Goal: Task Accomplishment & Management: Use online tool/utility

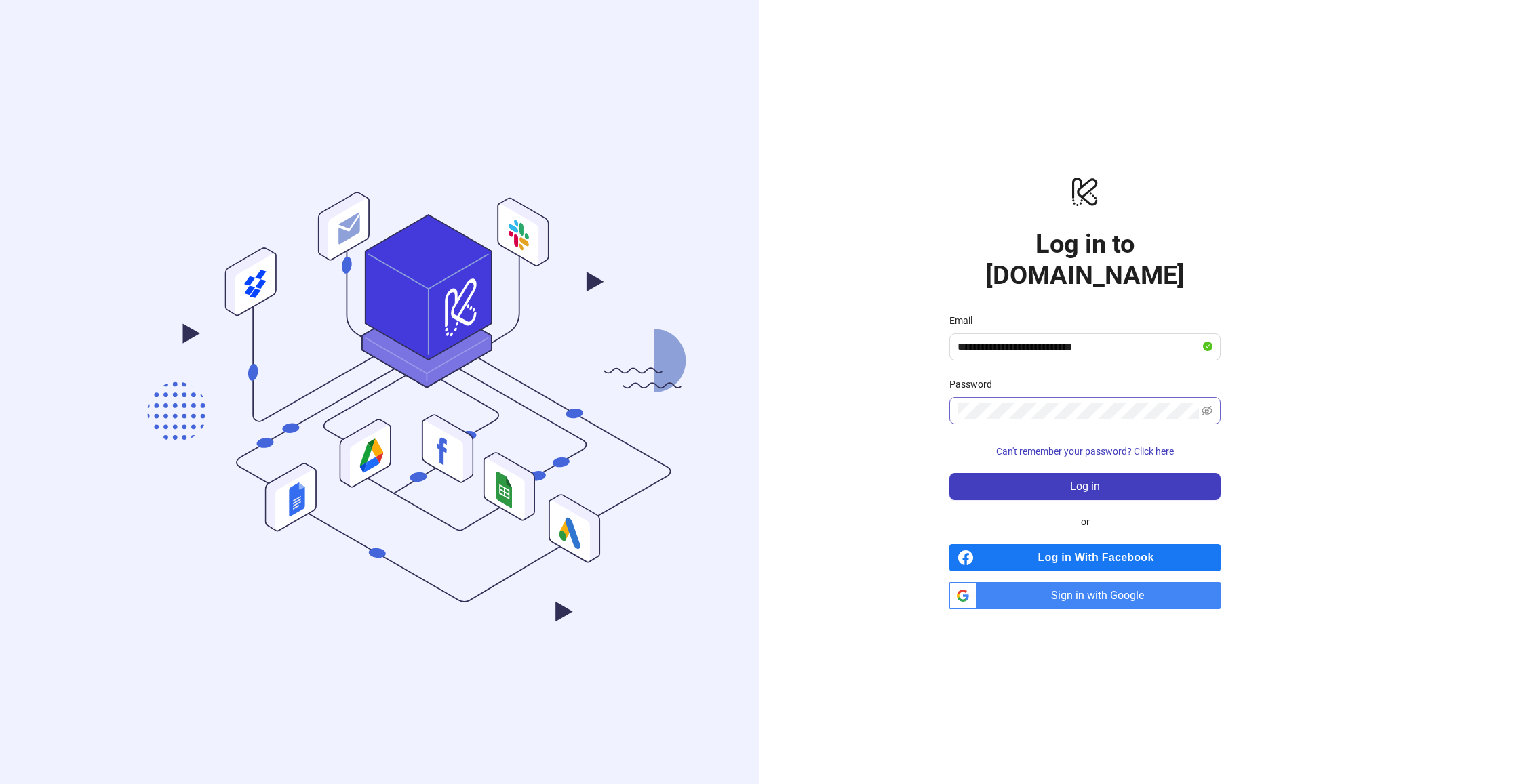
type input "**********"
click at [1085, 473] on button "Log in" at bounding box center [1084, 487] width 271 height 27
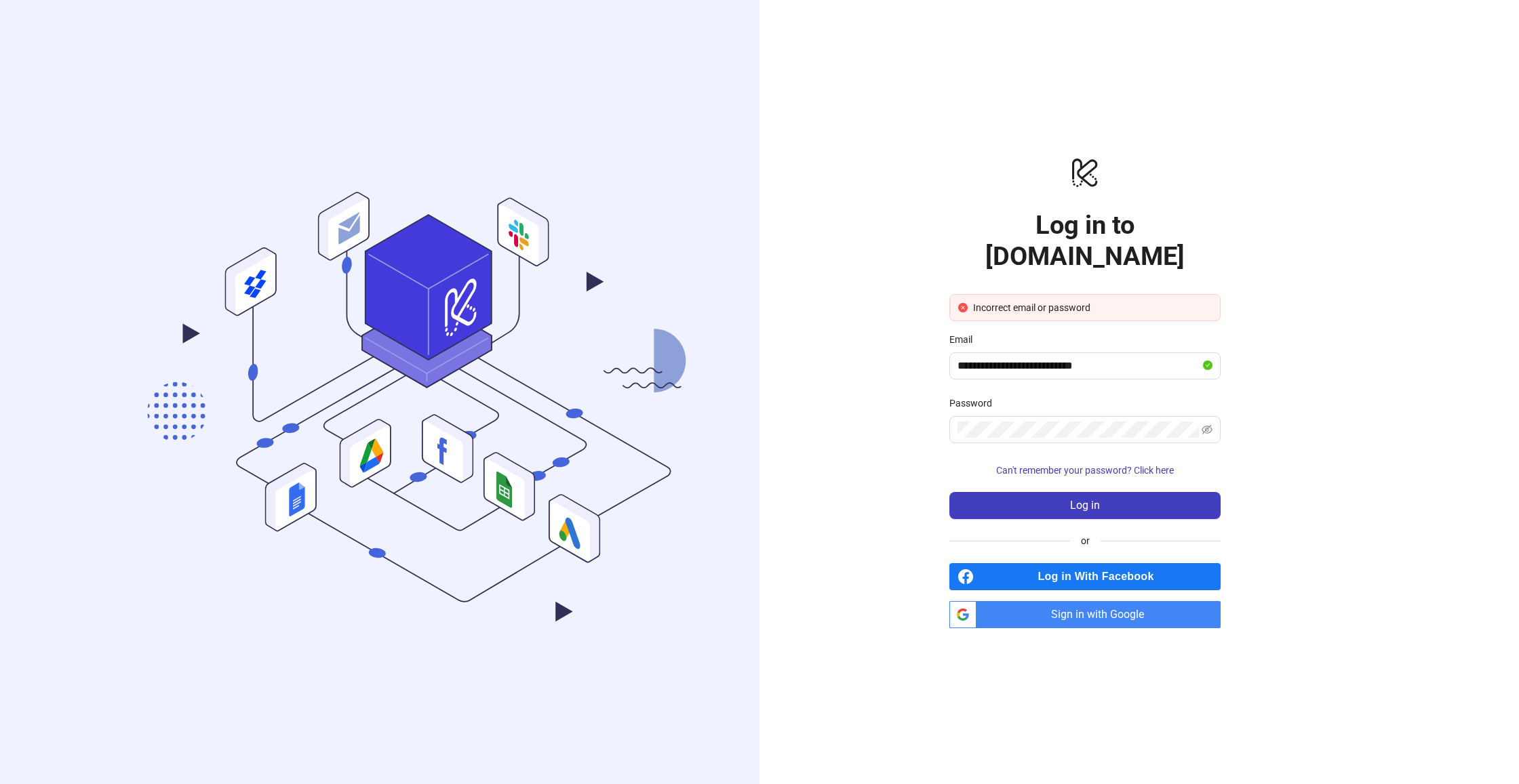
drag, startPoint x: 1006, startPoint y: 502, endPoint x: 1013, endPoint y: 487, distance: 16.6
click at [1006, 501] on button "Log in" at bounding box center [1084, 505] width 271 height 27
click at [1016, 358] on input "**********" at bounding box center [1079, 366] width 243 height 16
click at [1275, 401] on div "**********" at bounding box center [1084, 392] width 651 height 784
click at [1210, 424] on icon "eye-invisible" at bounding box center [1207, 430] width 11 height 11
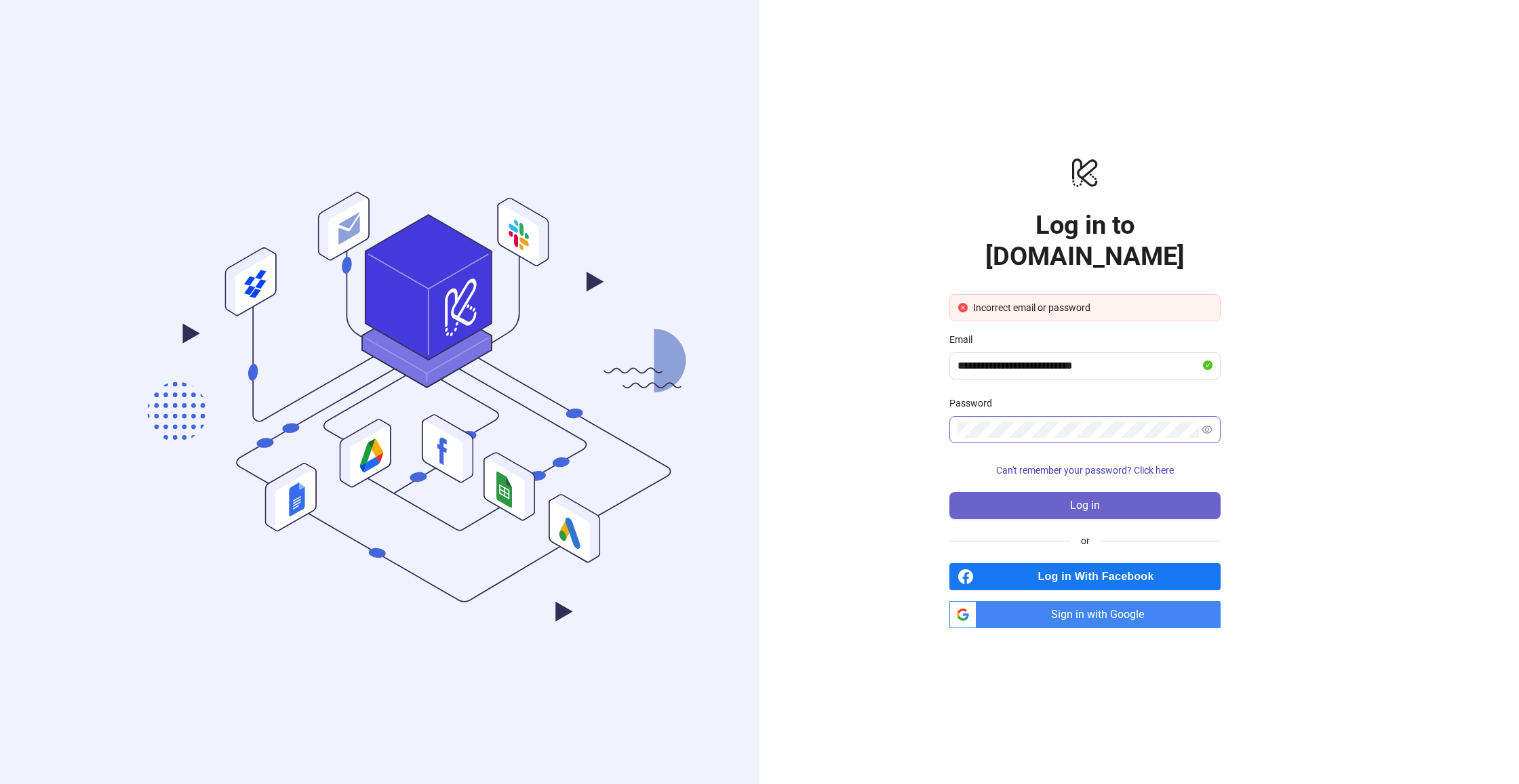
click at [1146, 492] on button "Log in" at bounding box center [1084, 505] width 271 height 27
click at [1111, 465] on span "Can't remember your password? Click here" at bounding box center [1084, 471] width 178 height 11
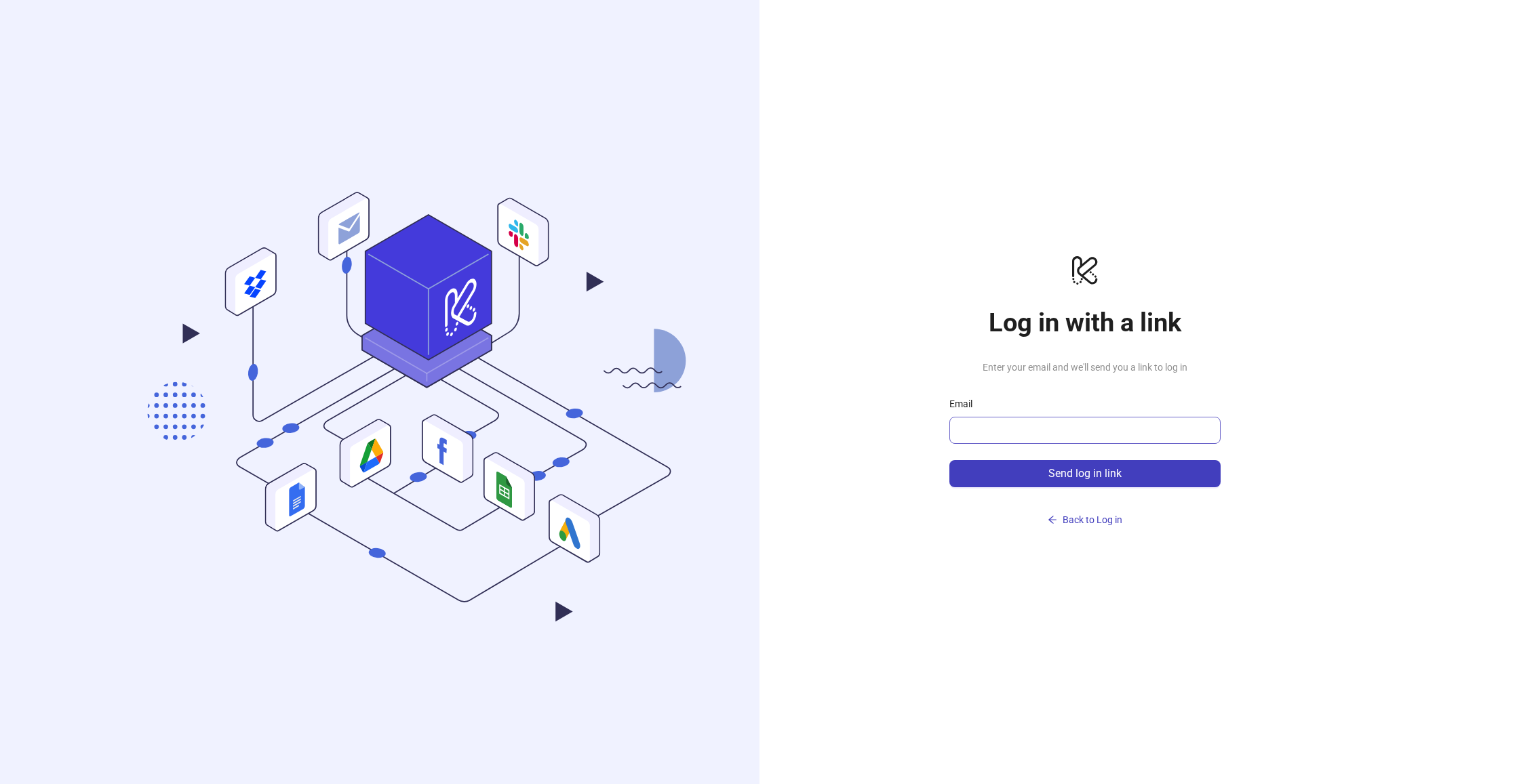
click at [1068, 421] on span at bounding box center [1084, 430] width 271 height 27
click at [1062, 434] on input "Email" at bounding box center [1084, 430] width 252 height 16
type input "**"
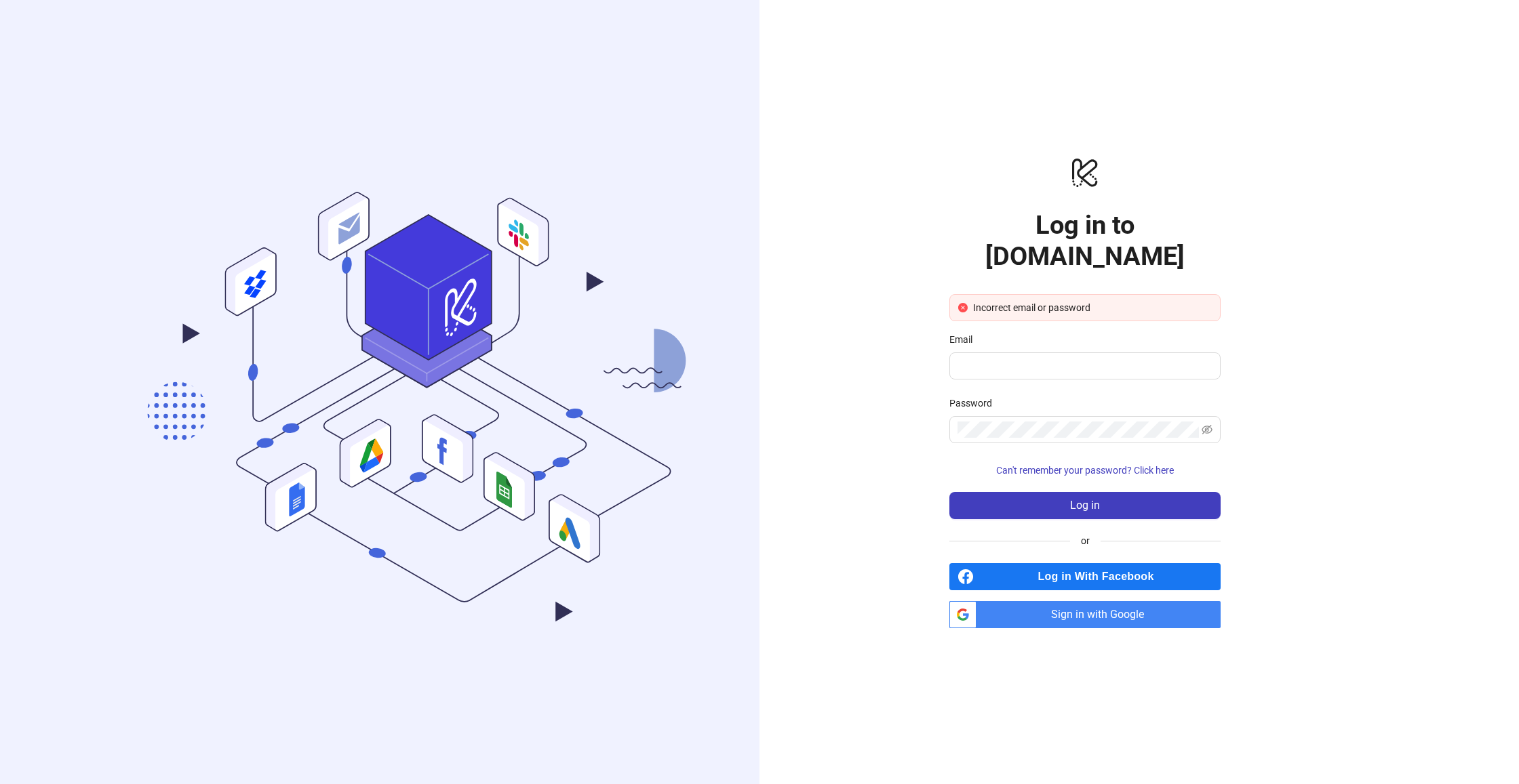
click at [1038, 602] on span "Sign in with Google" at bounding box center [1101, 615] width 239 height 27
click at [1077, 465] on span "Can't remember your password? Click here" at bounding box center [1084, 471] width 178 height 11
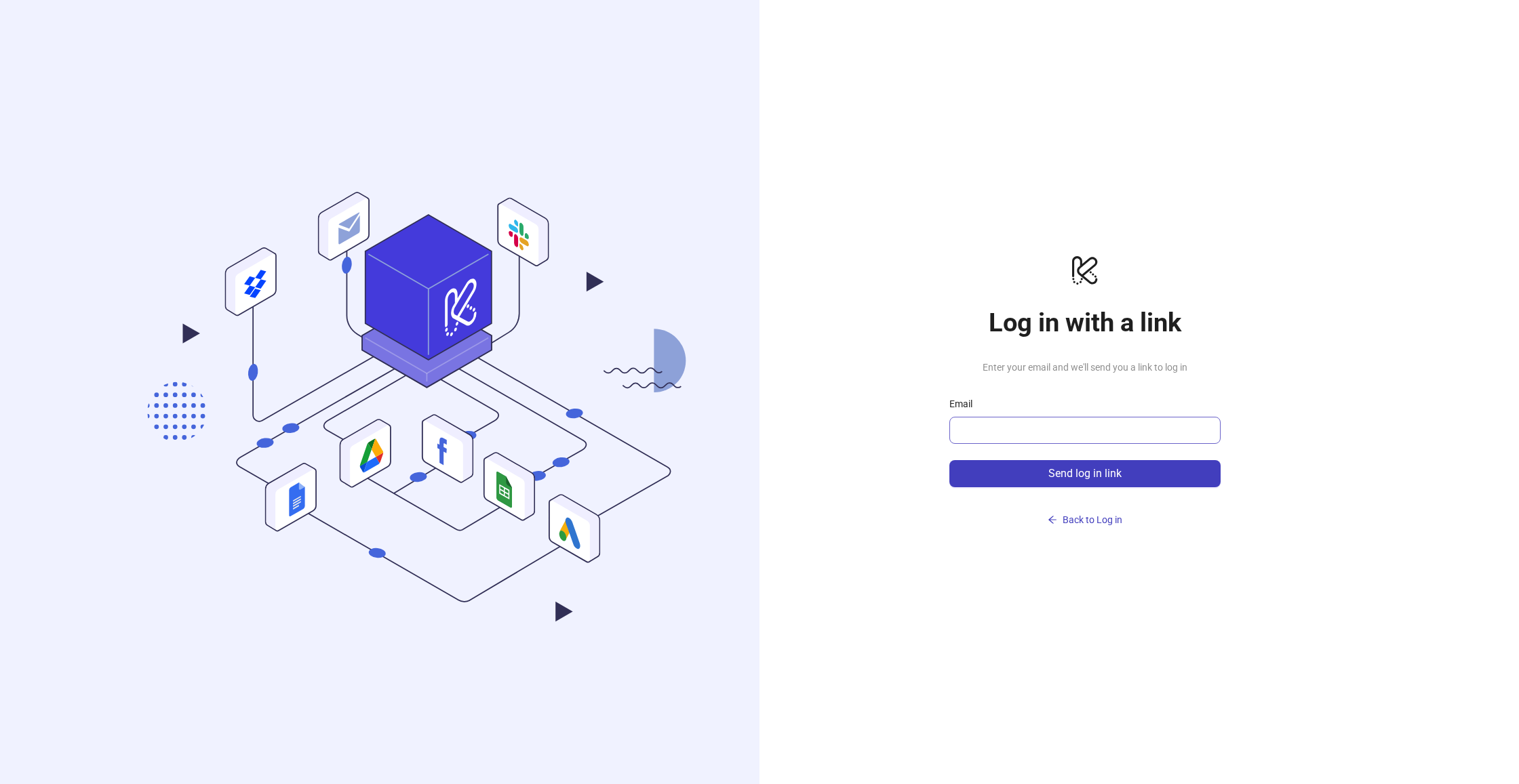
click at [997, 417] on span at bounding box center [1084, 430] width 271 height 27
click at [992, 428] on input "Email" at bounding box center [1084, 430] width 252 height 16
type input "**********"
click at [1082, 478] on span "Send log in link" at bounding box center [1084, 474] width 73 height 13
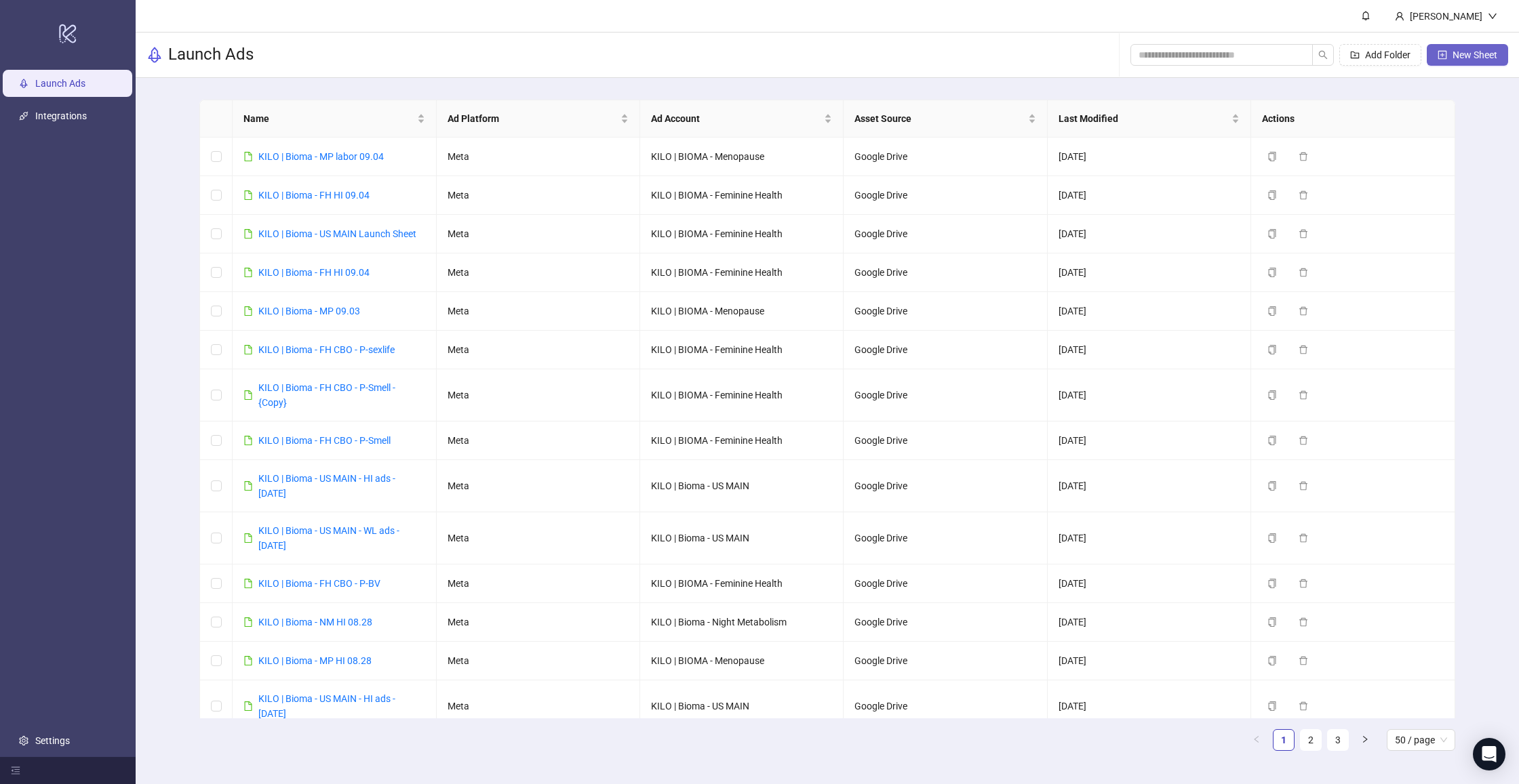
click at [1473, 48] on button "New Sheet" at bounding box center [1467, 54] width 81 height 22
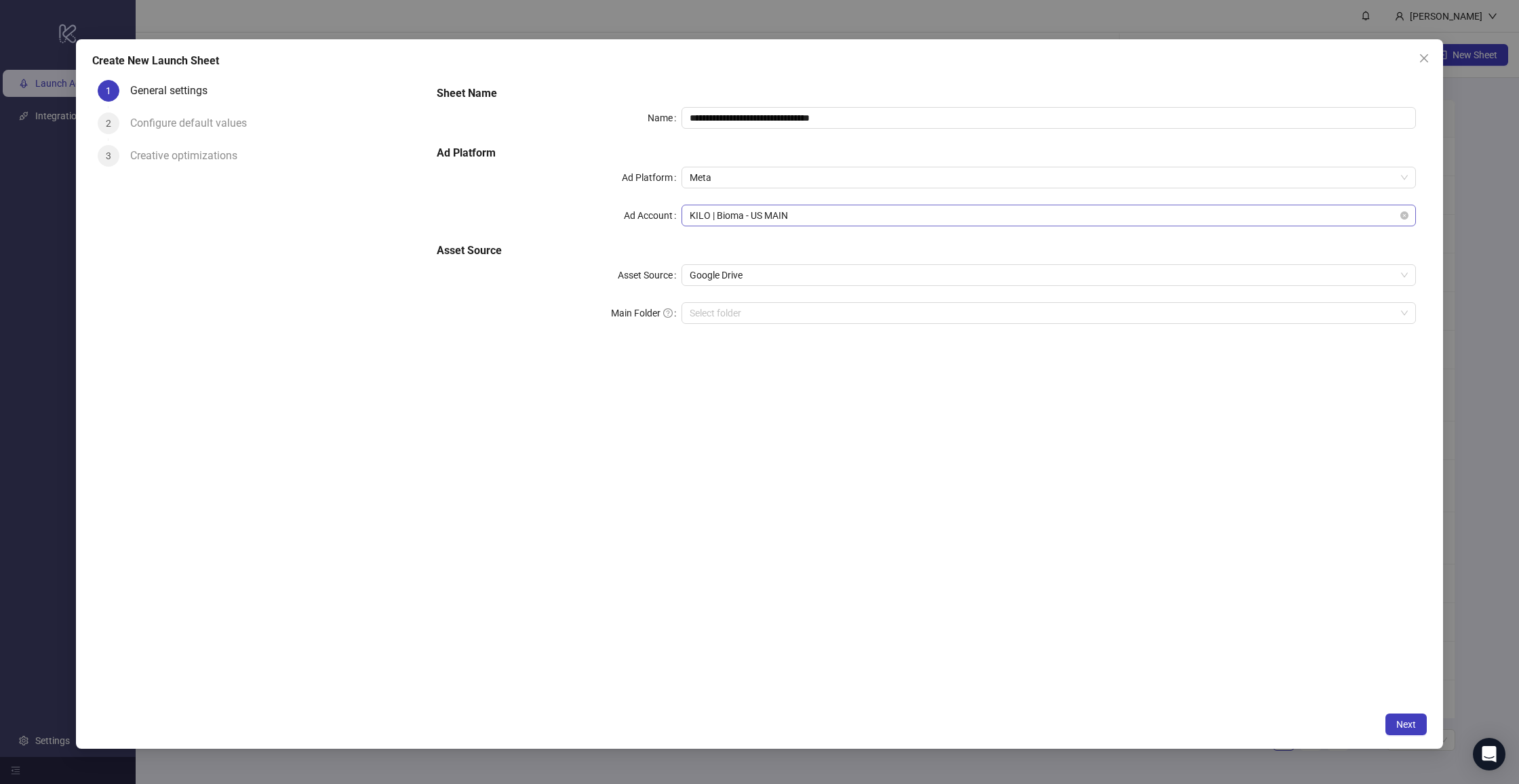
click at [721, 217] on span "KILO | Bioma - US MAIN" at bounding box center [1048, 215] width 718 height 20
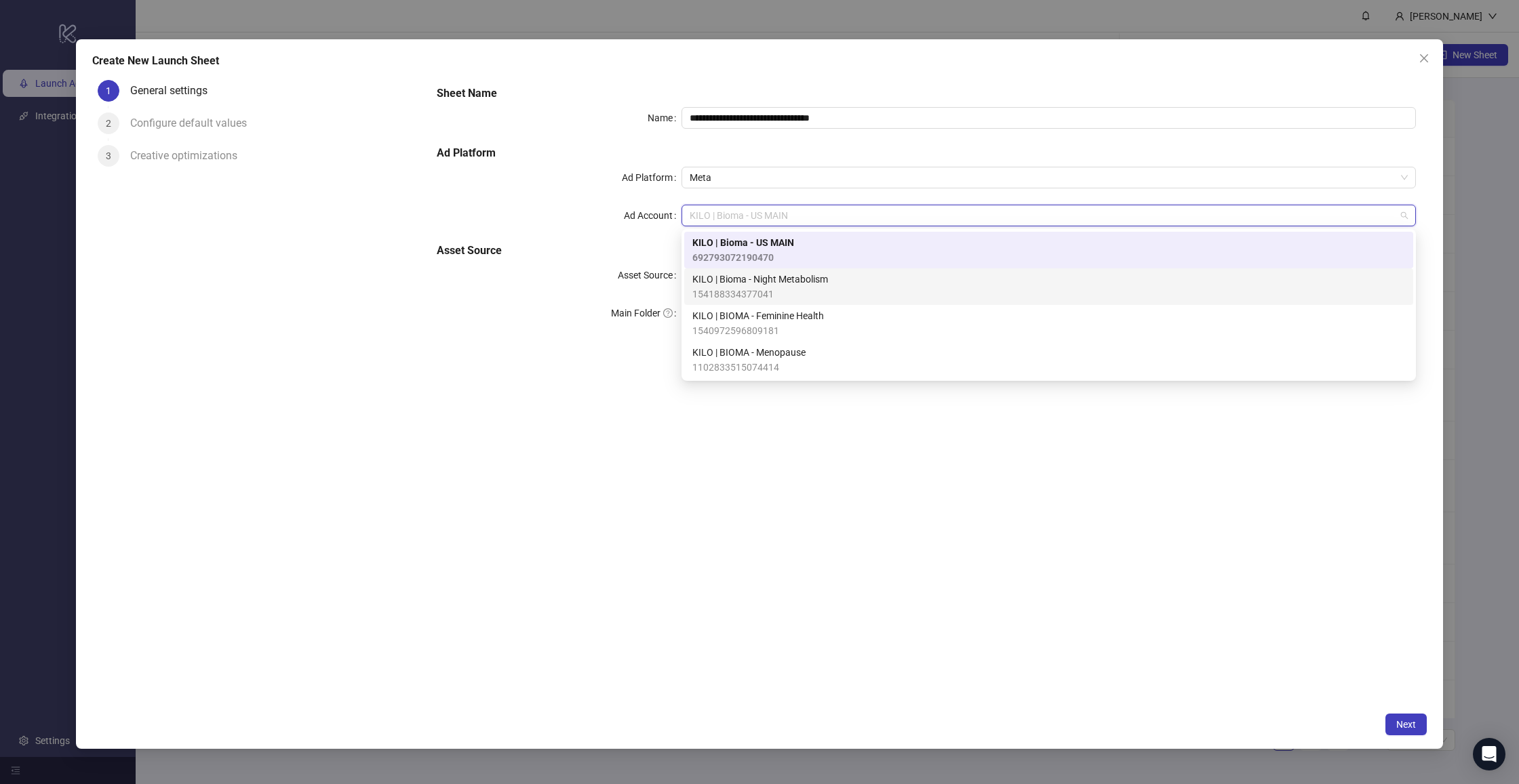
click at [763, 282] on span "KILO | Bioma - Night Metabolism" at bounding box center [760, 279] width 136 height 15
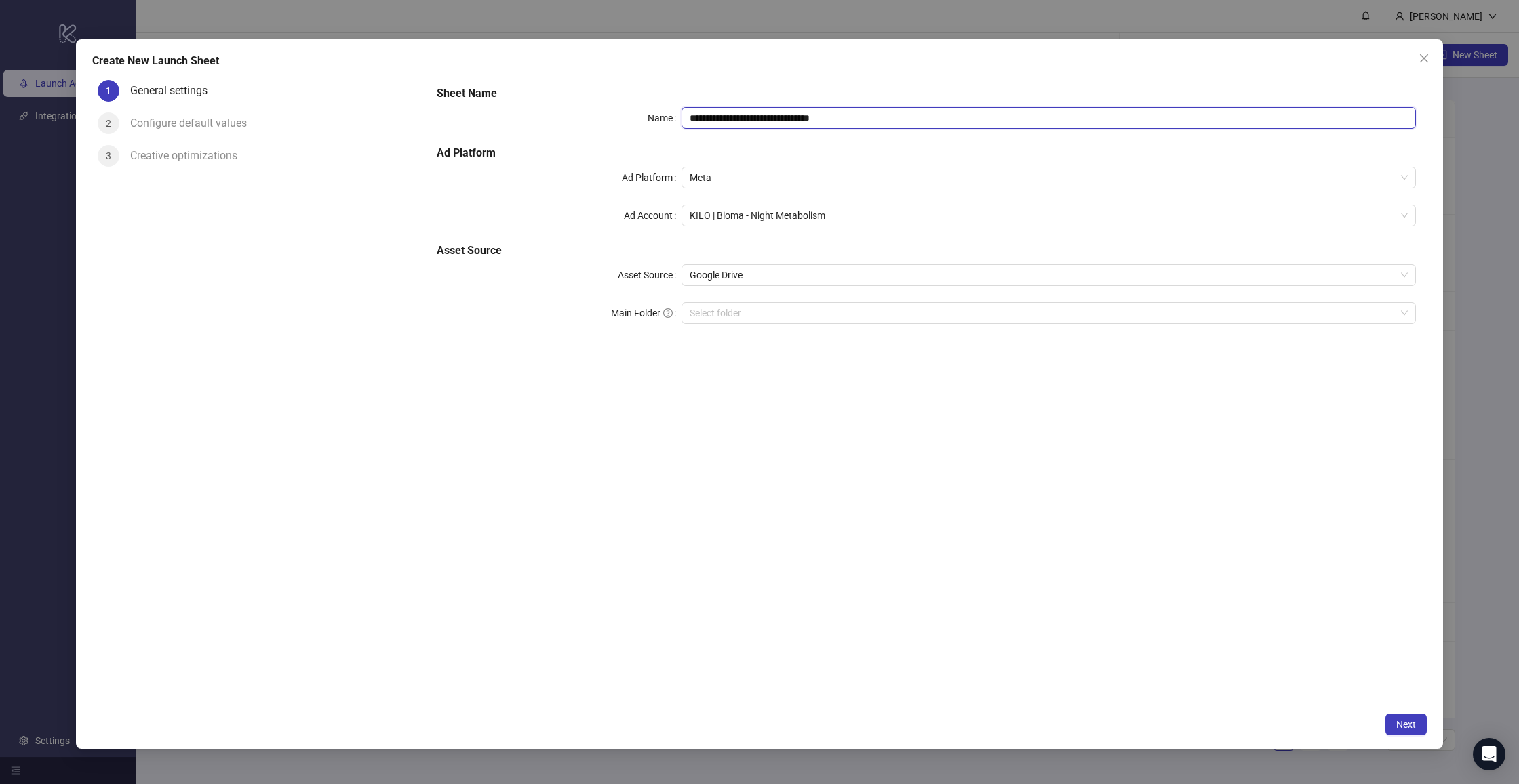
drag, startPoint x: 754, startPoint y: 119, endPoint x: 1011, endPoint y: 118, distance: 257.0
click at [1011, 118] on input "**********" at bounding box center [1048, 118] width 734 height 22
type input "**********"
click at [1404, 724] on span "Next" at bounding box center [1406, 725] width 20 height 11
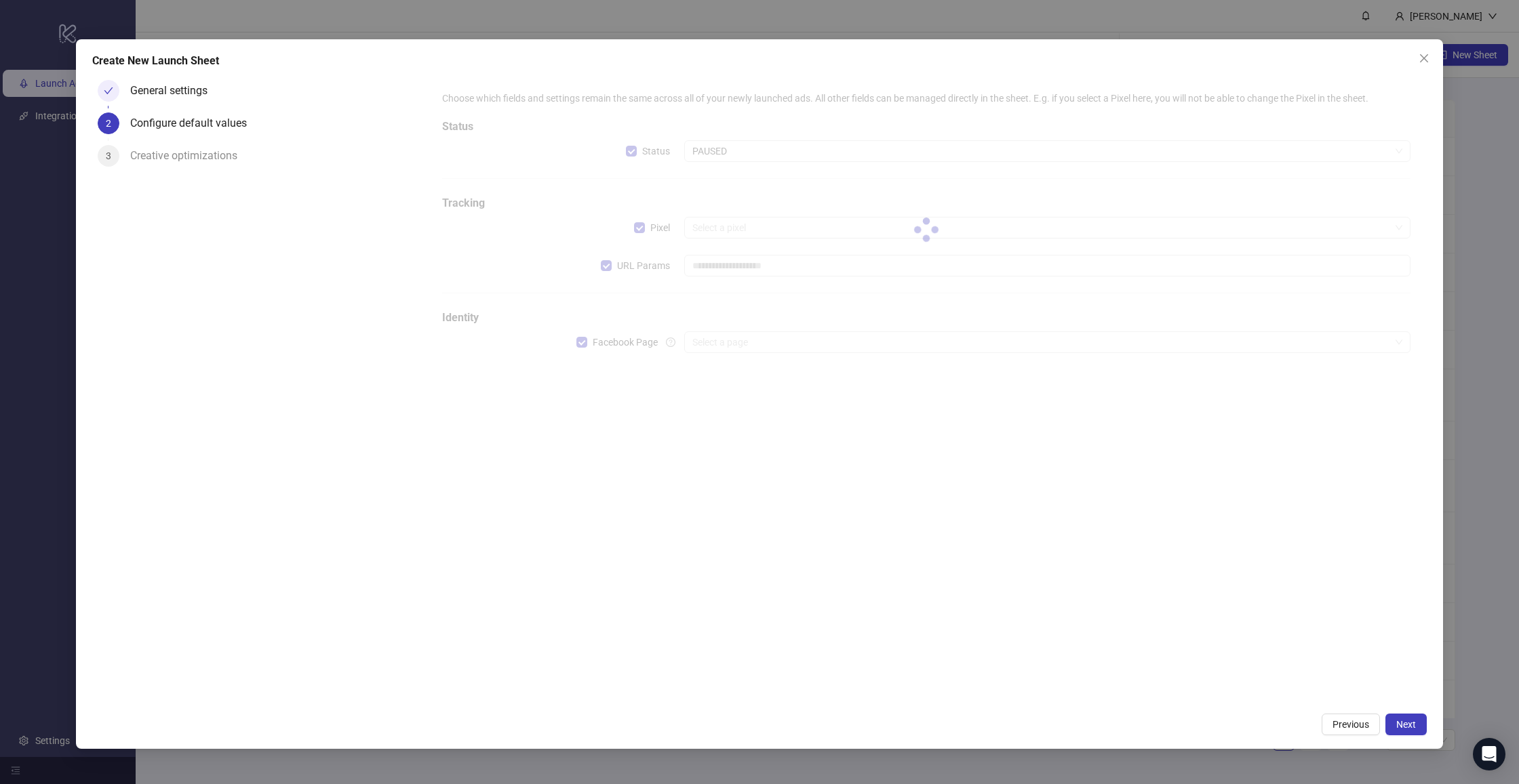
type input "**********"
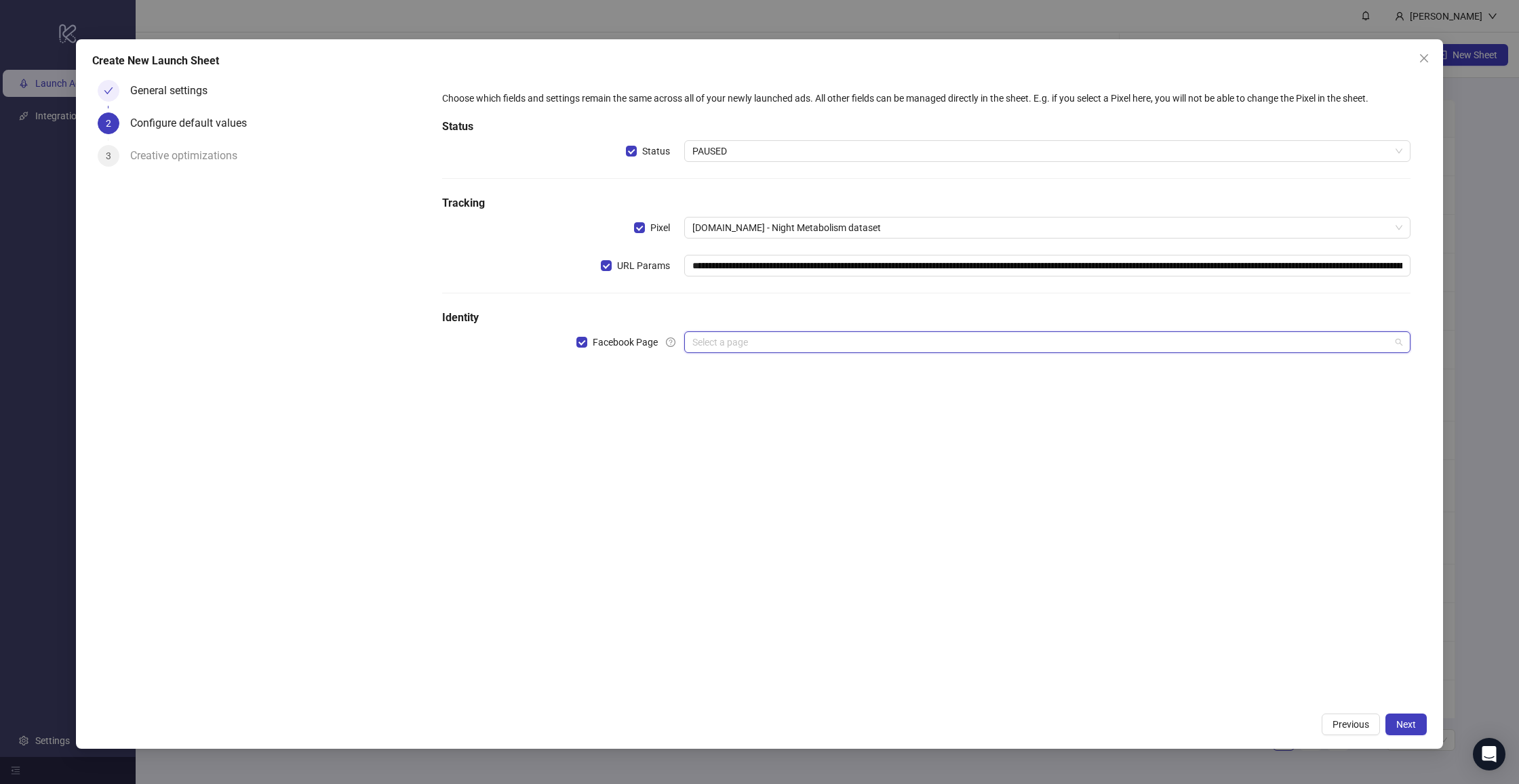
click at [735, 339] on input "search" at bounding box center [1041, 342] width 698 height 20
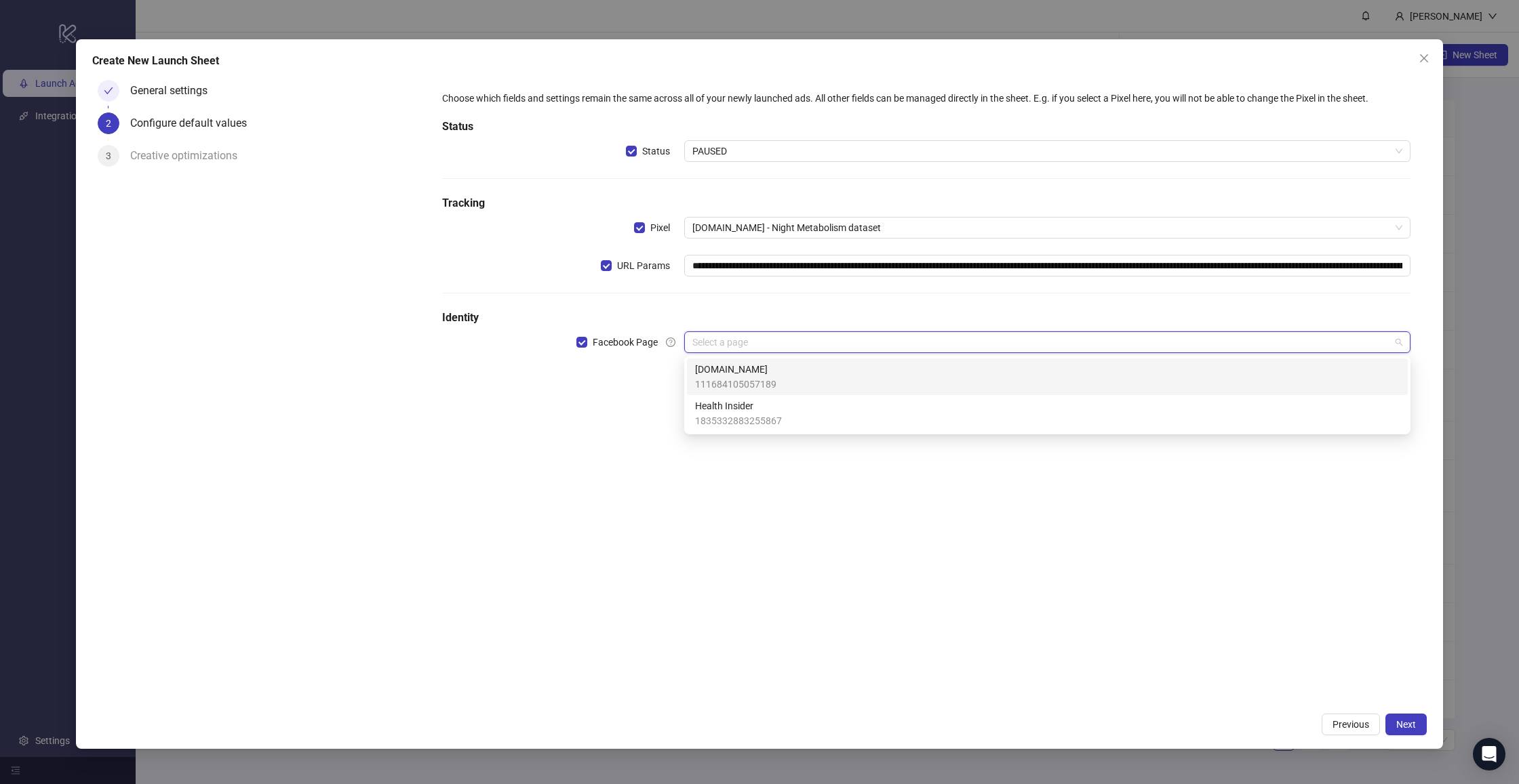
click at [733, 371] on span "[DOMAIN_NAME]" at bounding box center [735, 369] width 81 height 15
click at [747, 370] on div "Select or enter Instagram User ID" at bounding box center [1047, 380] width 726 height 22
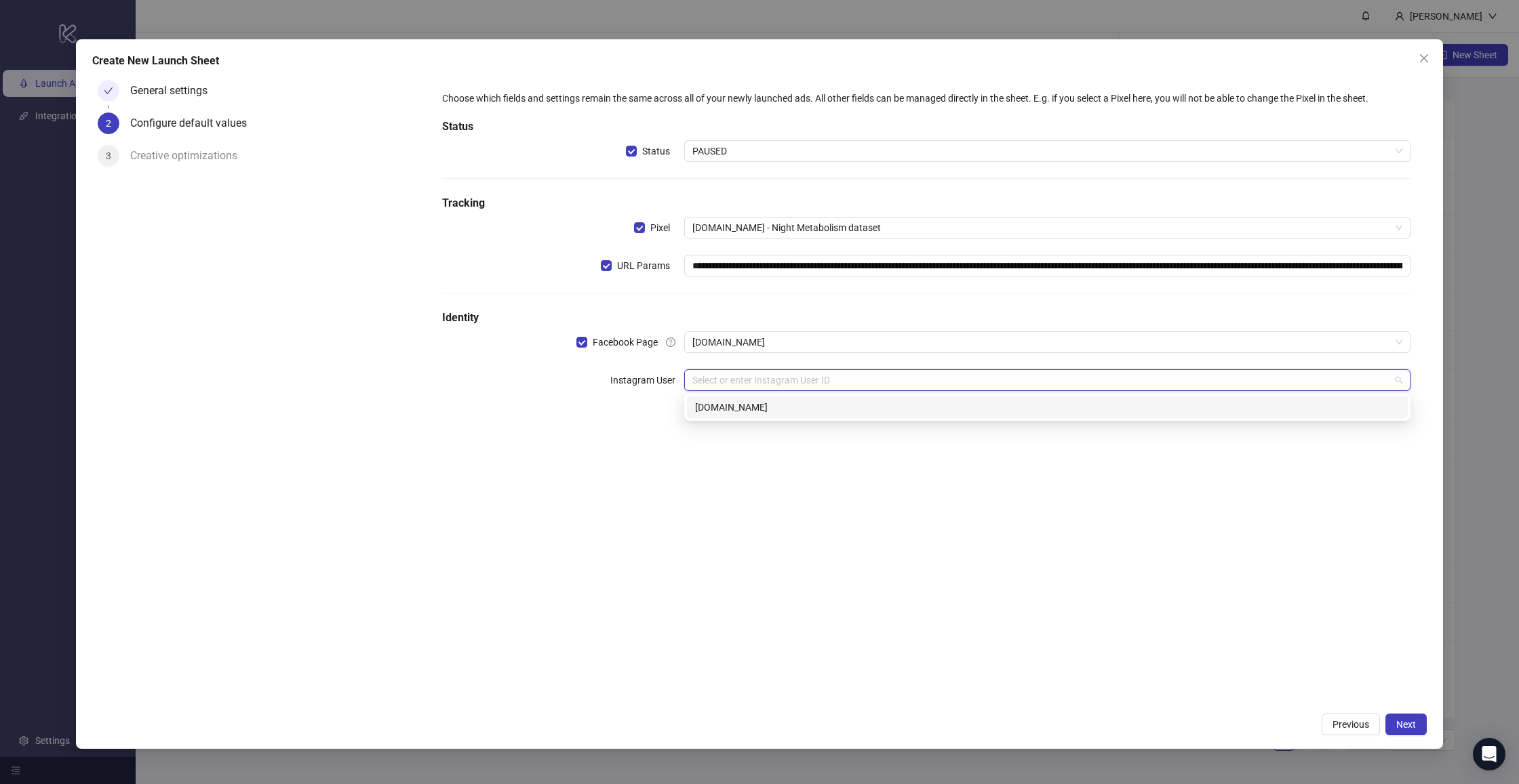
click at [770, 409] on div "[DOMAIN_NAME]" at bounding box center [1047, 407] width 705 height 15
click at [839, 526] on div "**********" at bounding box center [926, 390] width 1001 height 631
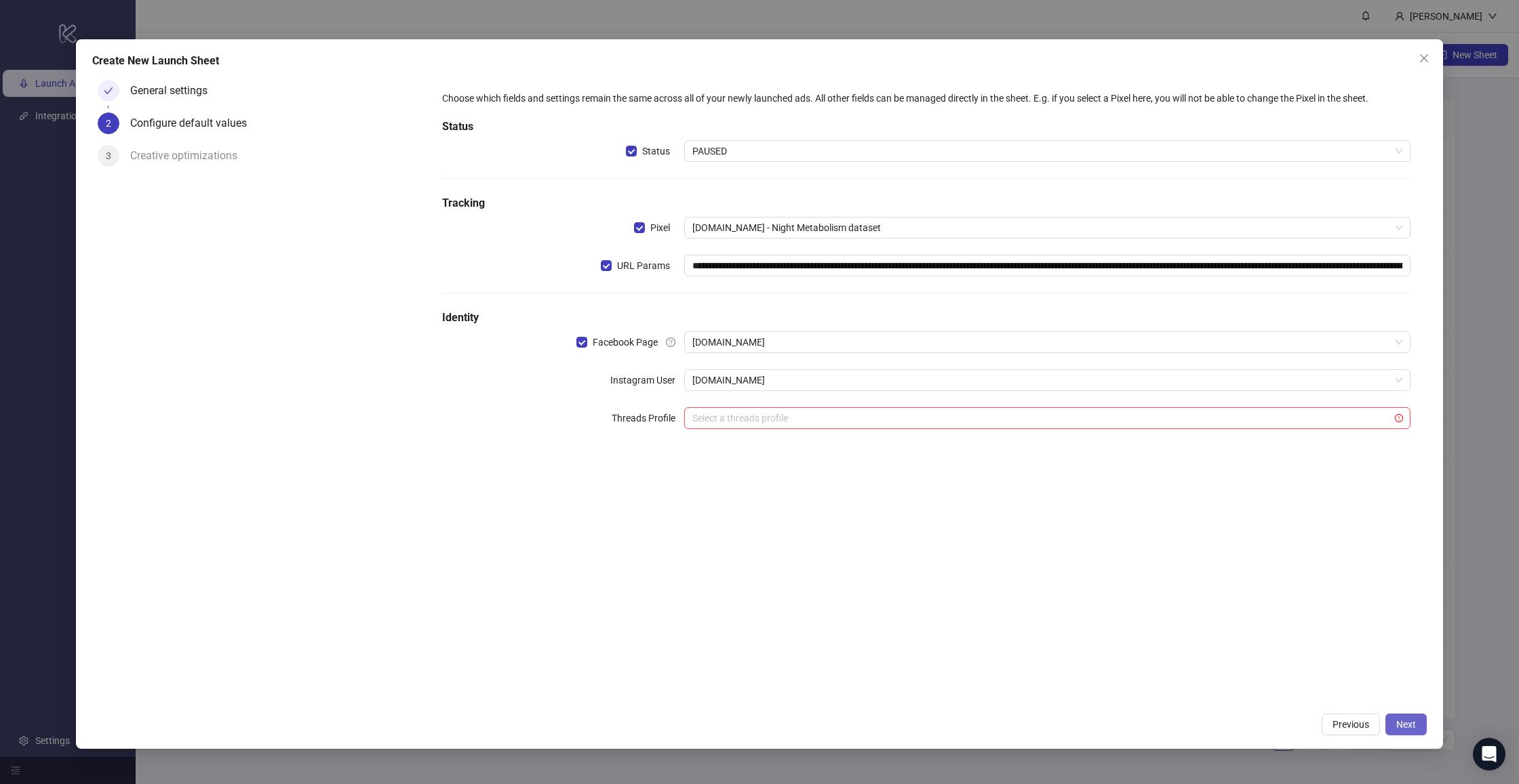
click at [1420, 732] on button "Next" at bounding box center [1405, 724] width 41 height 22
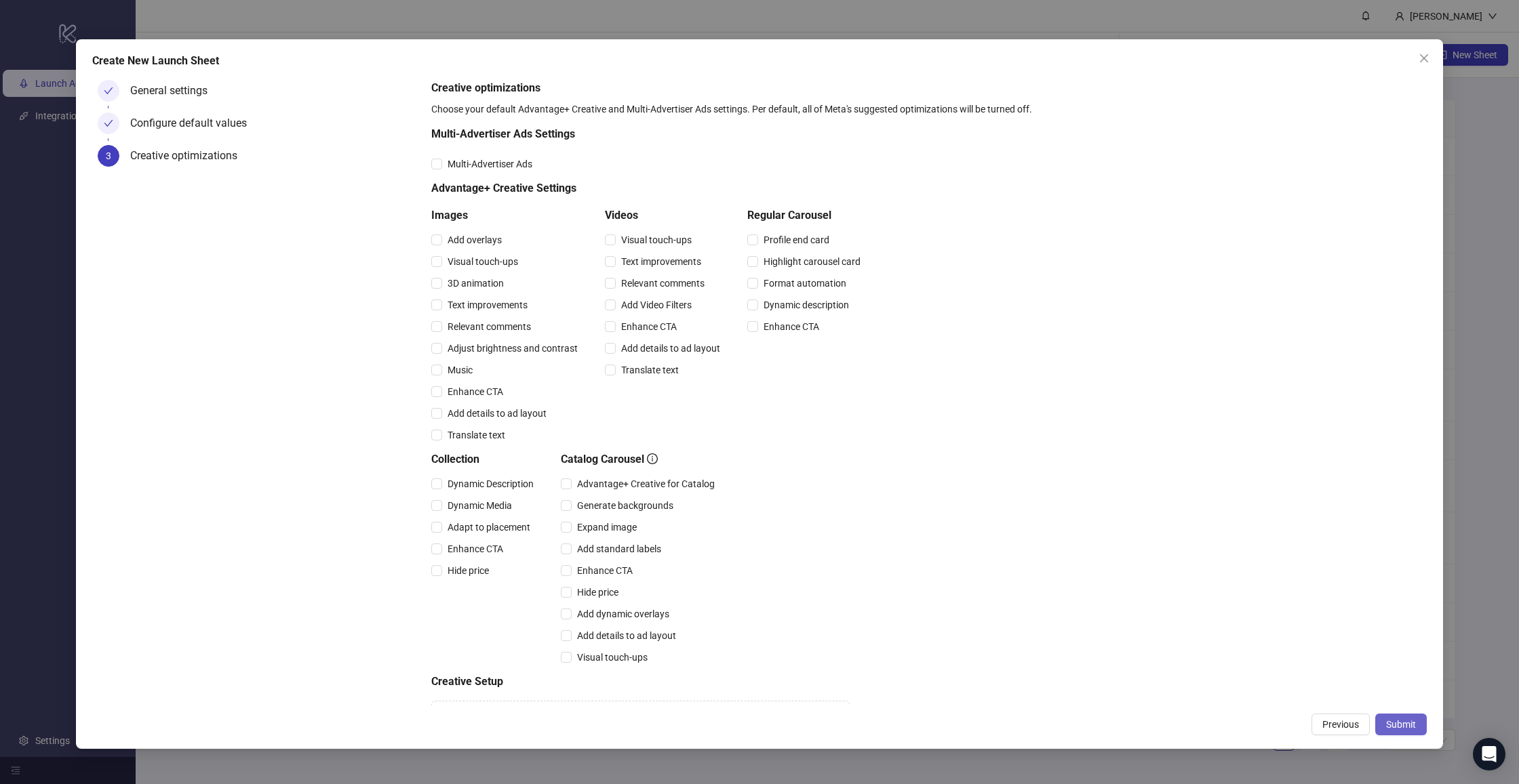
click at [1410, 721] on span "Submit" at bounding box center [1401, 725] width 30 height 11
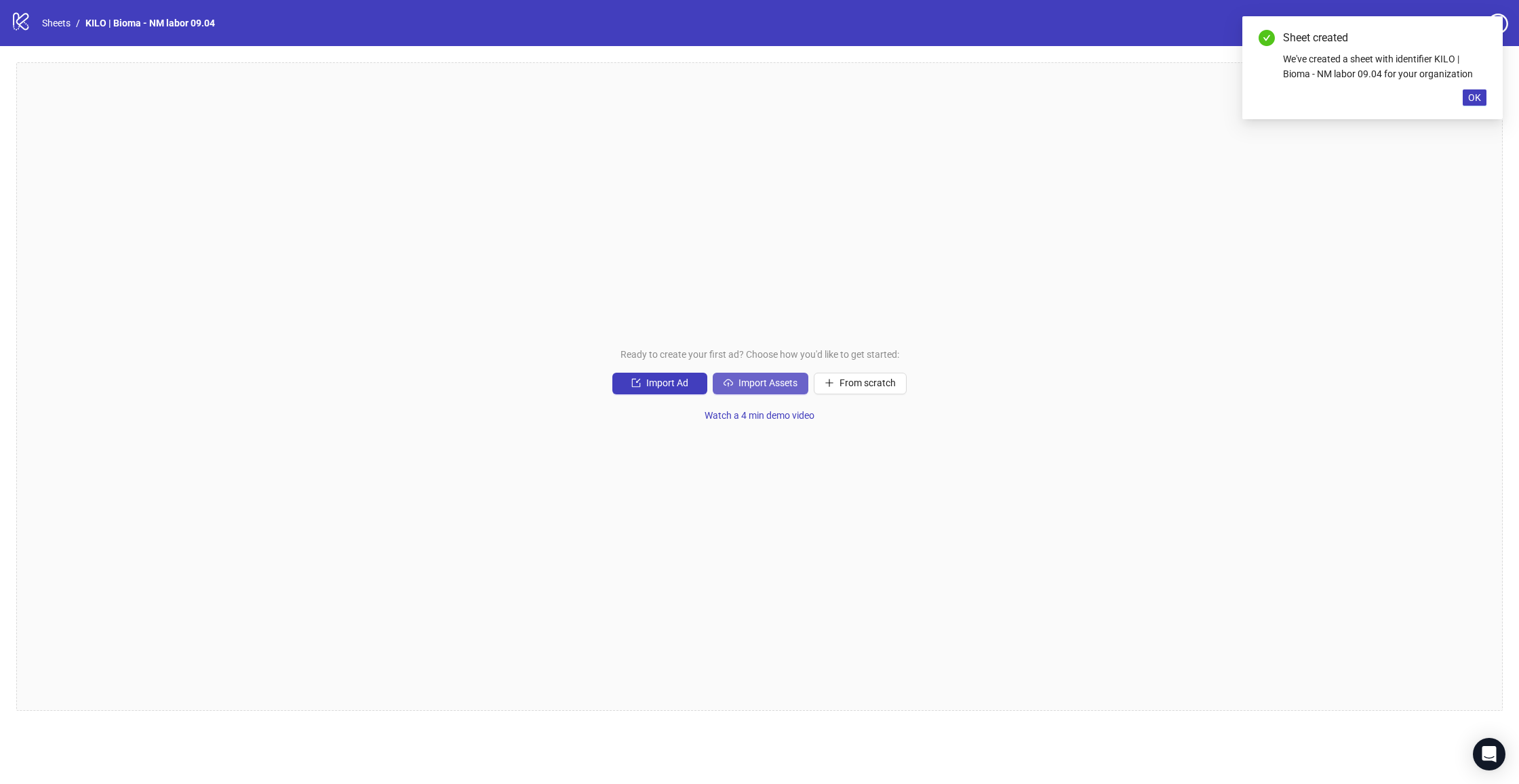
click at [740, 388] on span "Import Assets" at bounding box center [768, 383] width 59 height 11
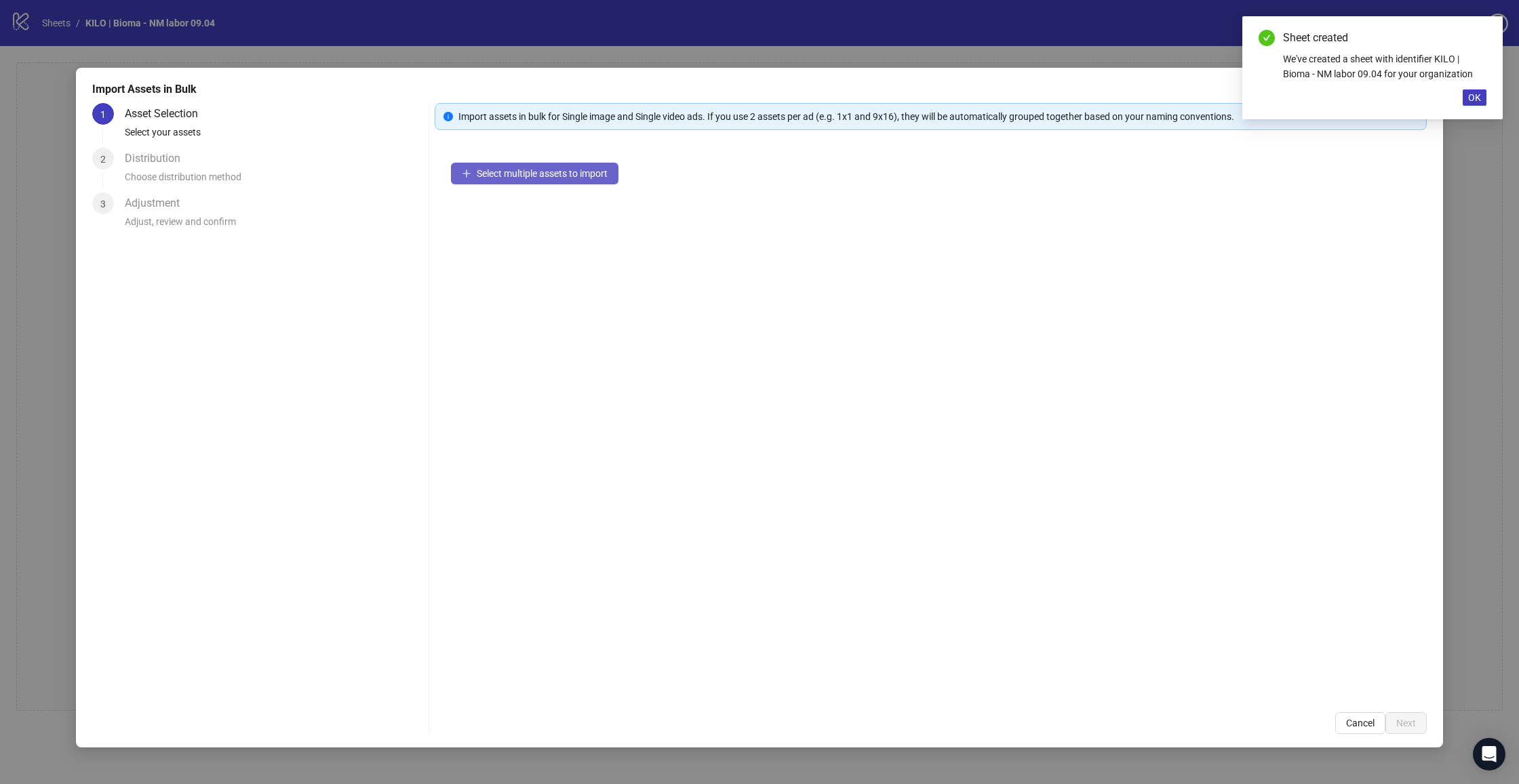
click at [582, 166] on button "Select multiple assets to import" at bounding box center [534, 173] width 167 height 22
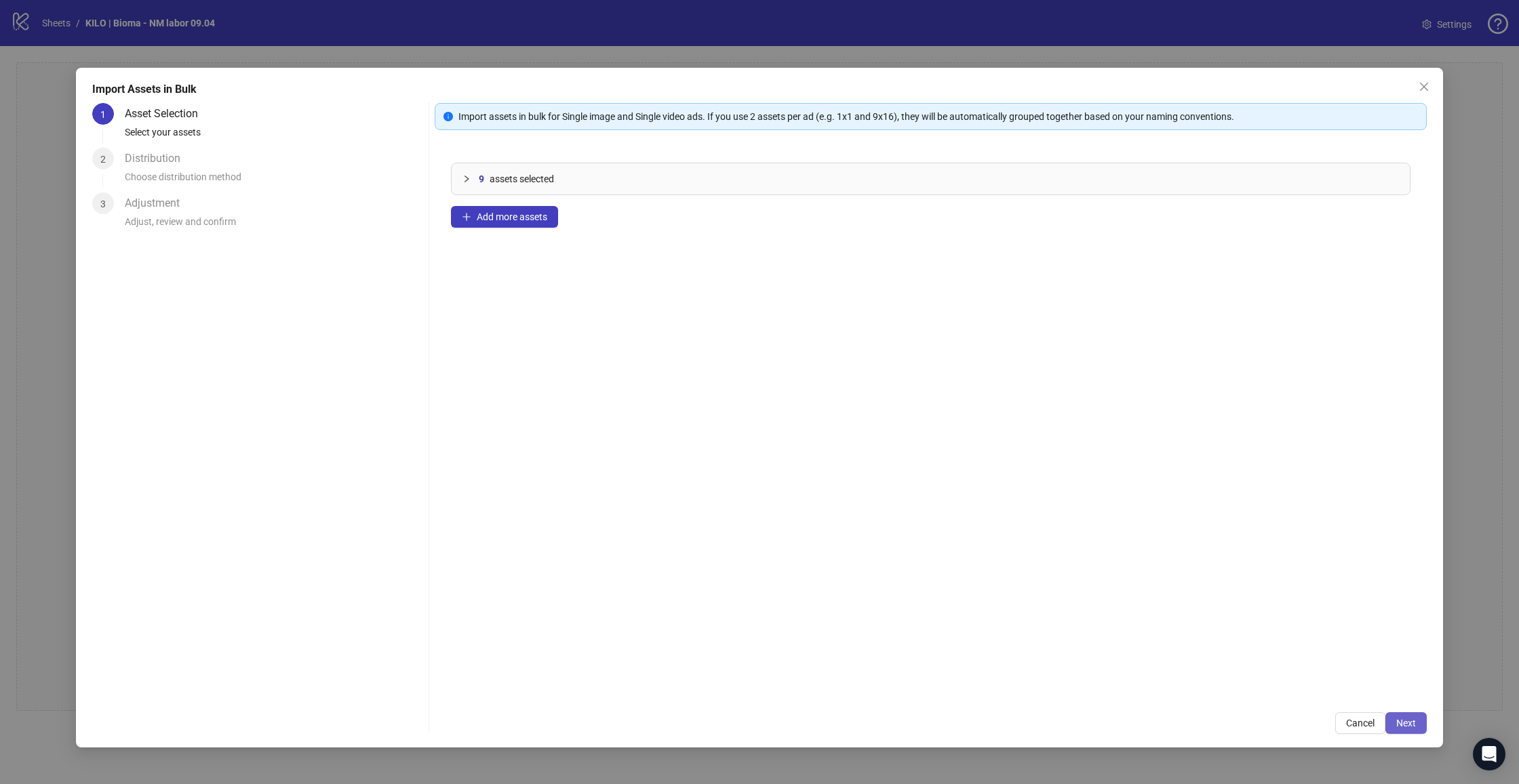
click at [1411, 728] on span "Next" at bounding box center [1406, 723] width 20 height 11
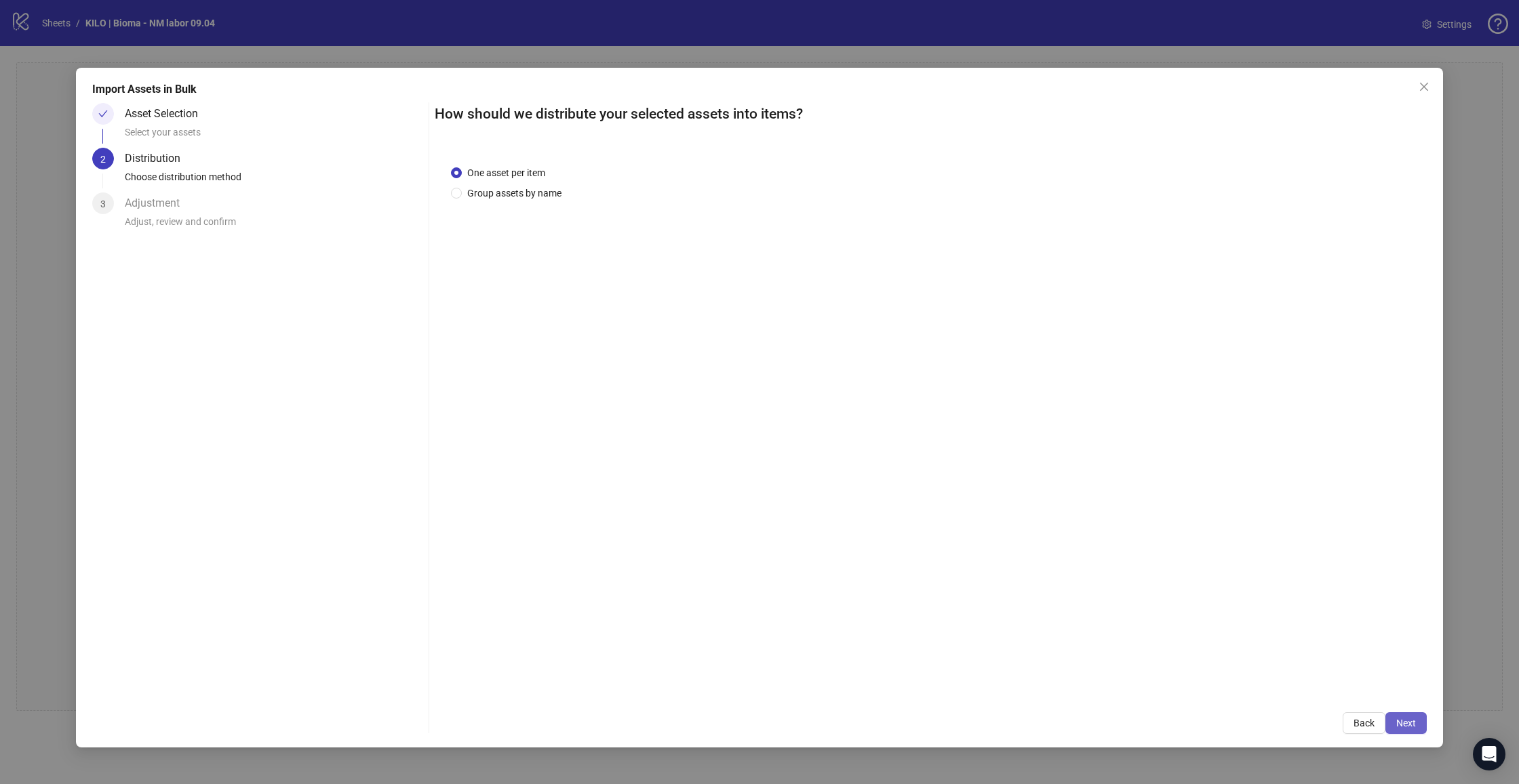
click at [1412, 726] on span "Next" at bounding box center [1406, 723] width 20 height 11
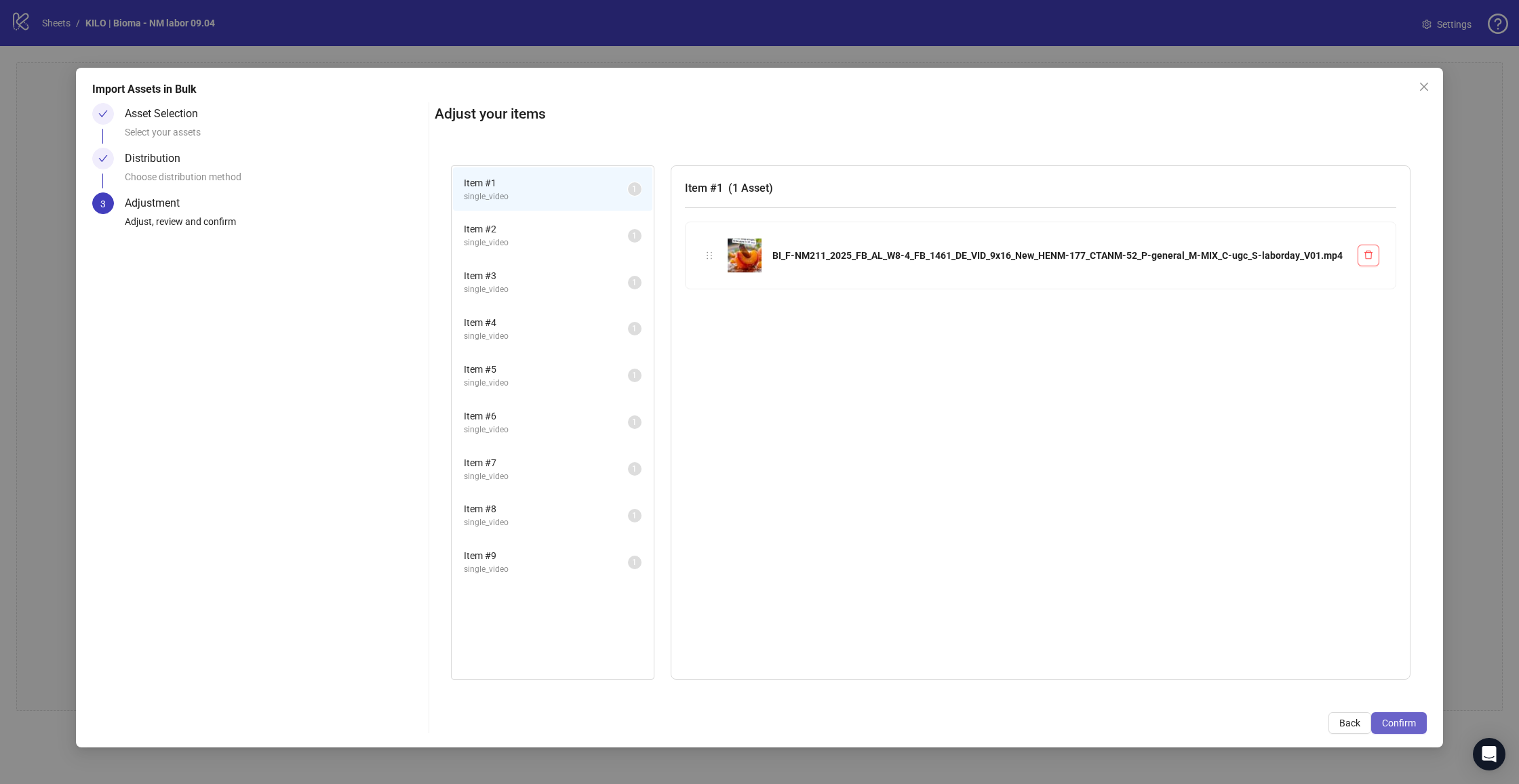
click at [1412, 726] on span "Confirm" at bounding box center [1399, 723] width 34 height 11
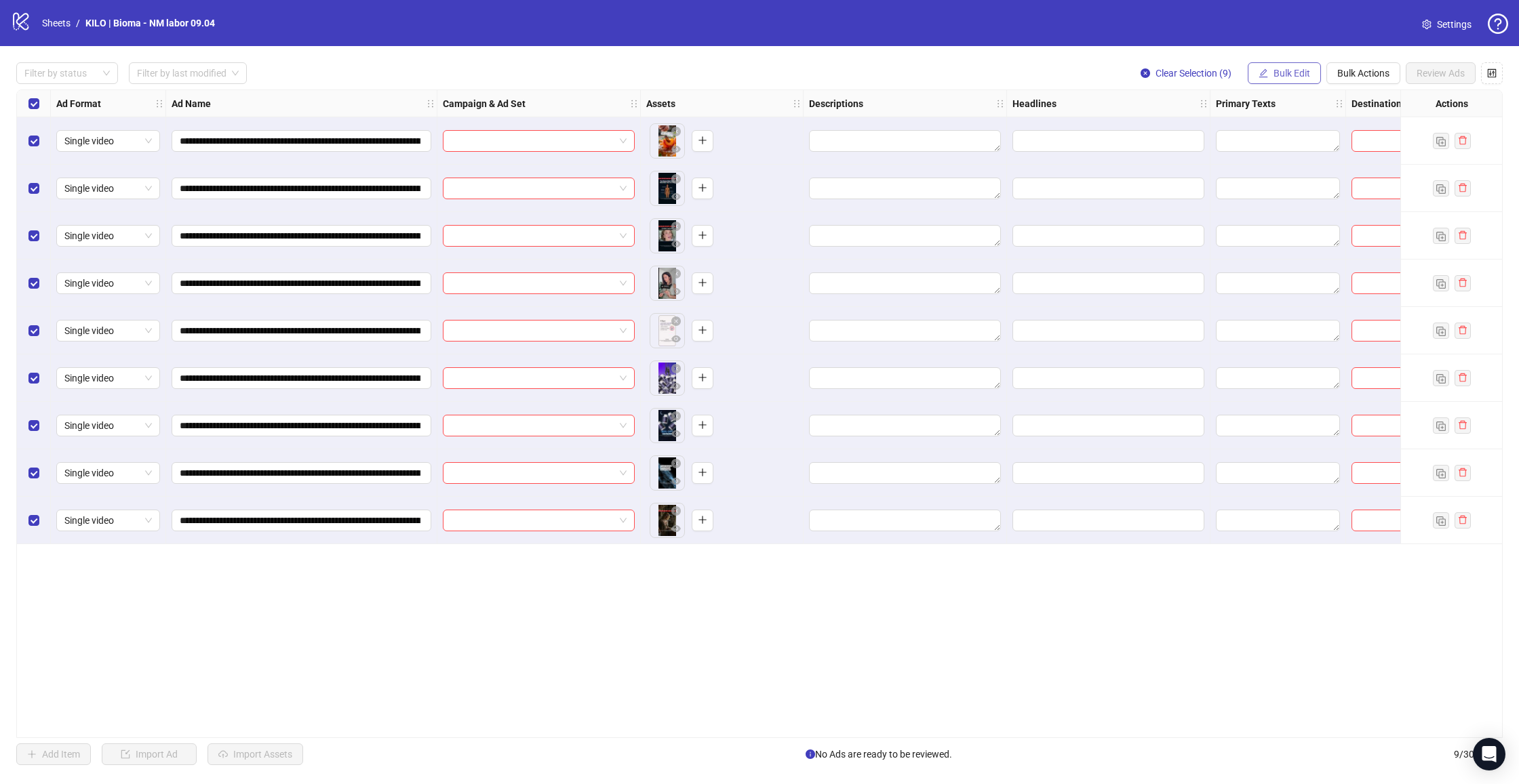
click at [1276, 75] on span "Bulk Edit" at bounding box center [1291, 73] width 37 height 11
click at [1291, 146] on span "Campaign & Ad Set" at bounding box center [1298, 143] width 81 height 15
click at [1231, 132] on input "search" at bounding box center [1240, 131] width 175 height 20
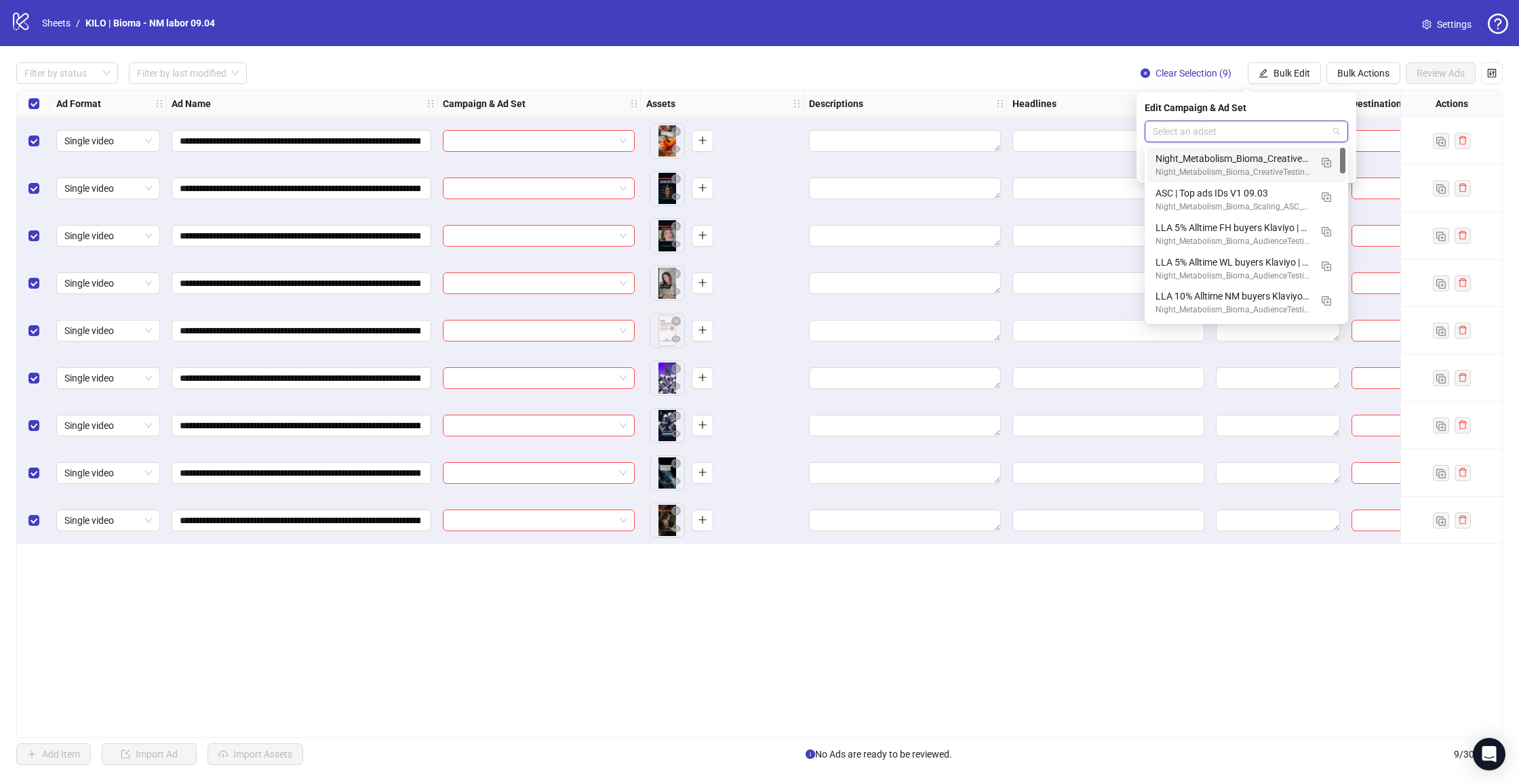
scroll to position [0, 1]
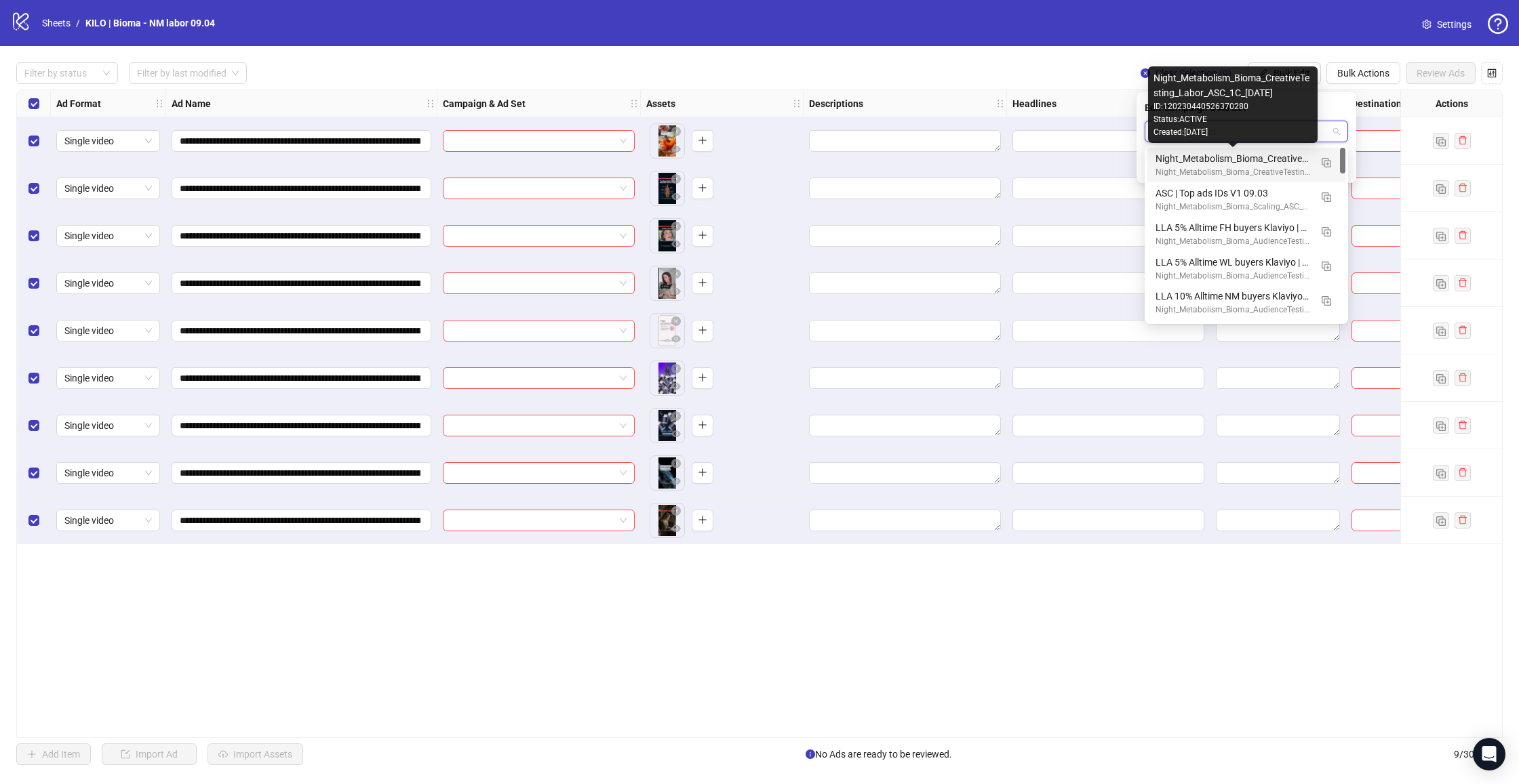
click at [1228, 161] on div "Night_Metabolism_Bioma_CreativeTesting_Labor_ASC_1C_[DATE]" at bounding box center [1233, 158] width 155 height 15
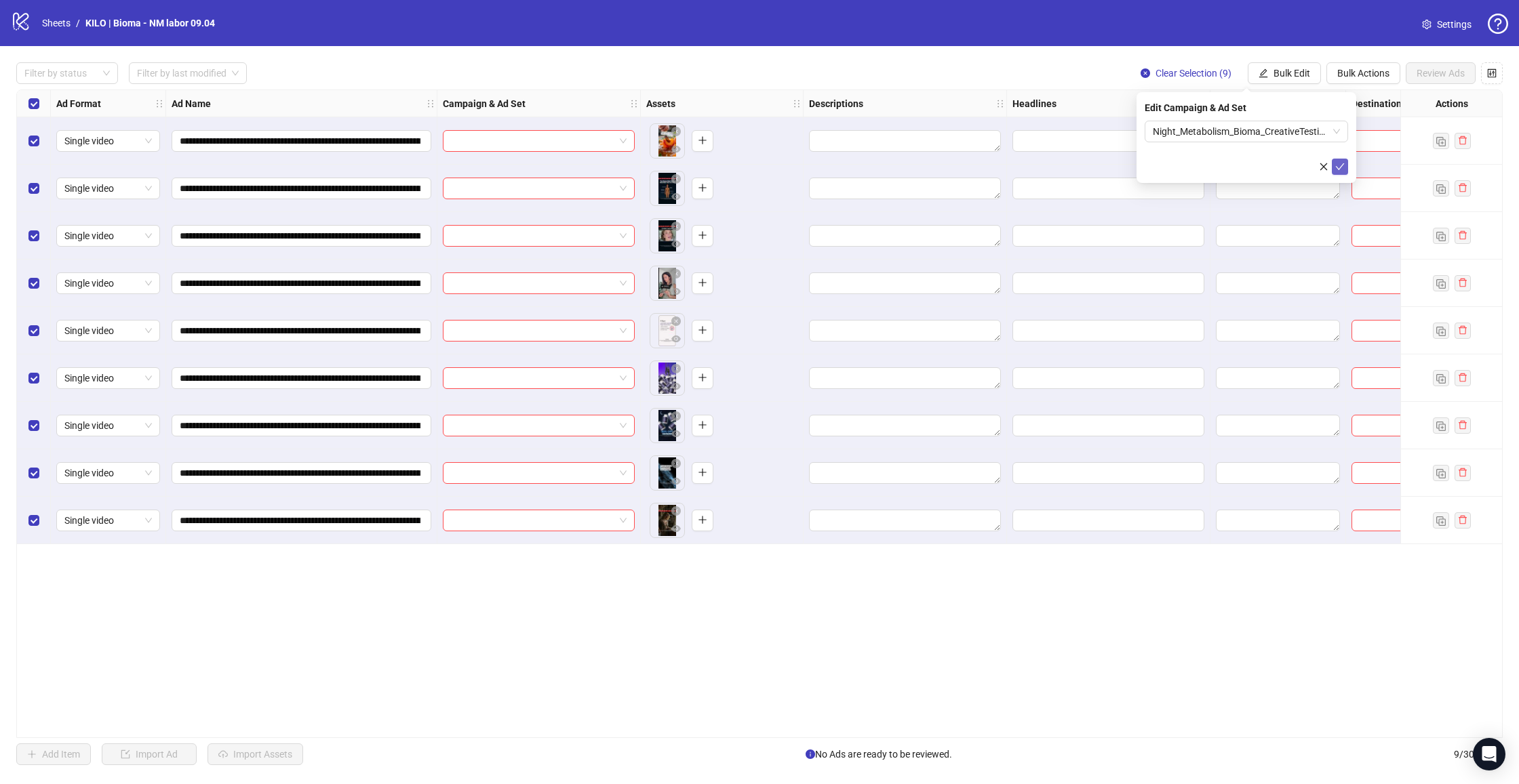
click at [1337, 165] on icon "check" at bounding box center [1340, 167] width 10 height 10
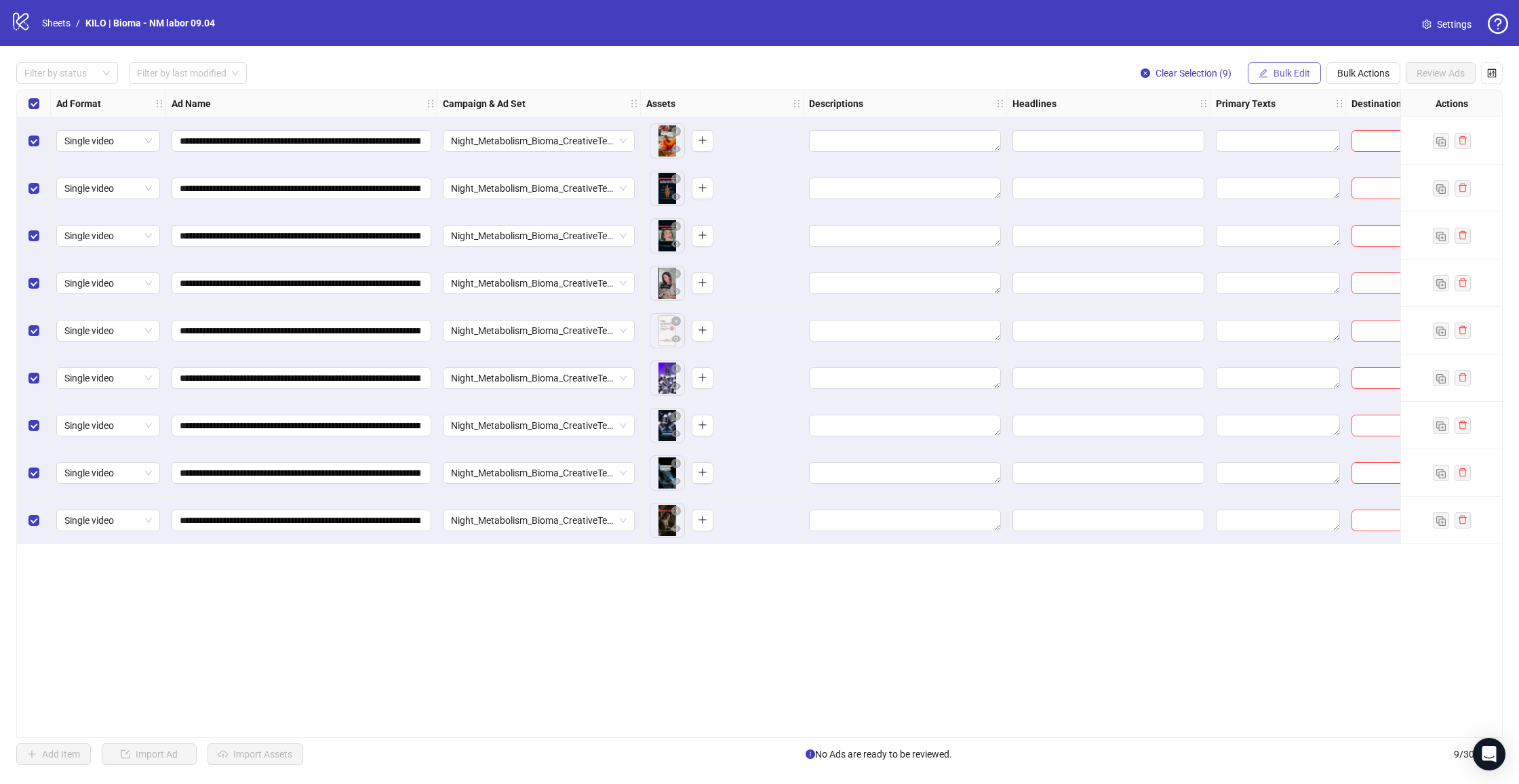
click at [1284, 75] on span "Bulk Edit" at bounding box center [1291, 73] width 37 height 11
click at [1273, 202] on span "Primary Texts" at bounding box center [1298, 208] width 81 height 15
click at [1216, 143] on textarea at bounding box center [1246, 139] width 203 height 37
paste textarea "**********"
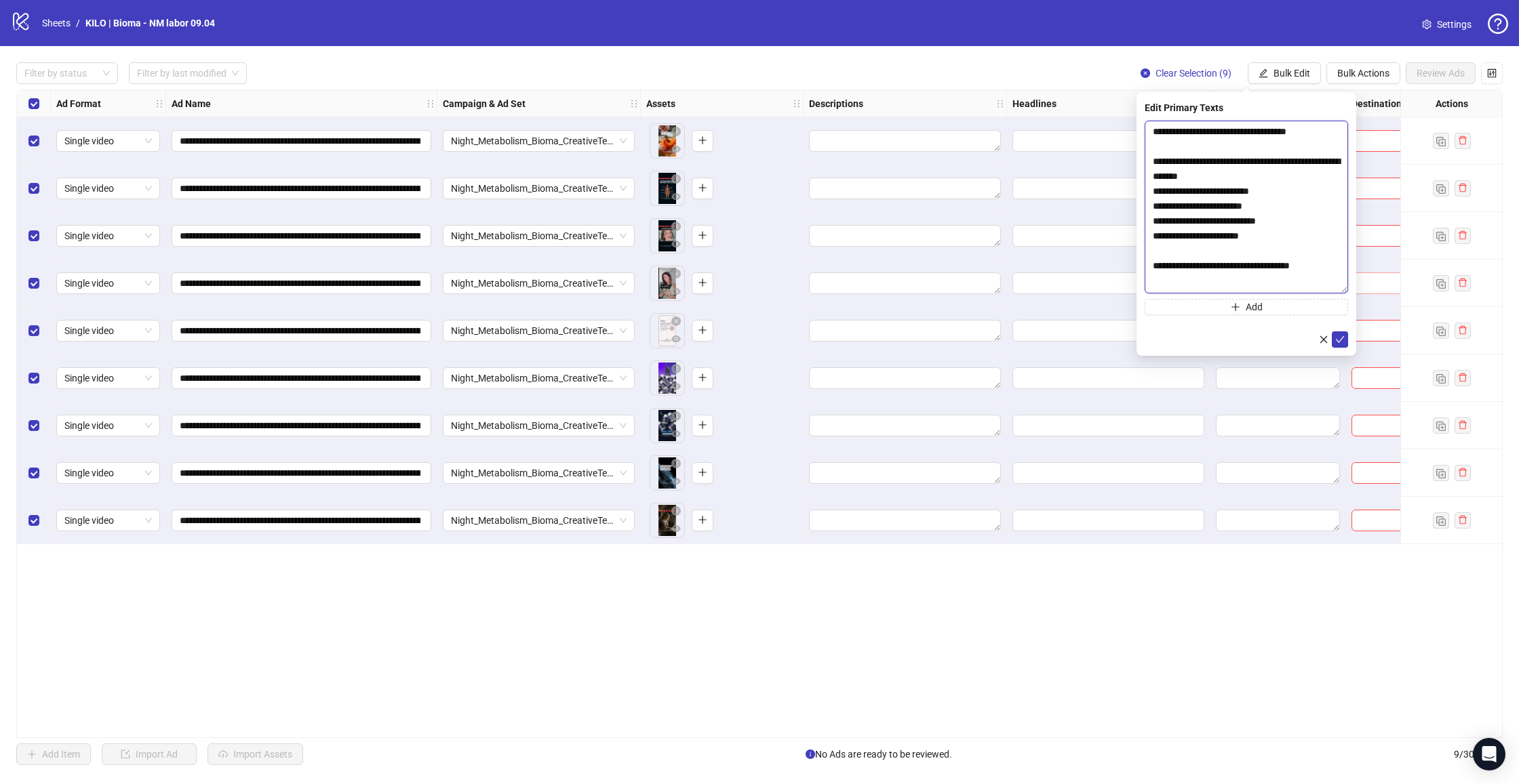
click at [1383, 291] on body "**********" at bounding box center [759, 392] width 1519 height 784
type textarea "**********"
click at [1343, 335] on icon "check" at bounding box center [1340, 340] width 10 height 10
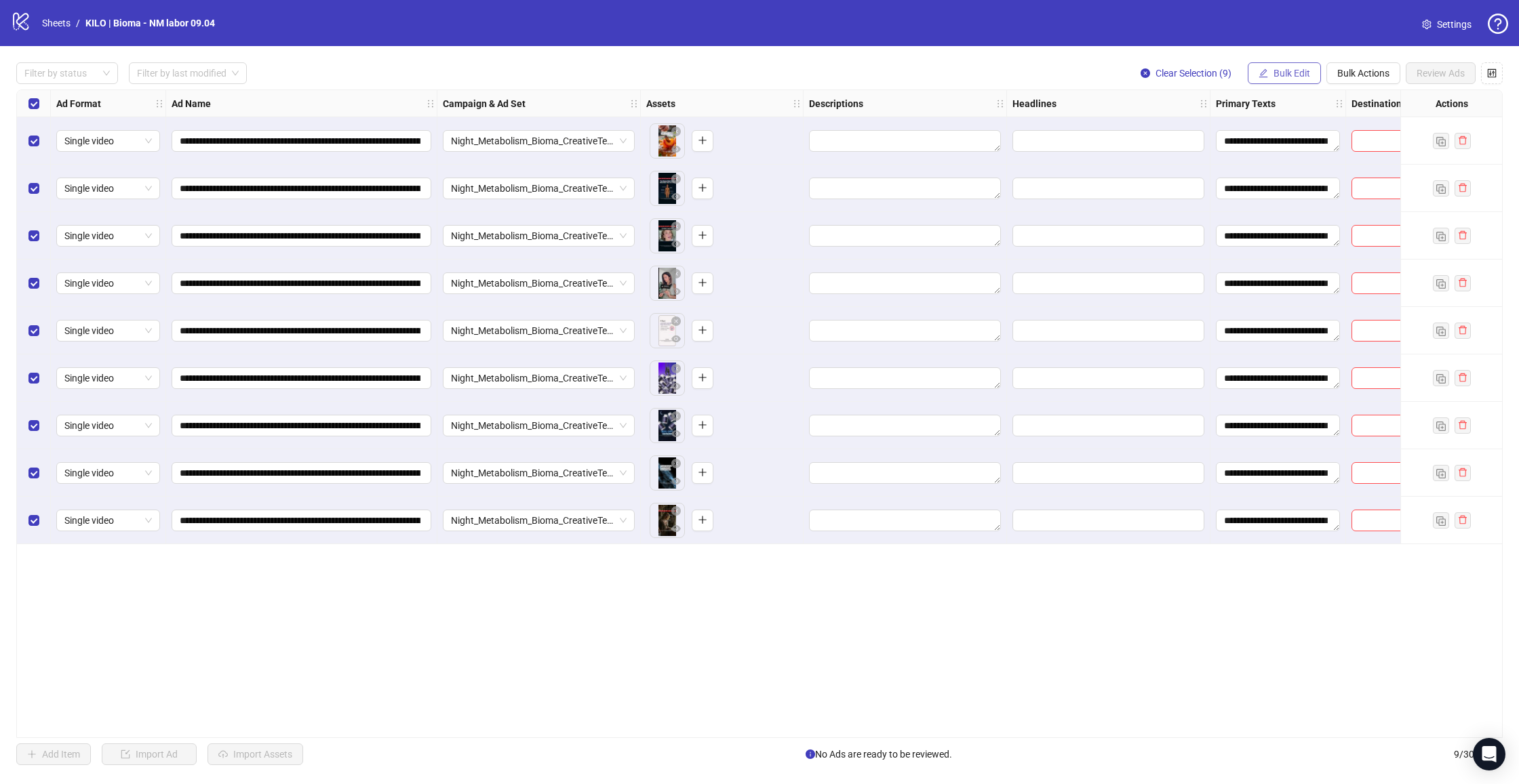
click at [1277, 75] on span "Bulk Edit" at bounding box center [1291, 73] width 37 height 11
click at [1268, 185] on span "Headlines" at bounding box center [1298, 187] width 81 height 15
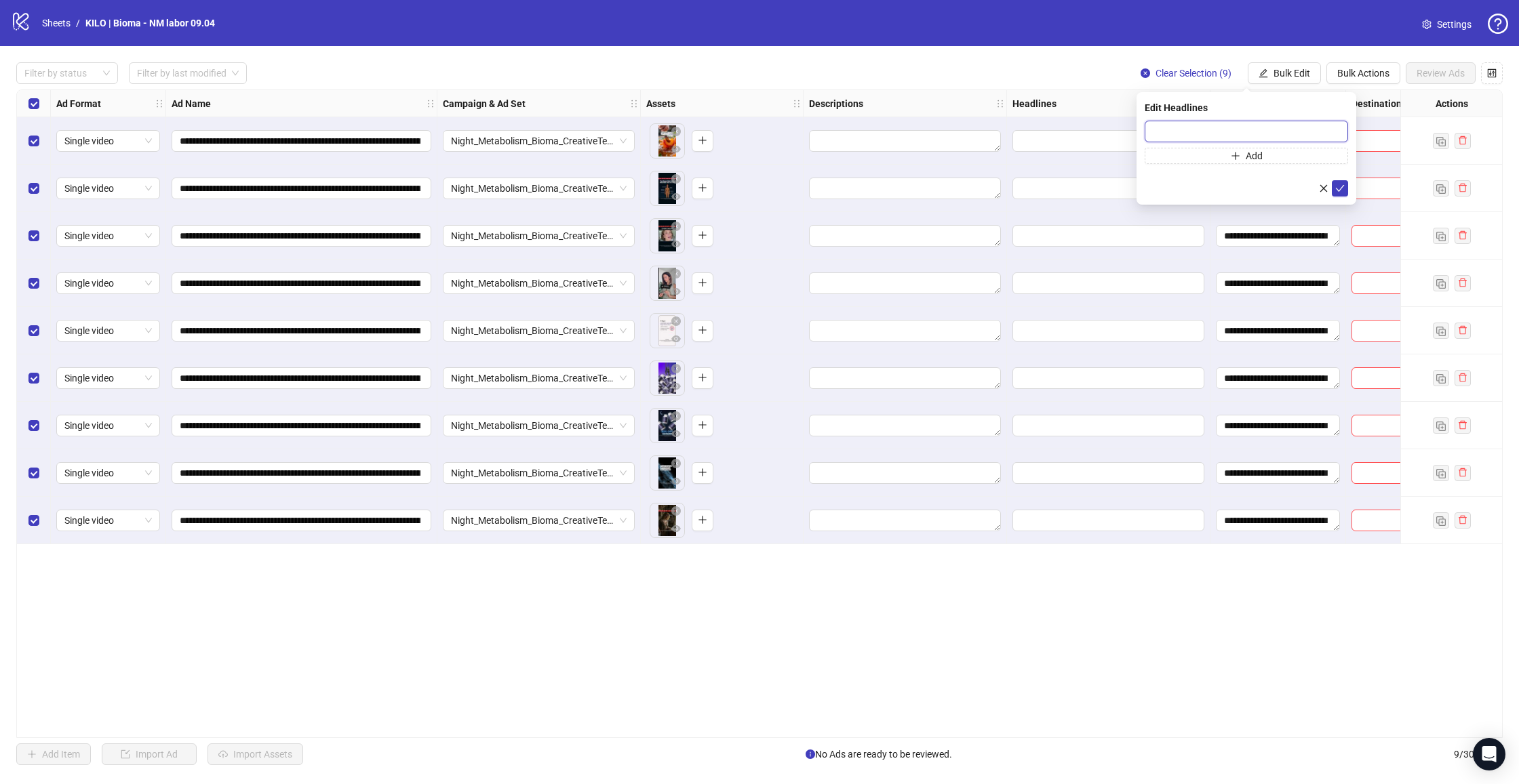
click at [1218, 136] on input "text" at bounding box center [1246, 131] width 203 height 22
paste input "**********"
type input "**********"
click at [1339, 185] on icon "check" at bounding box center [1340, 189] width 10 height 10
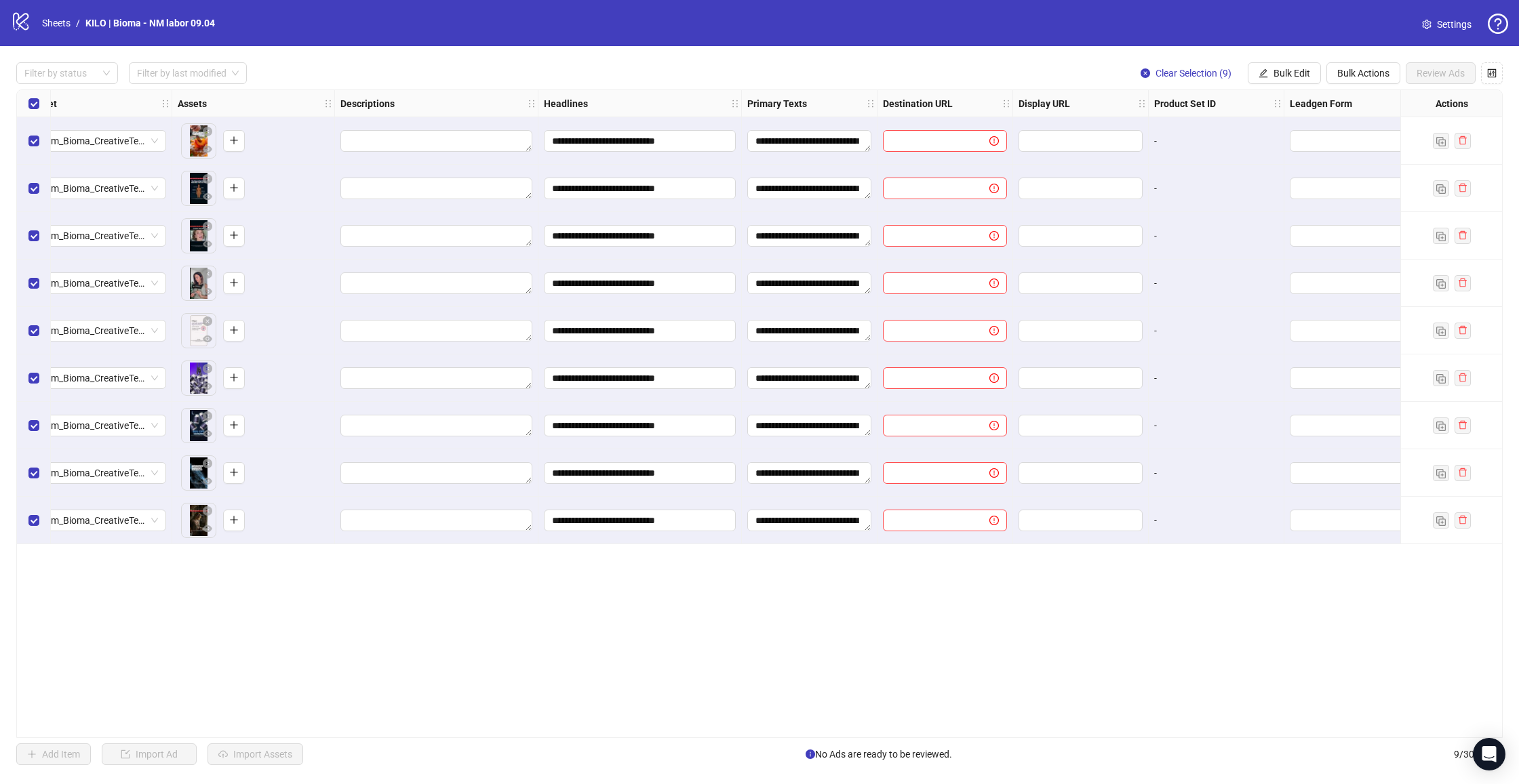
scroll to position [0, 478]
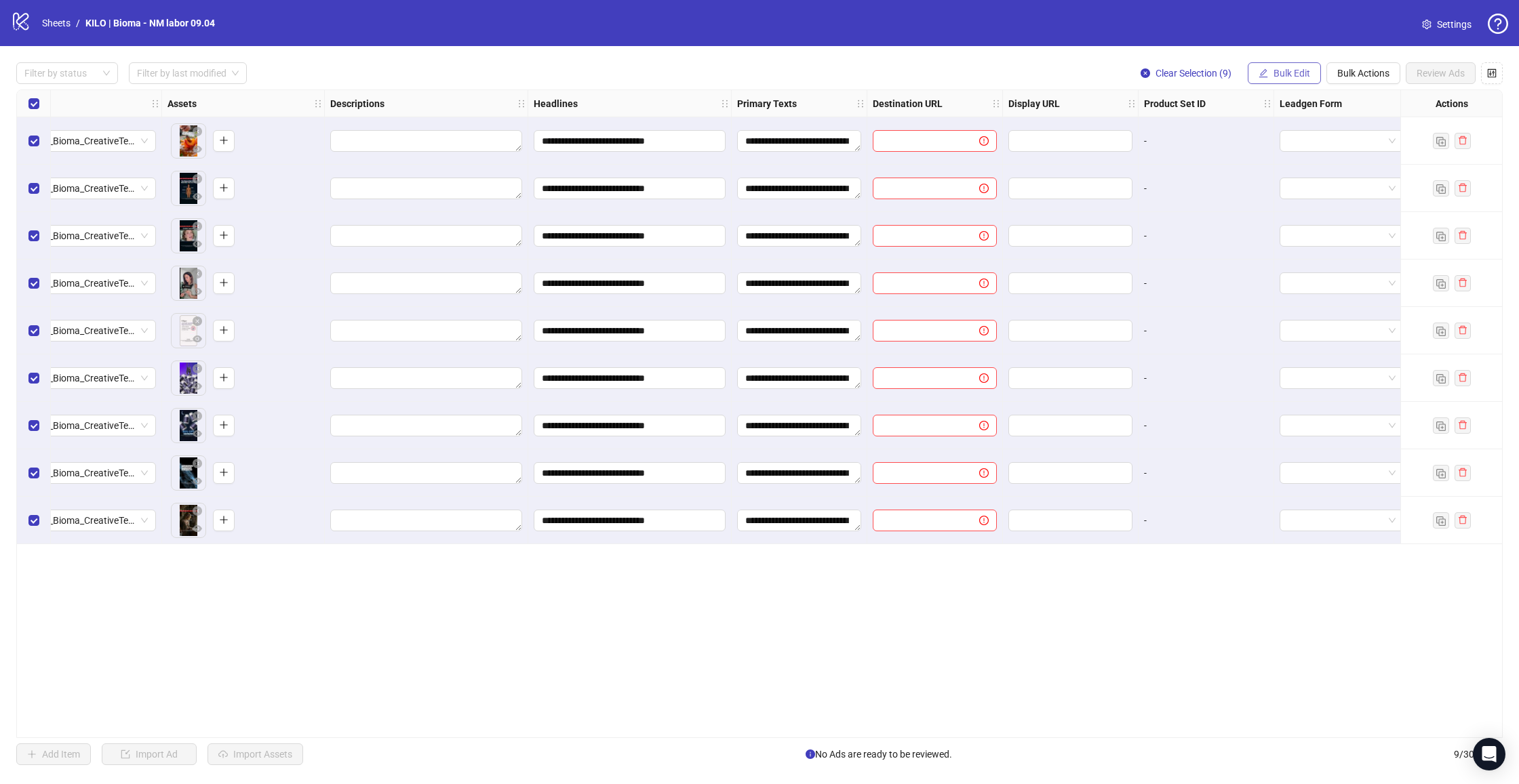
click at [1302, 71] on span "Bulk Edit" at bounding box center [1291, 73] width 37 height 11
click at [1292, 228] on span "Destination URL" at bounding box center [1298, 230] width 81 height 15
click at [1197, 132] on input "text" at bounding box center [1240, 131] width 176 height 15
paste input "**********"
type input "**********"
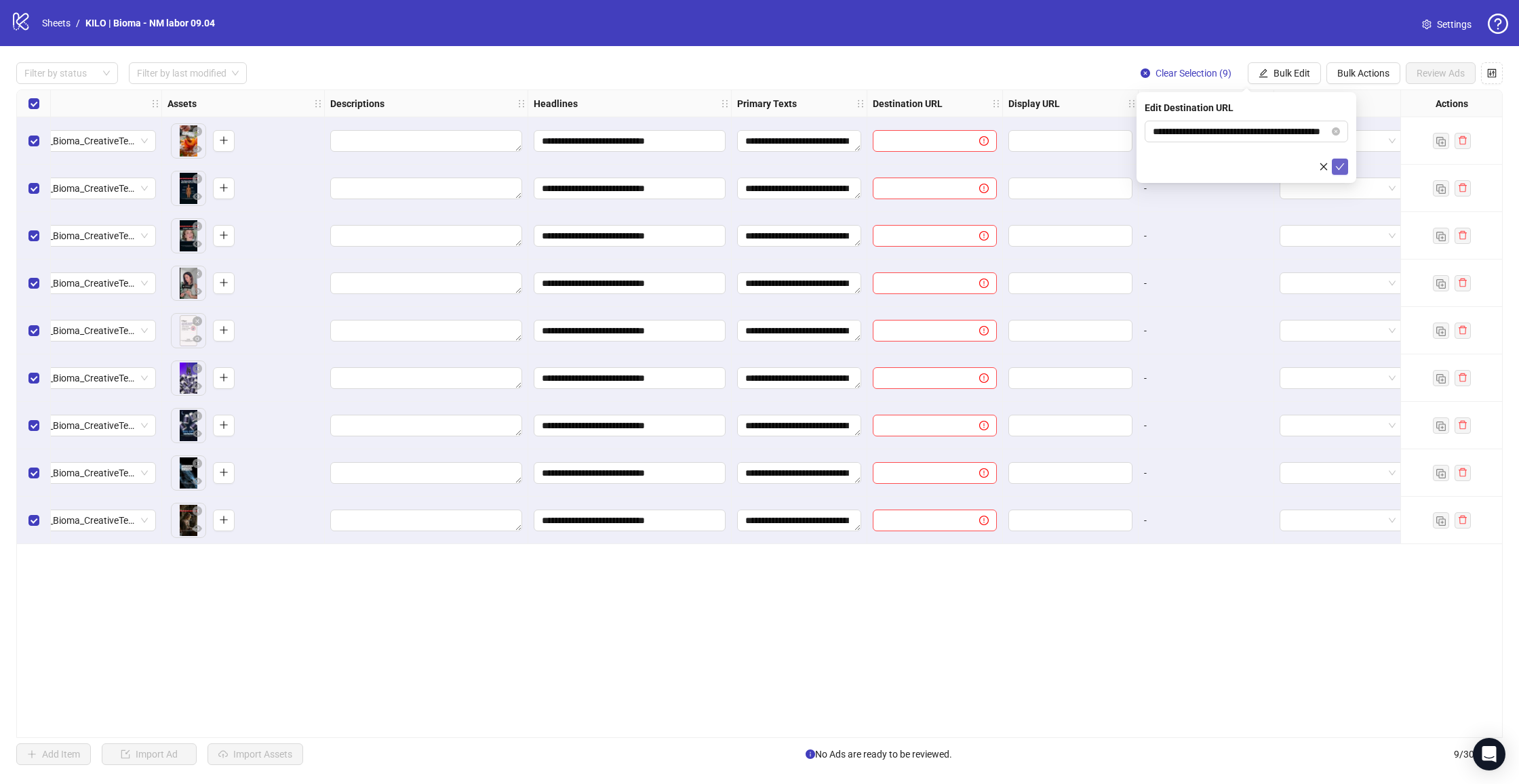
click at [1332, 167] on button "submit" at bounding box center [1339, 166] width 16 height 16
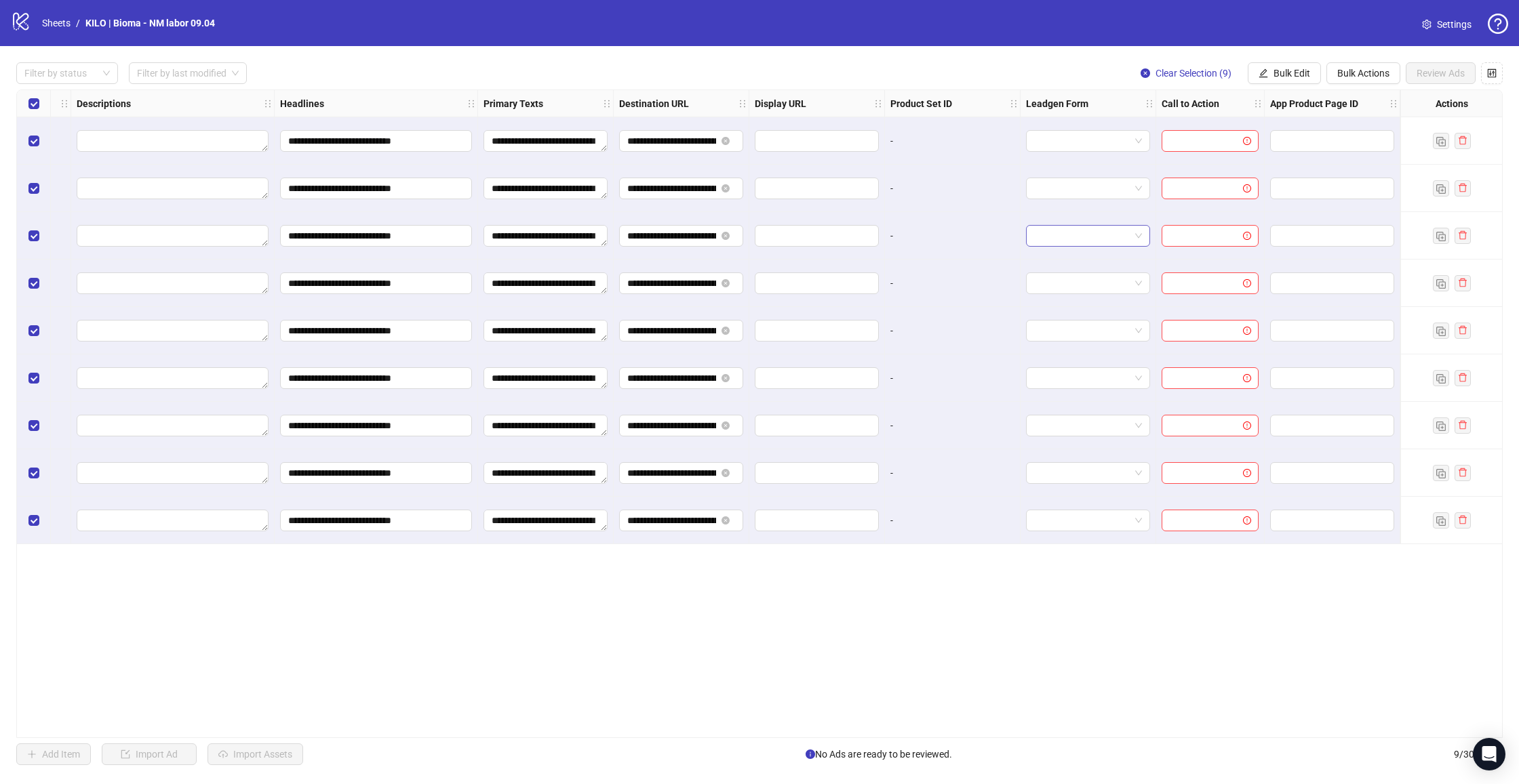
scroll to position [0, 0]
click at [1293, 77] on span "Bulk Edit" at bounding box center [1291, 73] width 37 height 11
click at [1271, 288] on span "Call to Action" at bounding box center [1298, 295] width 81 height 15
click at [1207, 132] on input "search" at bounding box center [1240, 131] width 175 height 20
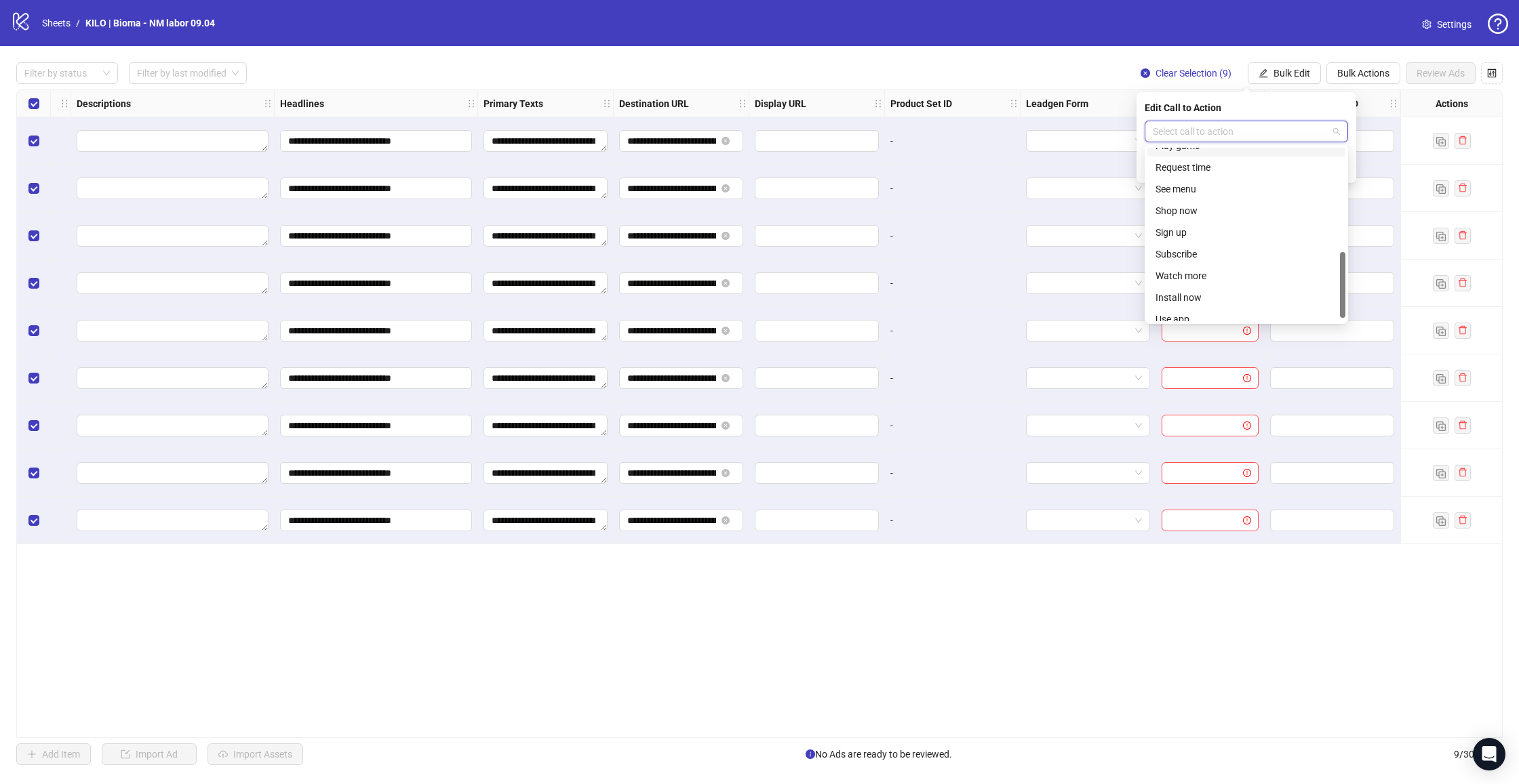
scroll to position [273, 0]
click at [1197, 208] on div "Shop now" at bounding box center [1246, 210] width 182 height 15
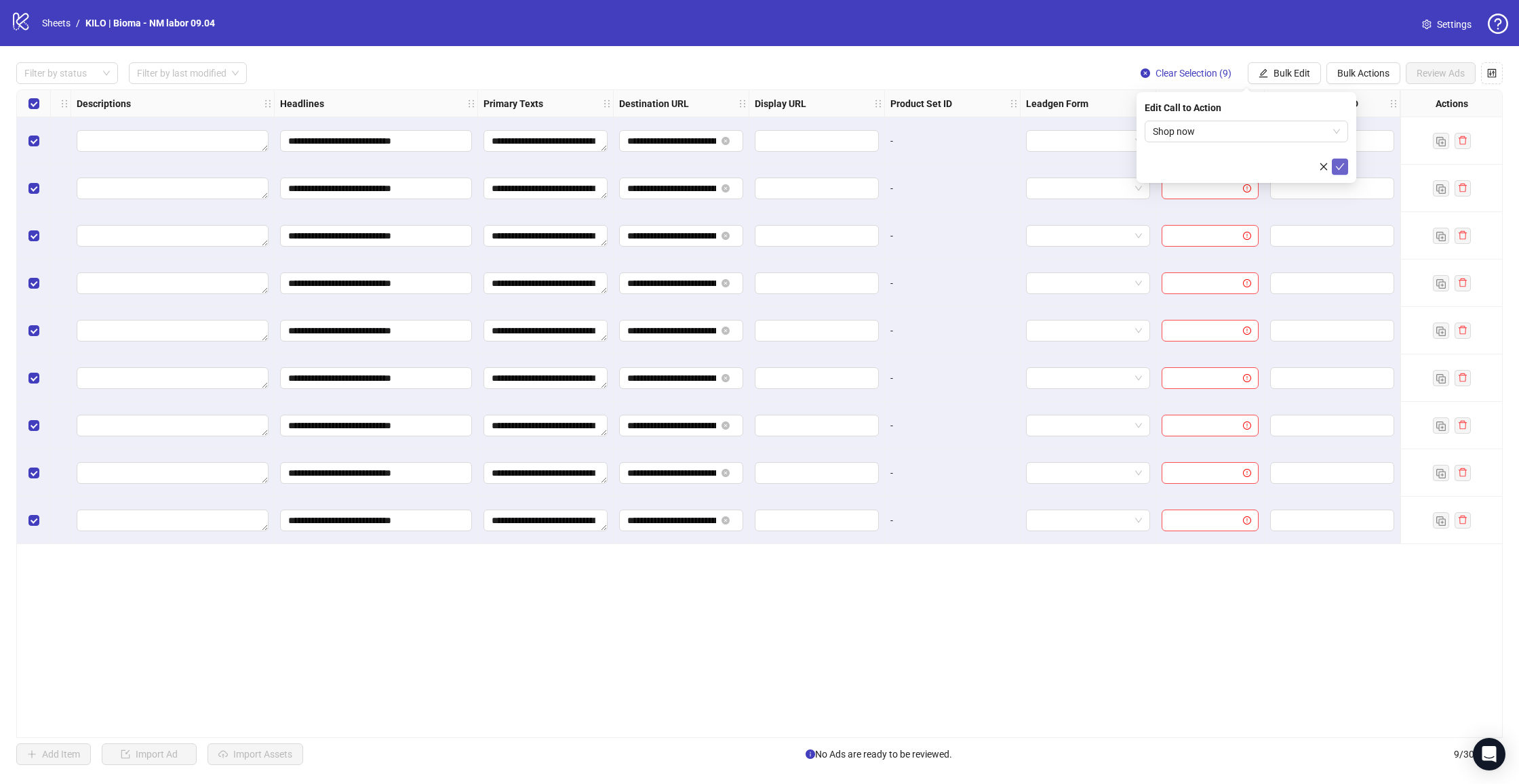
click at [1338, 162] on icon "check" at bounding box center [1340, 167] width 10 height 10
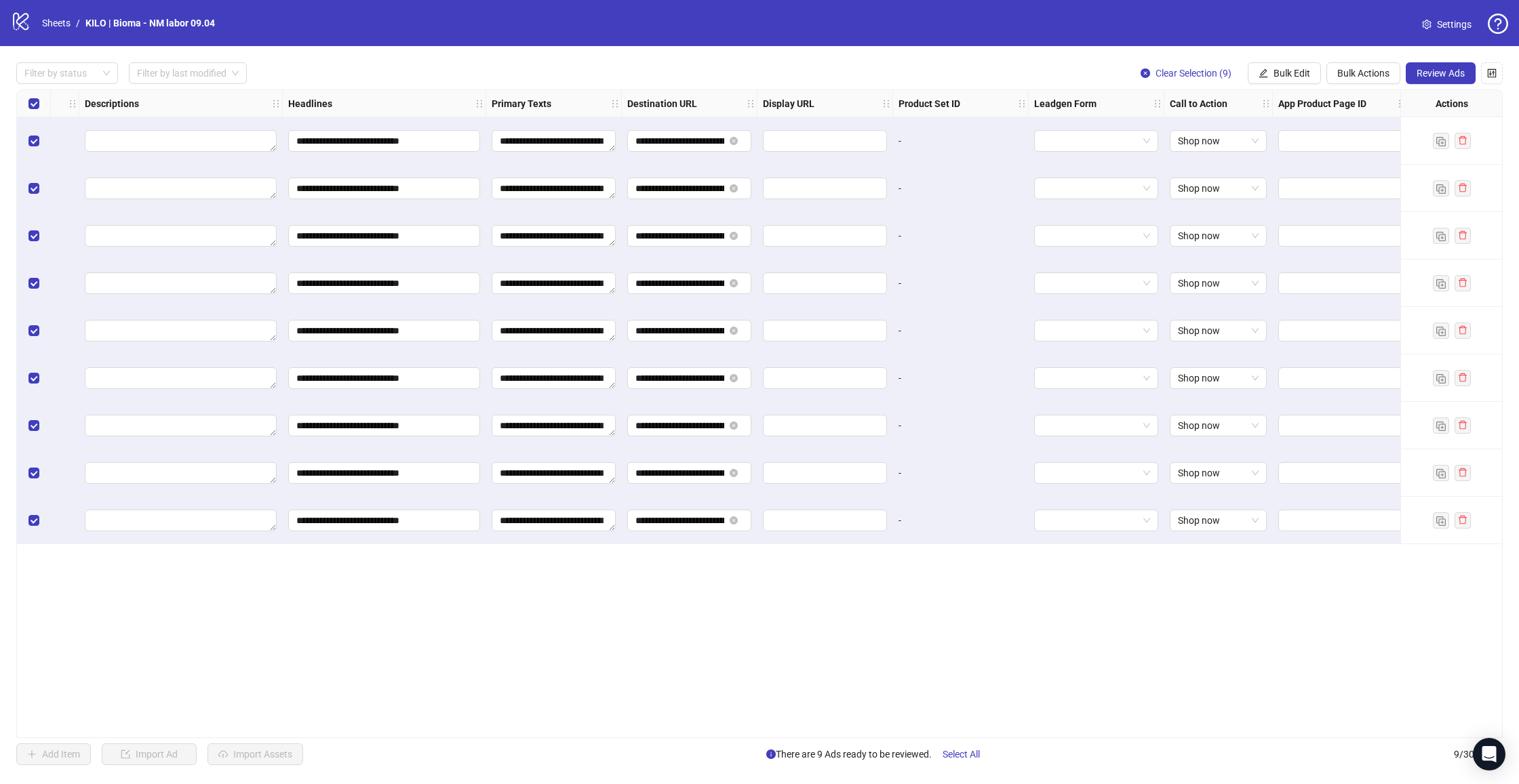
scroll to position [0, 733]
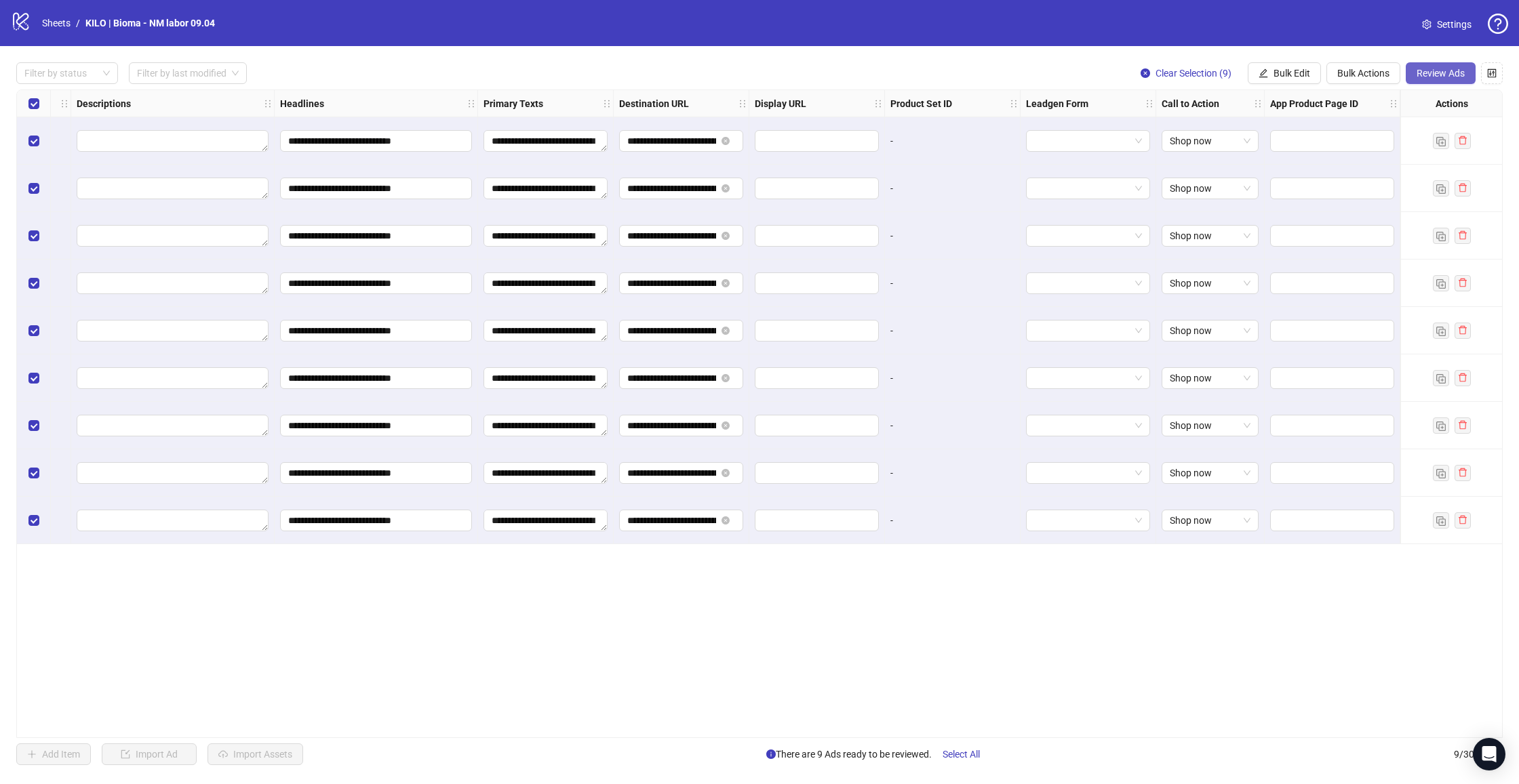
click at [1426, 74] on span "Review Ads" at bounding box center [1440, 73] width 48 height 11
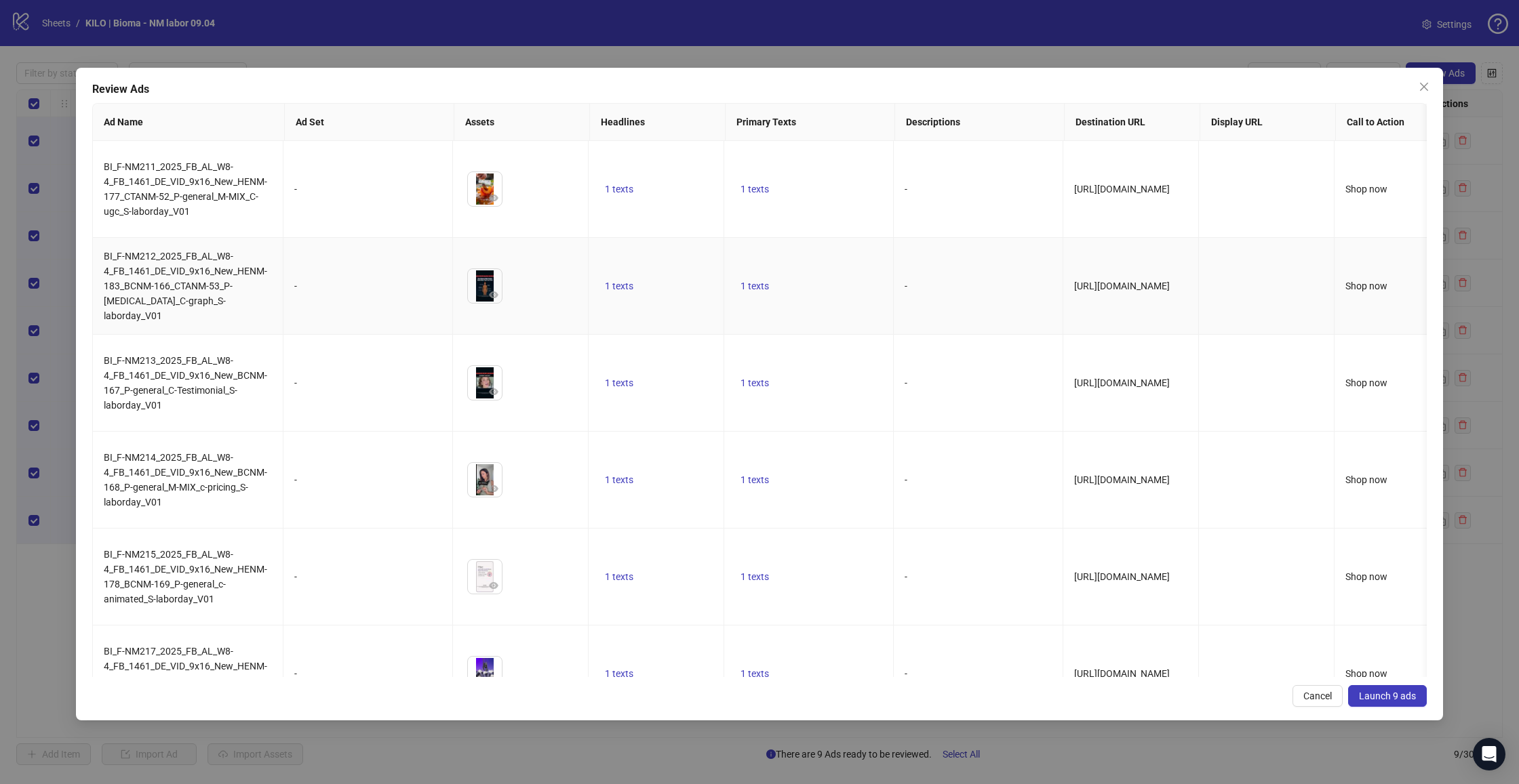
scroll to position [1, 0]
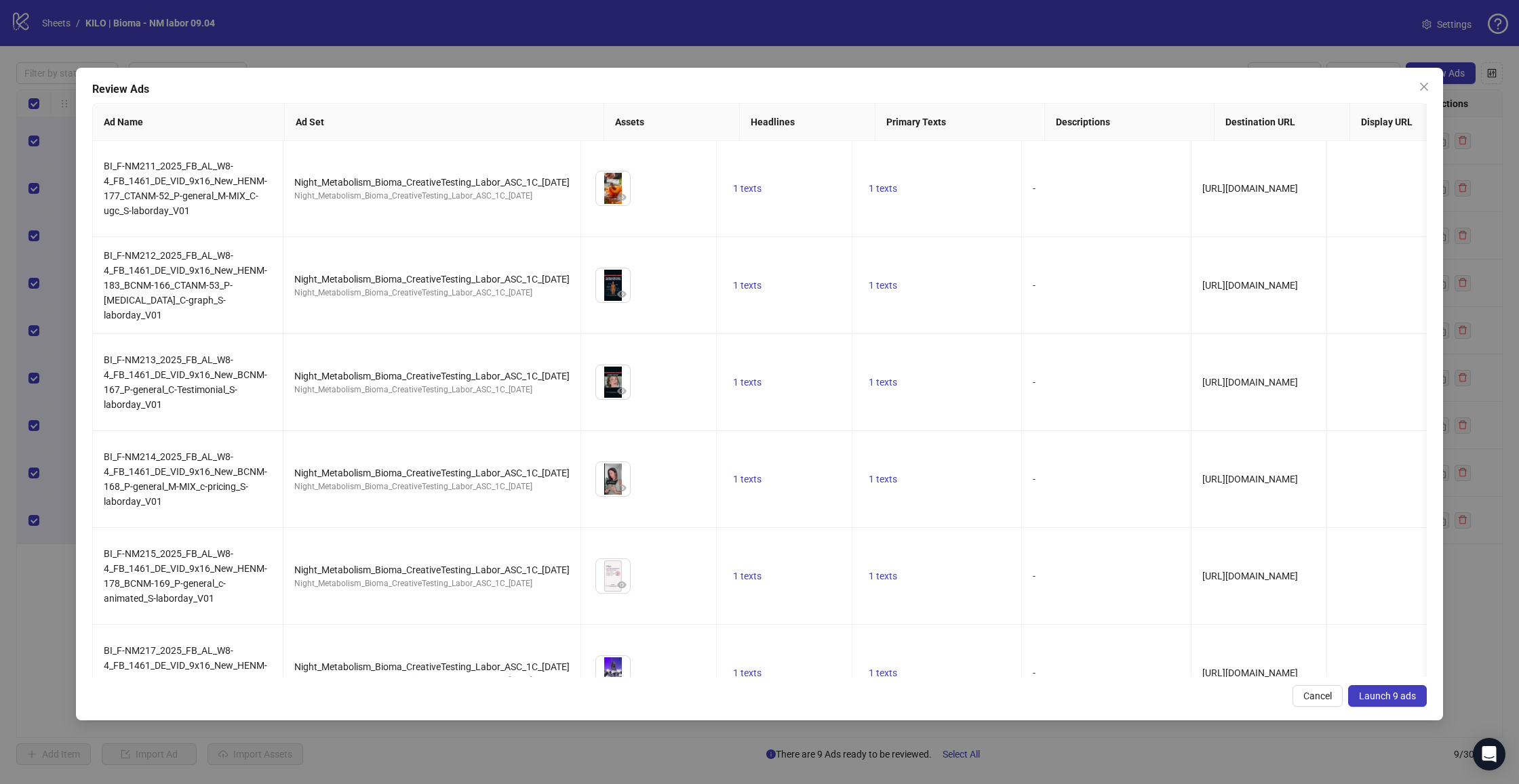
click at [1389, 691] on button "Launch 9 ads" at bounding box center [1387, 696] width 79 height 22
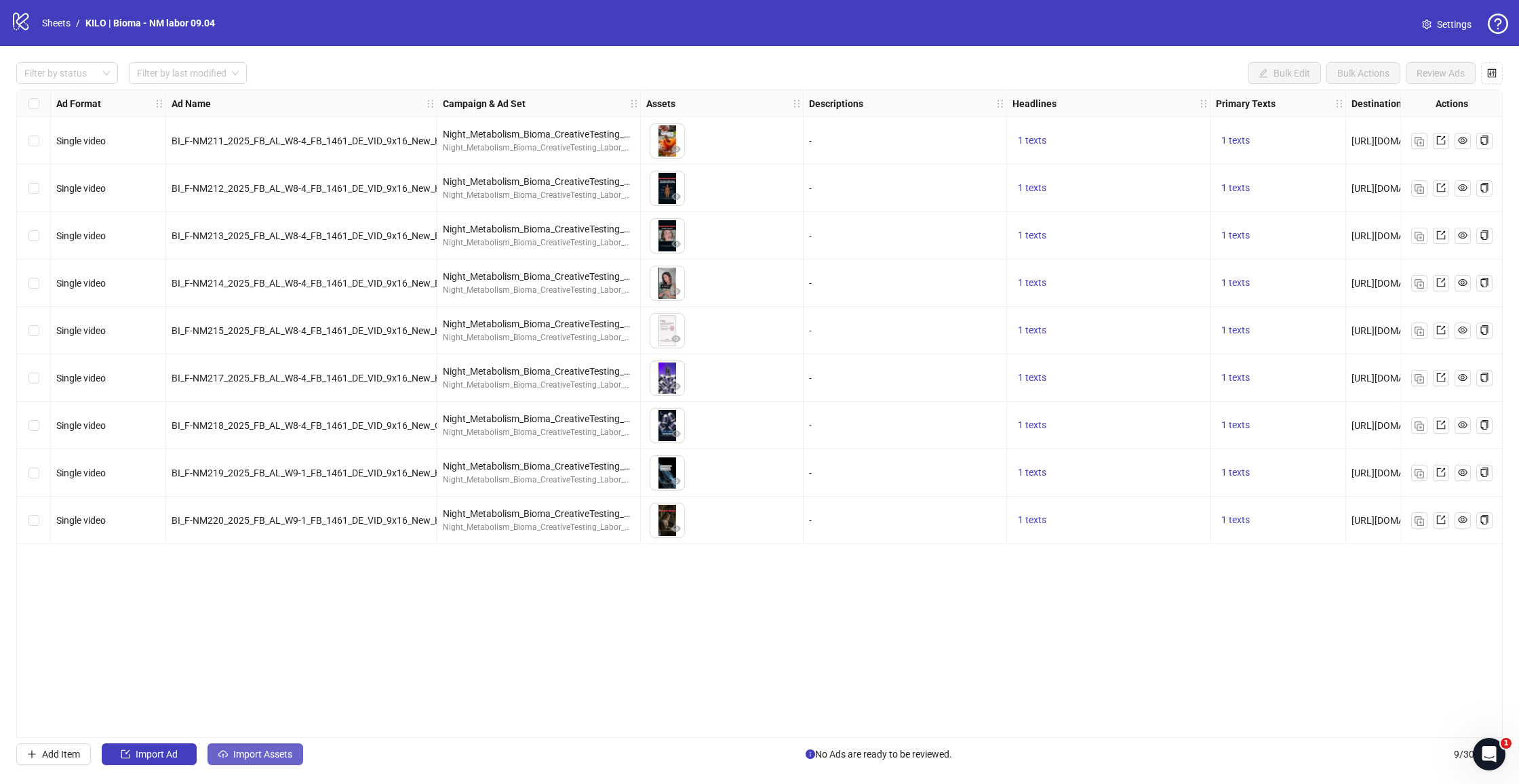
click at [233, 755] on button "Import Assets" at bounding box center [255, 754] width 95 height 22
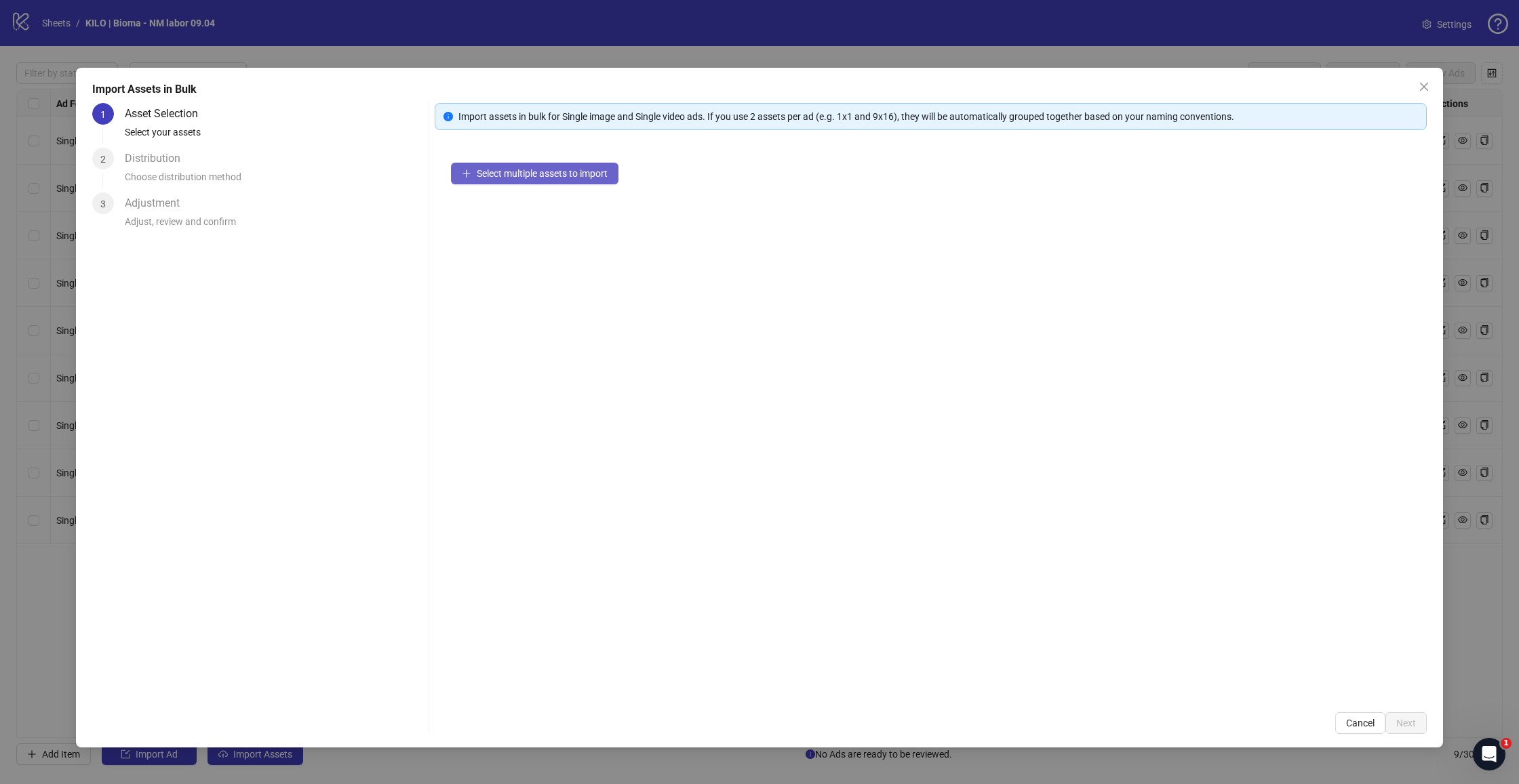
click at [586, 168] on span "Select multiple assets to import" at bounding box center [542, 173] width 131 height 11
click at [1412, 721] on span "Next" at bounding box center [1406, 723] width 20 height 11
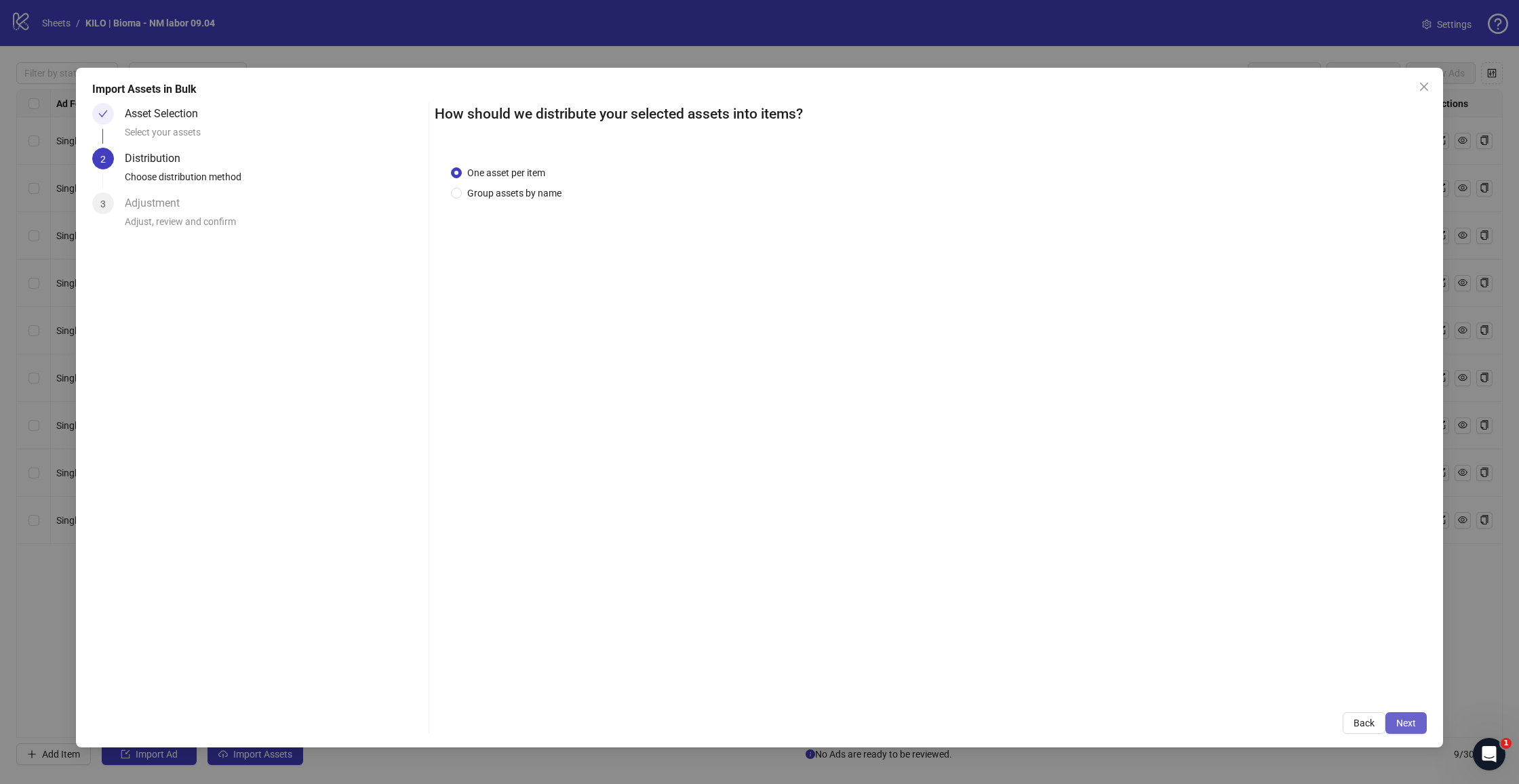
click at [1418, 726] on button "Next" at bounding box center [1405, 723] width 41 height 22
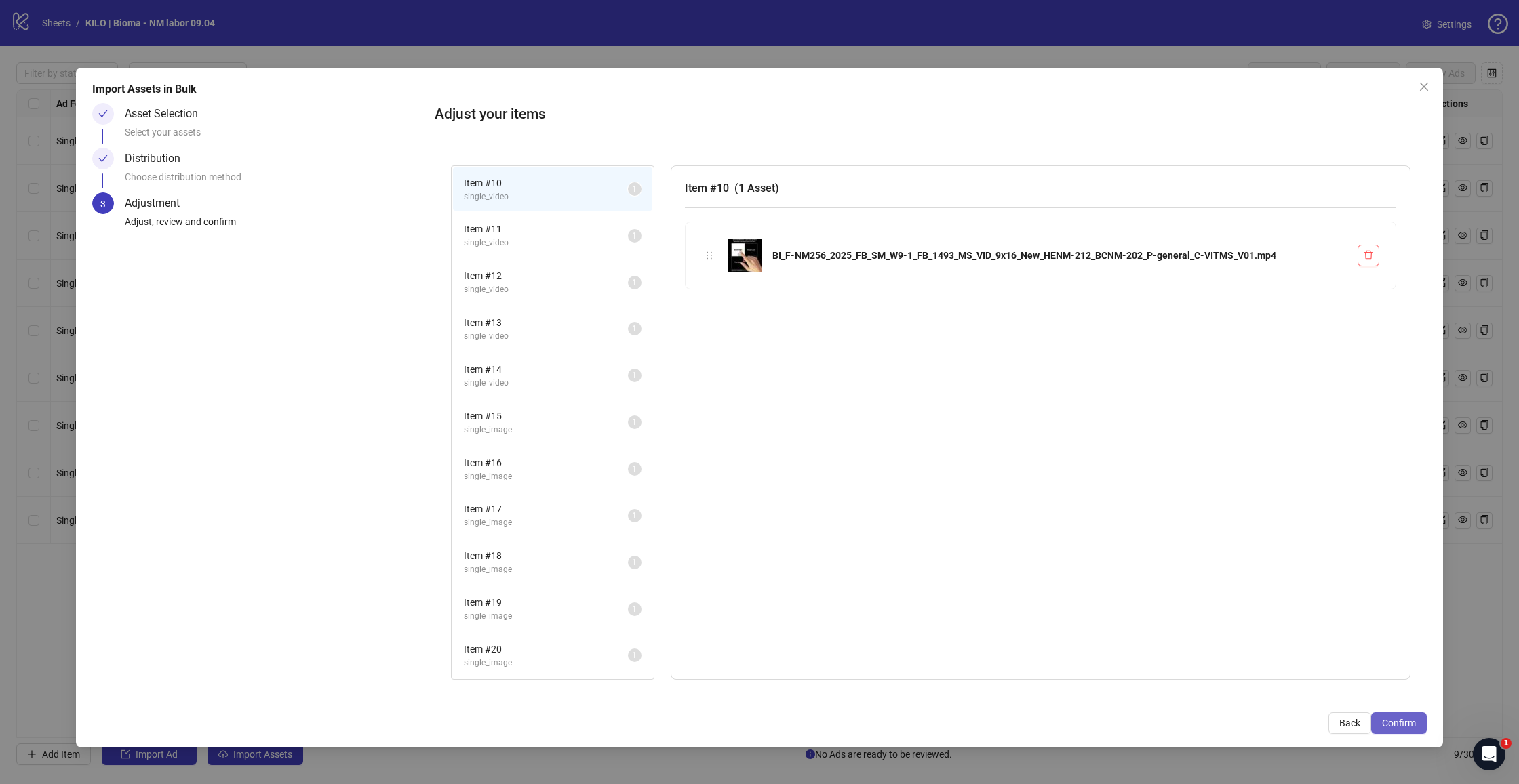
click at [1395, 725] on span "Confirm" at bounding box center [1399, 723] width 34 height 11
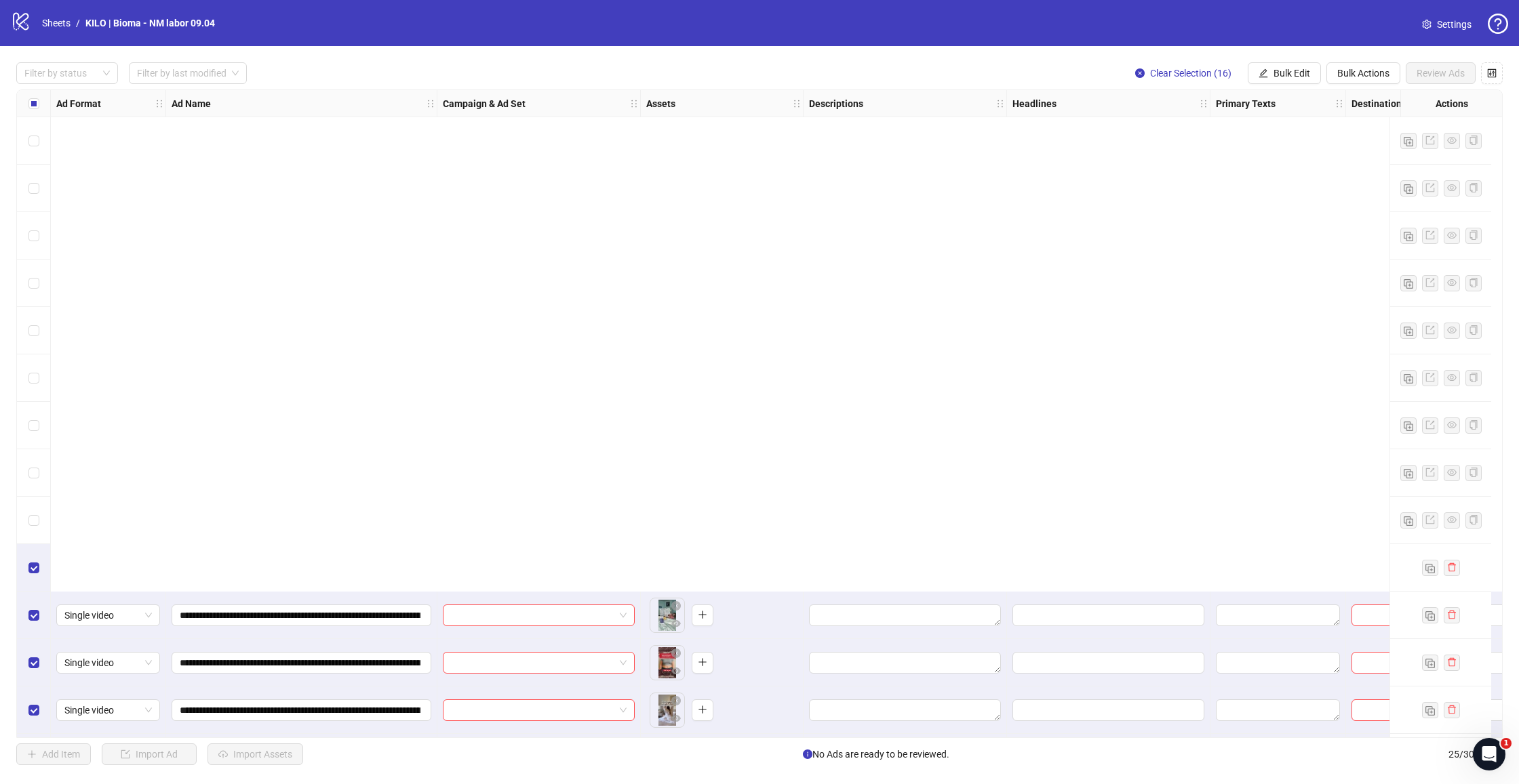
scroll to position [572, 0]
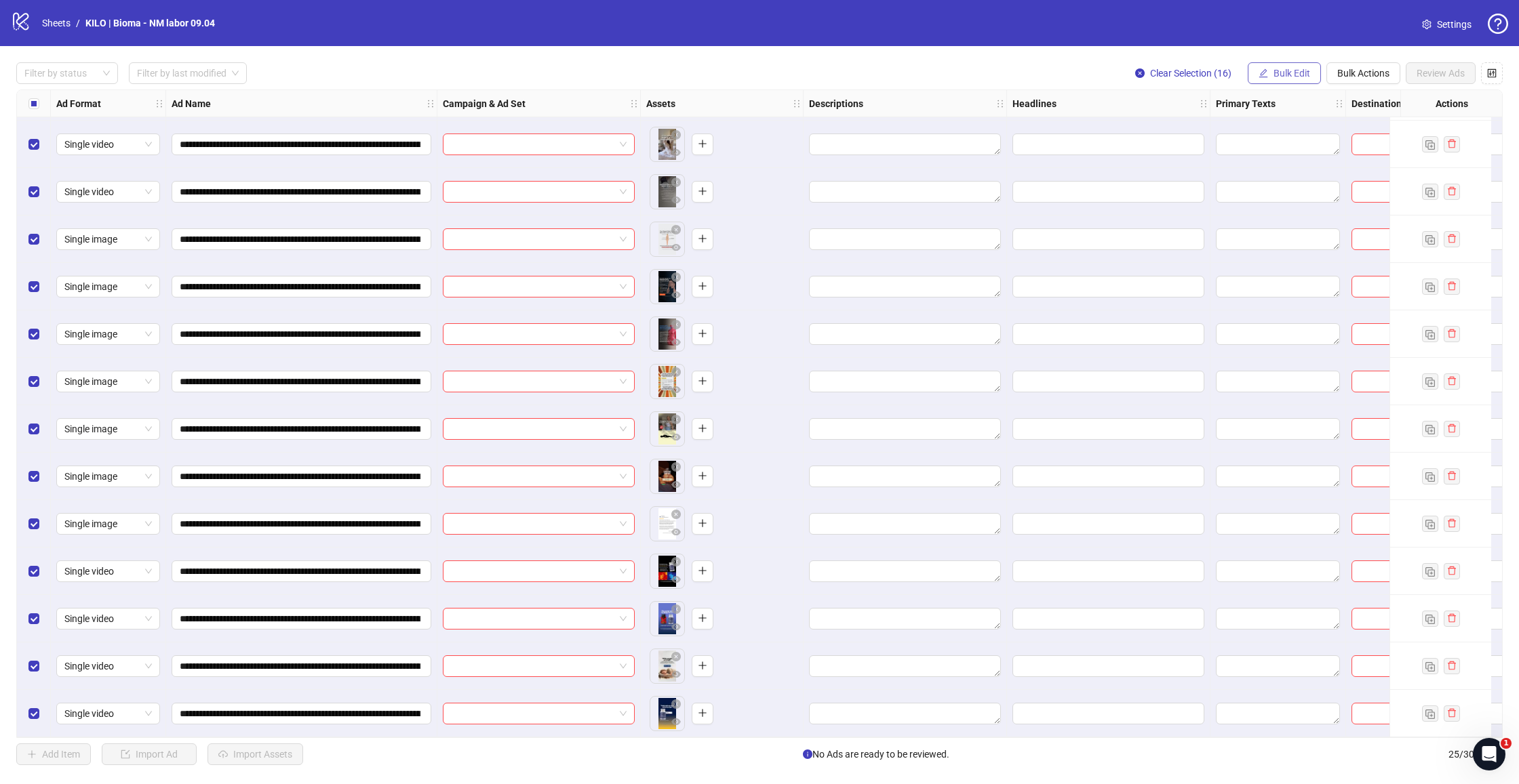
click at [1265, 77] on icon "edit" at bounding box center [1263, 72] width 9 height 9
click at [1266, 139] on span "Campaign & Ad Set" at bounding box center [1298, 143] width 81 height 15
drag, startPoint x: 1175, startPoint y: 136, endPoint x: 1167, endPoint y: 129, distance: 10.6
click at [1176, 135] on input "search" at bounding box center [1240, 131] width 175 height 20
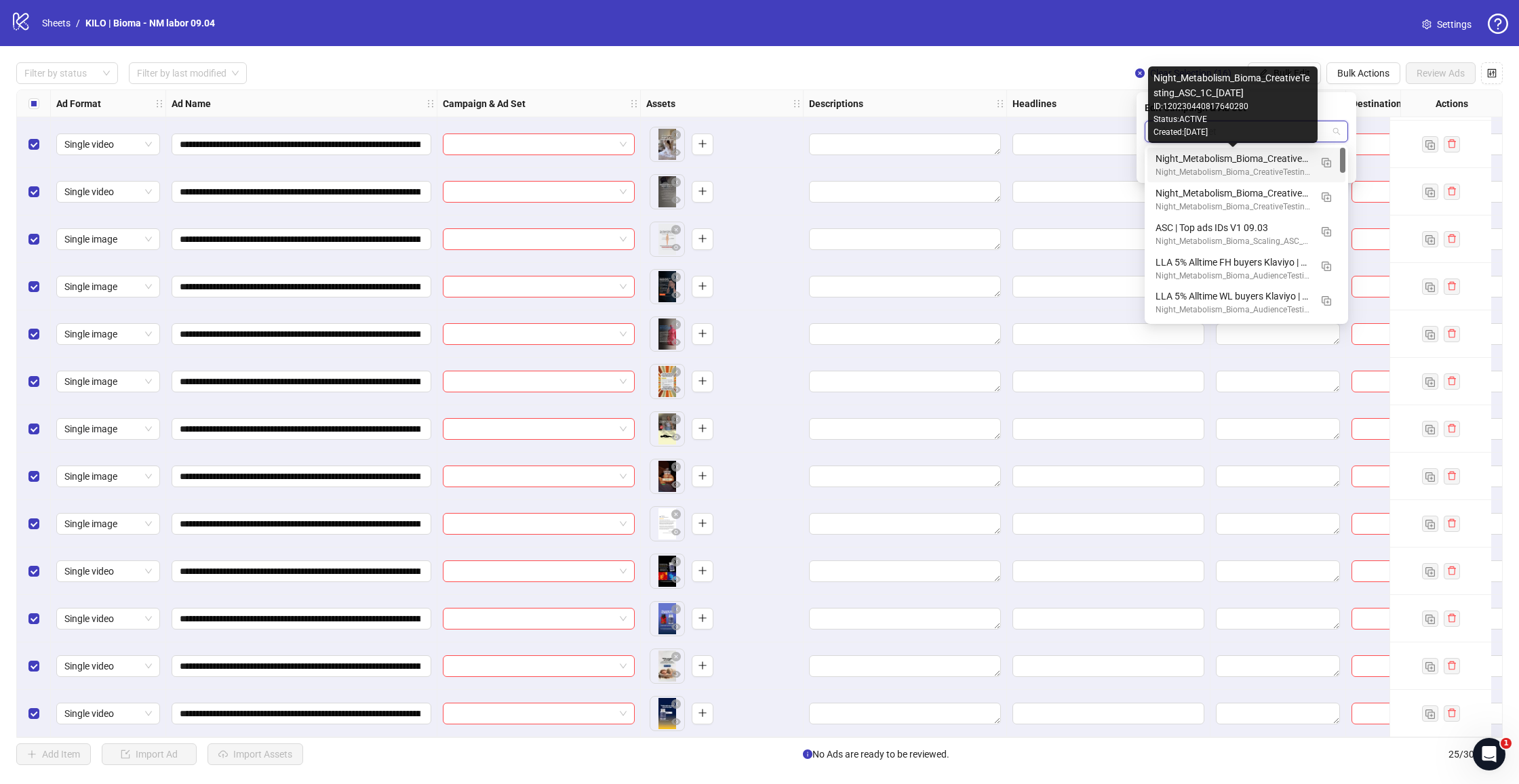
click at [1267, 164] on div "Night_Metabolism_Bioma_CreativeTesting_ASC_1C_[DATE]" at bounding box center [1233, 158] width 155 height 15
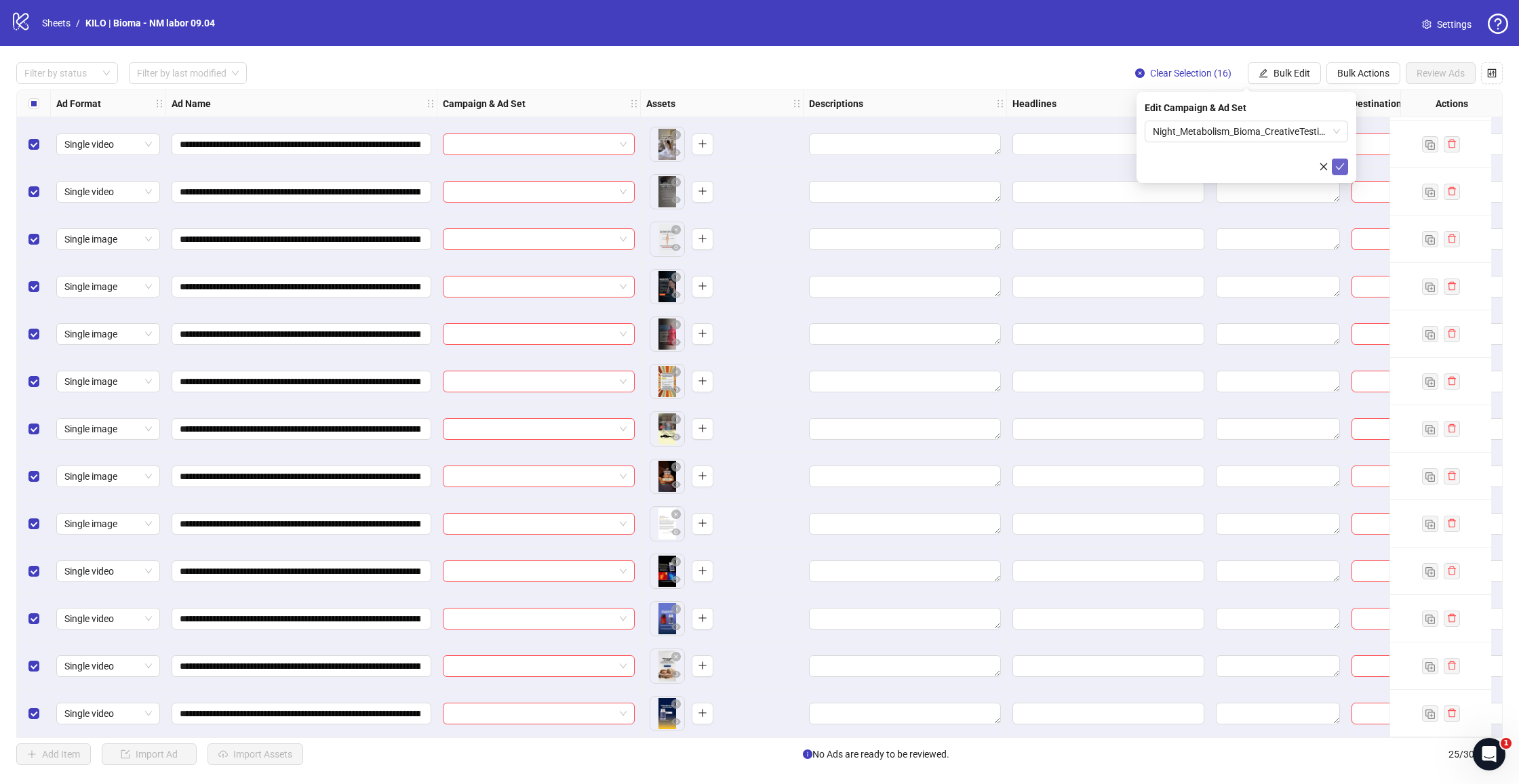
click at [1341, 168] on icon "check" at bounding box center [1340, 167] width 10 height 10
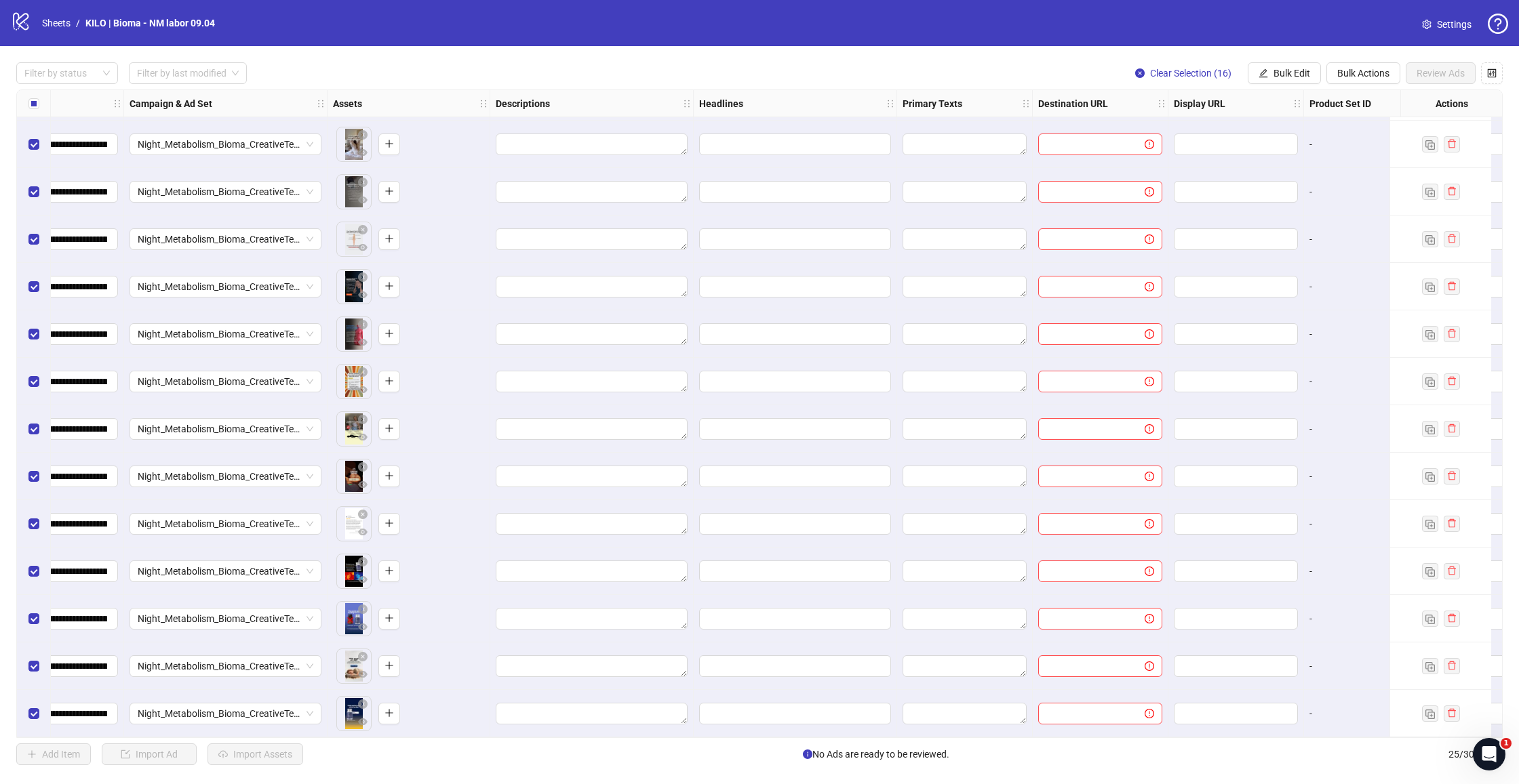
scroll to position [572, 315]
click at [1287, 74] on span "Bulk Edit" at bounding box center [1291, 73] width 37 height 11
click at [1269, 204] on span "Primary Texts" at bounding box center [1298, 208] width 81 height 15
click at [1199, 134] on textarea at bounding box center [1246, 139] width 203 height 37
paste textarea "**********"
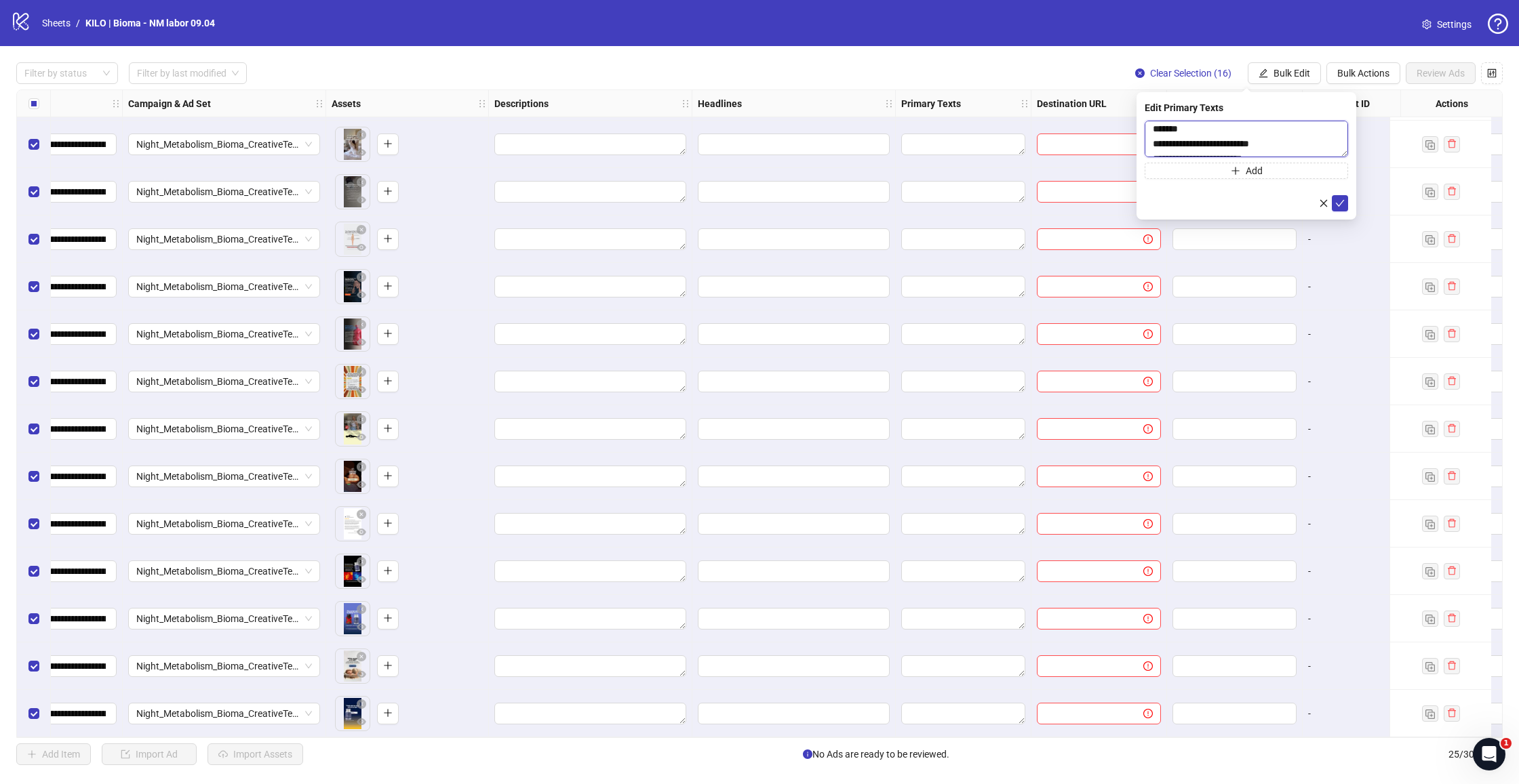
scroll to position [6, 0]
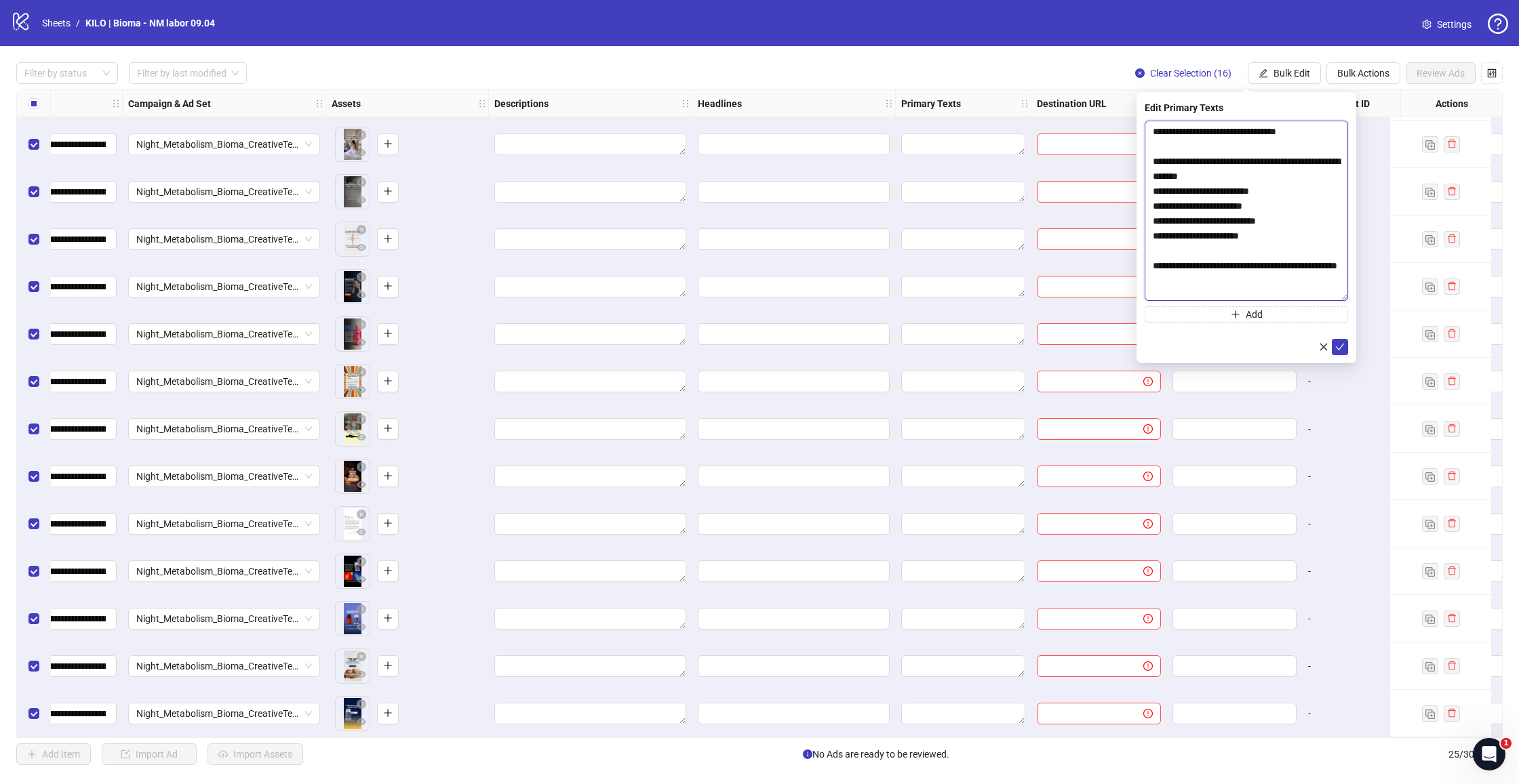
click at [1369, 297] on body "**********" at bounding box center [759, 392] width 1519 height 784
type textarea "**********"
click at [1337, 349] on icon "check" at bounding box center [1340, 347] width 10 height 10
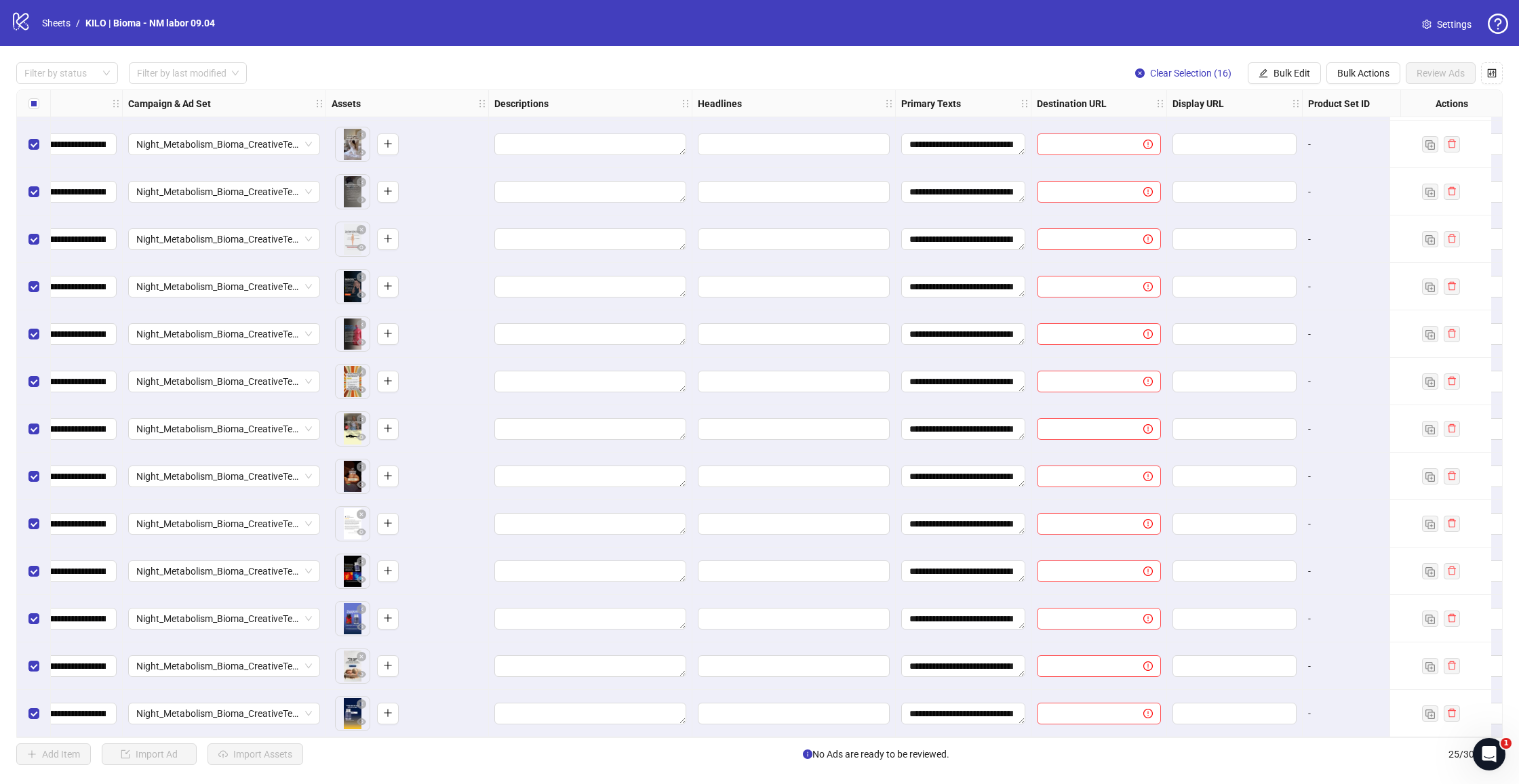
scroll to position [567, 315]
click at [1288, 73] on span "Bulk Edit" at bounding box center [1291, 73] width 37 height 11
click at [1270, 188] on span "Headlines" at bounding box center [1298, 187] width 81 height 15
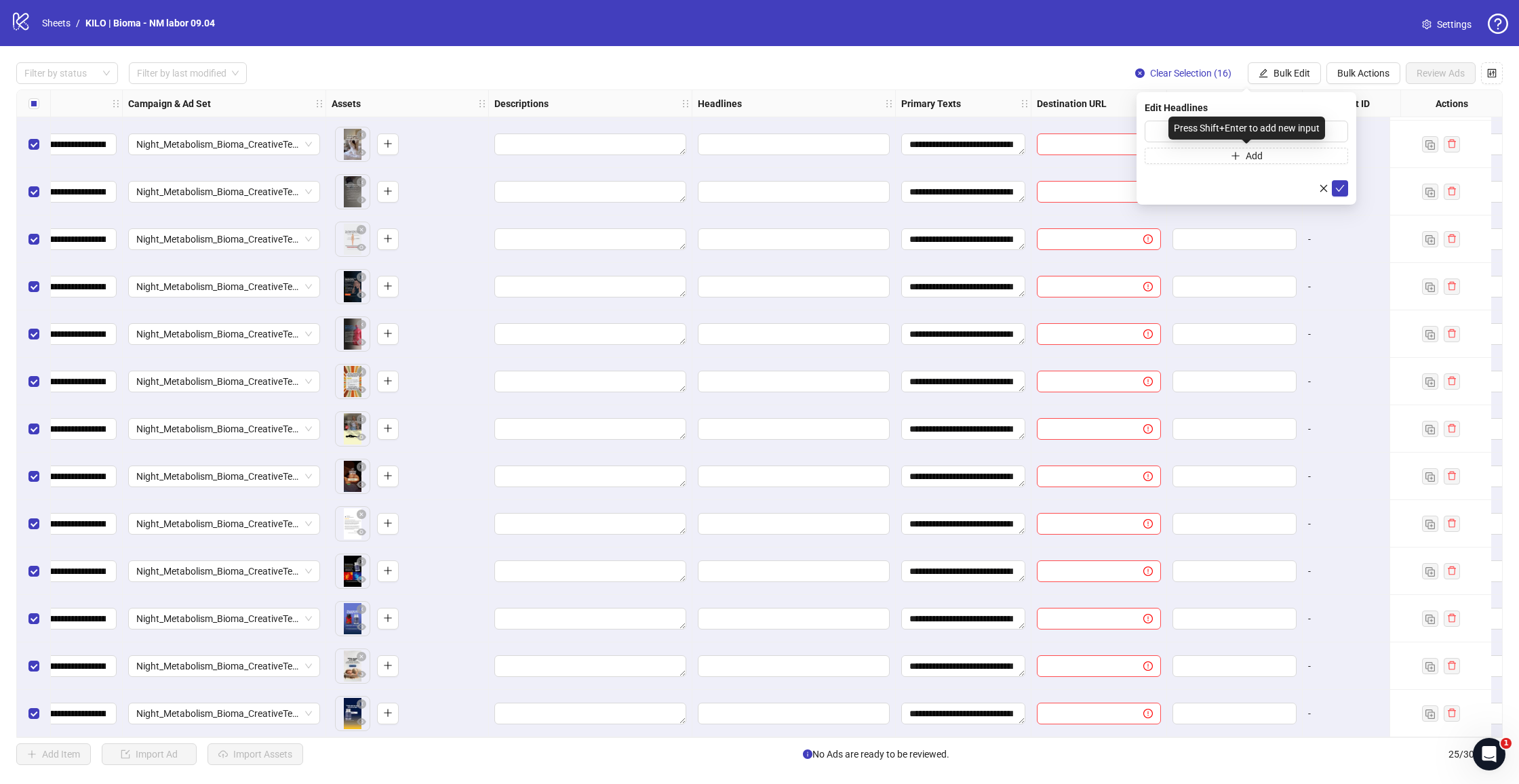
click at [1173, 136] on div "Press Shift+Enter to add new input" at bounding box center [1247, 127] width 157 height 23
click at [1168, 130] on input "text" at bounding box center [1246, 131] width 203 height 22
paste input "**********"
type input "**********"
click at [1337, 189] on icon "check" at bounding box center [1340, 189] width 10 height 10
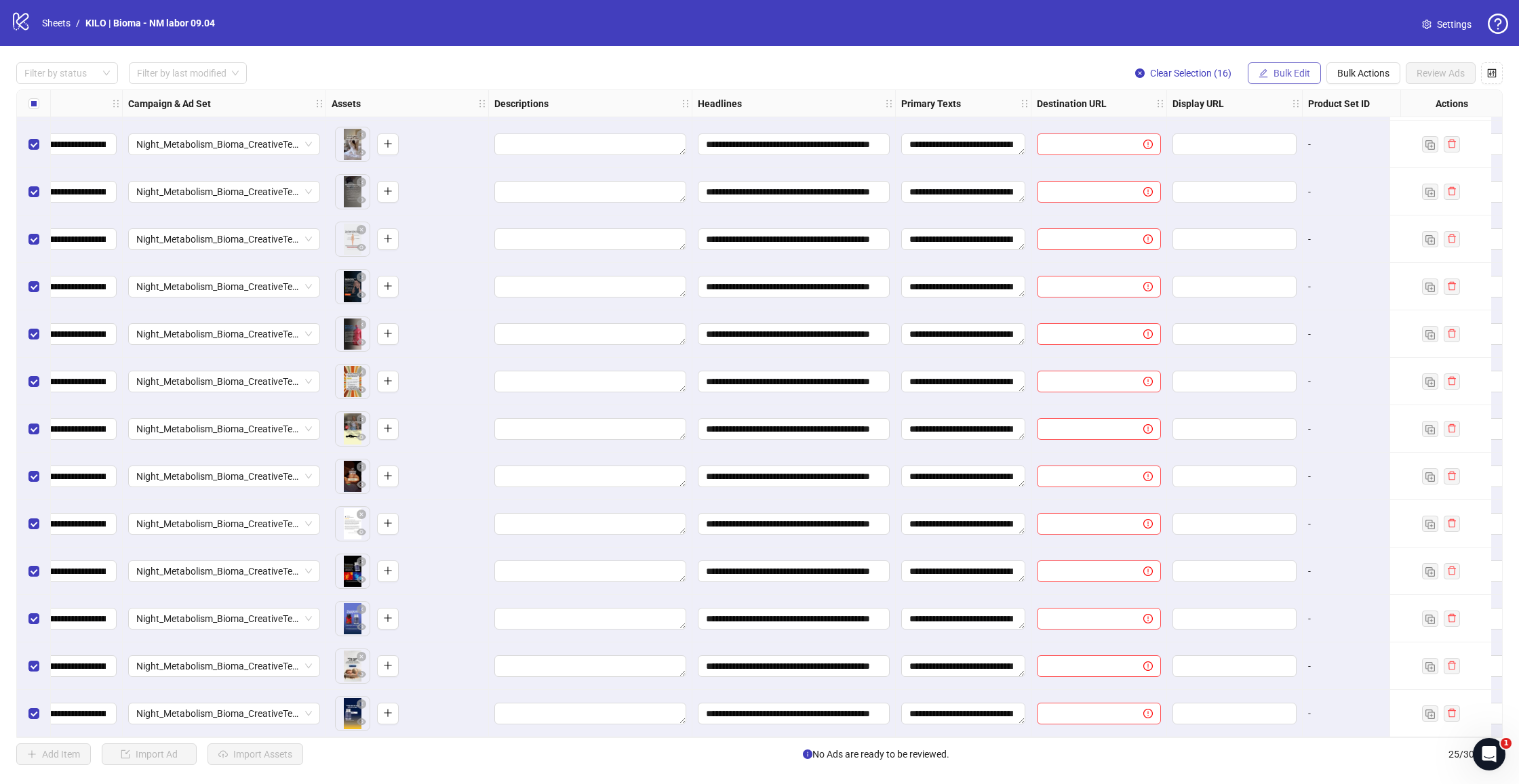
click at [1291, 72] on span "Bulk Edit" at bounding box center [1291, 73] width 37 height 11
click at [1284, 235] on span "Destination URL" at bounding box center [1298, 230] width 81 height 15
click at [1245, 128] on input "text" at bounding box center [1240, 131] width 176 height 15
paste input "**********"
type input "**********"
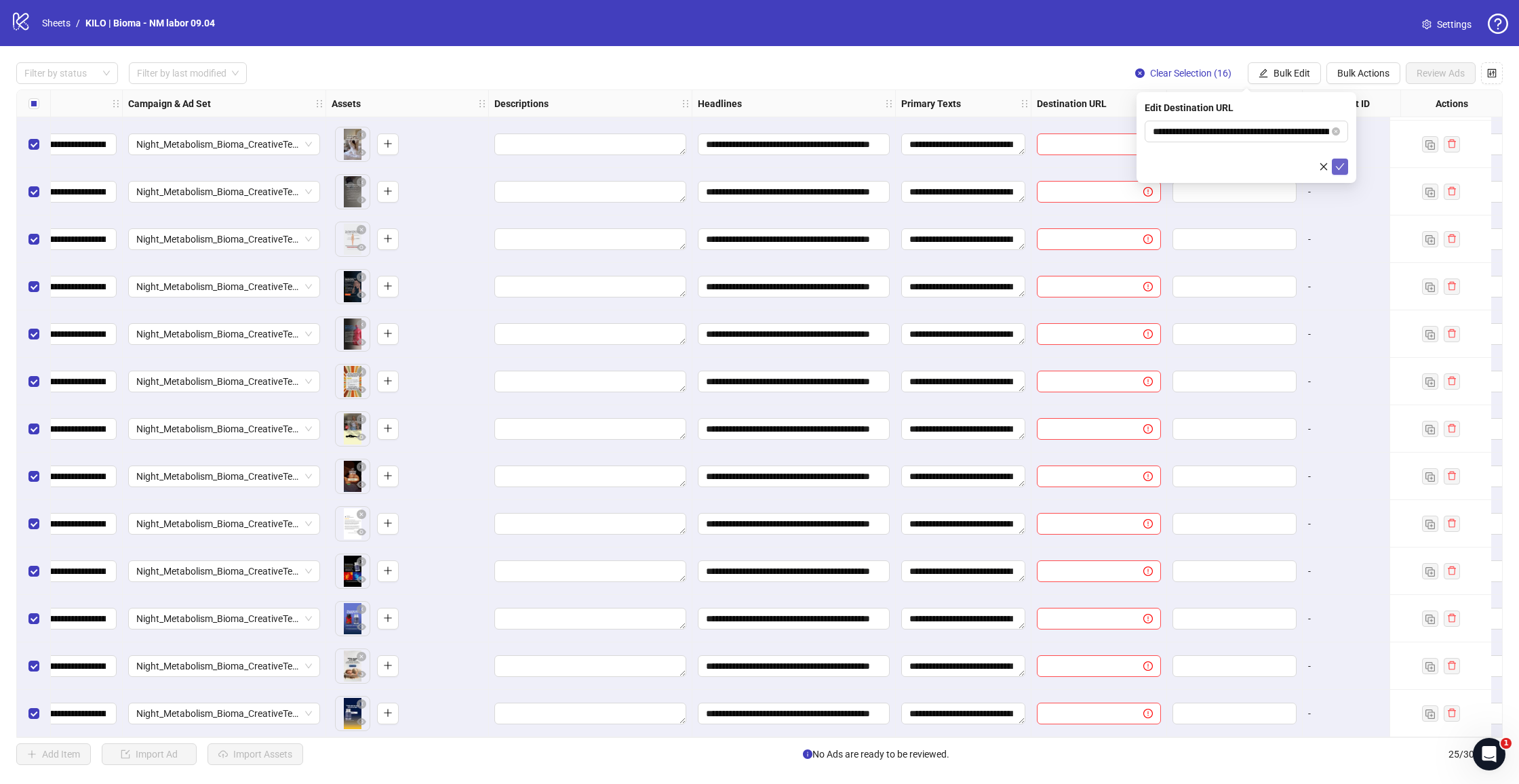
click at [1338, 167] on icon "check" at bounding box center [1340, 167] width 10 height 10
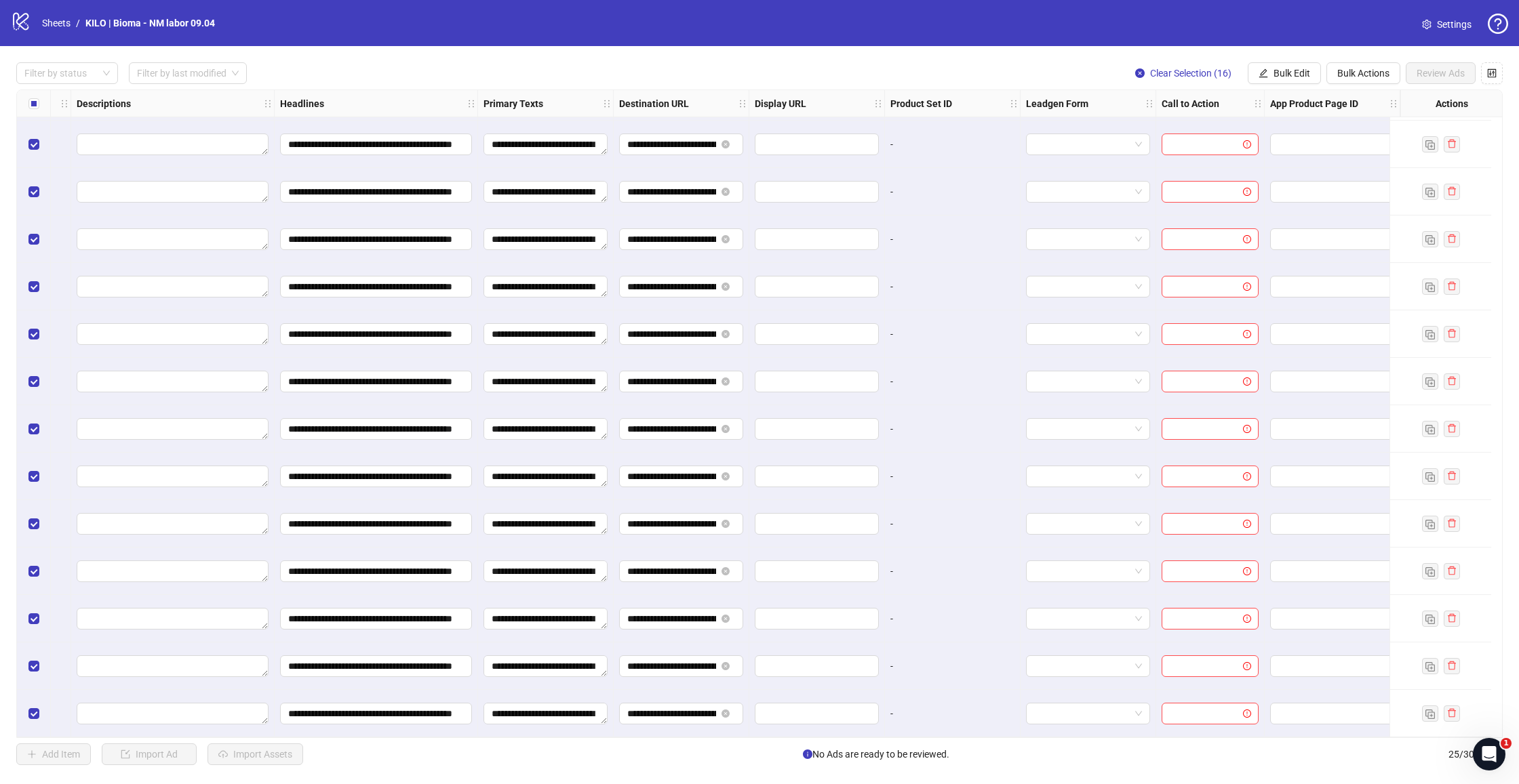
scroll to position [567, 743]
click at [1302, 67] on button "Bulk Edit" at bounding box center [1284, 73] width 73 height 22
click at [1279, 289] on span "Call to Action" at bounding box center [1298, 295] width 81 height 15
click at [1171, 131] on input "search" at bounding box center [1240, 131] width 175 height 20
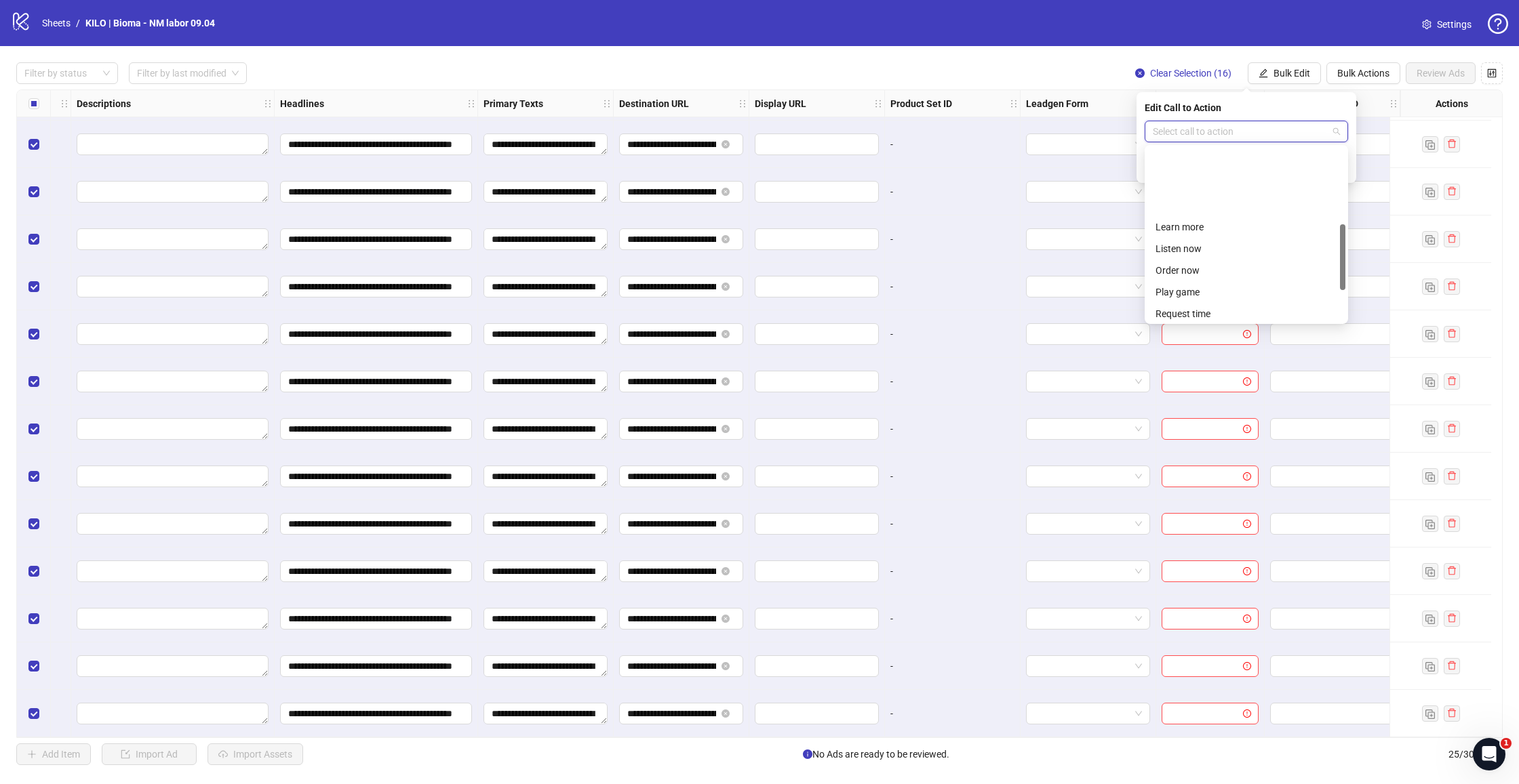
scroll to position [201, 0]
click at [1201, 272] on div "Shop now" at bounding box center [1246, 283] width 198 height 22
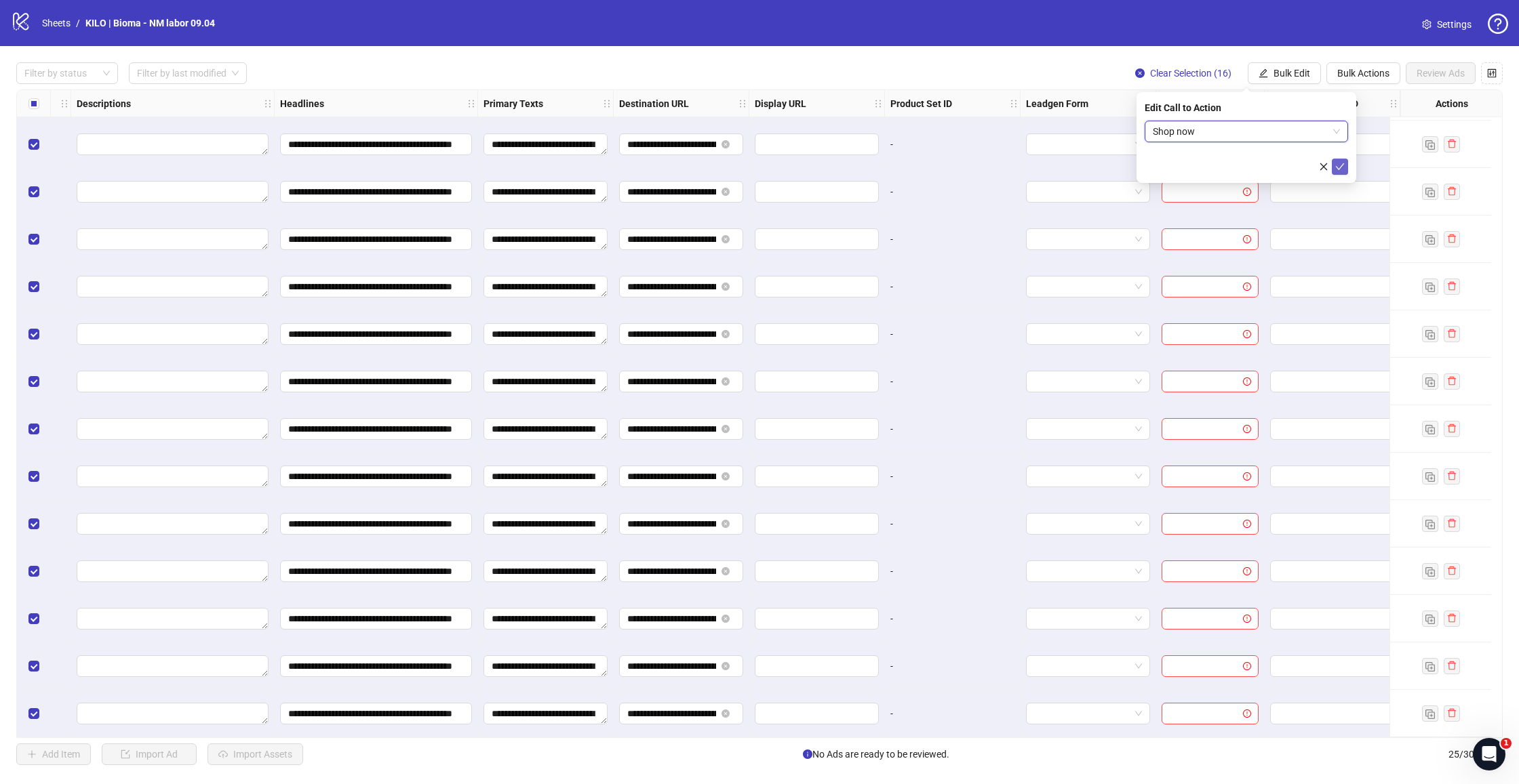
click at [1341, 166] on icon "check" at bounding box center [1340, 167] width 10 height 10
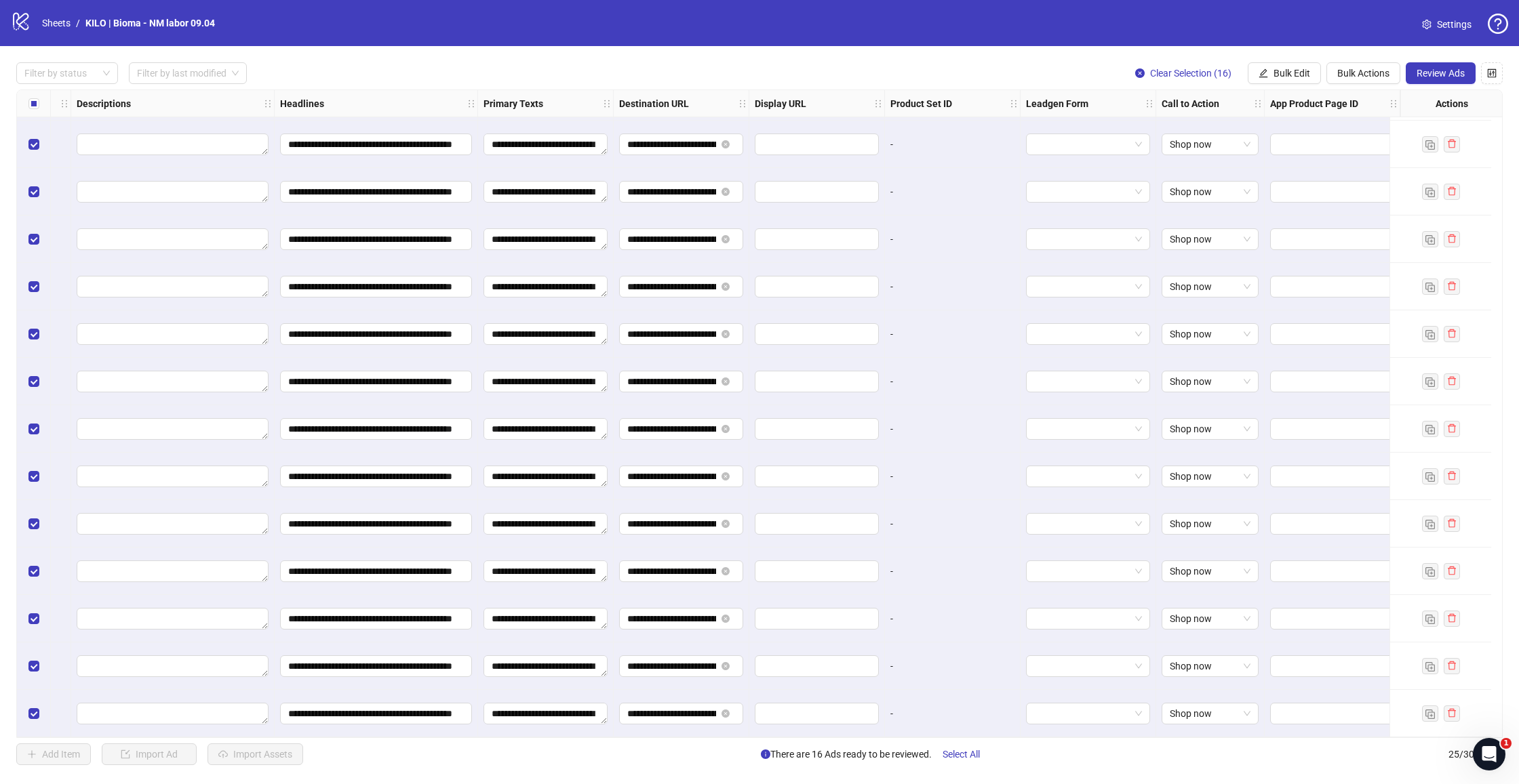
scroll to position [567, 743]
click at [1432, 74] on span "Review Ads" at bounding box center [1440, 73] width 48 height 11
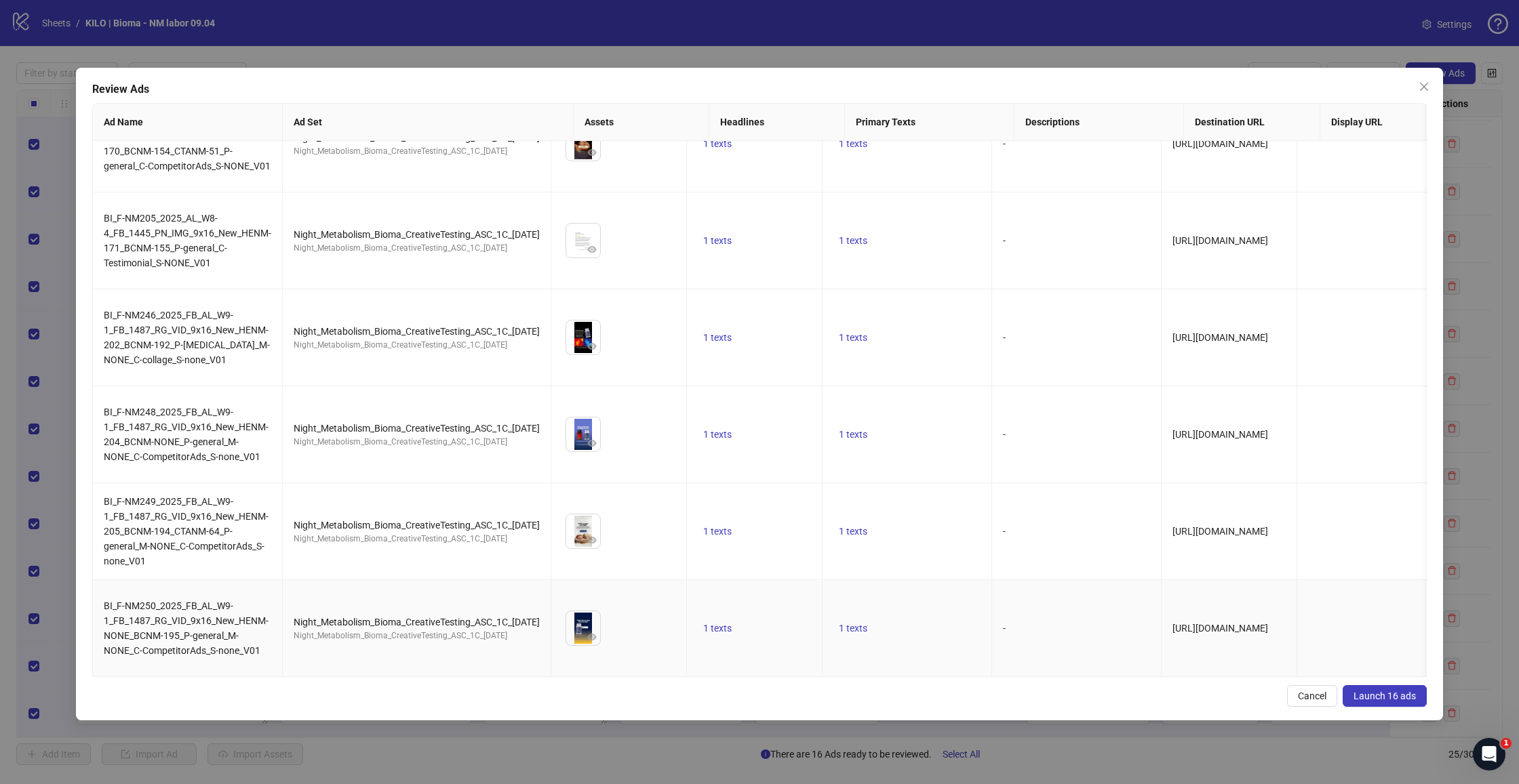
scroll to position [0, 0]
click at [1376, 687] on button "Launch 16 ads" at bounding box center [1385, 696] width 84 height 22
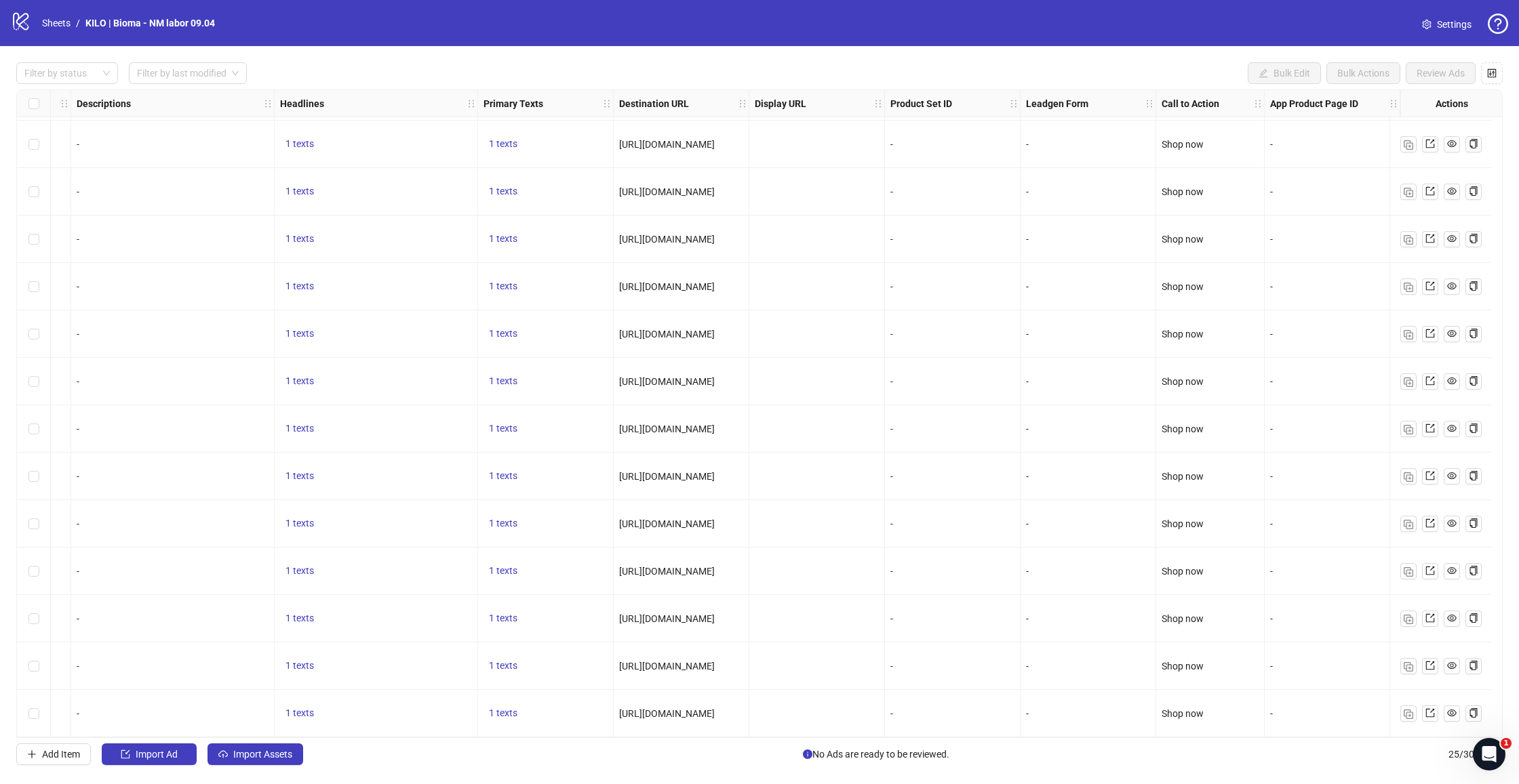
scroll to position [572, 740]
click at [7, 24] on div "logo/logo-mobile Sheets / KILO | Bioma - NM labor 09.04 Settings" at bounding box center [759, 23] width 1519 height 46
click at [18, 19] on icon at bounding box center [20, 21] width 15 height 17
click at [18, 21] on icon "logo/logo-mobile" at bounding box center [21, 21] width 20 height 20
click at [64, 18] on link "Sheets" at bounding box center [56, 22] width 34 height 15
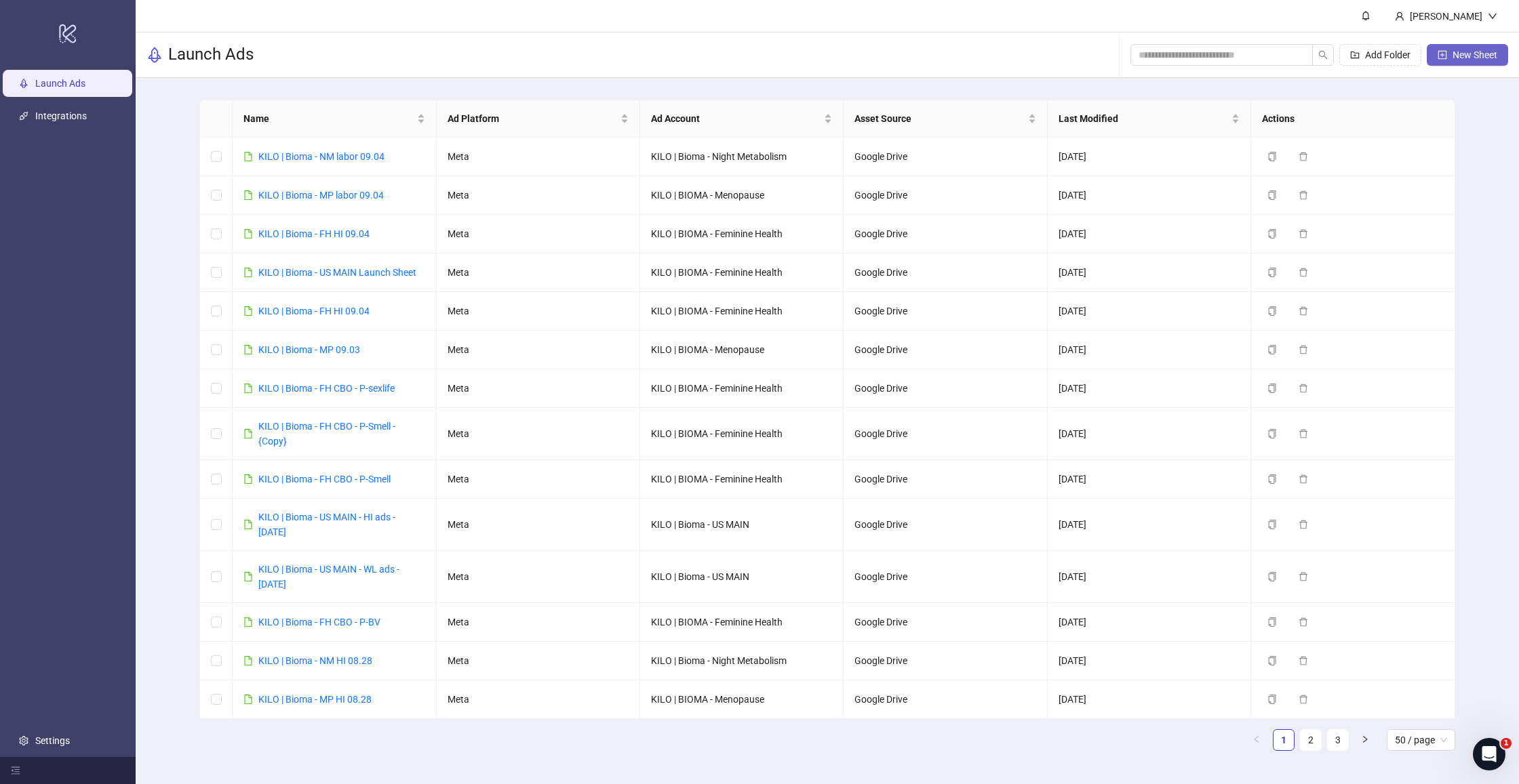
click at [1463, 60] on span "New Sheet" at bounding box center [1475, 55] width 45 height 11
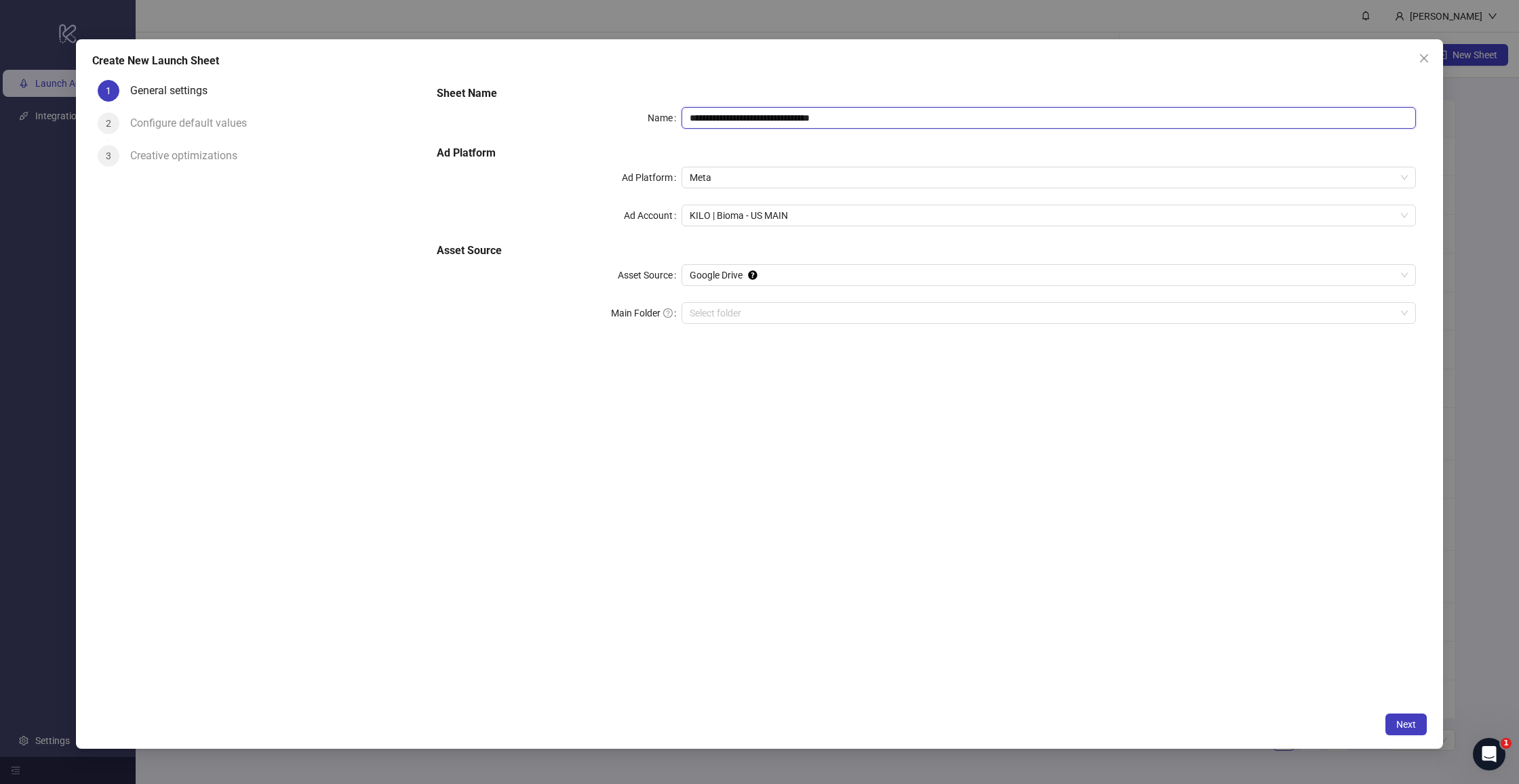
drag, startPoint x: 749, startPoint y: 116, endPoint x: 1201, endPoint y: 120, distance: 452.0
click at [1201, 120] on input "**********" at bounding box center [1048, 118] width 734 height 22
click at [745, 216] on span "KILO | Bioma - US MAIN" at bounding box center [1048, 215] width 718 height 20
type input "**********"
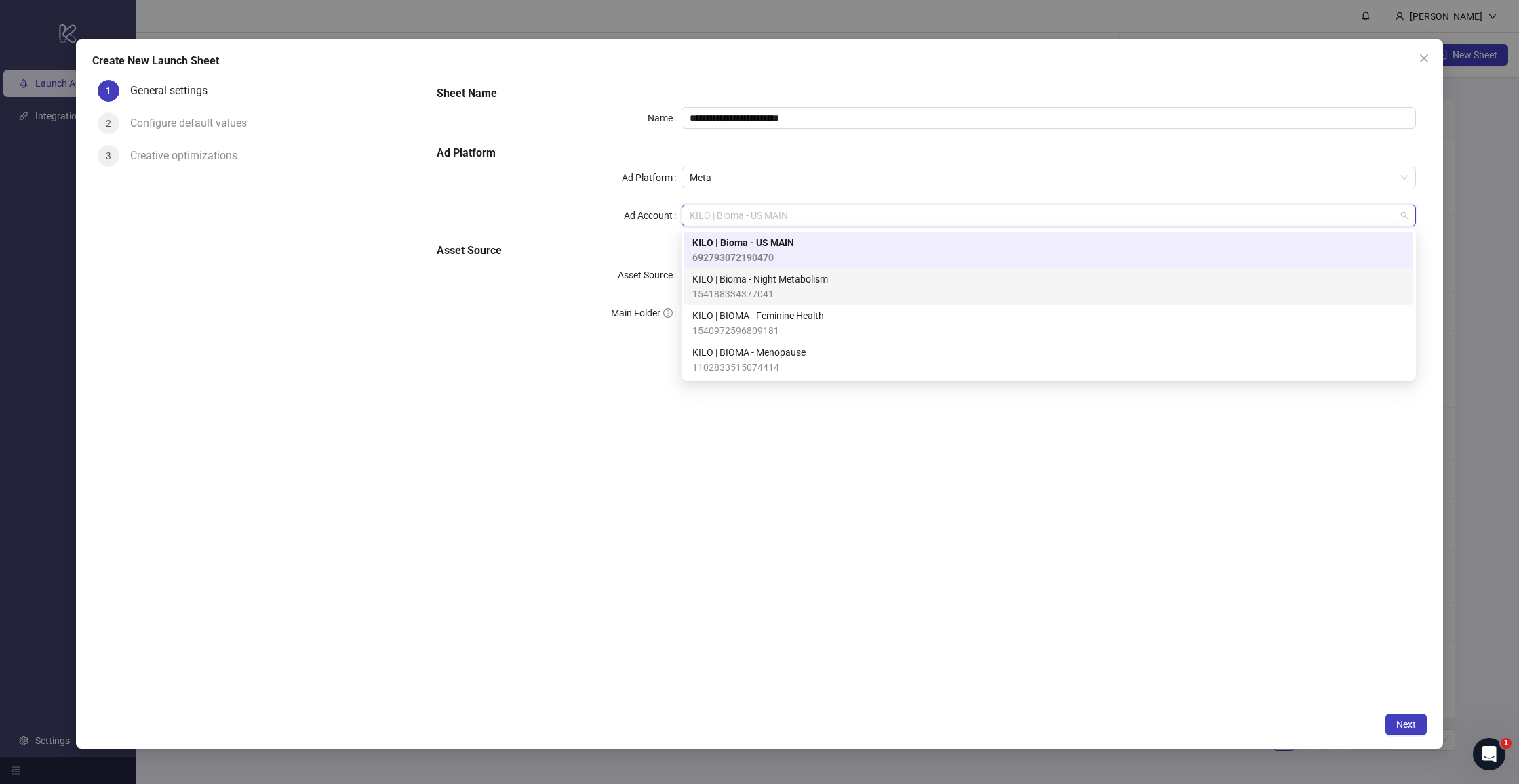
click at [768, 272] on span "KILO | Bioma - Night Metabolism" at bounding box center [760, 279] width 136 height 15
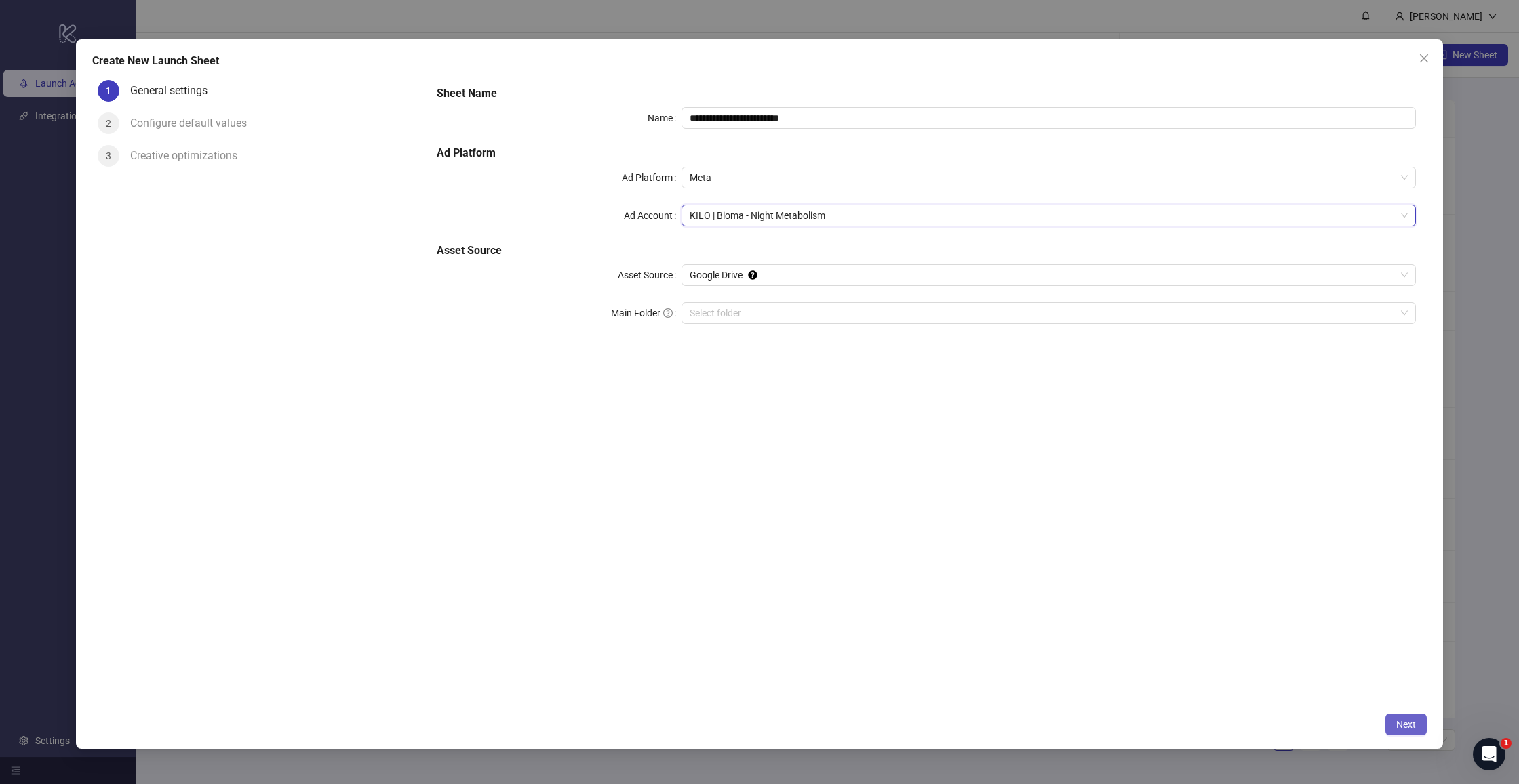
click at [1412, 723] on span "Next" at bounding box center [1406, 725] width 20 height 11
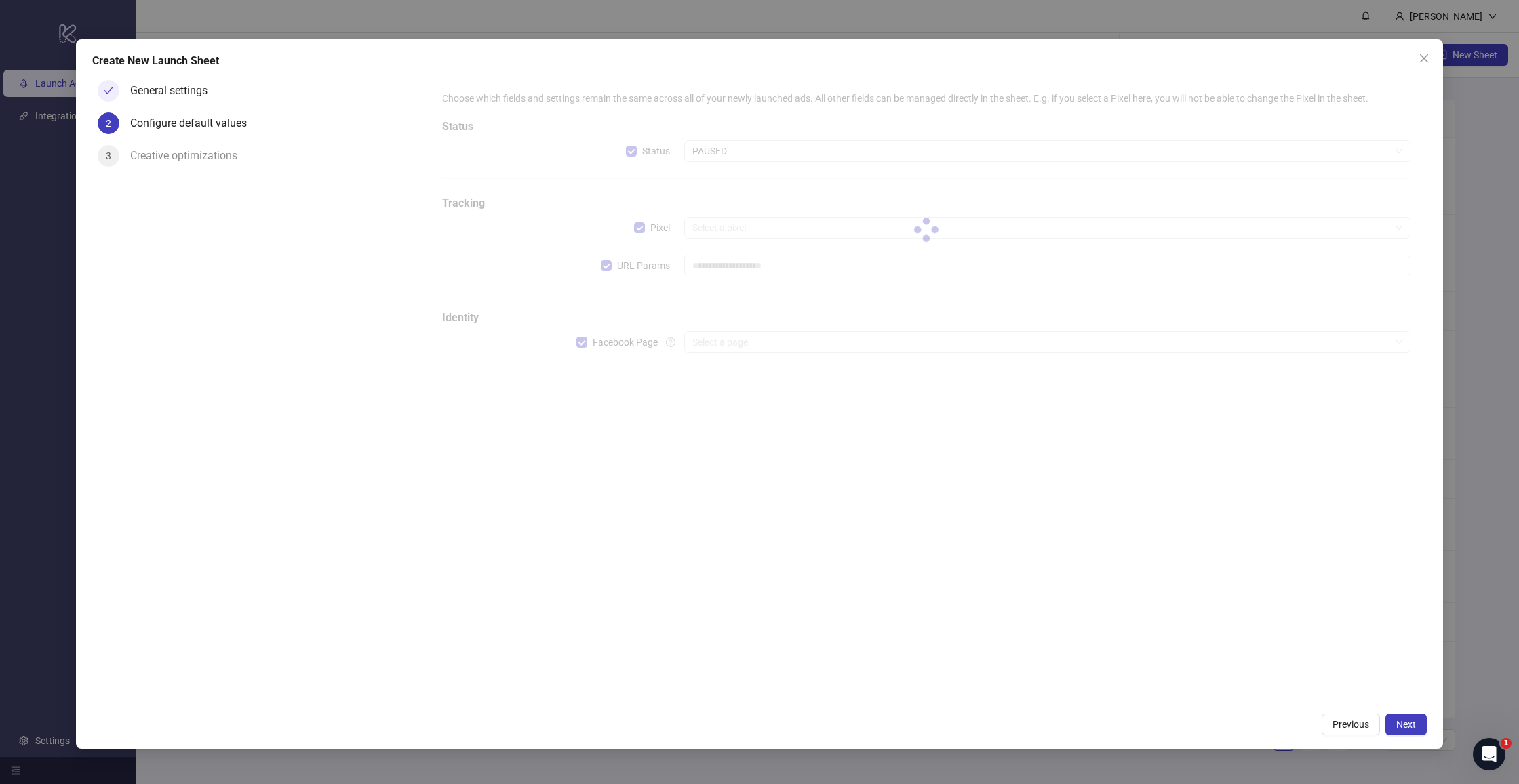
type input "**********"
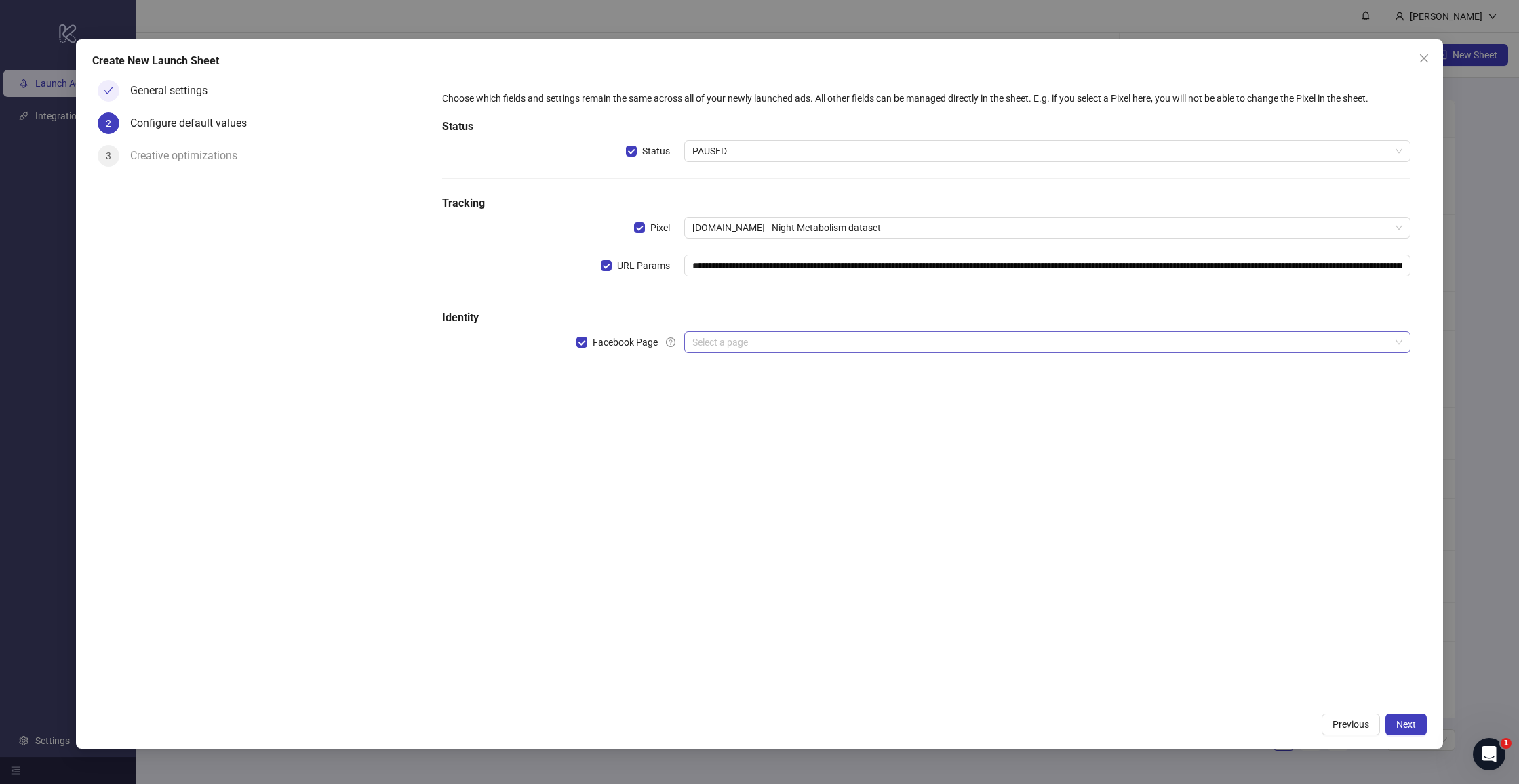
click at [725, 338] on input "search" at bounding box center [1041, 342] width 698 height 20
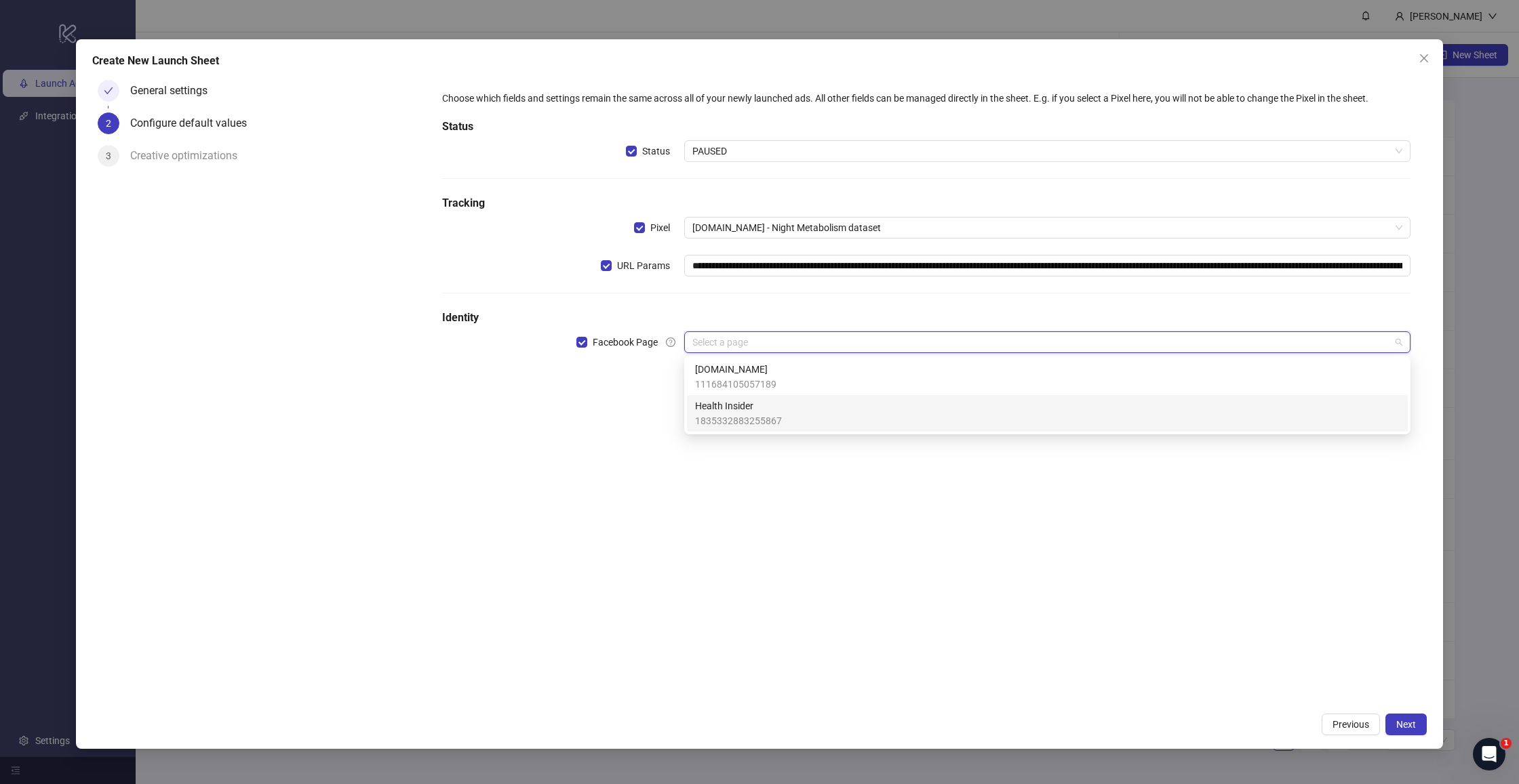
click at [733, 425] on span "1835332883255867" at bounding box center [738, 421] width 87 height 15
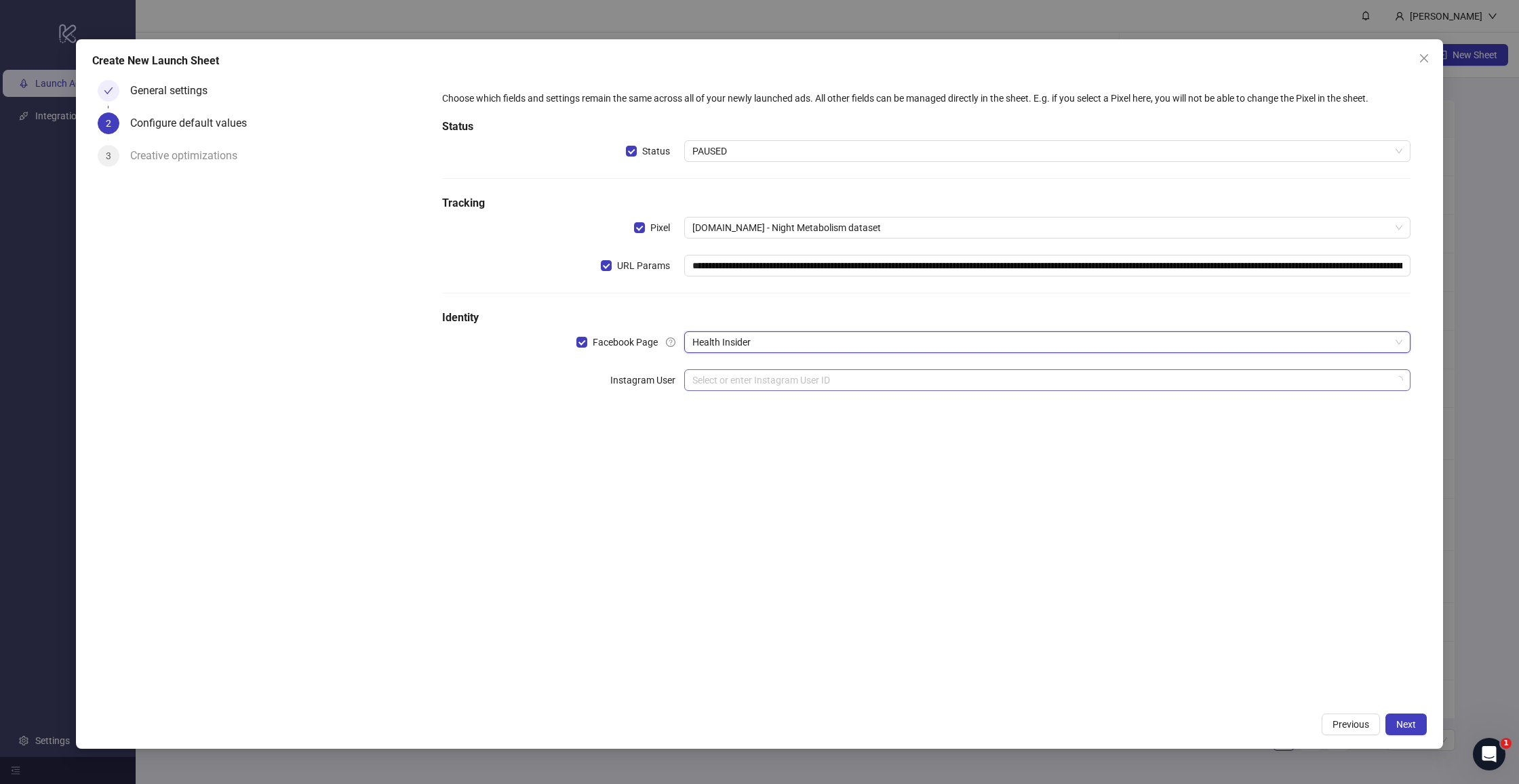
click at [738, 377] on input "search" at bounding box center [1041, 380] width 698 height 20
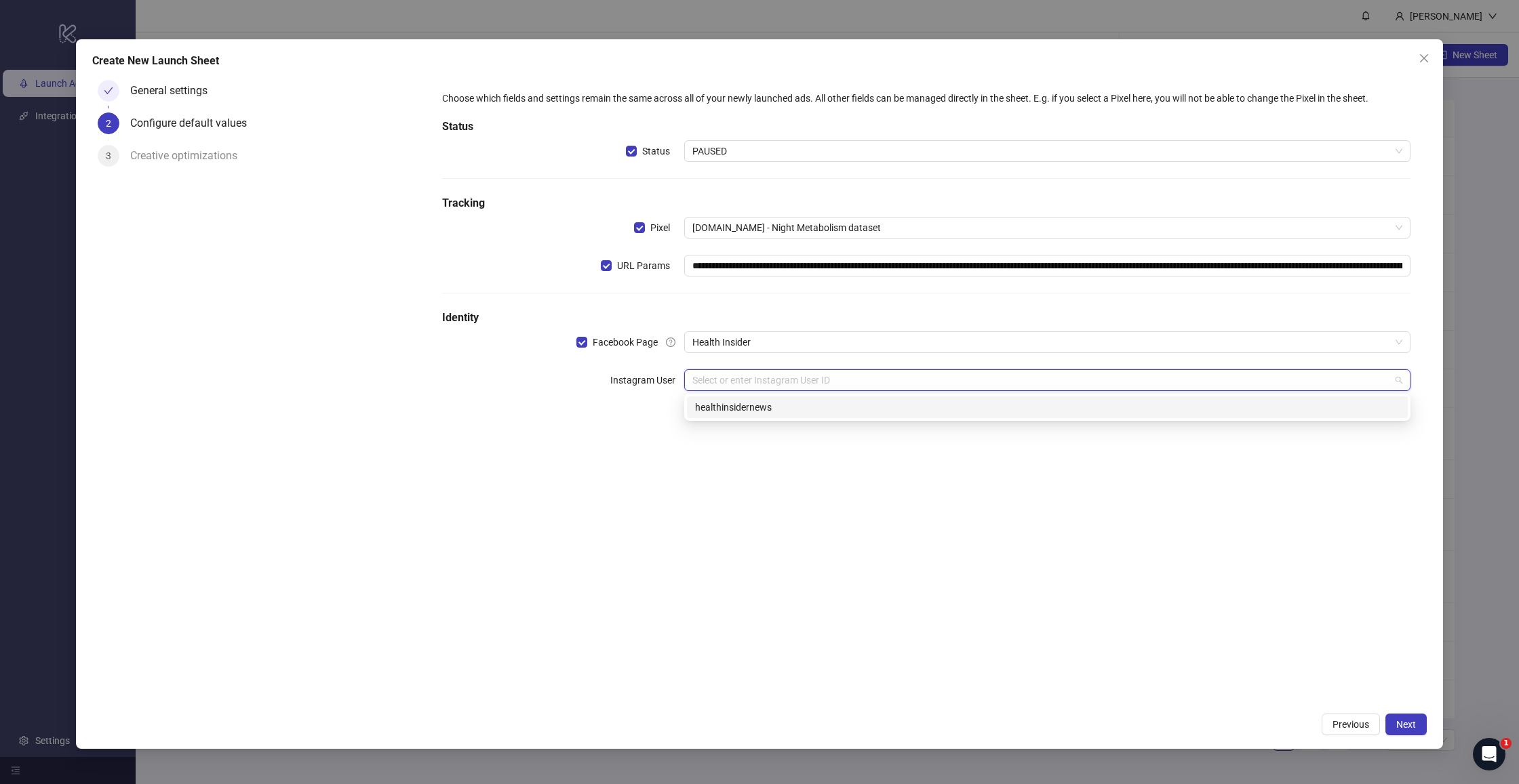
click at [758, 407] on div "healthinsidernews" at bounding box center [1047, 407] width 705 height 15
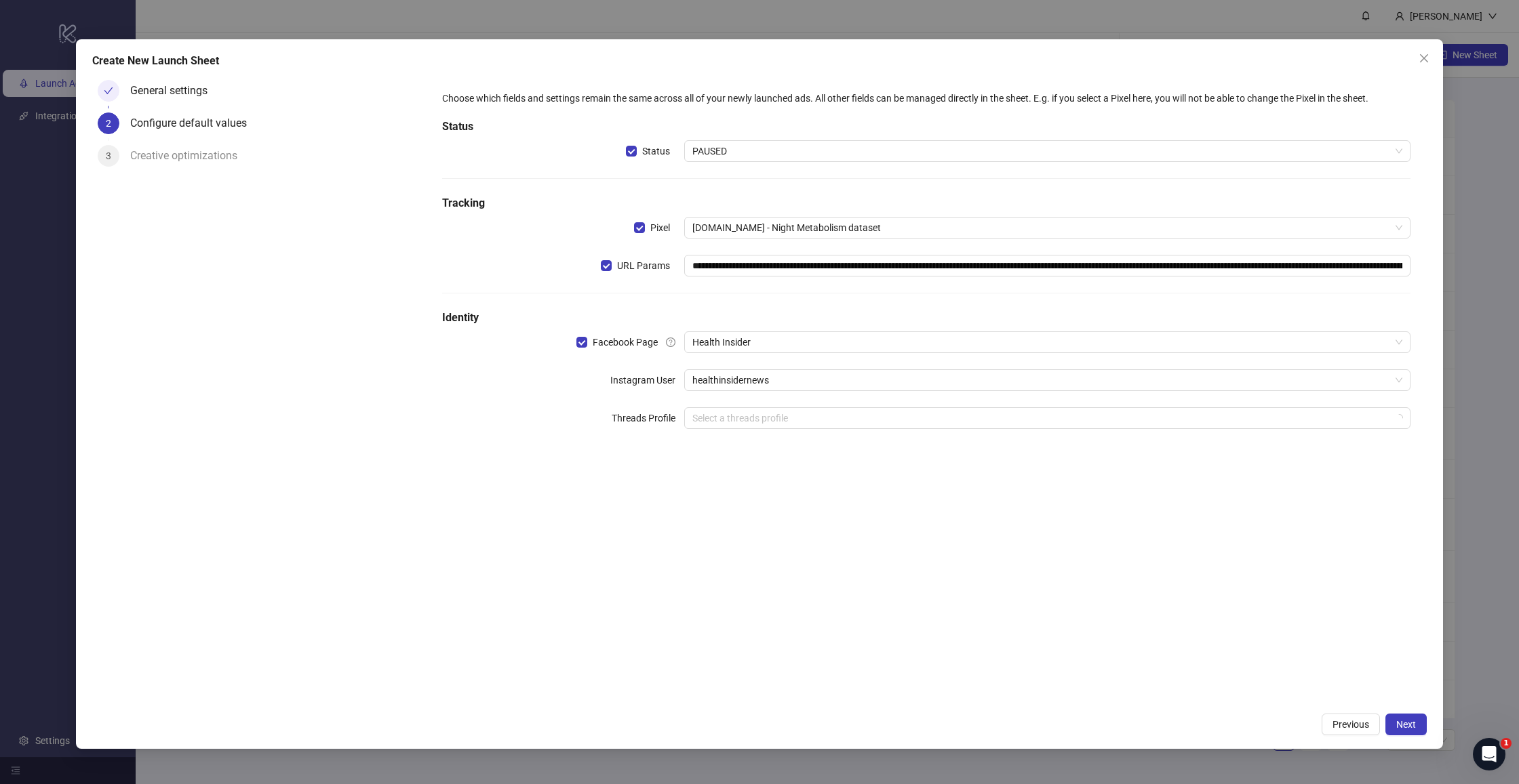
click at [680, 459] on form "**********" at bounding box center [926, 268] width 1001 height 387
click at [1406, 724] on span "Next" at bounding box center [1406, 725] width 20 height 11
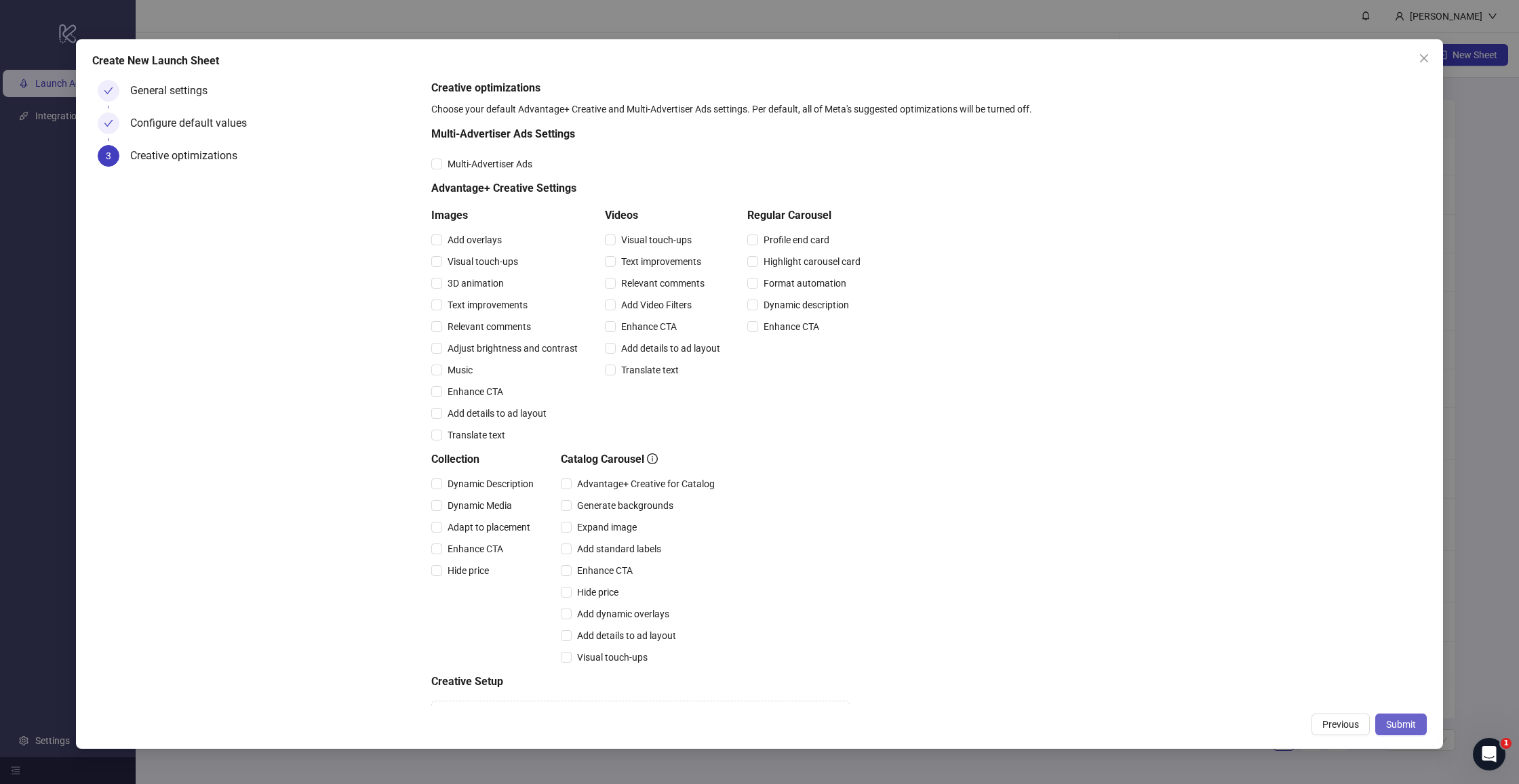
click at [1403, 728] on span "Submit" at bounding box center [1401, 725] width 30 height 11
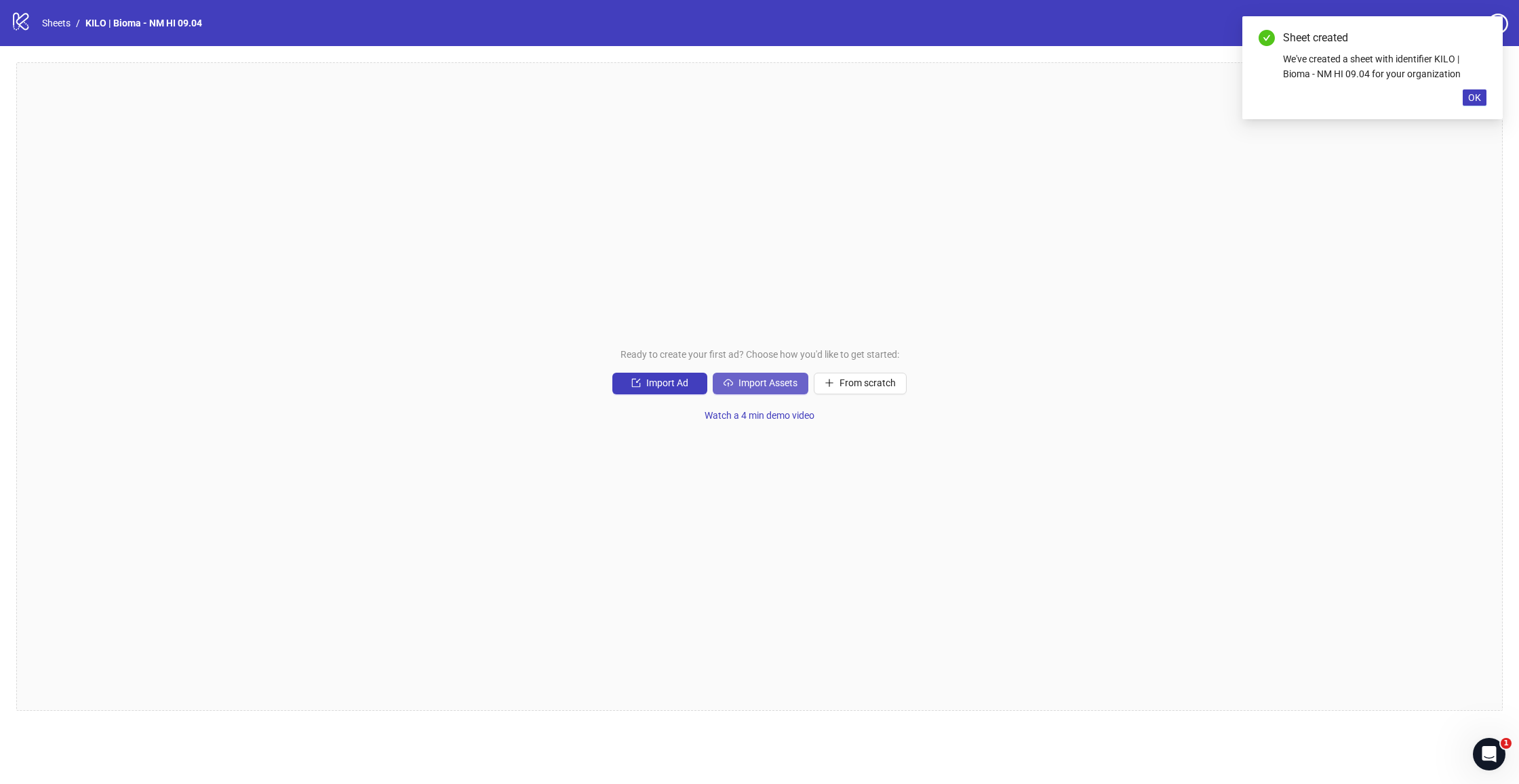
click at [780, 379] on span "Import Assets" at bounding box center [768, 383] width 59 height 11
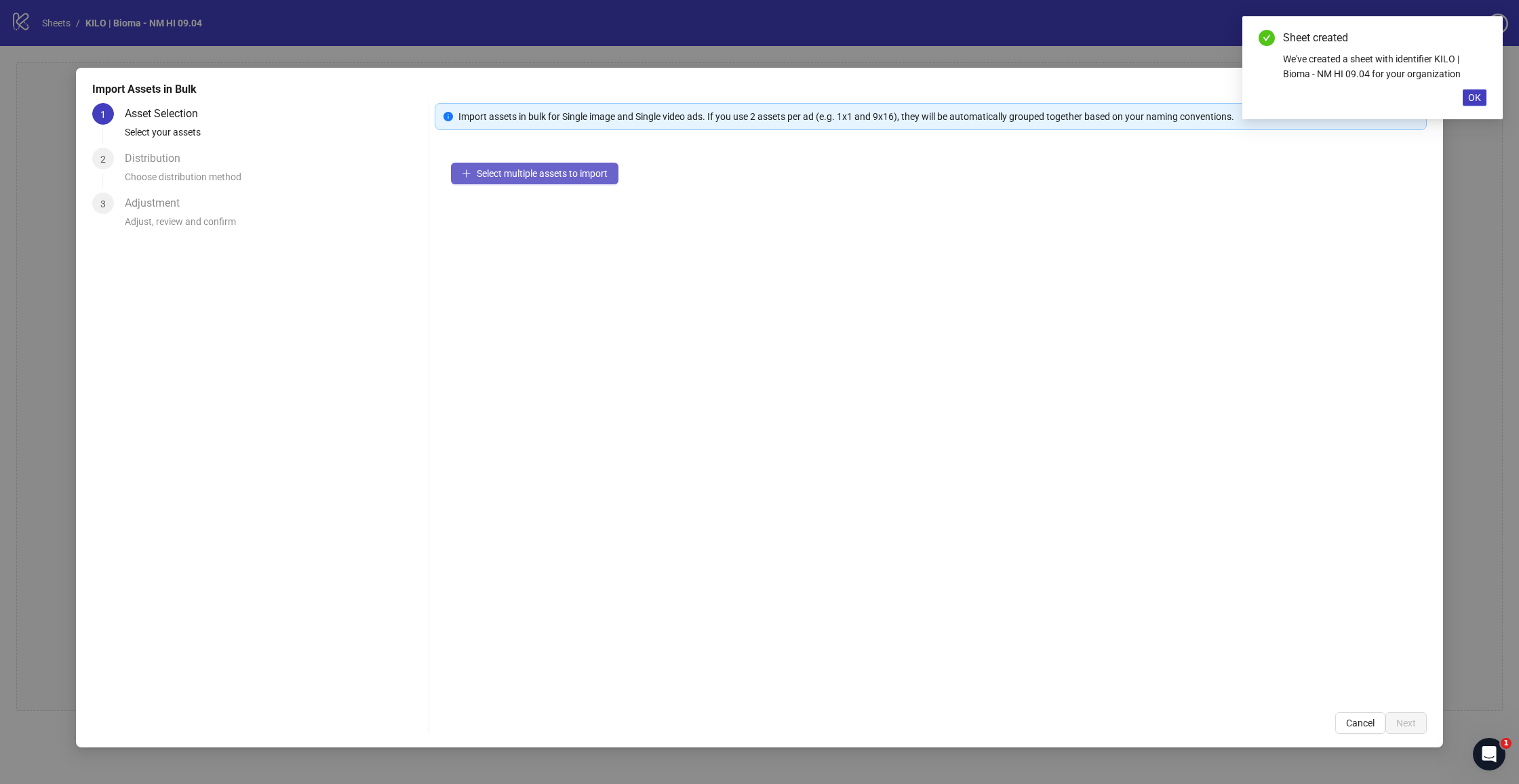
click at [616, 182] on button "Select multiple assets to import" at bounding box center [534, 173] width 167 height 22
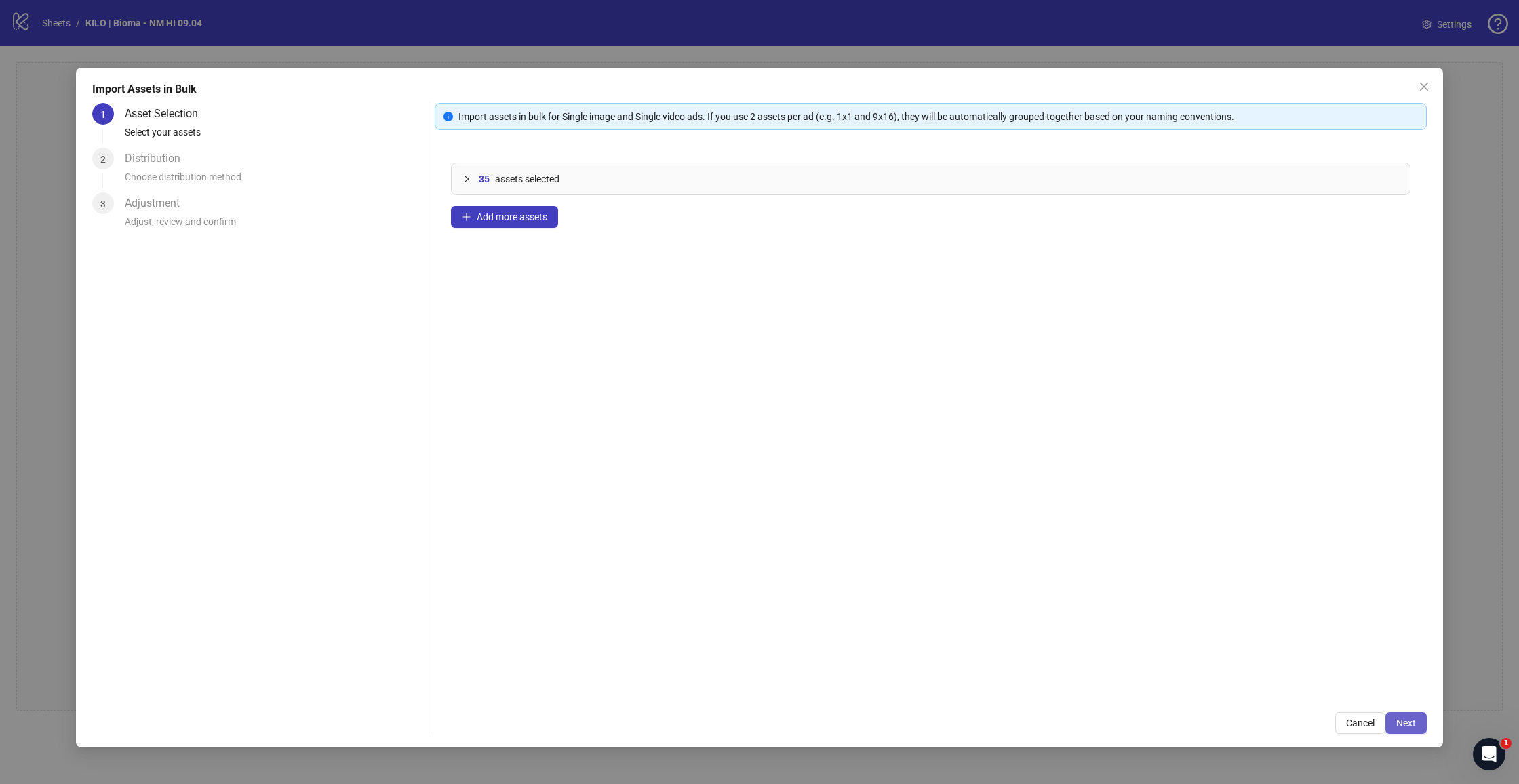
click at [1417, 725] on button "Next" at bounding box center [1405, 723] width 41 height 22
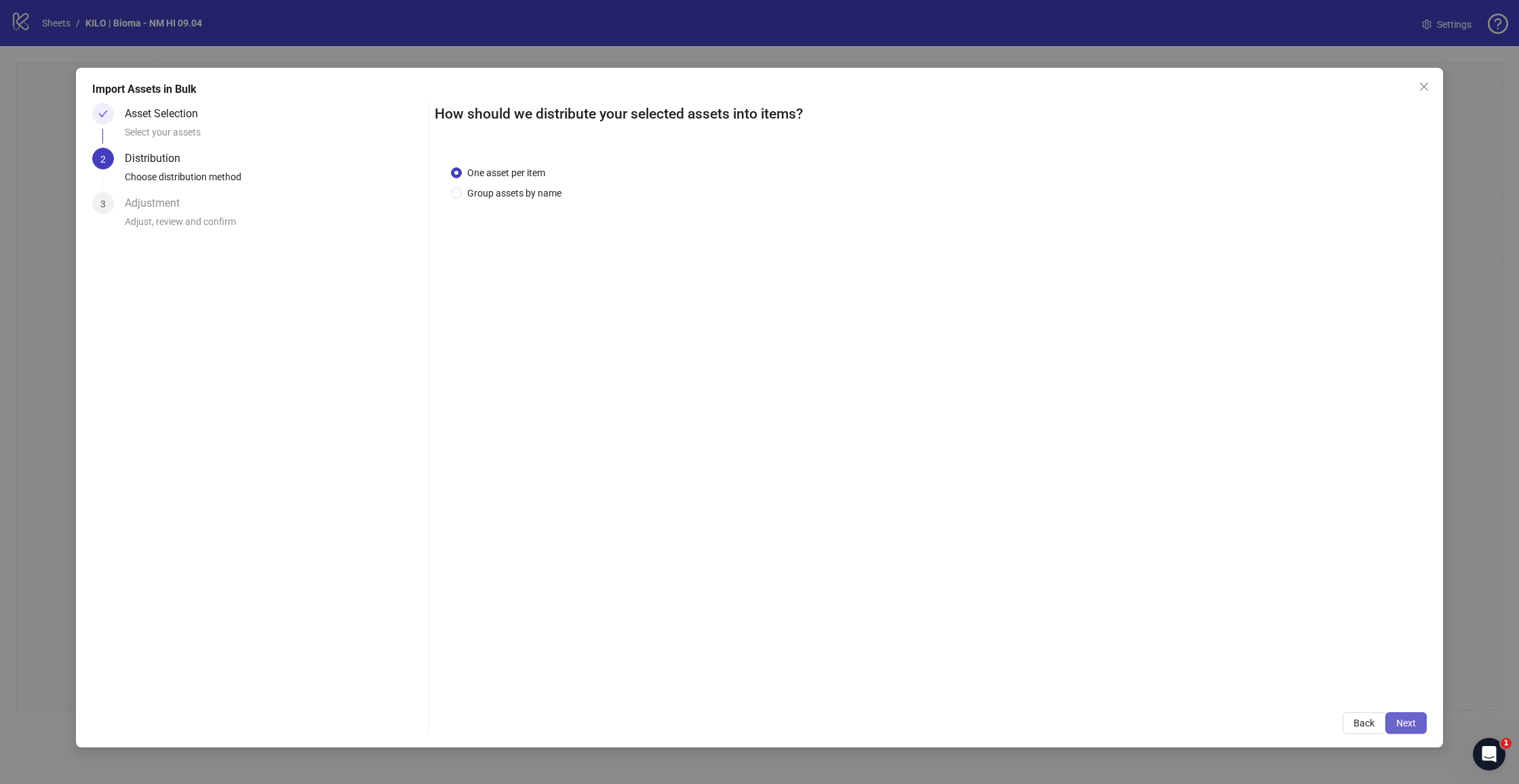
click at [1416, 725] on button "Next" at bounding box center [1405, 723] width 41 height 22
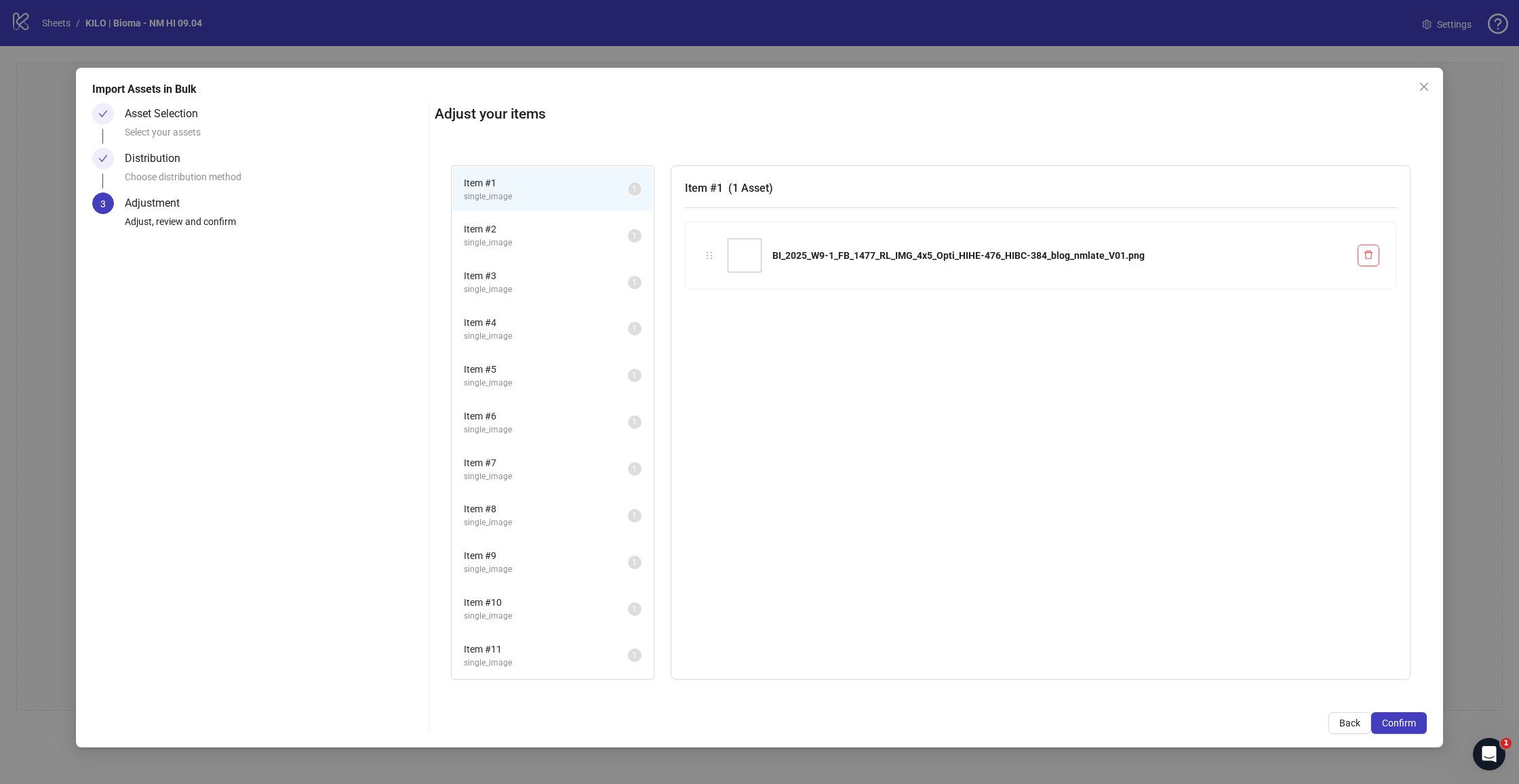
click at [1416, 725] on button "Confirm" at bounding box center [1399, 723] width 56 height 22
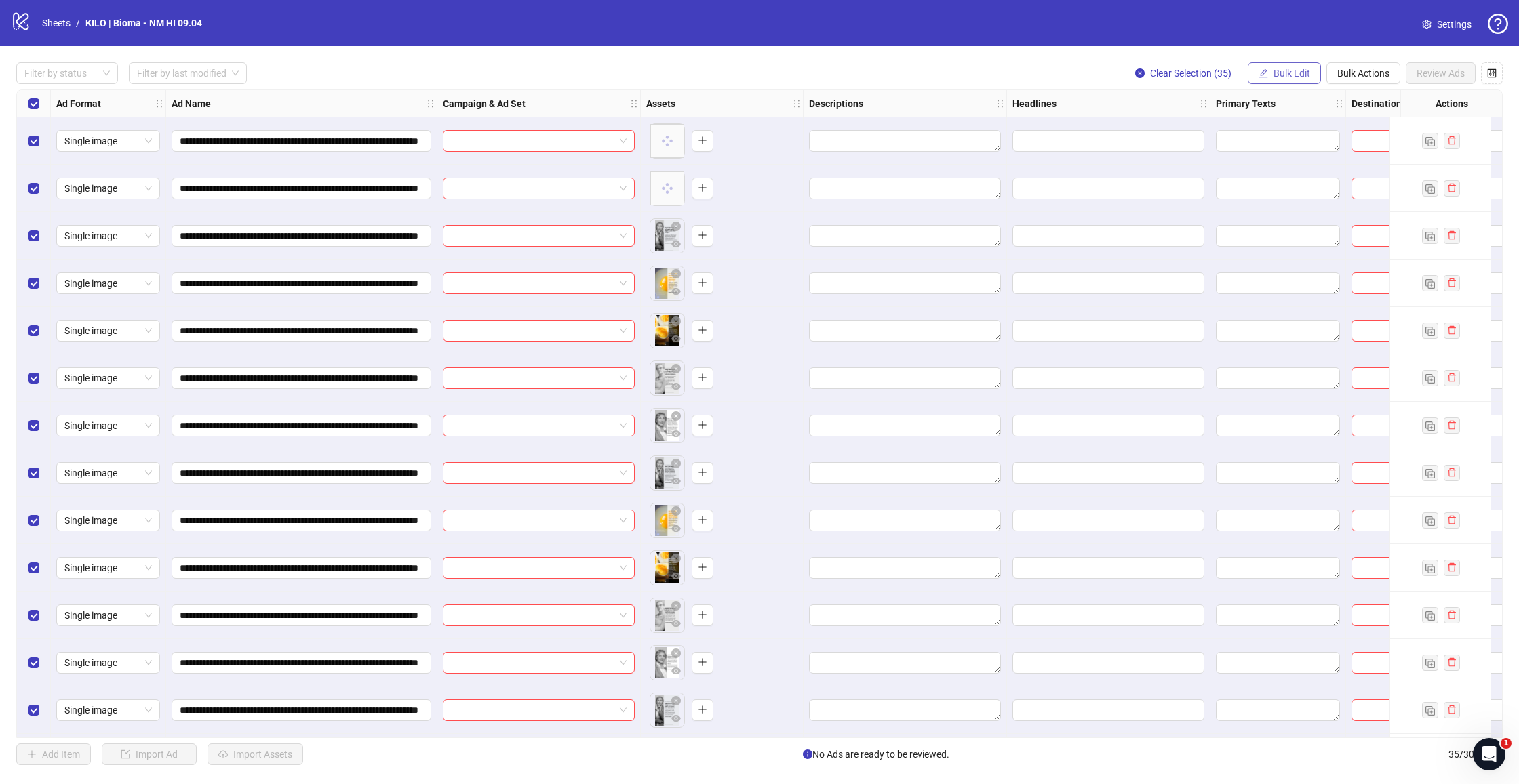
click at [1279, 70] on span "Bulk Edit" at bounding box center [1291, 73] width 37 height 11
click at [1272, 139] on span "Campaign & Ad Set" at bounding box center [1298, 143] width 81 height 15
click at [1208, 129] on input "search" at bounding box center [1240, 131] width 175 height 20
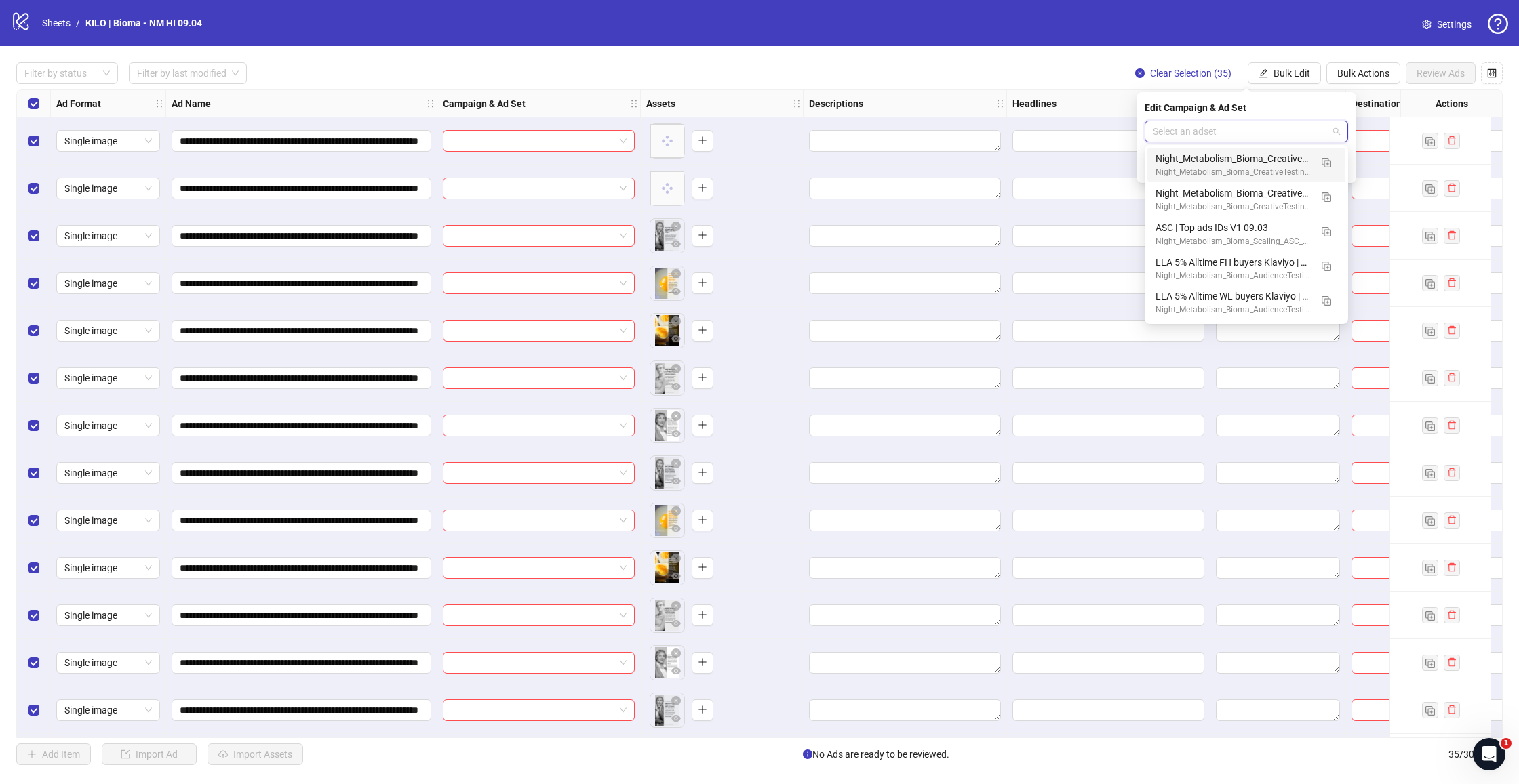
click at [857, 75] on div "Filter by status Filter by last modified Clear Selection (35) Bulk Edit Bulk Ac…" at bounding box center [759, 73] width 1486 height 22
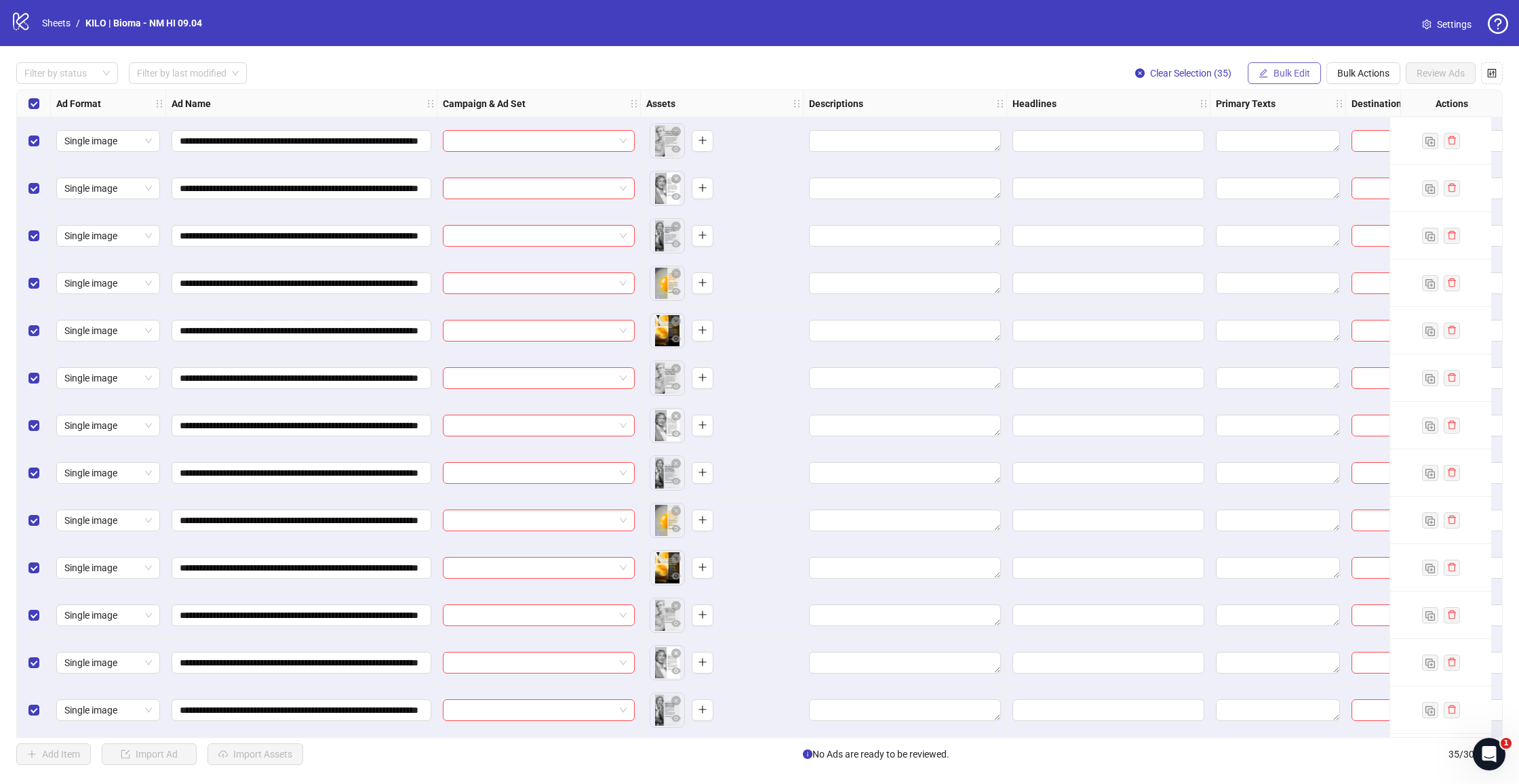
click at [1286, 75] on span "Bulk Edit" at bounding box center [1291, 73] width 37 height 11
click at [1273, 143] on span "Campaign & Ad Set" at bounding box center [1298, 143] width 81 height 15
click at [1228, 139] on input "search" at bounding box center [1240, 131] width 175 height 20
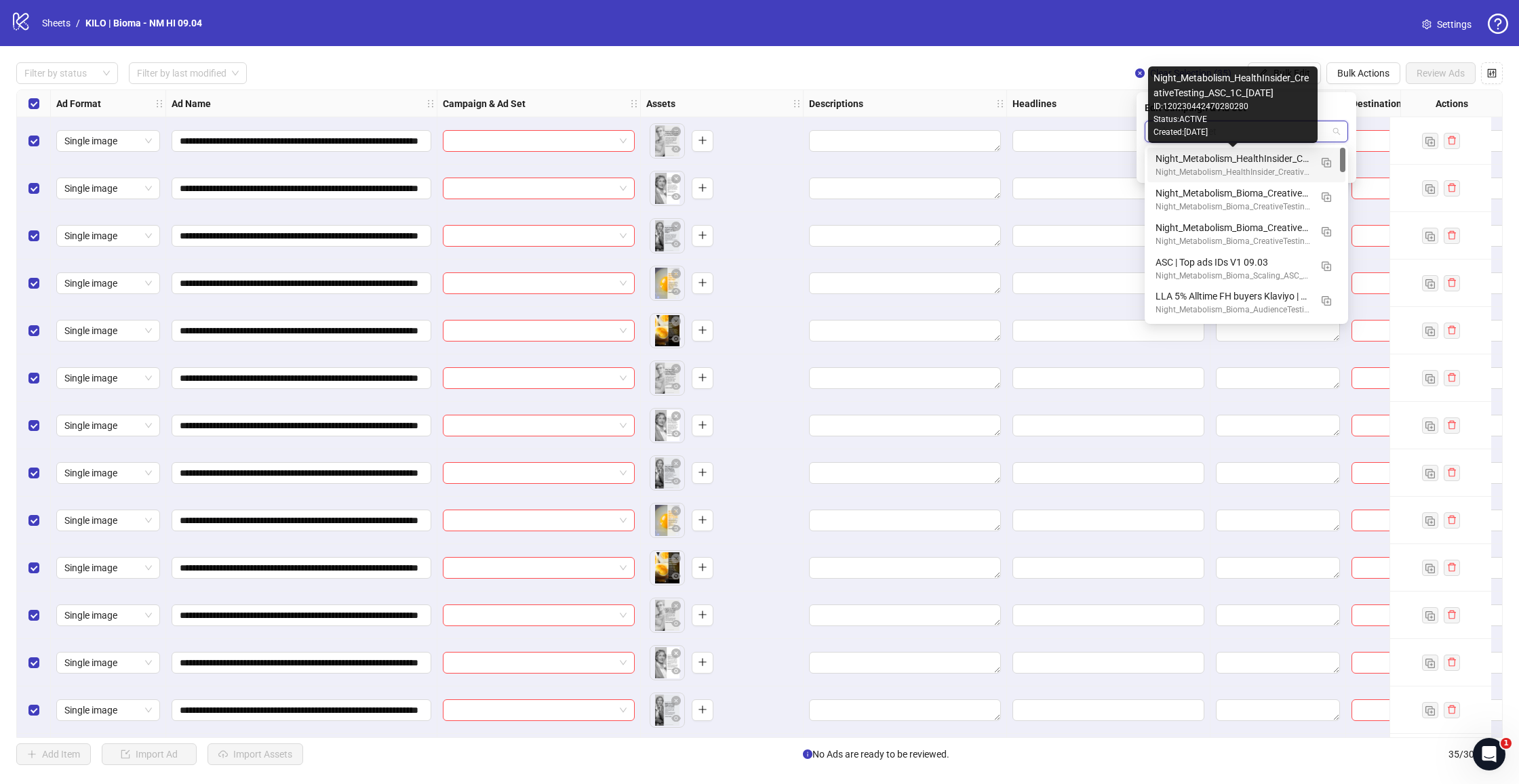
click at [1215, 161] on div "Night_Metabolism_HealthInsider_CreativeTesting_ASC_1C_[DATE]" at bounding box center [1233, 158] width 155 height 15
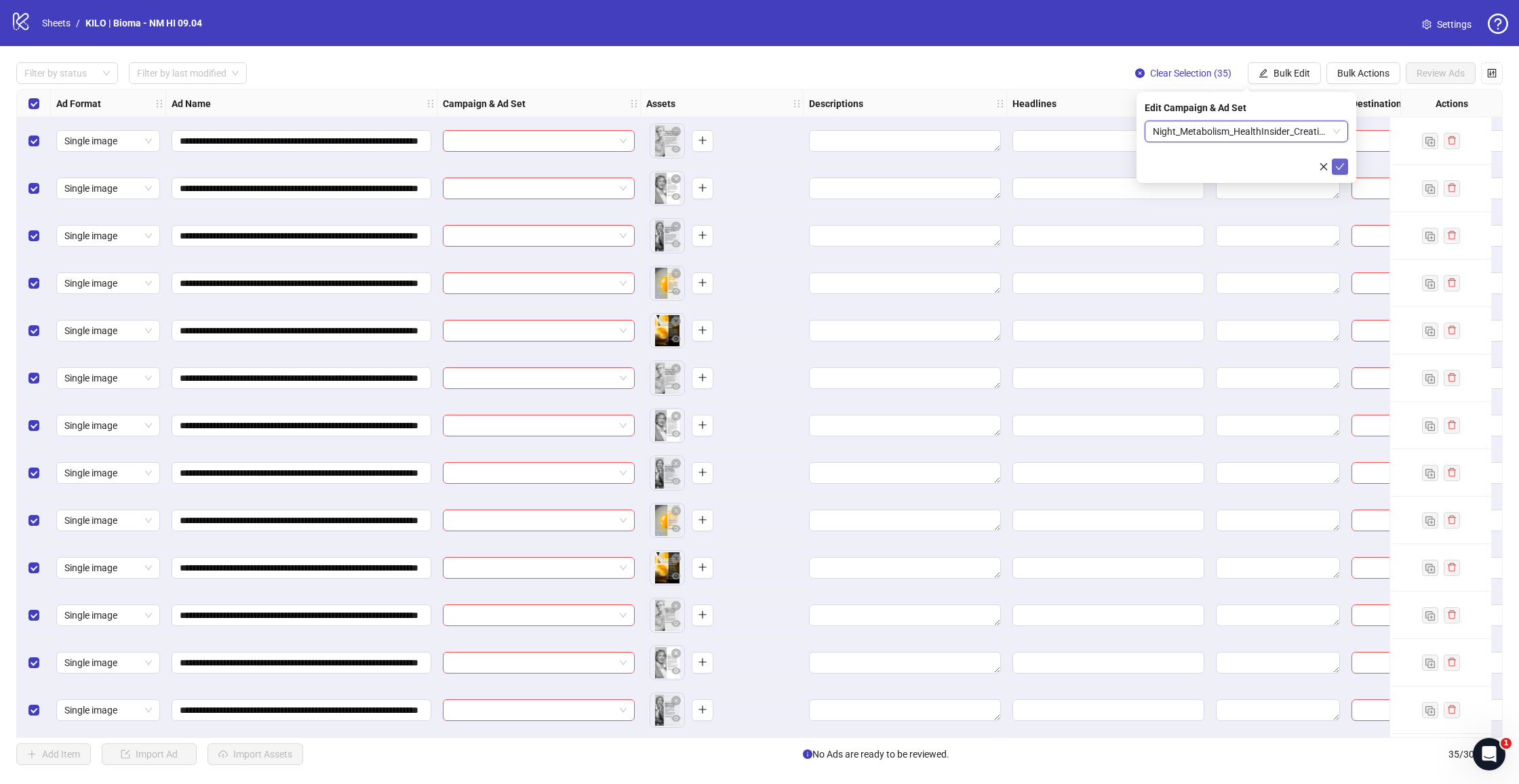
click at [1347, 169] on button "submit" at bounding box center [1339, 166] width 16 height 16
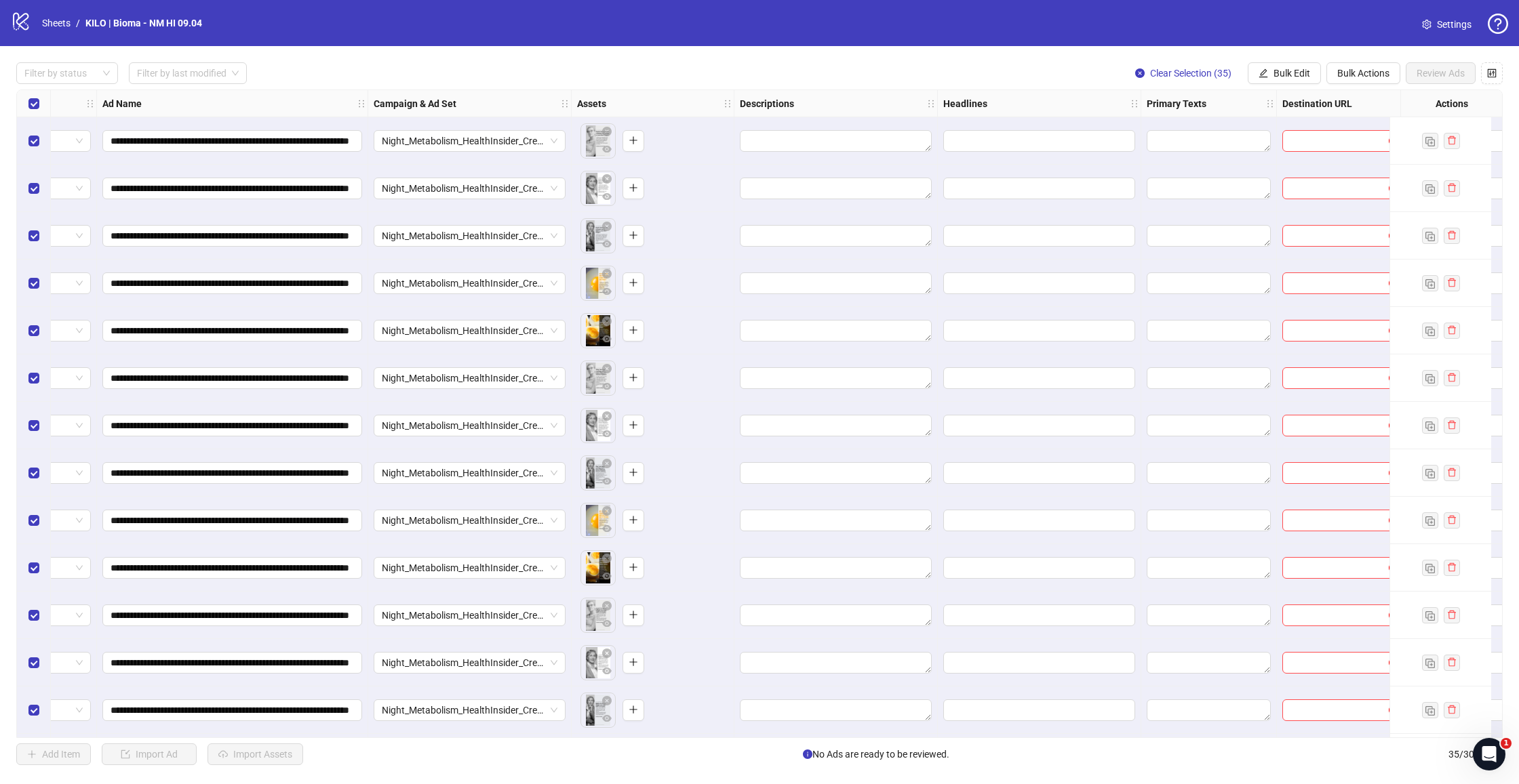
scroll to position [0, 63]
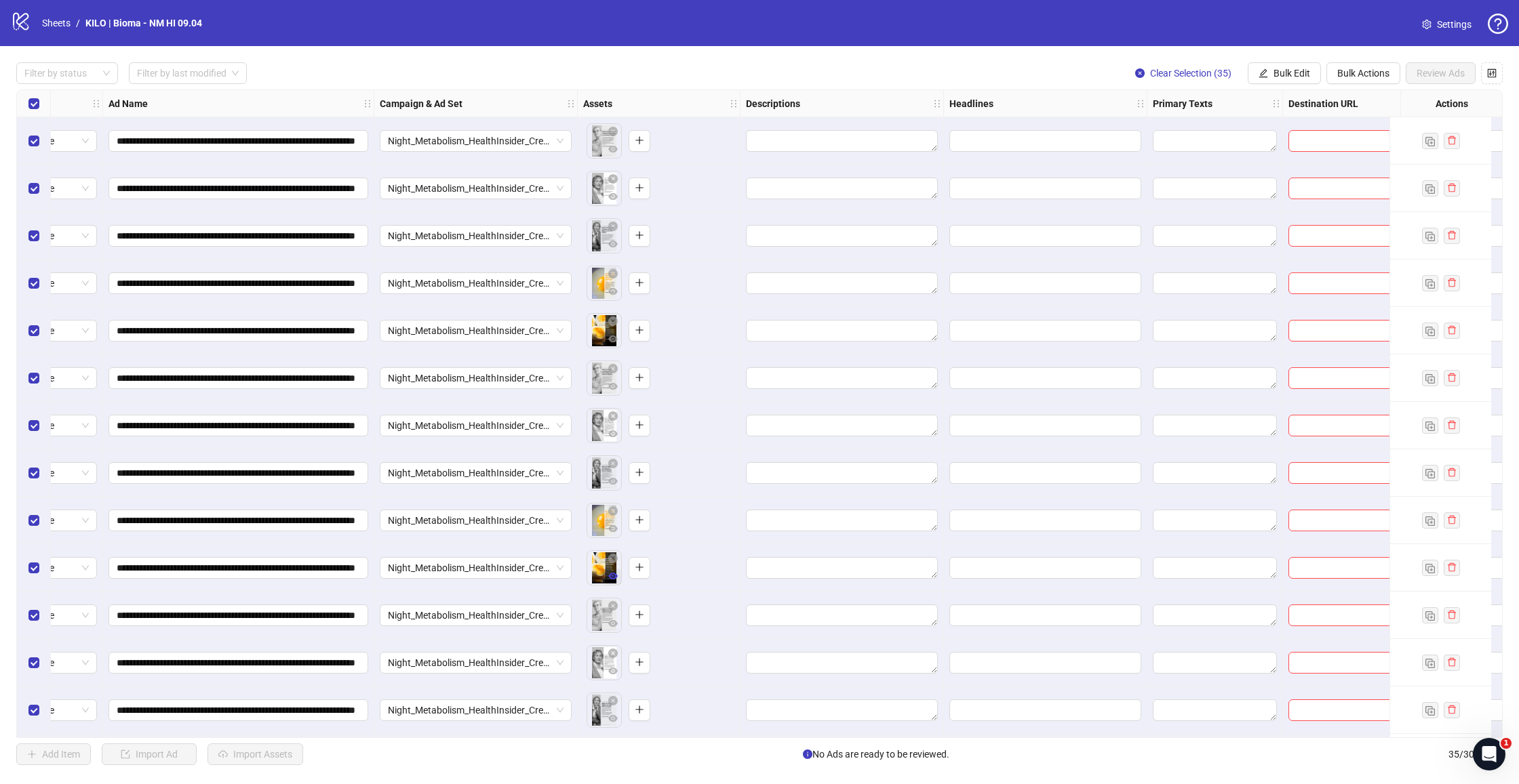
click at [605, 576] on button "button" at bounding box center [612, 577] width 16 height 16
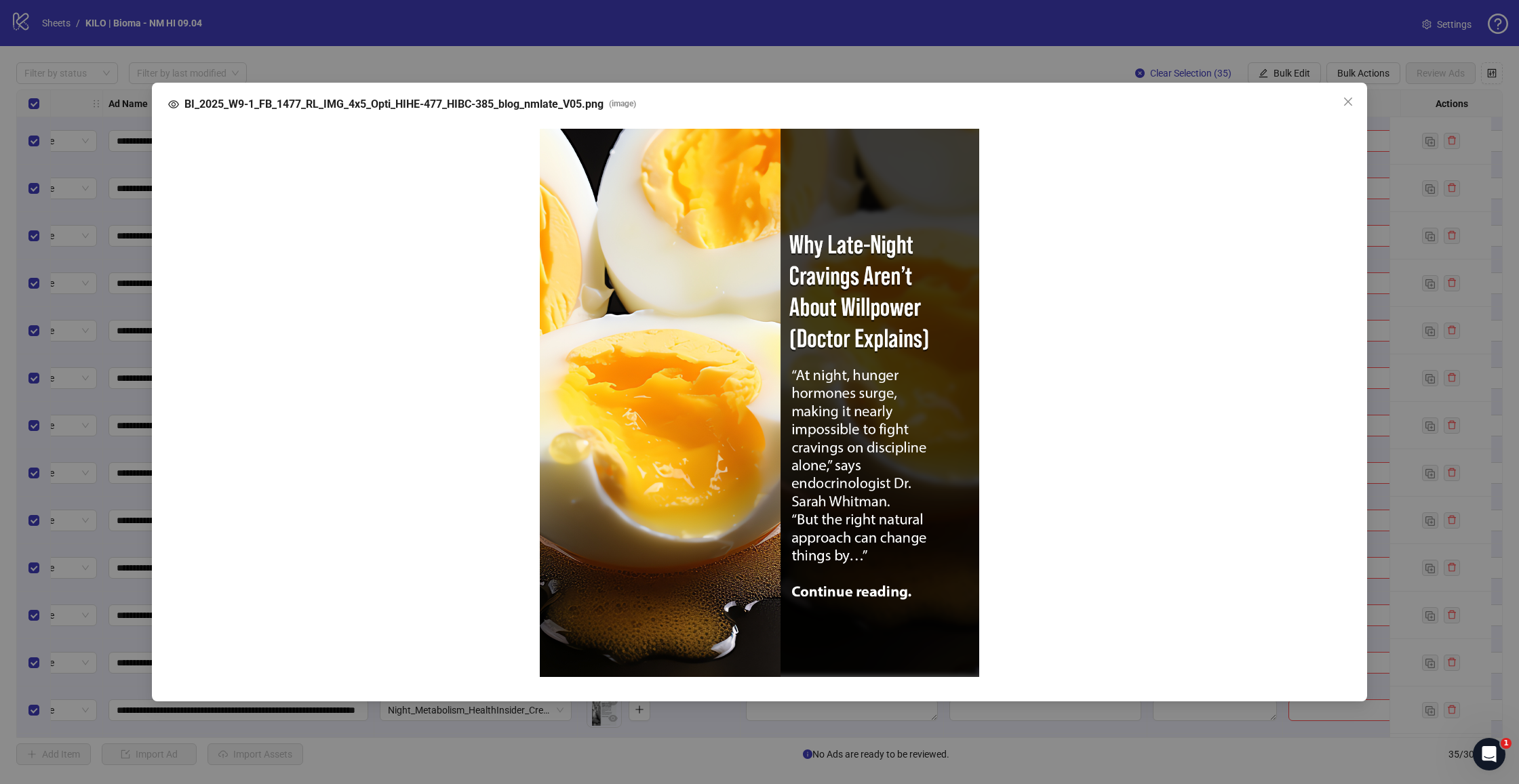
click at [1373, 245] on div "BI_2025_W9-1_FB_1477_RL_IMG_4x5_Opti_HIHE-477_HIBC-385_blog_nmlate_V05.png ( im…" at bounding box center [759, 392] width 1519 height 784
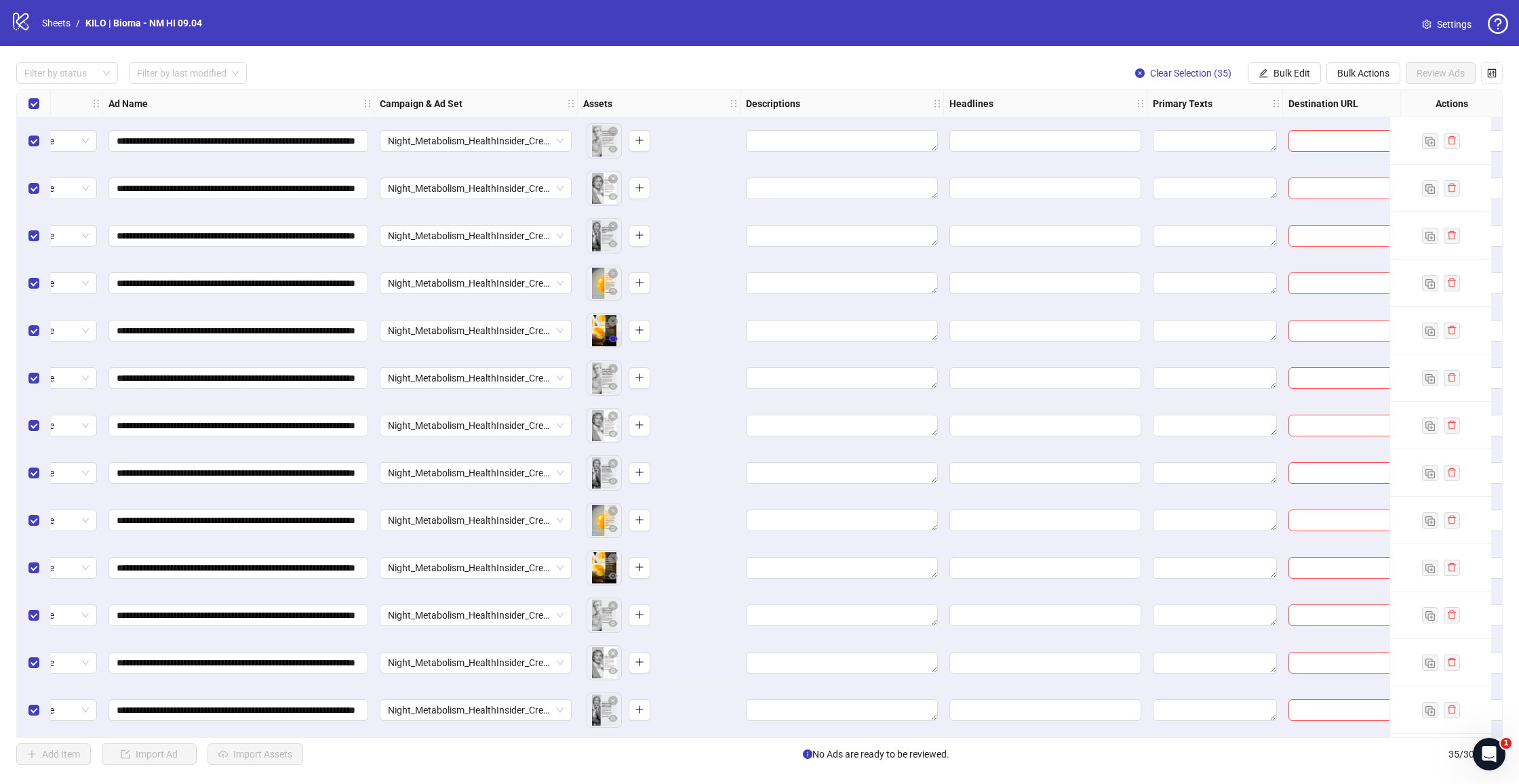
click at [611, 339] on icon "eye" at bounding box center [613, 339] width 10 height 7
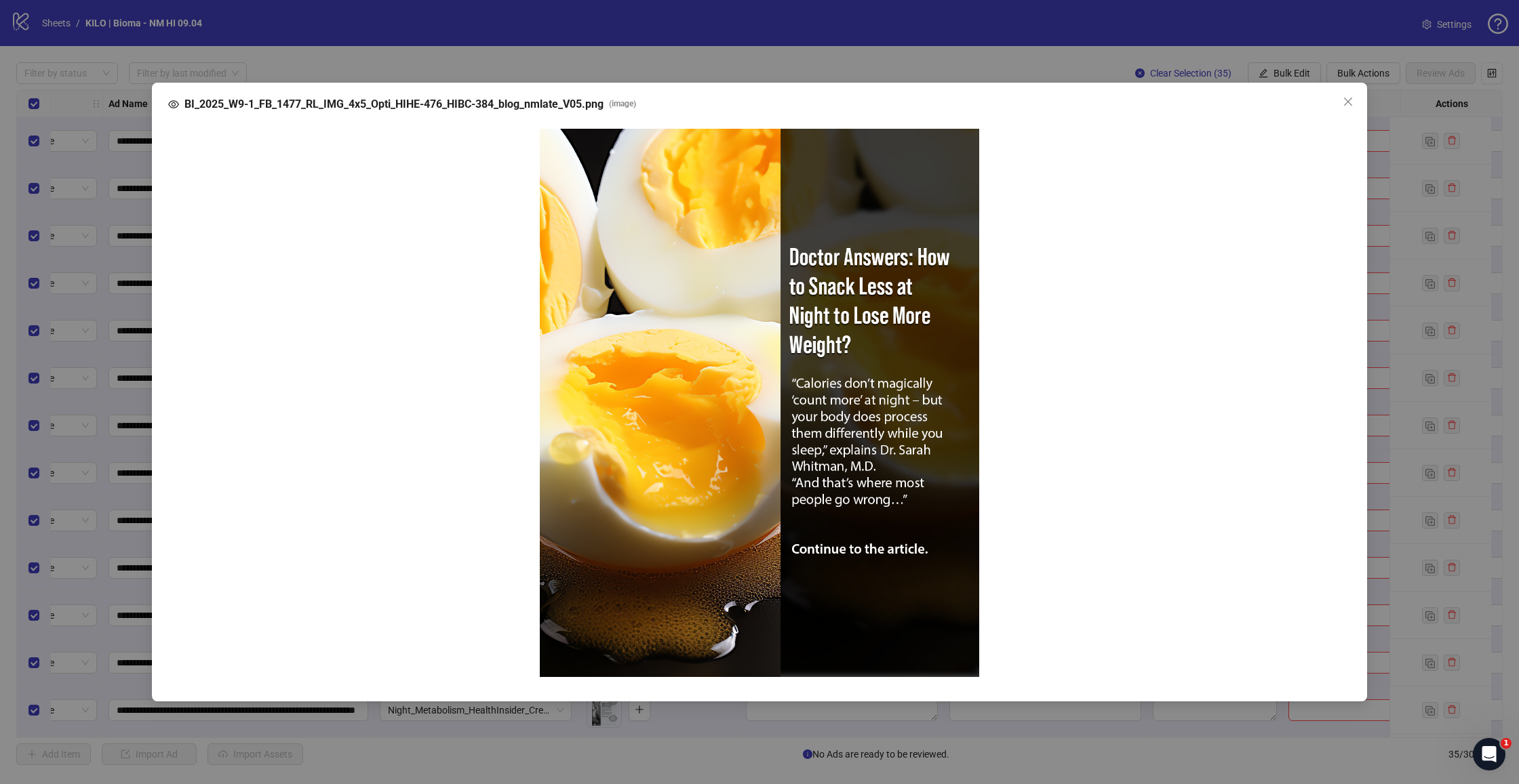
click at [1391, 249] on div "BI_2025_W9-1_FB_1477_RL_IMG_4x5_Opti_HIHE-476_HIBC-384_blog_nmlate_V05.png ( im…" at bounding box center [759, 392] width 1519 height 784
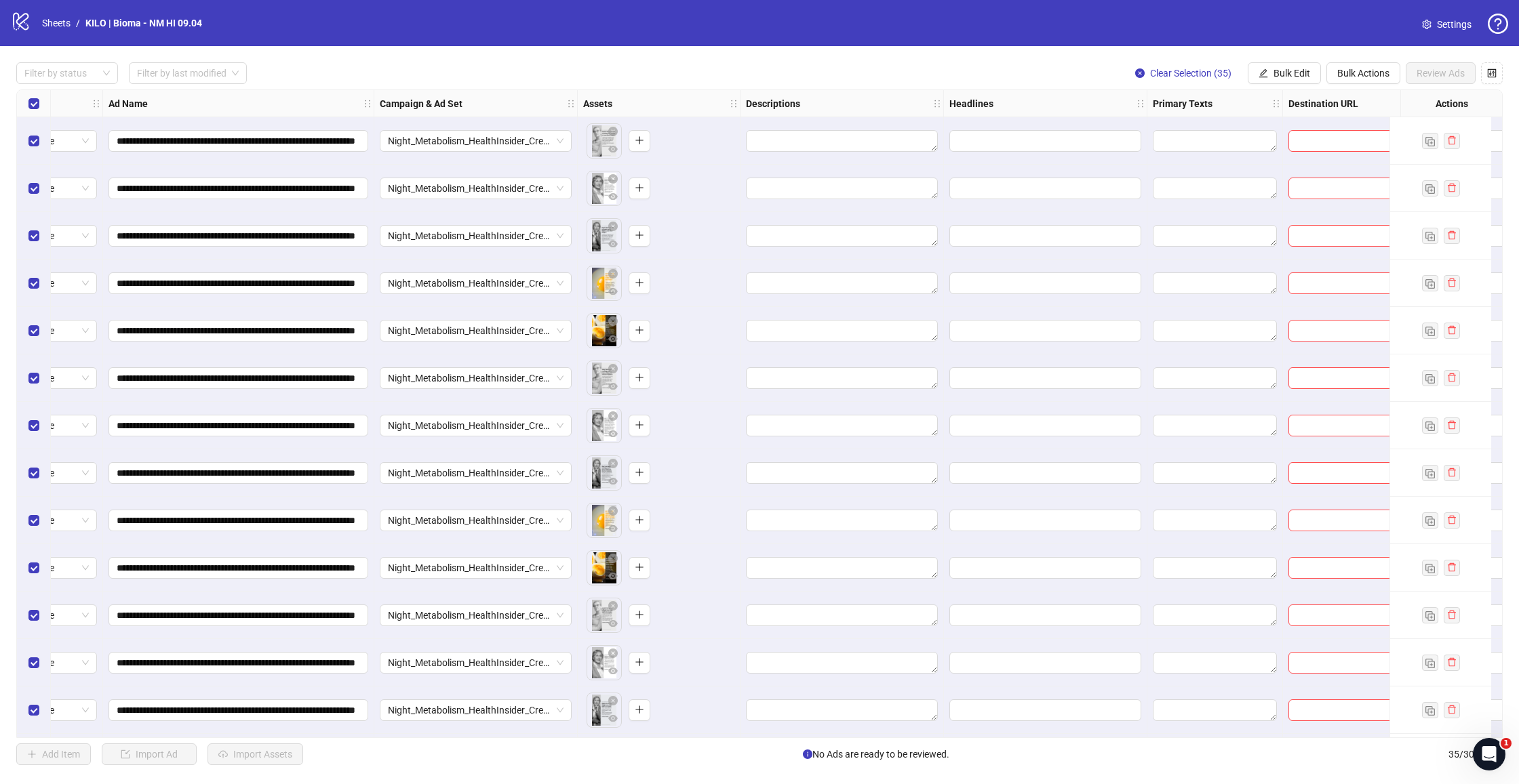
scroll to position [0, 405]
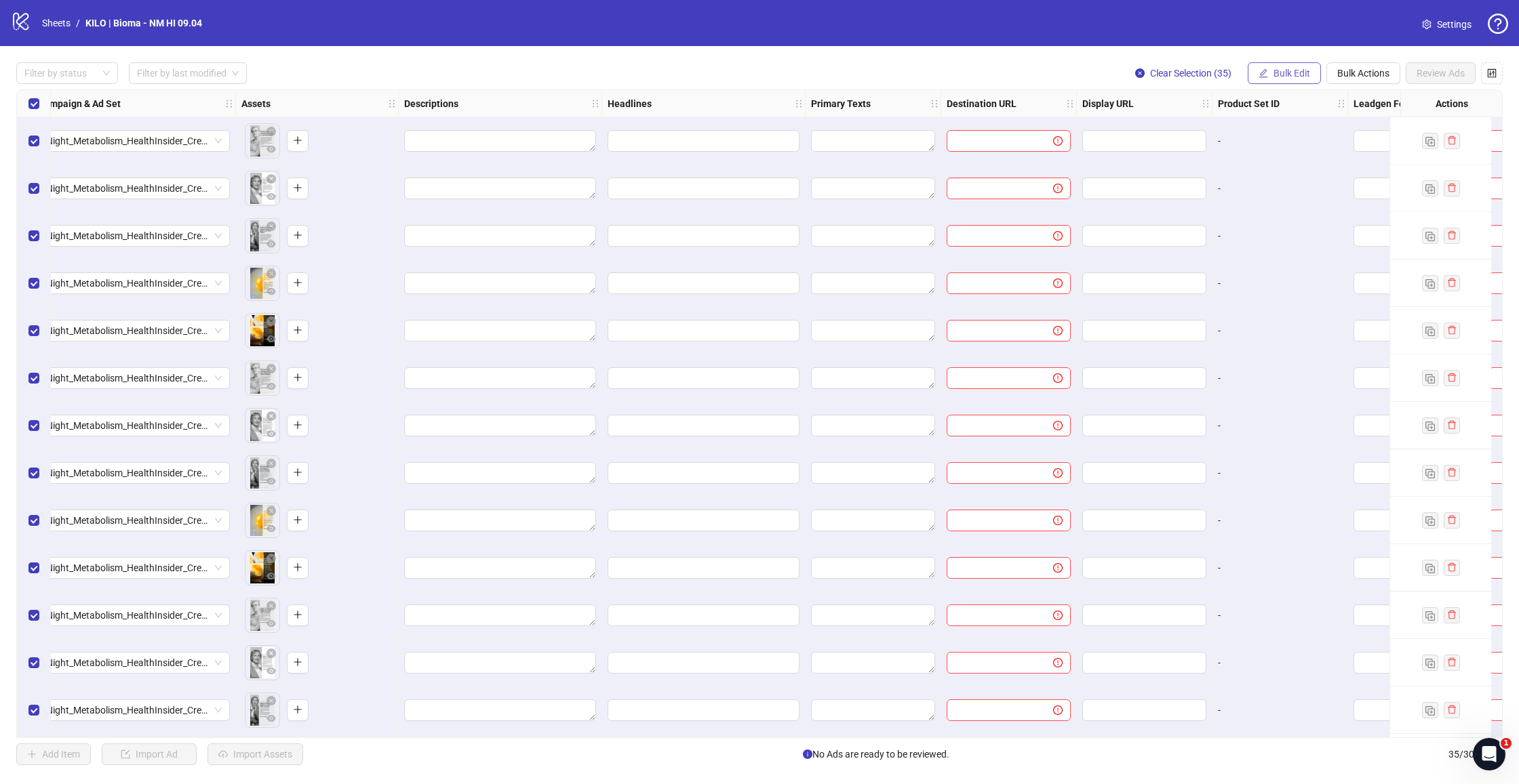
click at [1265, 71] on icon "edit" at bounding box center [1263, 72] width 9 height 9
click at [1295, 228] on span "Destination URL" at bounding box center [1298, 230] width 81 height 15
click at [1221, 135] on input "text" at bounding box center [1240, 131] width 176 height 15
paste input "**********"
type input "**********"
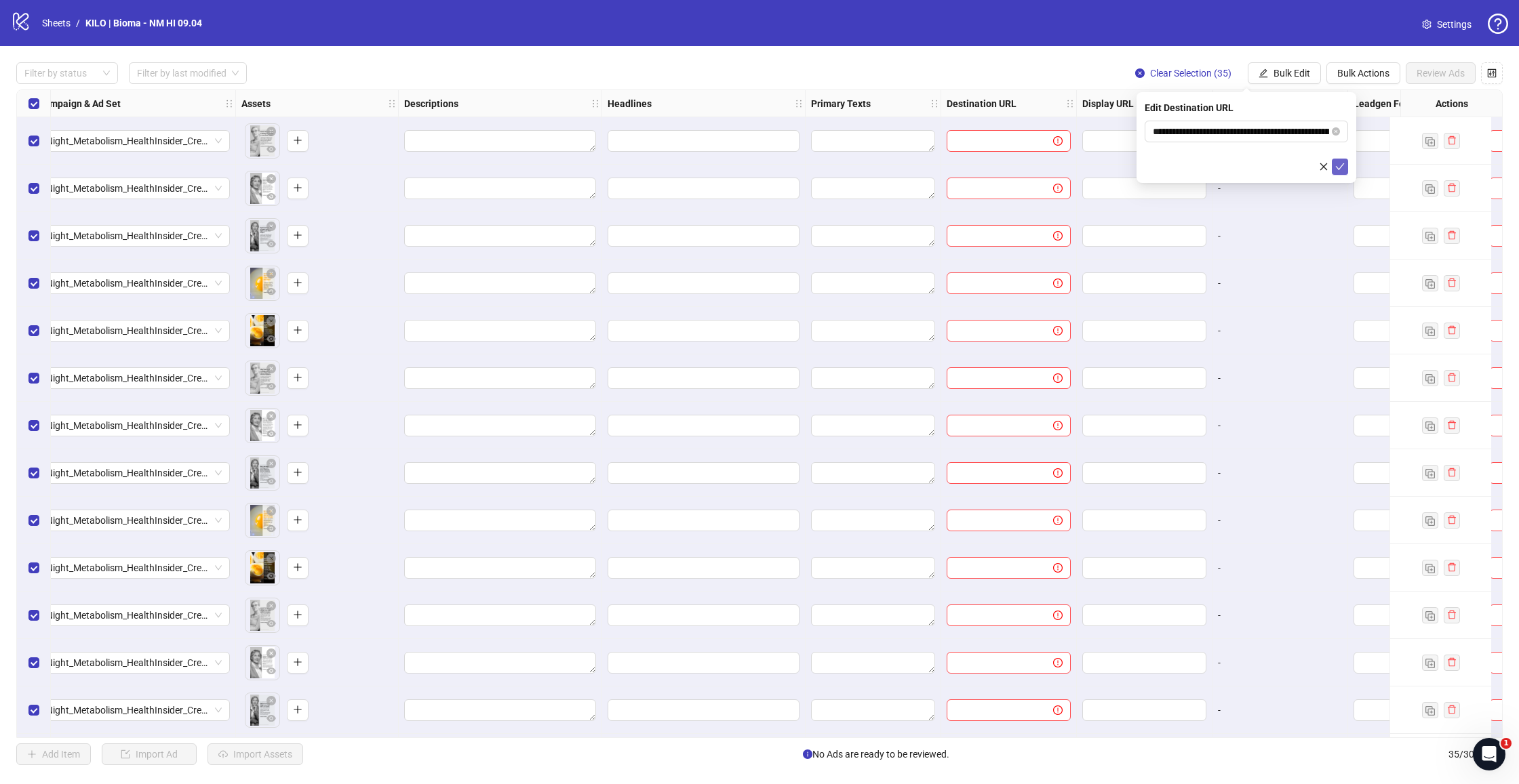
click at [1347, 168] on button "submit" at bounding box center [1339, 166] width 16 height 16
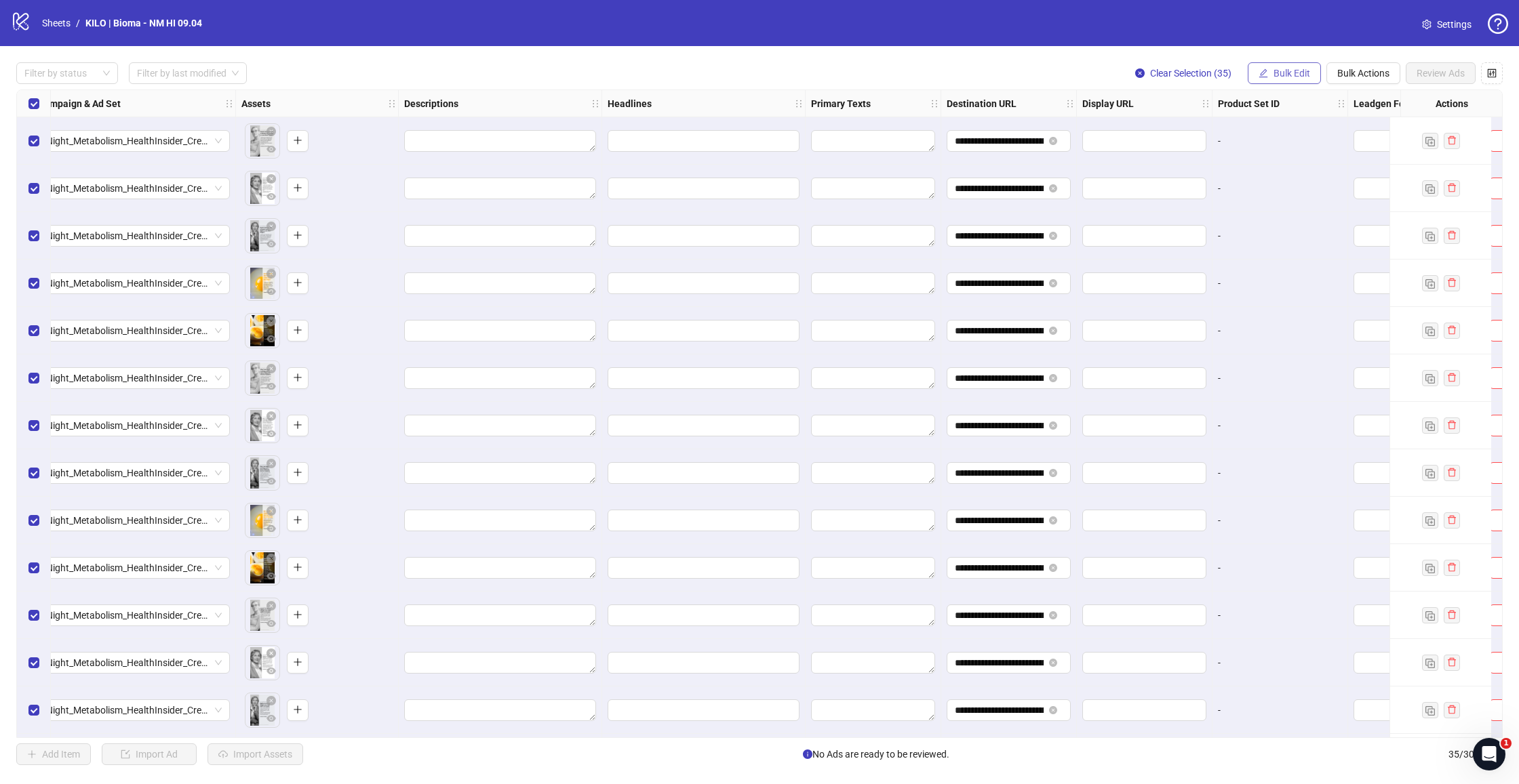
click at [1299, 70] on span "Bulk Edit" at bounding box center [1291, 73] width 37 height 11
click at [1284, 179] on li "Headlines" at bounding box center [1297, 187] width 97 height 22
click at [1237, 131] on input "text" at bounding box center [1246, 131] width 203 height 22
paste input "**********"
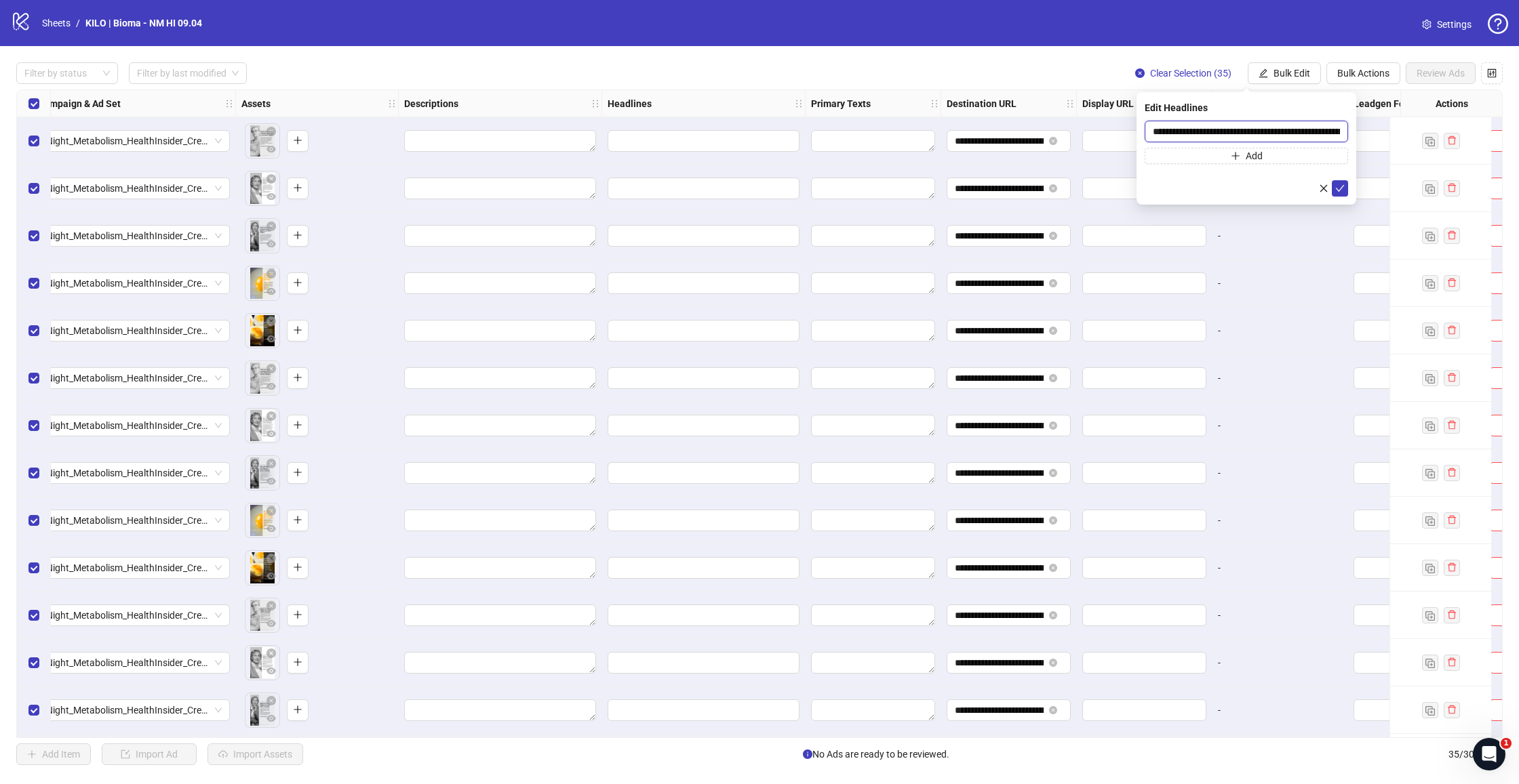
drag, startPoint x: 1094, startPoint y: 131, endPoint x: 1410, endPoint y: 123, distance: 316.1
click at [1410, 123] on body "**********" at bounding box center [759, 392] width 1519 height 784
click at [1209, 127] on input "**********" at bounding box center [1246, 131] width 203 height 22
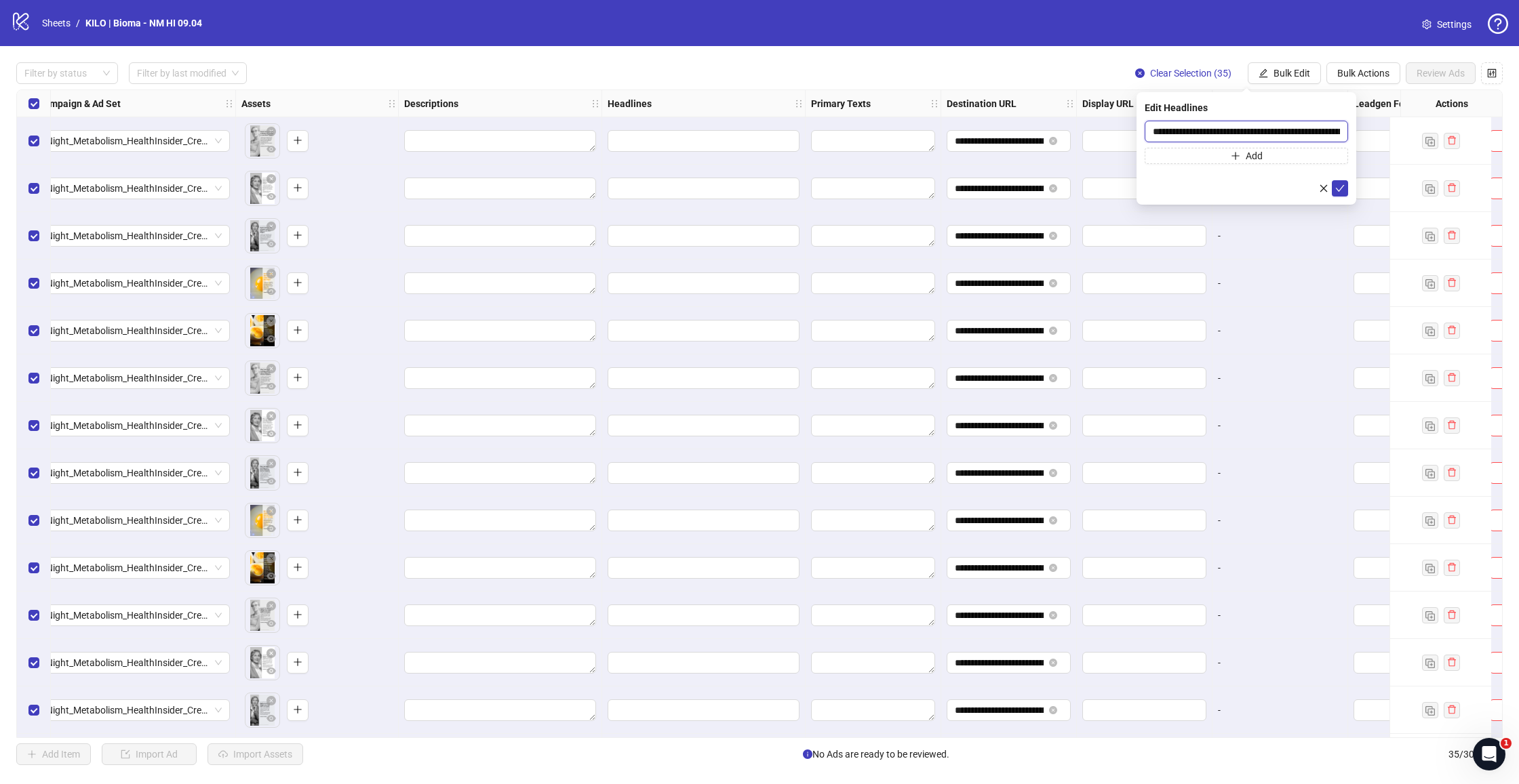
click at [1209, 127] on input "**********" at bounding box center [1246, 131] width 203 height 22
paste input "text"
type input "**********"
click at [1342, 189] on icon "check" at bounding box center [1340, 189] width 10 height 10
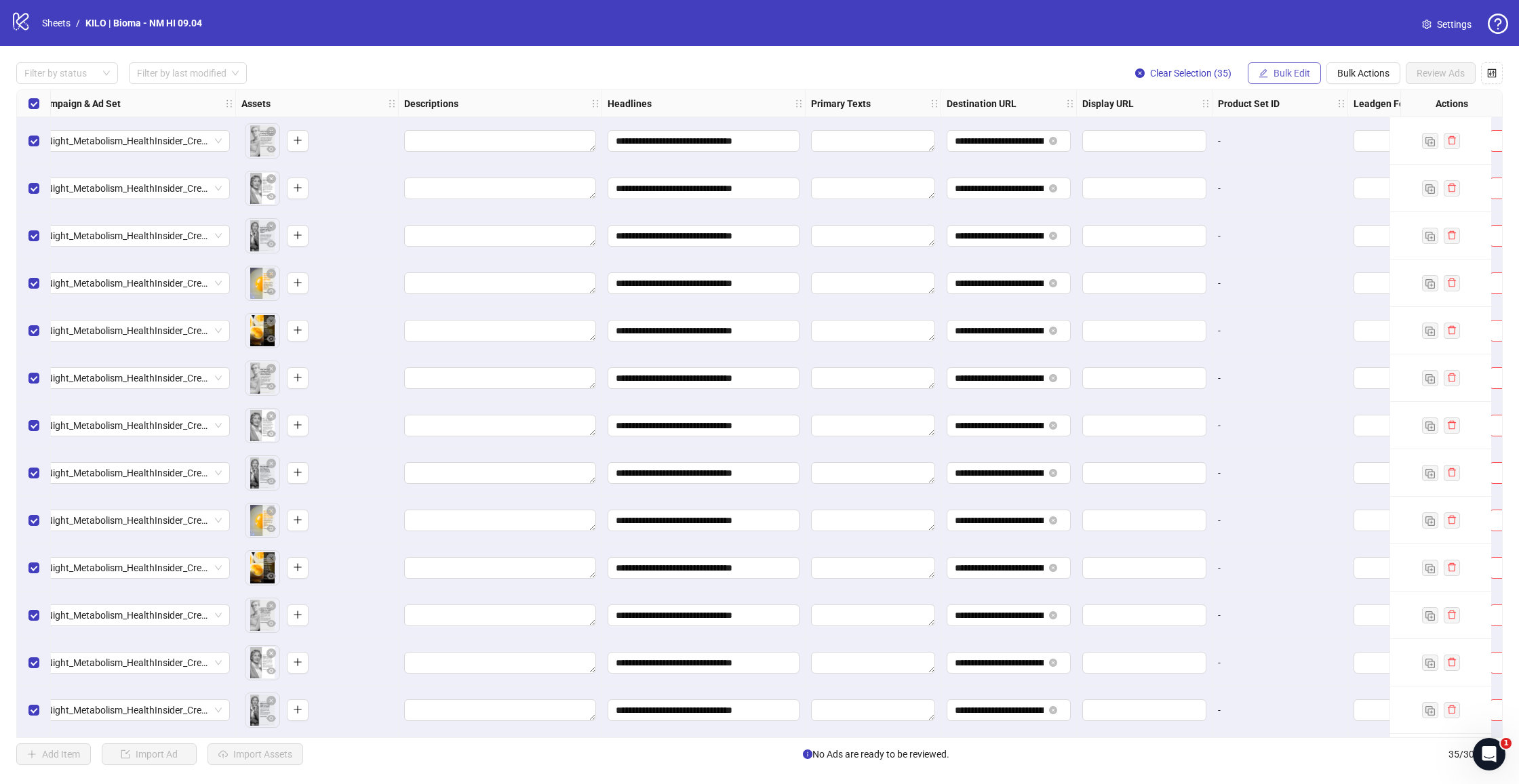
click at [1277, 70] on span "Bulk Edit" at bounding box center [1291, 73] width 37 height 11
click at [1272, 298] on span "Call to Action" at bounding box center [1298, 295] width 81 height 15
click at [1214, 126] on input "search" at bounding box center [1240, 131] width 175 height 20
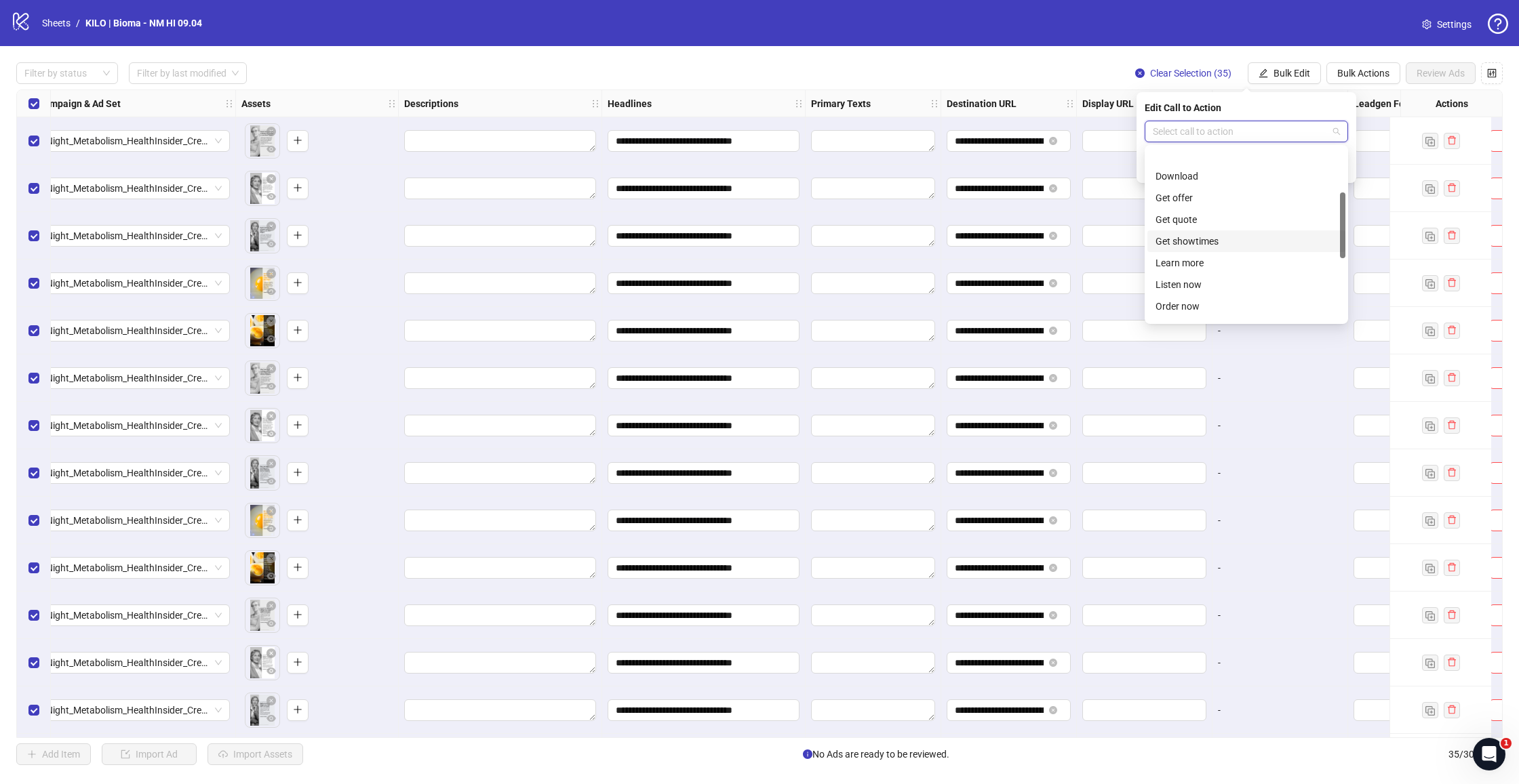
scroll to position [117, 0]
click at [1194, 236] on div "Learn more" at bounding box center [1246, 236] width 182 height 15
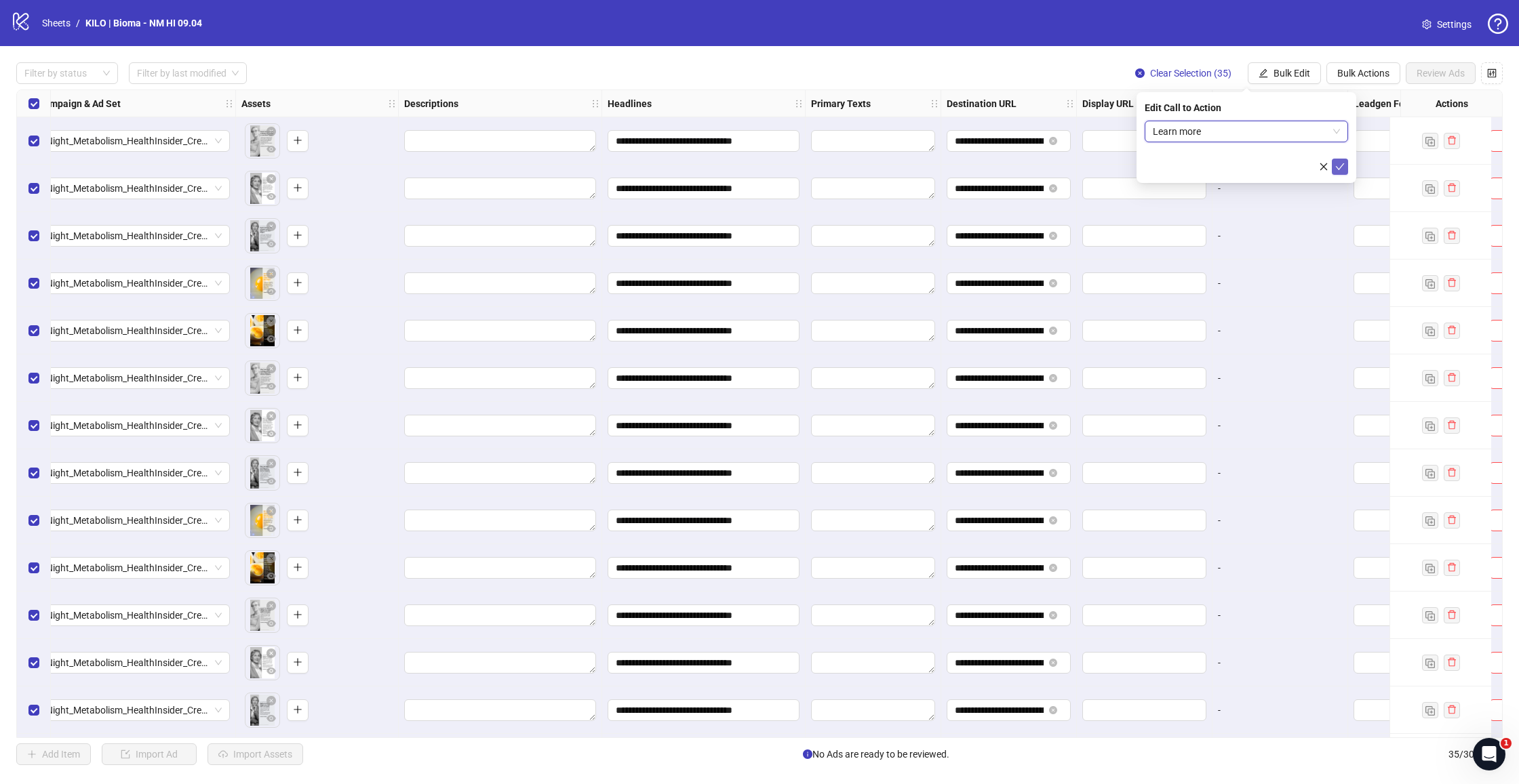
click at [1339, 166] on icon "check" at bounding box center [1340, 167] width 10 height 10
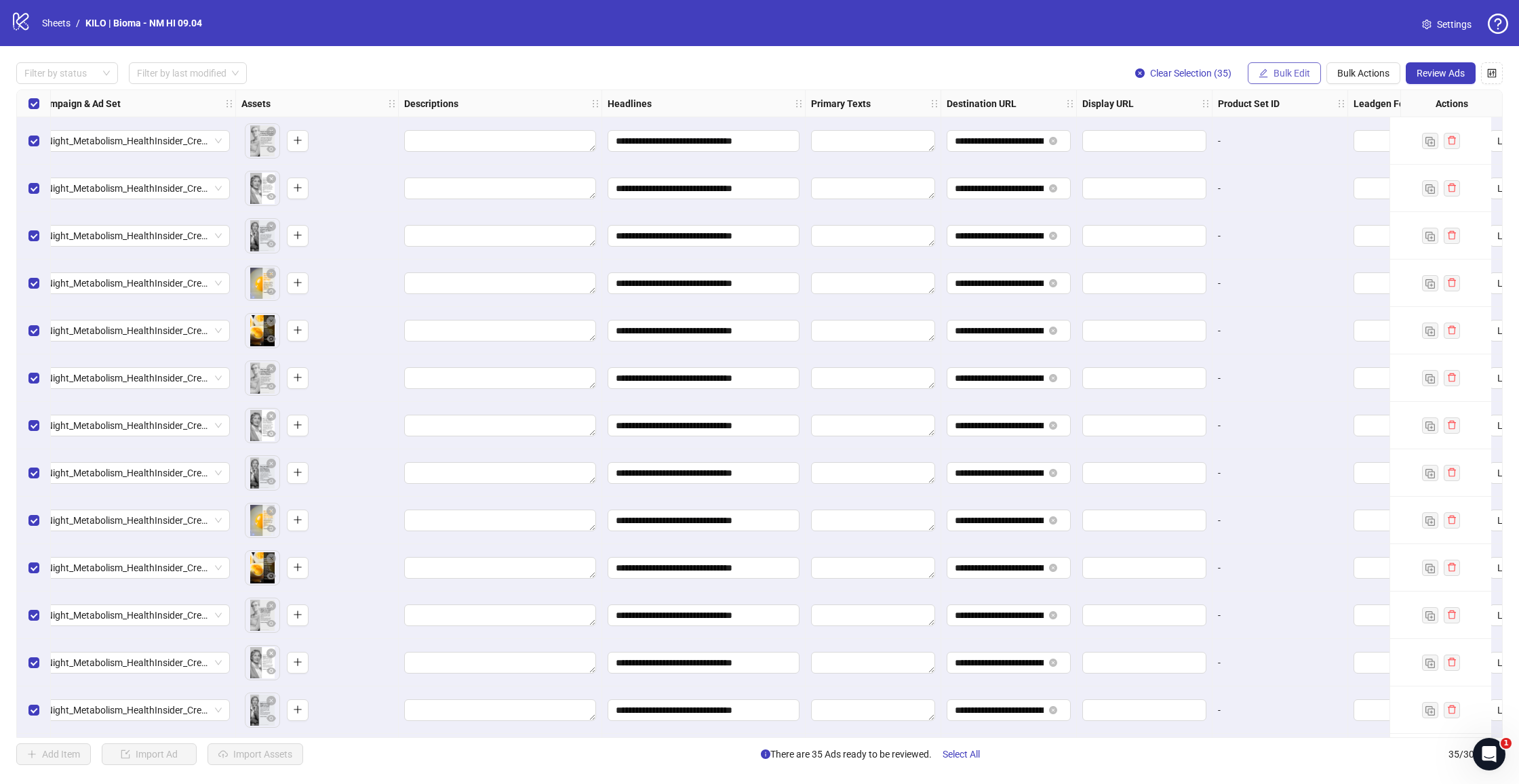
click at [1284, 72] on span "Bulk Edit" at bounding box center [1291, 73] width 37 height 11
click at [1294, 205] on span "Primary Texts" at bounding box center [1298, 208] width 81 height 15
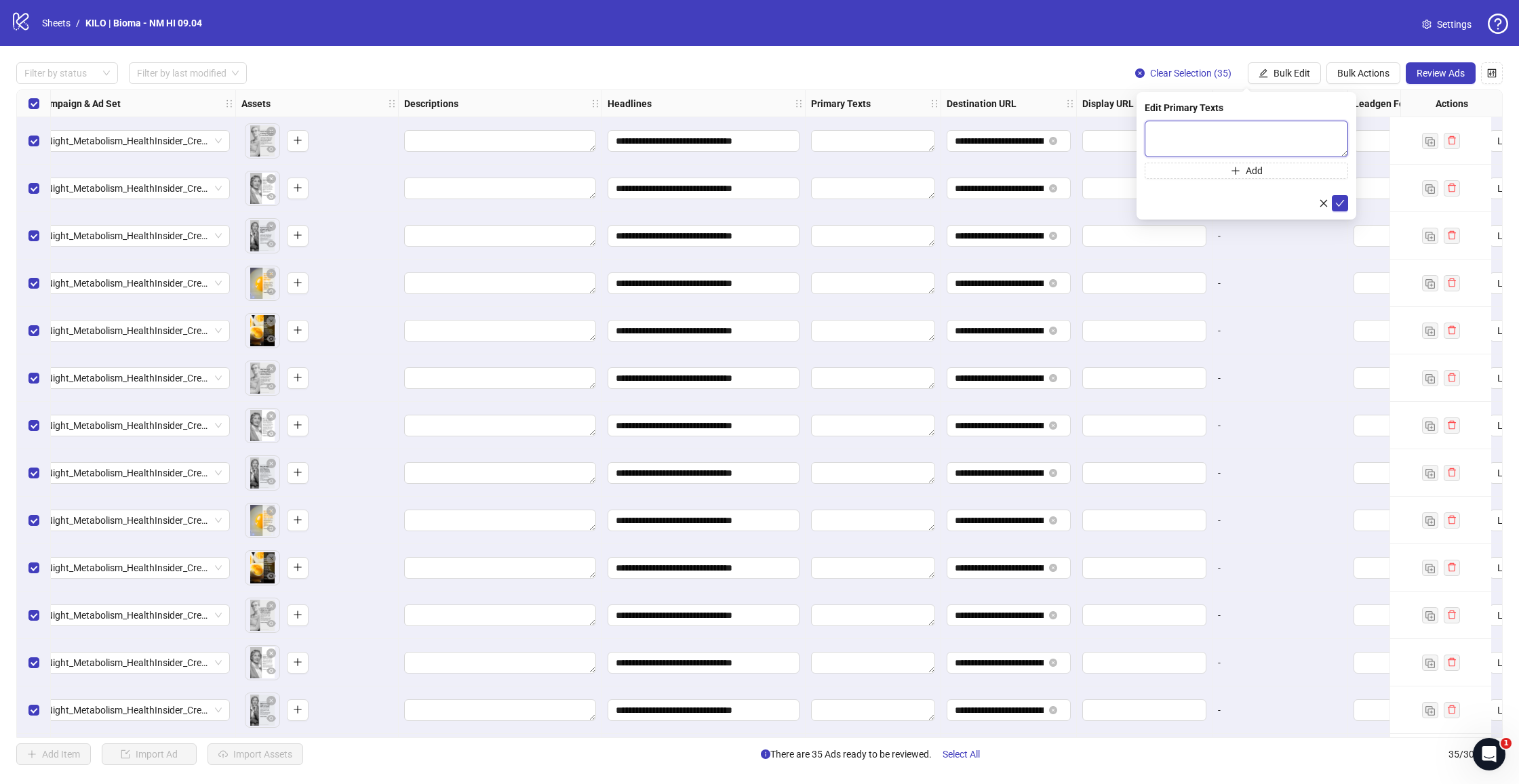
click at [1227, 144] on textarea at bounding box center [1246, 139] width 203 height 37
paste textarea "**********"
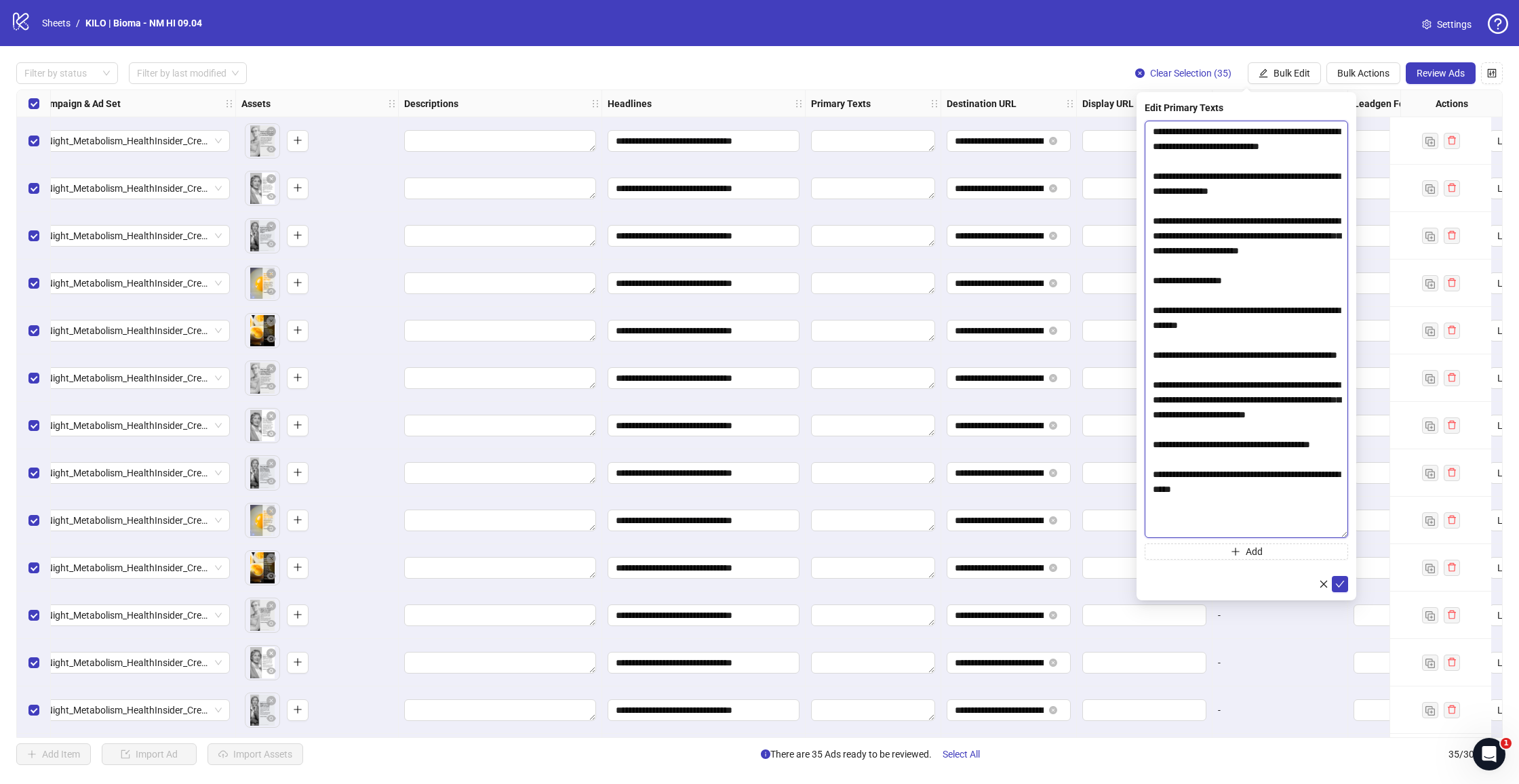
scroll to position [0, 0]
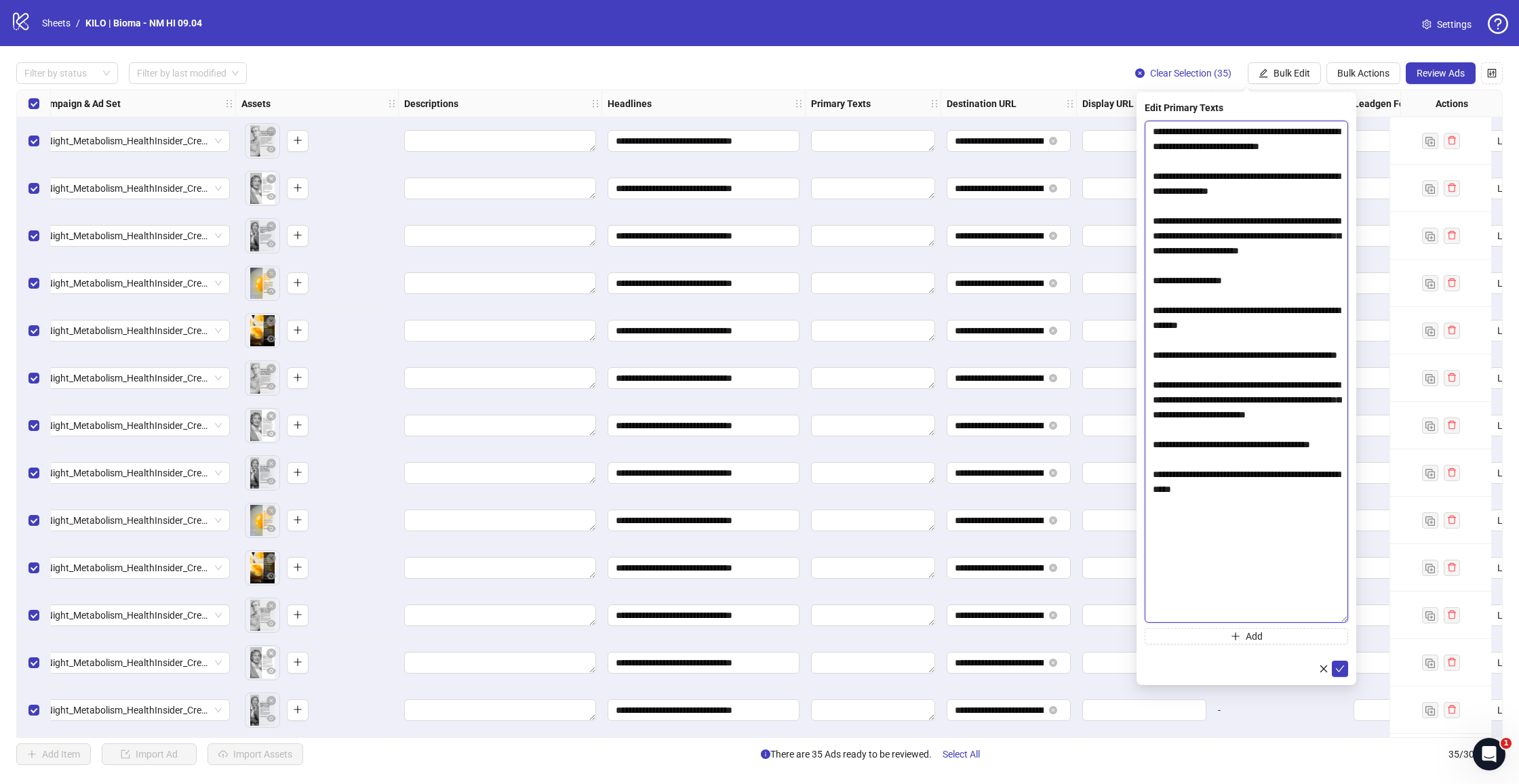
click at [1414, 616] on body "**********" at bounding box center [759, 392] width 1519 height 784
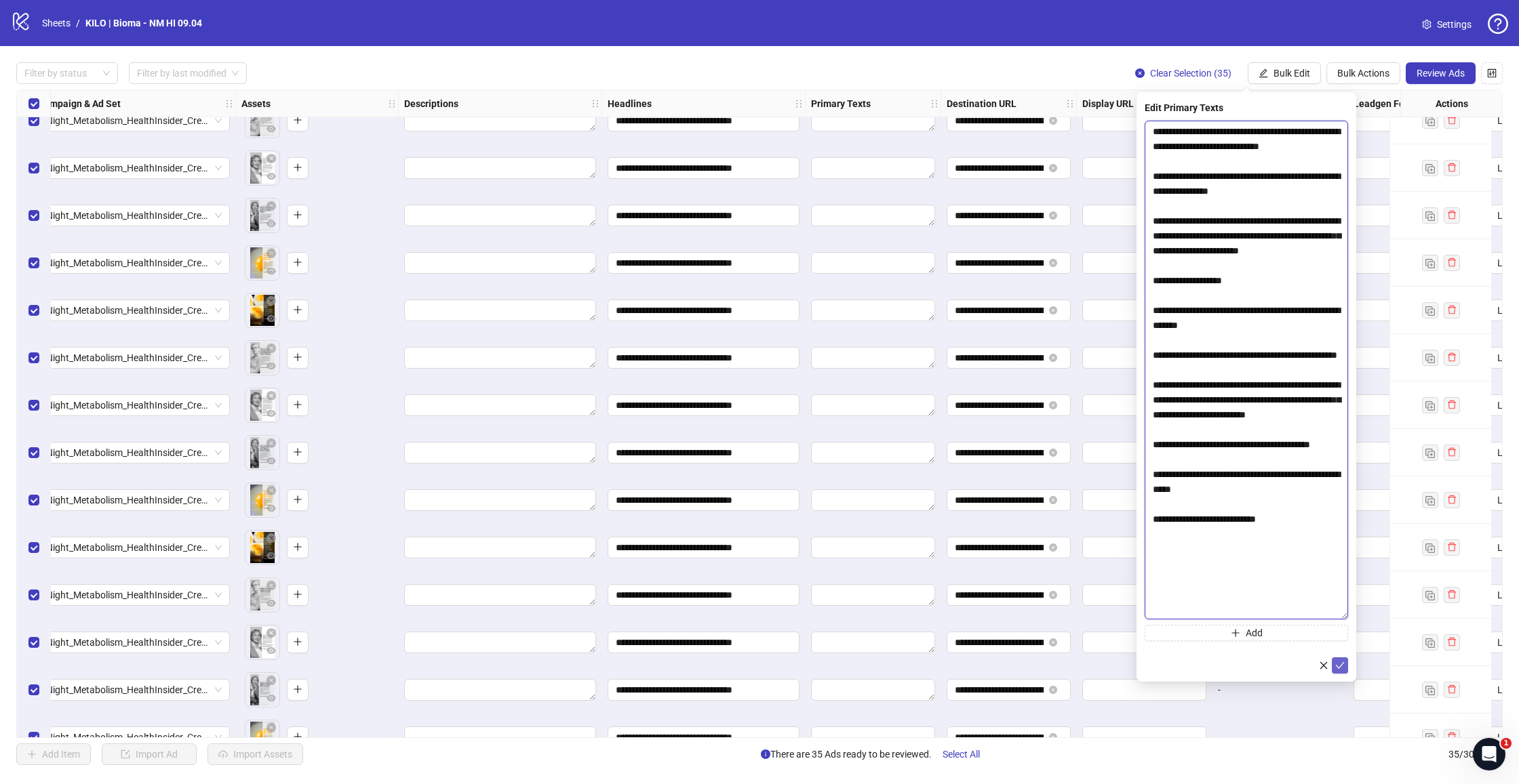
type textarea "**********"
click at [1341, 670] on icon "check" at bounding box center [1340, 666] width 10 height 10
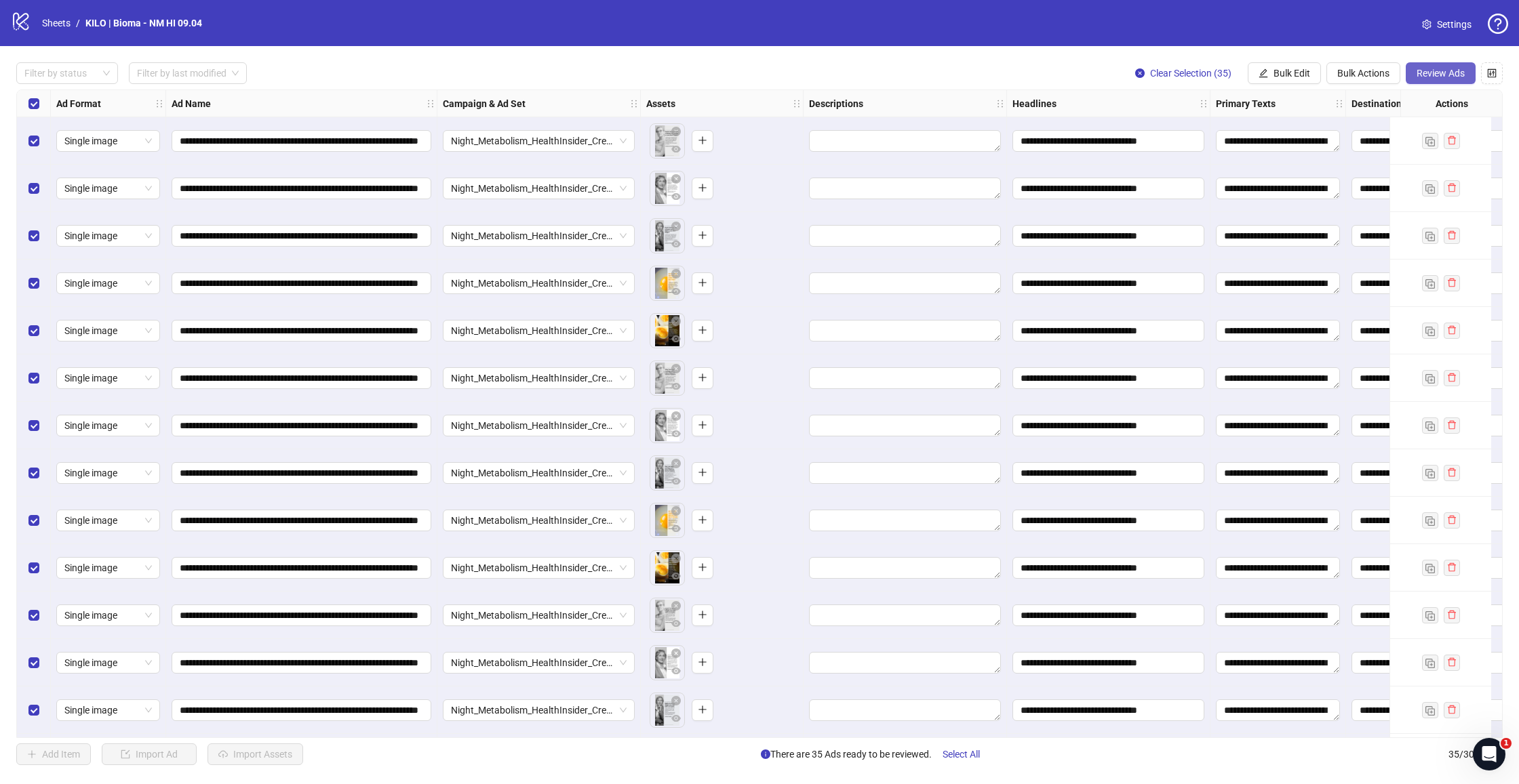
click at [1432, 72] on span "Review Ads" at bounding box center [1440, 73] width 48 height 11
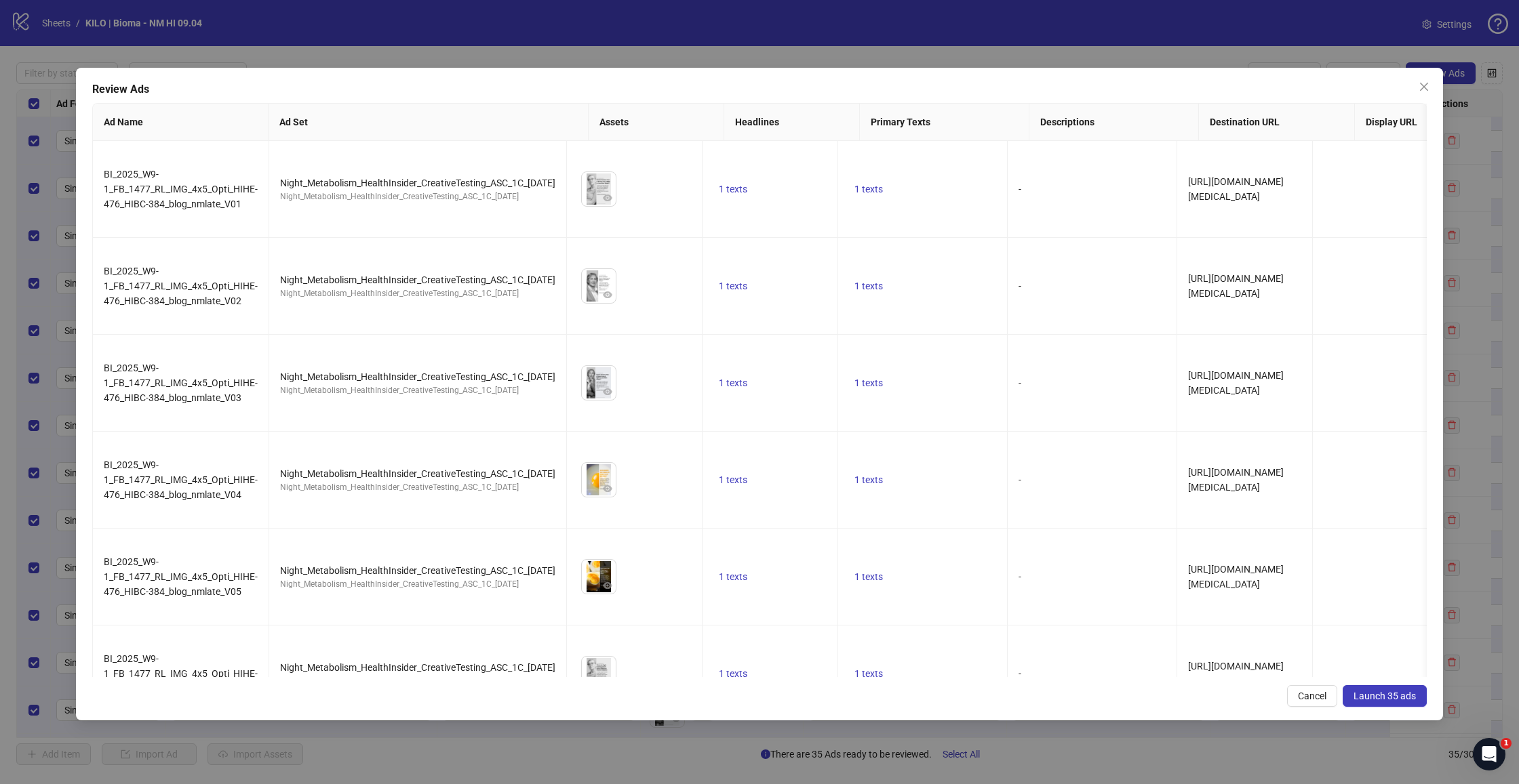
click at [1393, 694] on span "Launch 35 ads" at bounding box center [1385, 696] width 63 height 11
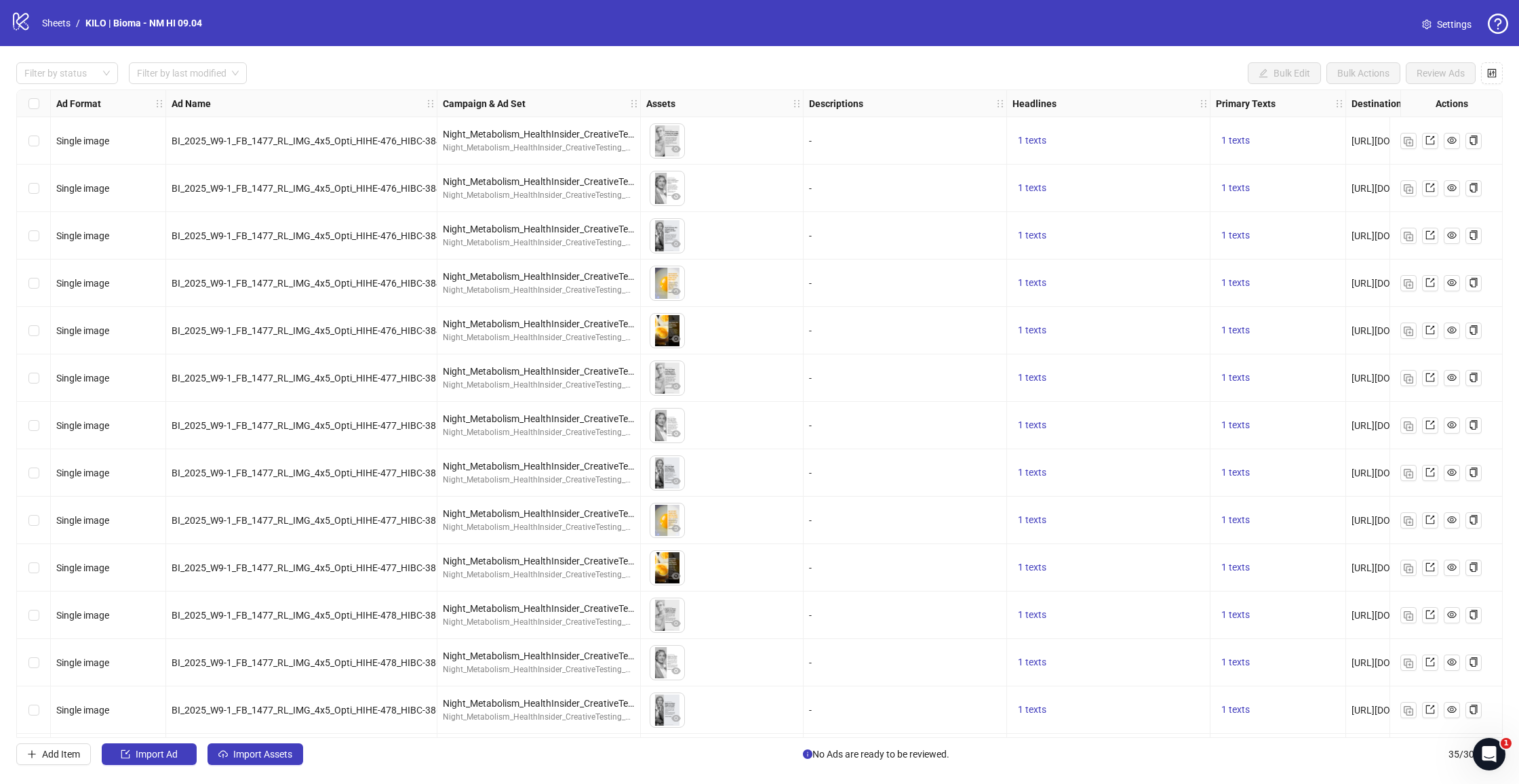
scroll to position [8, 0]
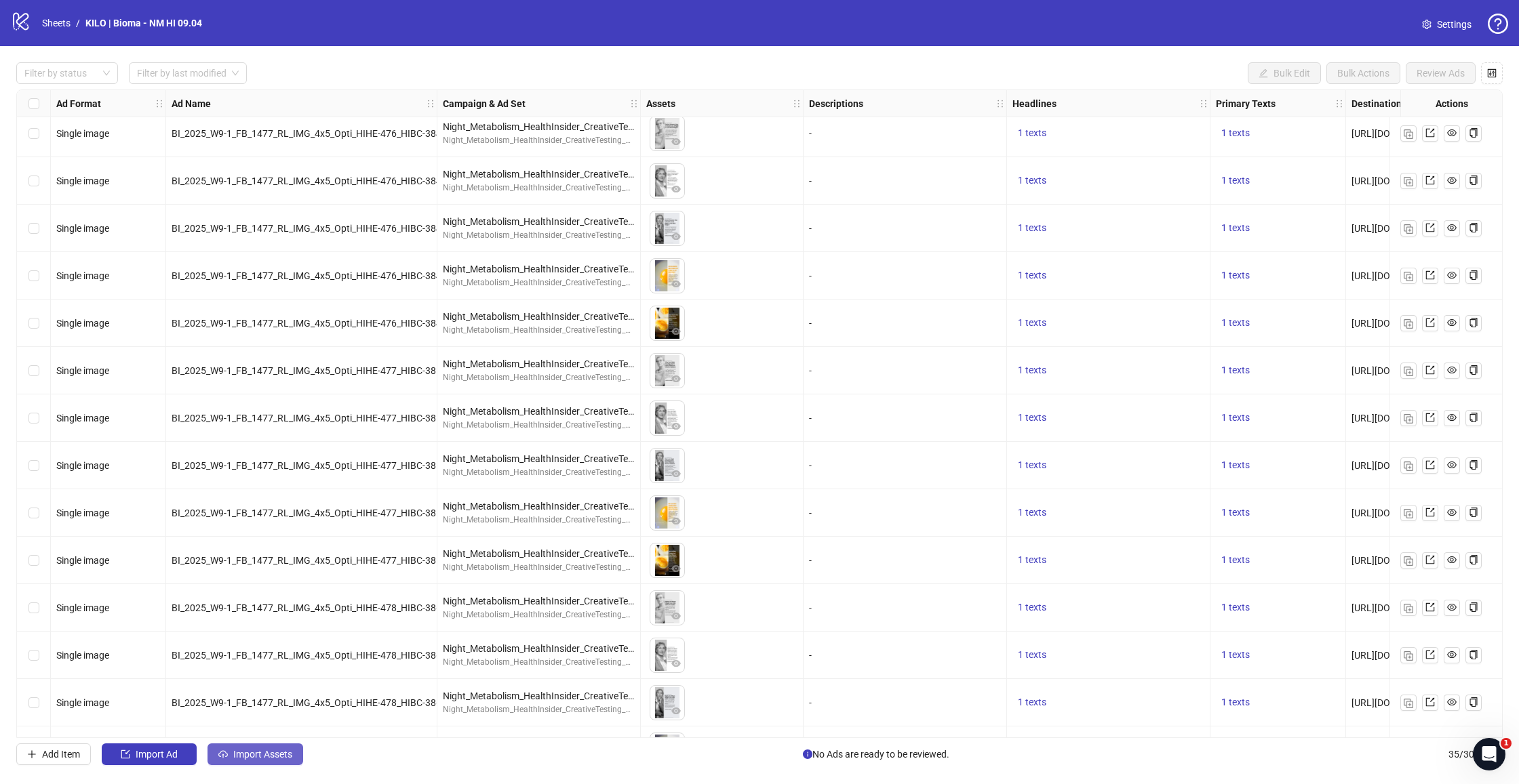
click at [241, 755] on span "Import Assets" at bounding box center [263, 755] width 59 height 11
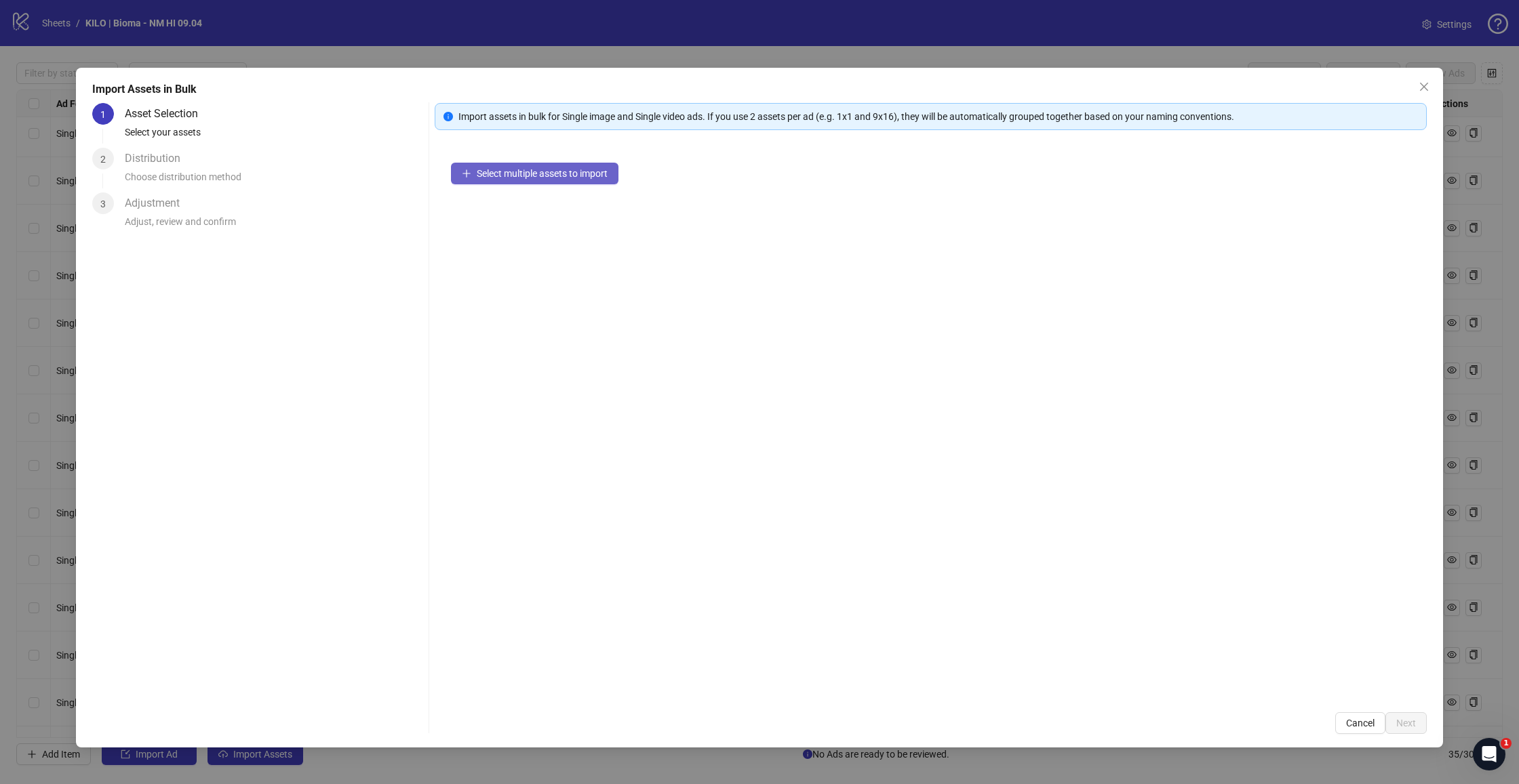
click at [524, 166] on button "Select multiple assets to import" at bounding box center [534, 173] width 167 height 22
click at [1415, 723] on span "Next" at bounding box center [1406, 723] width 20 height 11
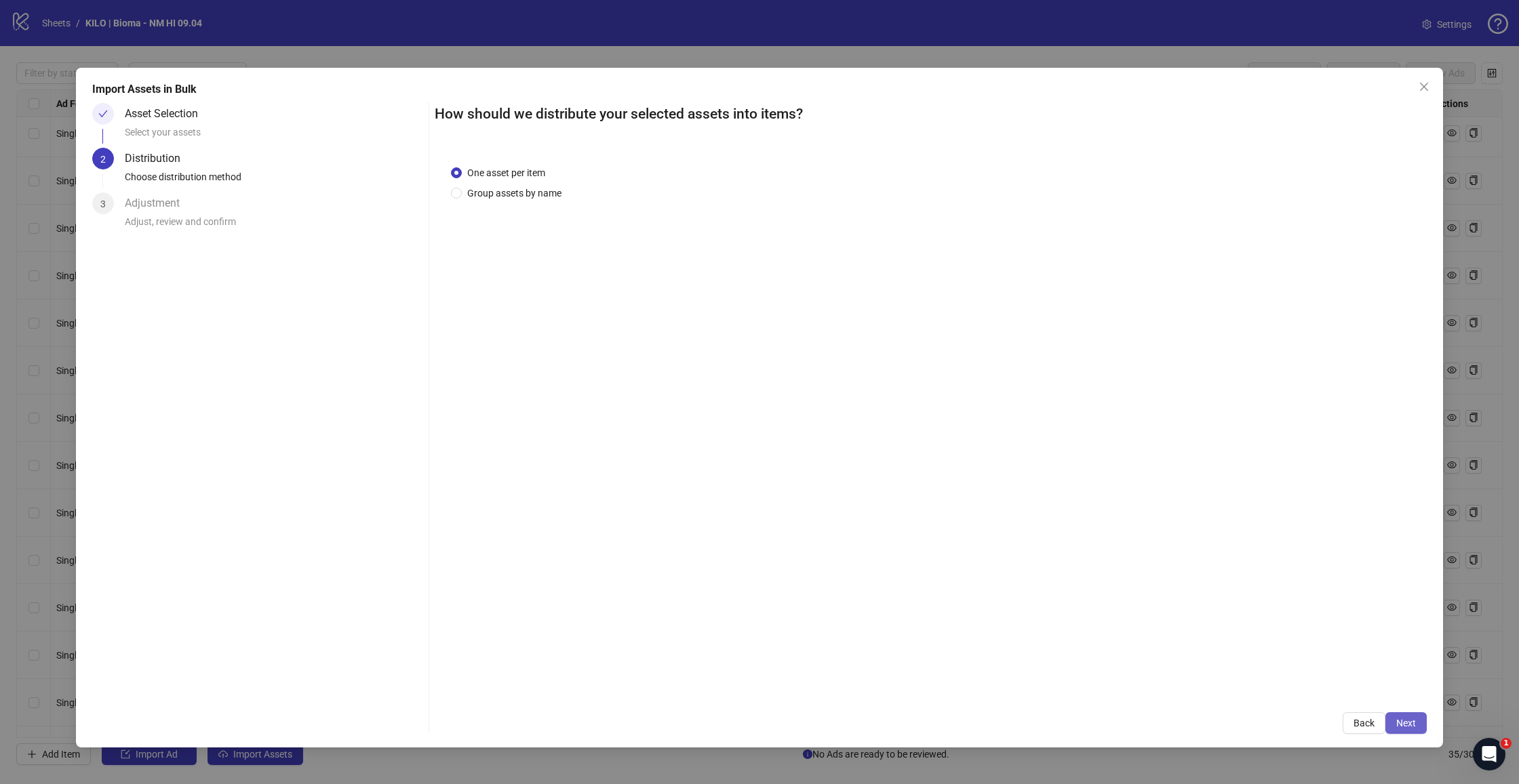
click at [1404, 726] on span "Next" at bounding box center [1406, 723] width 20 height 11
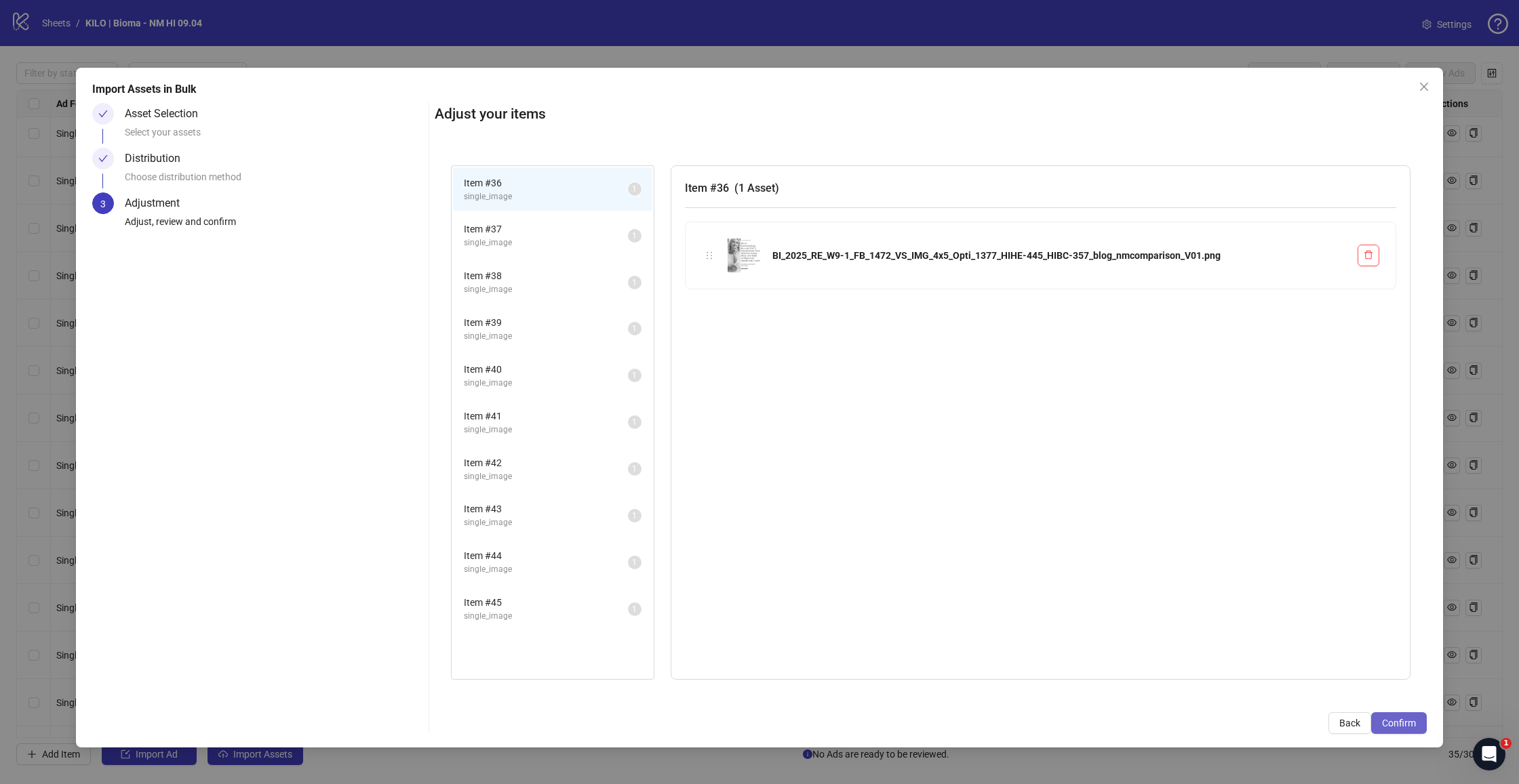
click at [1391, 728] on span "Confirm" at bounding box center [1399, 723] width 34 height 11
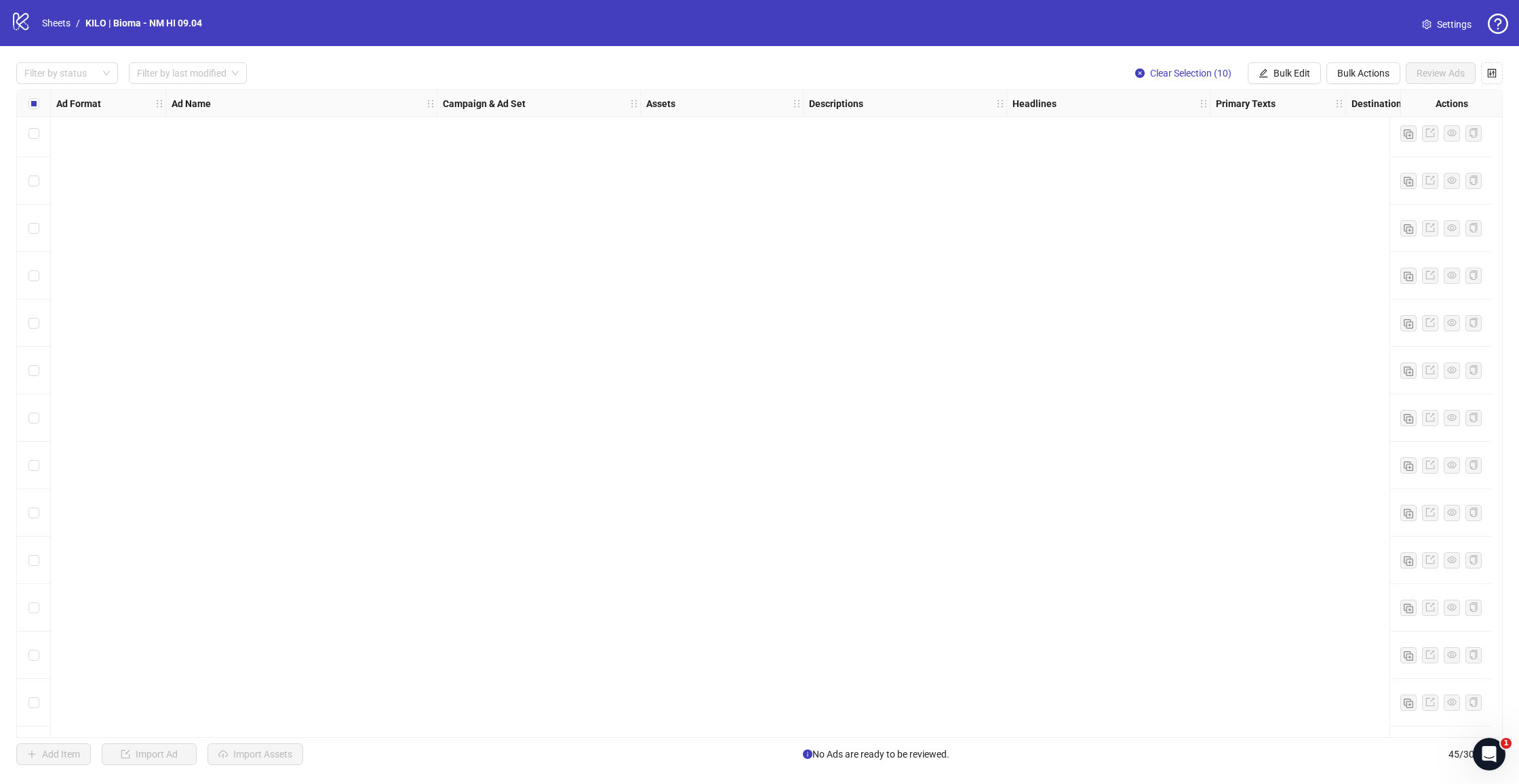
scroll to position [1521, 0]
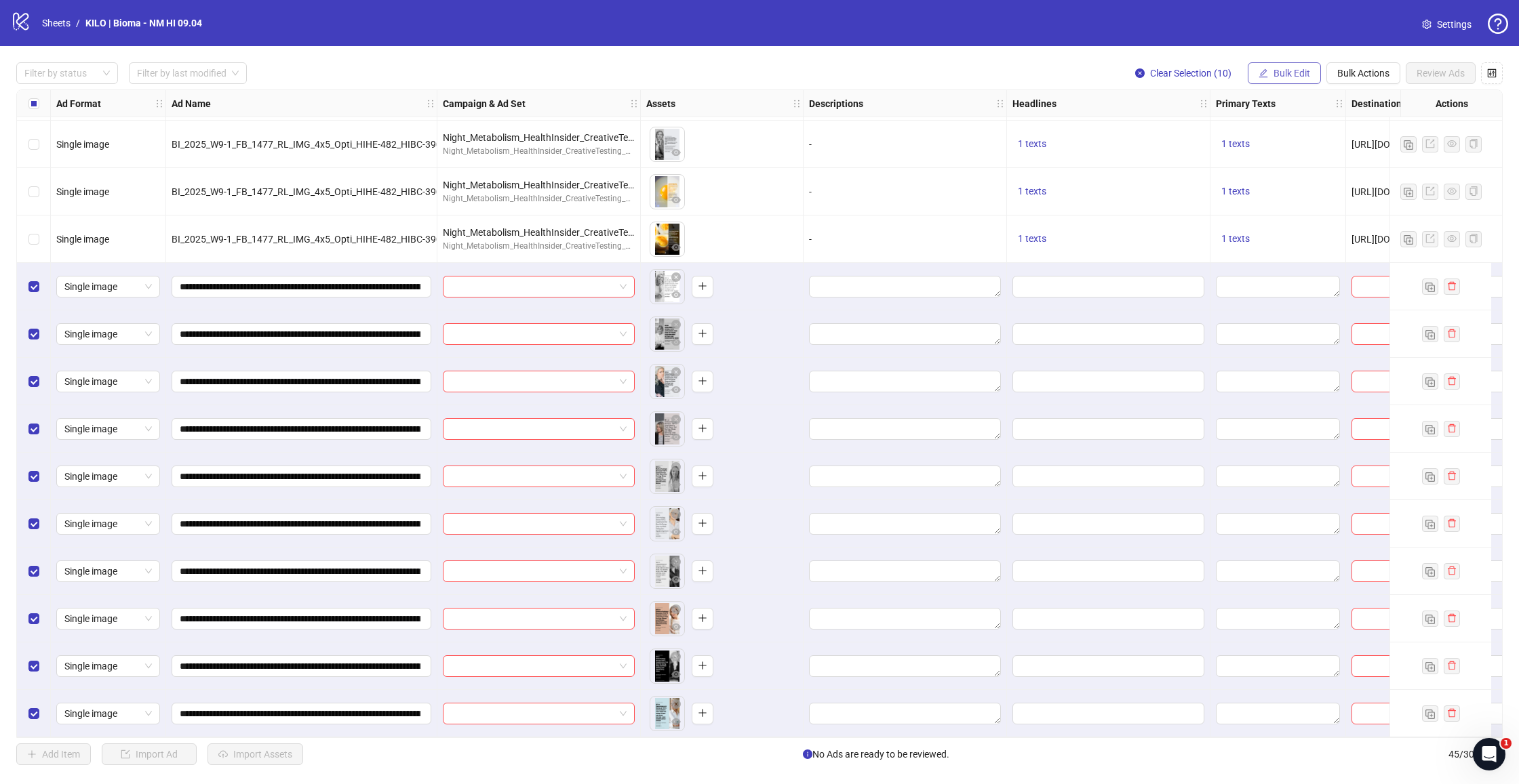
click at [1285, 75] on span "Bulk Edit" at bounding box center [1291, 73] width 37 height 11
drag, startPoint x: 1277, startPoint y: 146, endPoint x: 1268, endPoint y: 131, distance: 17.5
click at [1277, 146] on span "Campaign & Ad Set" at bounding box center [1298, 143] width 81 height 15
click at [1217, 130] on input "search" at bounding box center [1240, 131] width 175 height 20
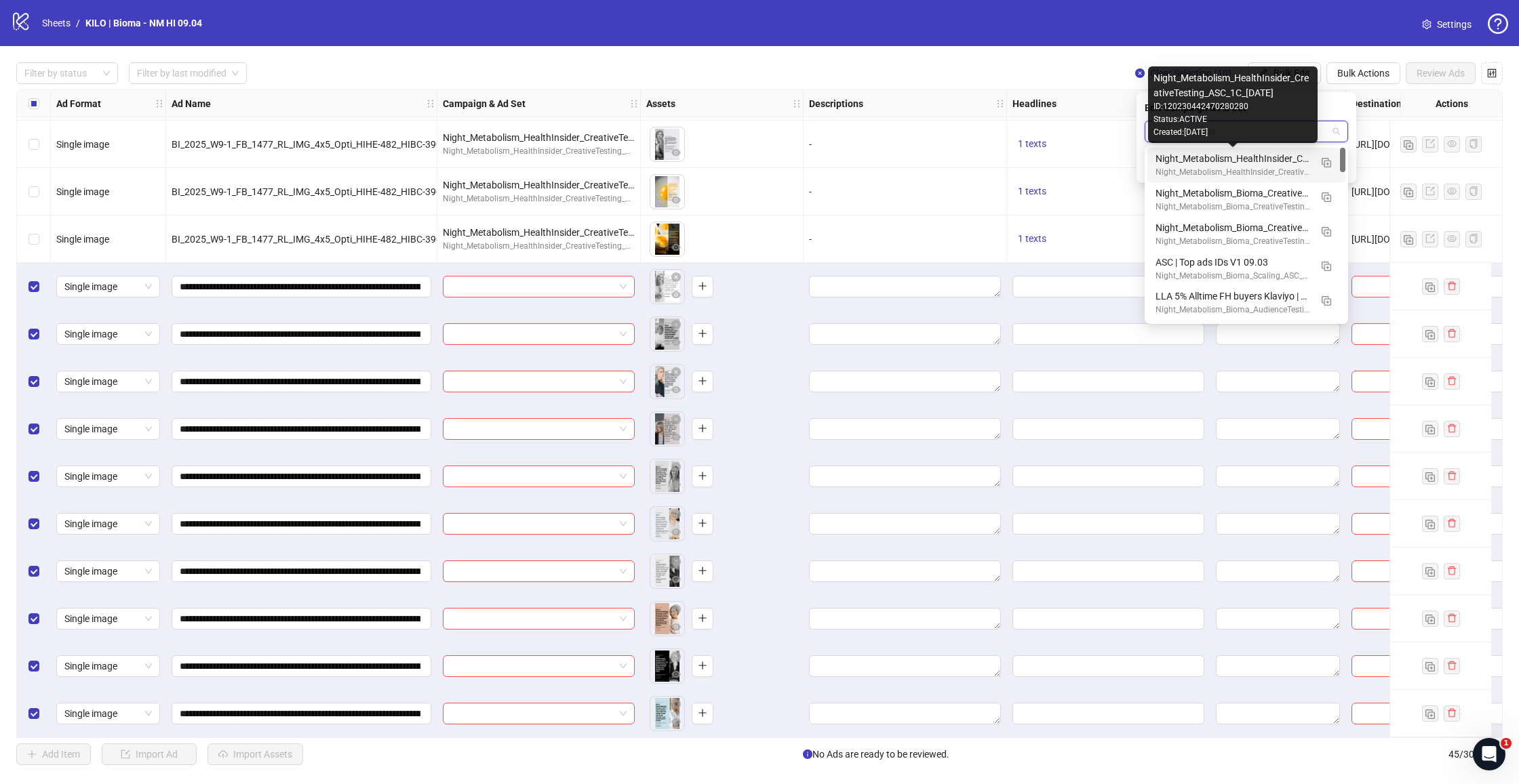
click at [1224, 159] on div "Night_Metabolism_HealthInsider_CreativeTesting_ASC_1C_[DATE]" at bounding box center [1233, 158] width 155 height 15
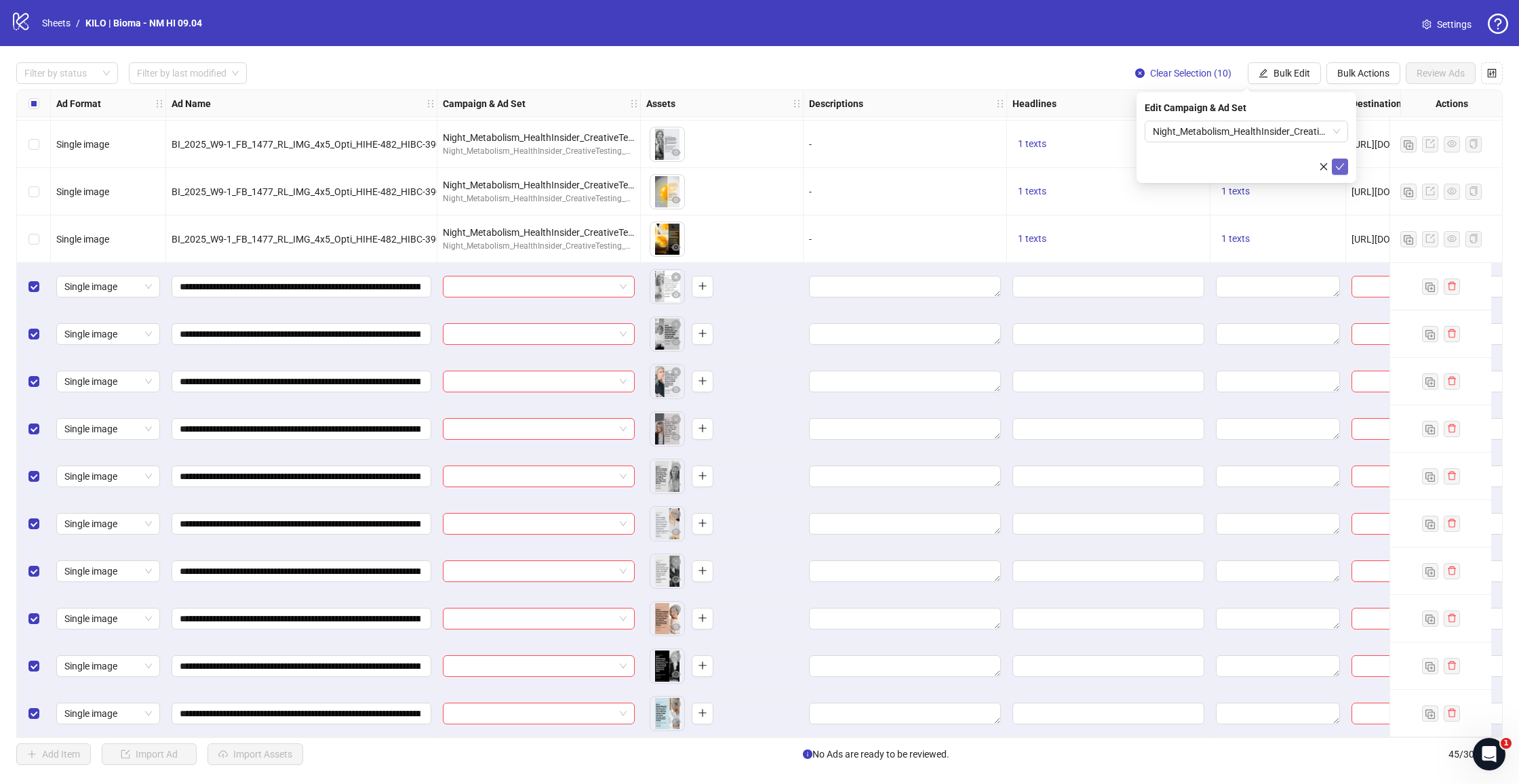
drag, startPoint x: 1337, startPoint y: 166, endPoint x: 1335, endPoint y: 159, distance: 7.3
click at [1337, 166] on icon "check" at bounding box center [1340, 167] width 10 height 10
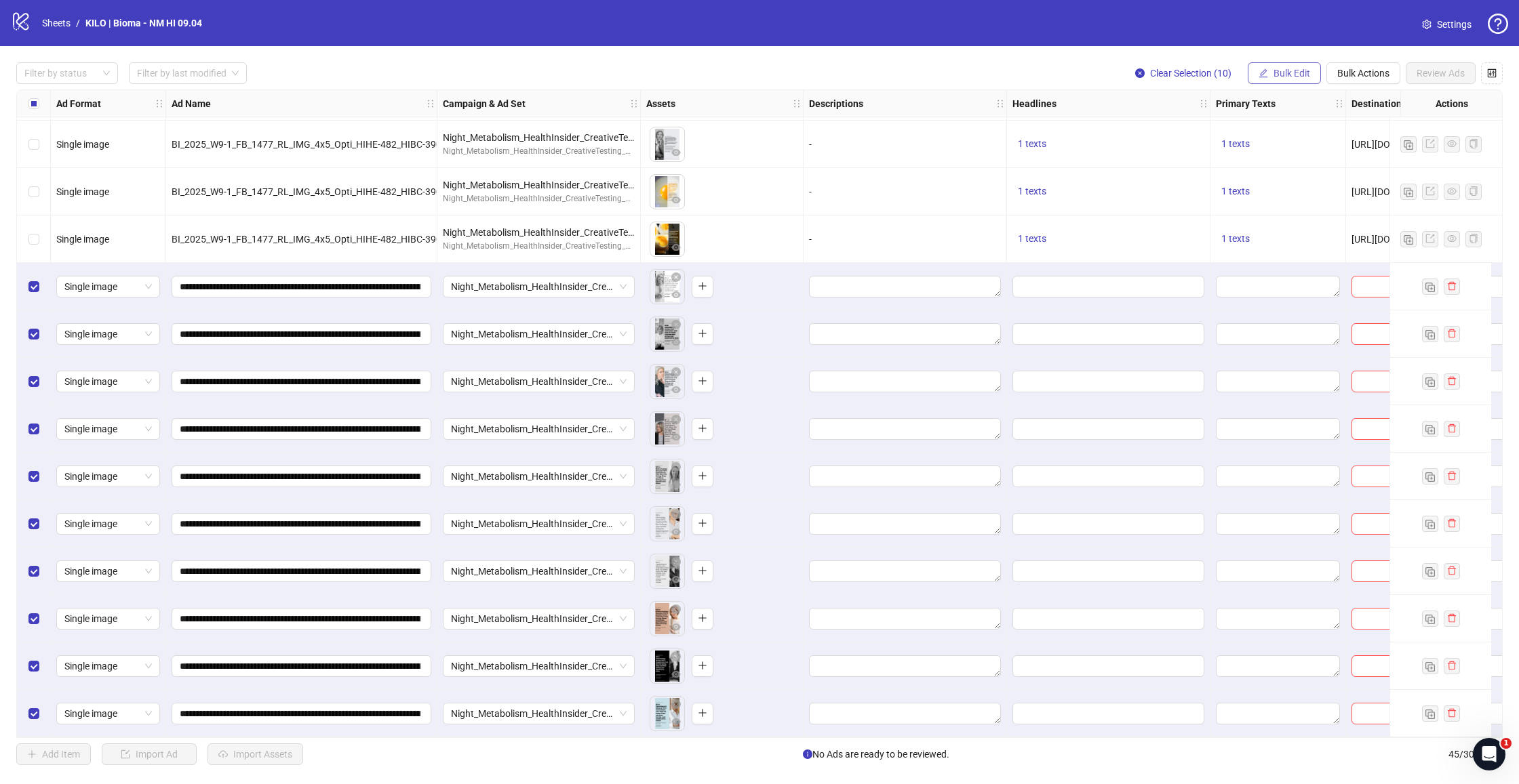
click at [1288, 72] on span "Bulk Edit" at bounding box center [1291, 73] width 37 height 11
click at [1271, 207] on span "Primary Texts" at bounding box center [1298, 208] width 81 height 15
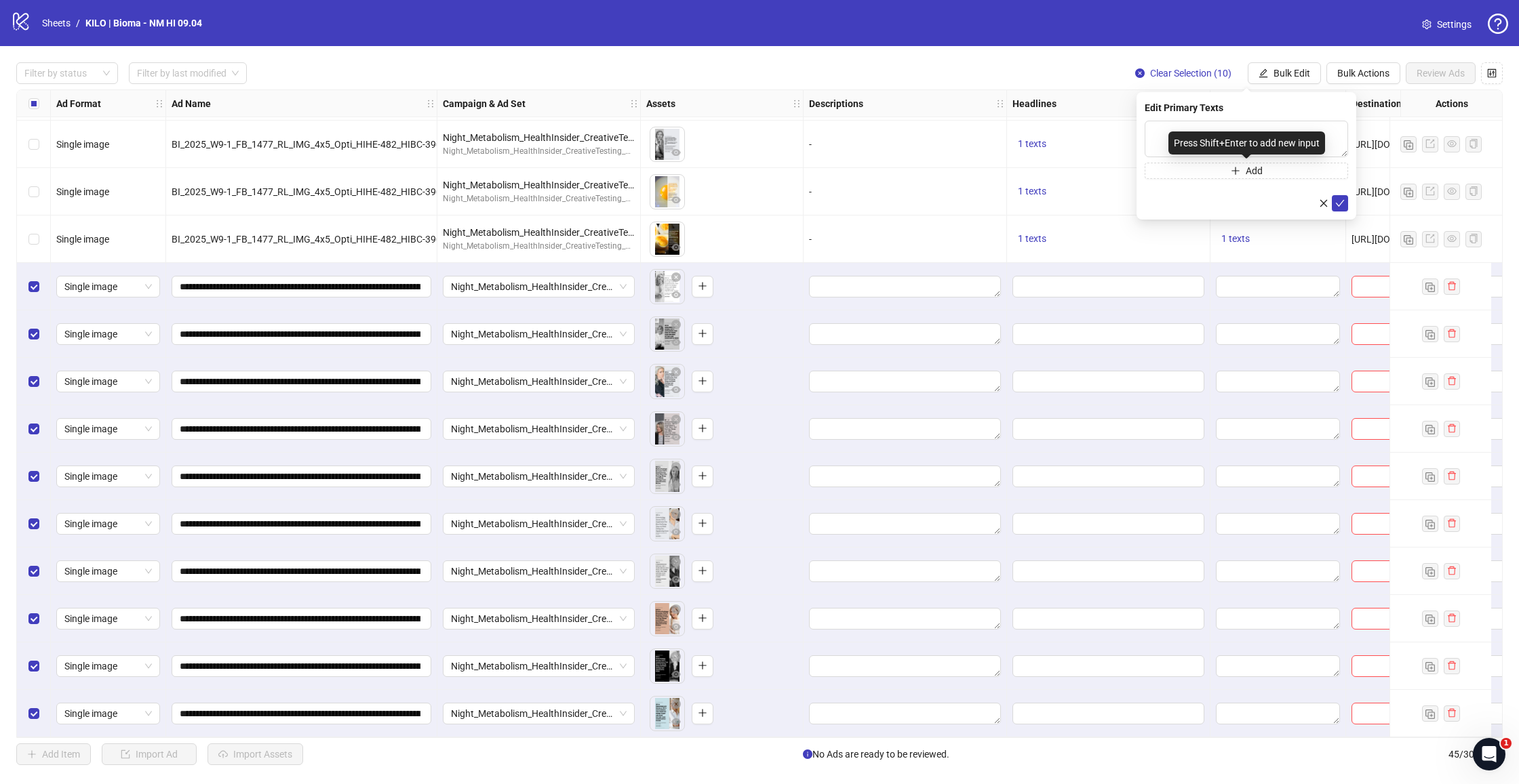
click at [1245, 135] on div "Press Shift+Enter to add new input" at bounding box center [1247, 143] width 157 height 23
click at [1201, 125] on textarea at bounding box center [1246, 139] width 203 height 37
paste textarea "**********"
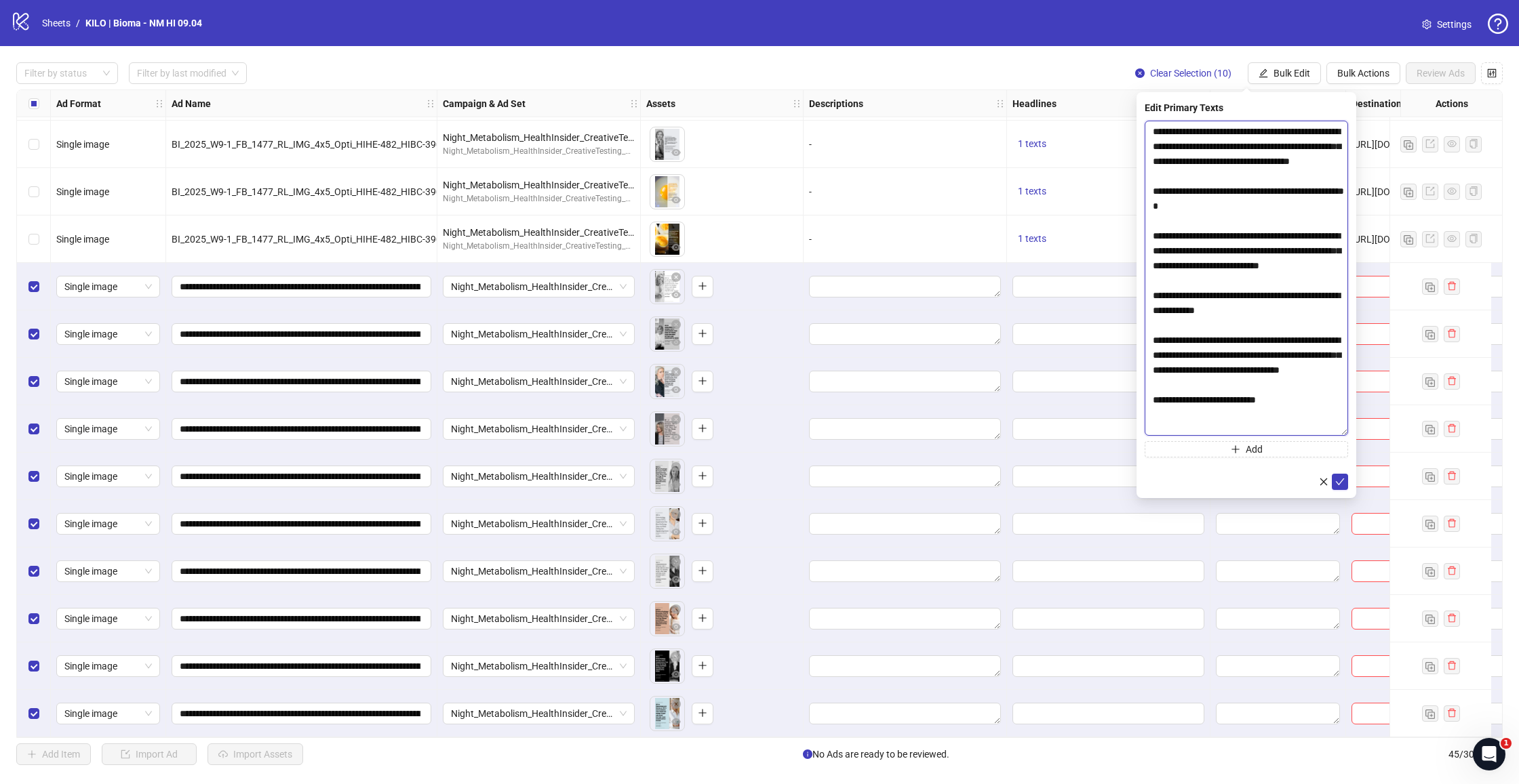
scroll to position [17, 0]
click at [1373, 435] on body "logo/logo-mobile Sheets / KILO | Bioma - NM HI 09.04 Settings Filter by status …" at bounding box center [759, 392] width 1519 height 784
type textarea "**********"
click at [1343, 484] on icon "check" at bounding box center [1340, 485] width 10 height 10
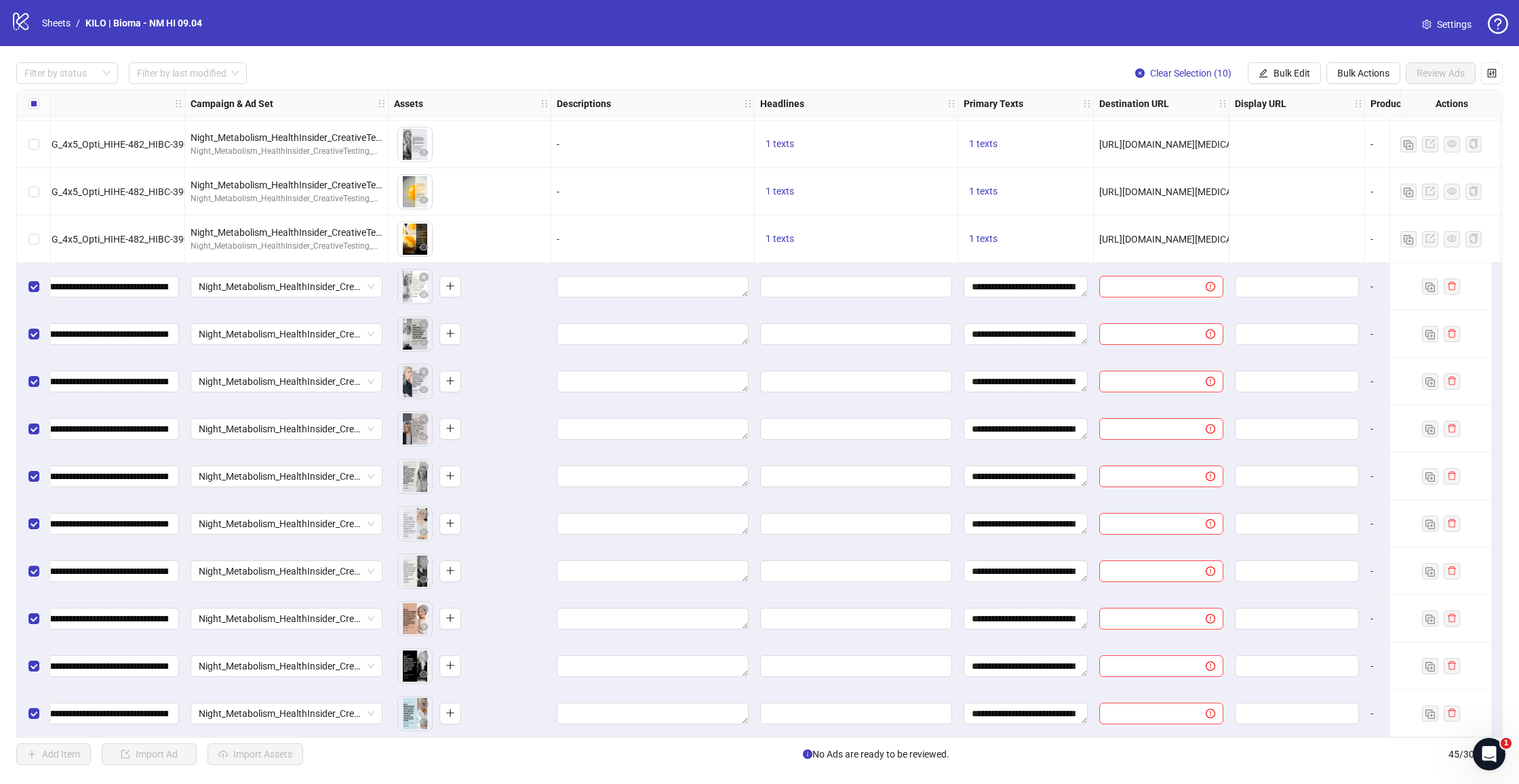
scroll to position [1521, 261]
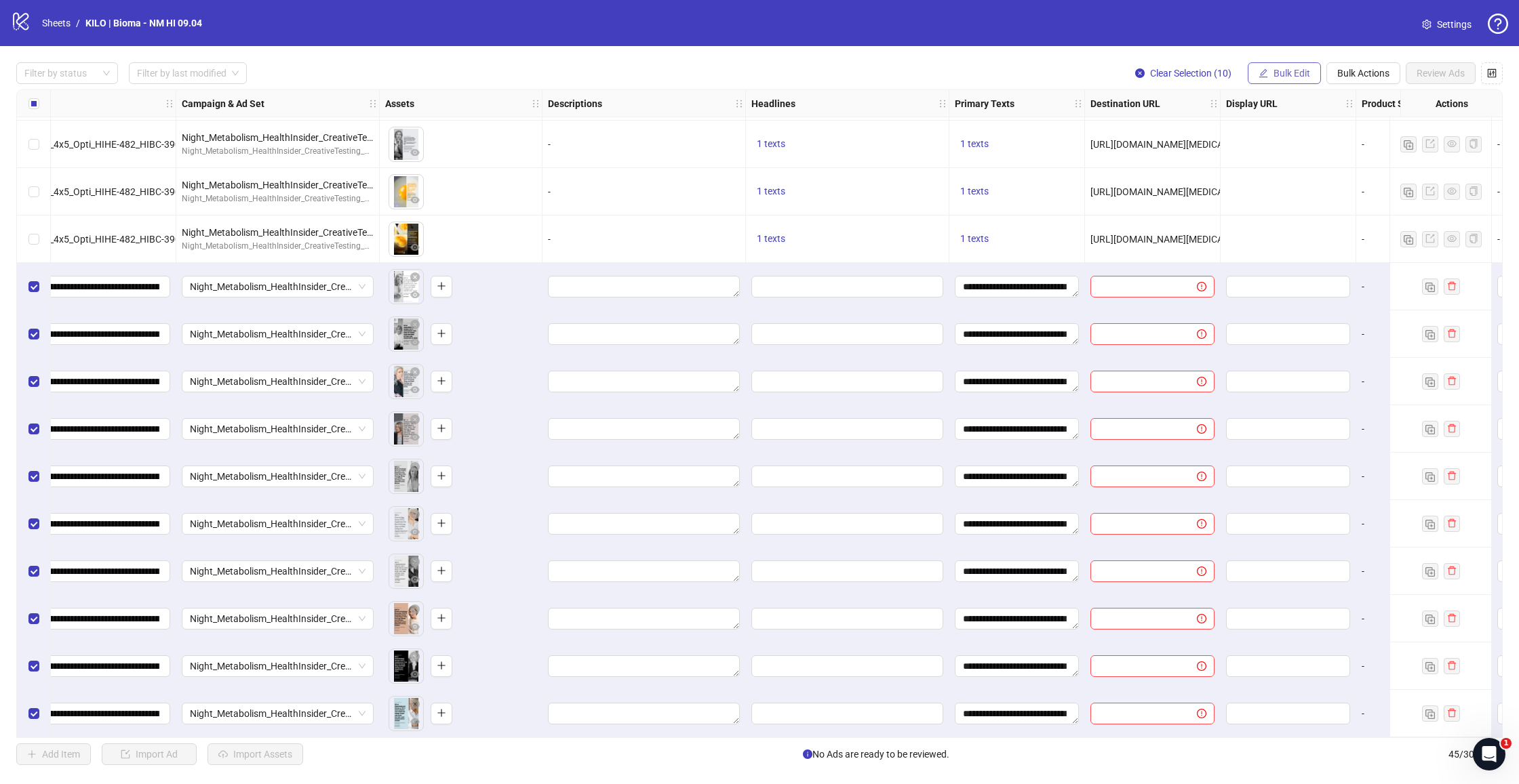
click at [1295, 70] on span "Bulk Edit" at bounding box center [1291, 73] width 37 height 11
click at [1281, 184] on span "Headlines" at bounding box center [1298, 187] width 81 height 15
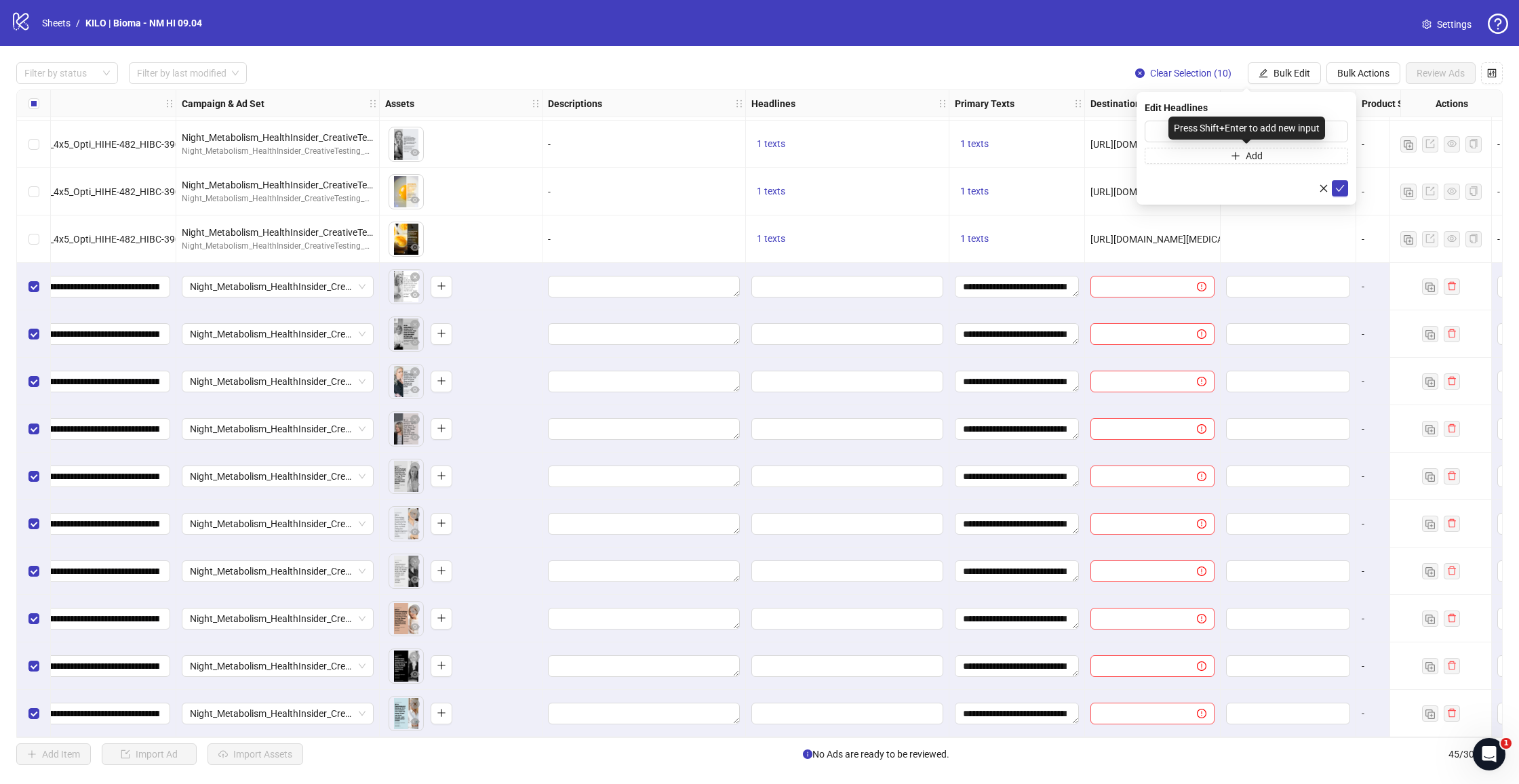
click at [1231, 128] on div "Press Shift+Enter to add new input" at bounding box center [1247, 127] width 157 height 23
click at [1159, 128] on input "text" at bounding box center [1246, 131] width 203 height 22
paste input "**********"
type input "**********"
click at [1343, 184] on icon "check" at bounding box center [1340, 189] width 10 height 10
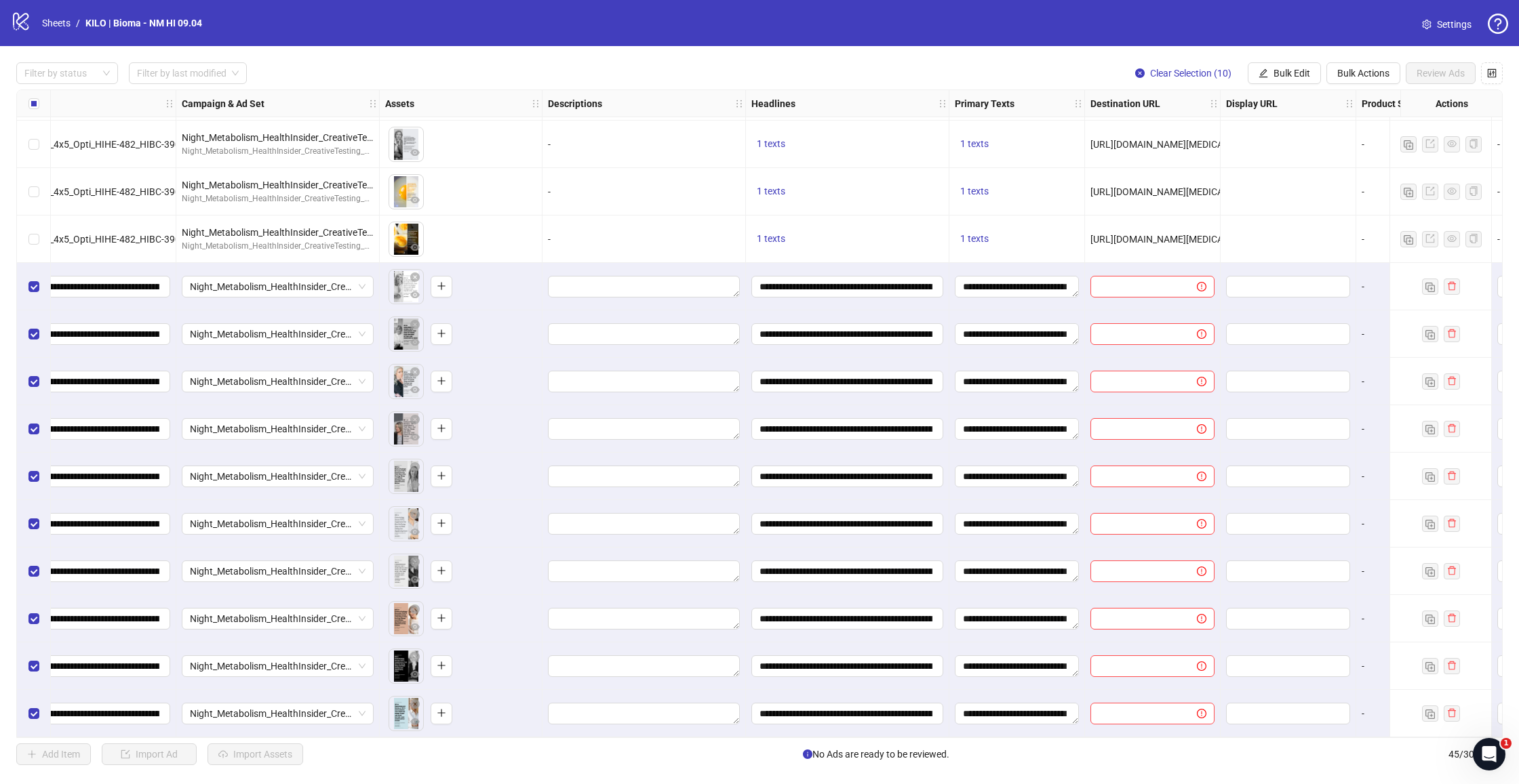
scroll to position [1521, 396]
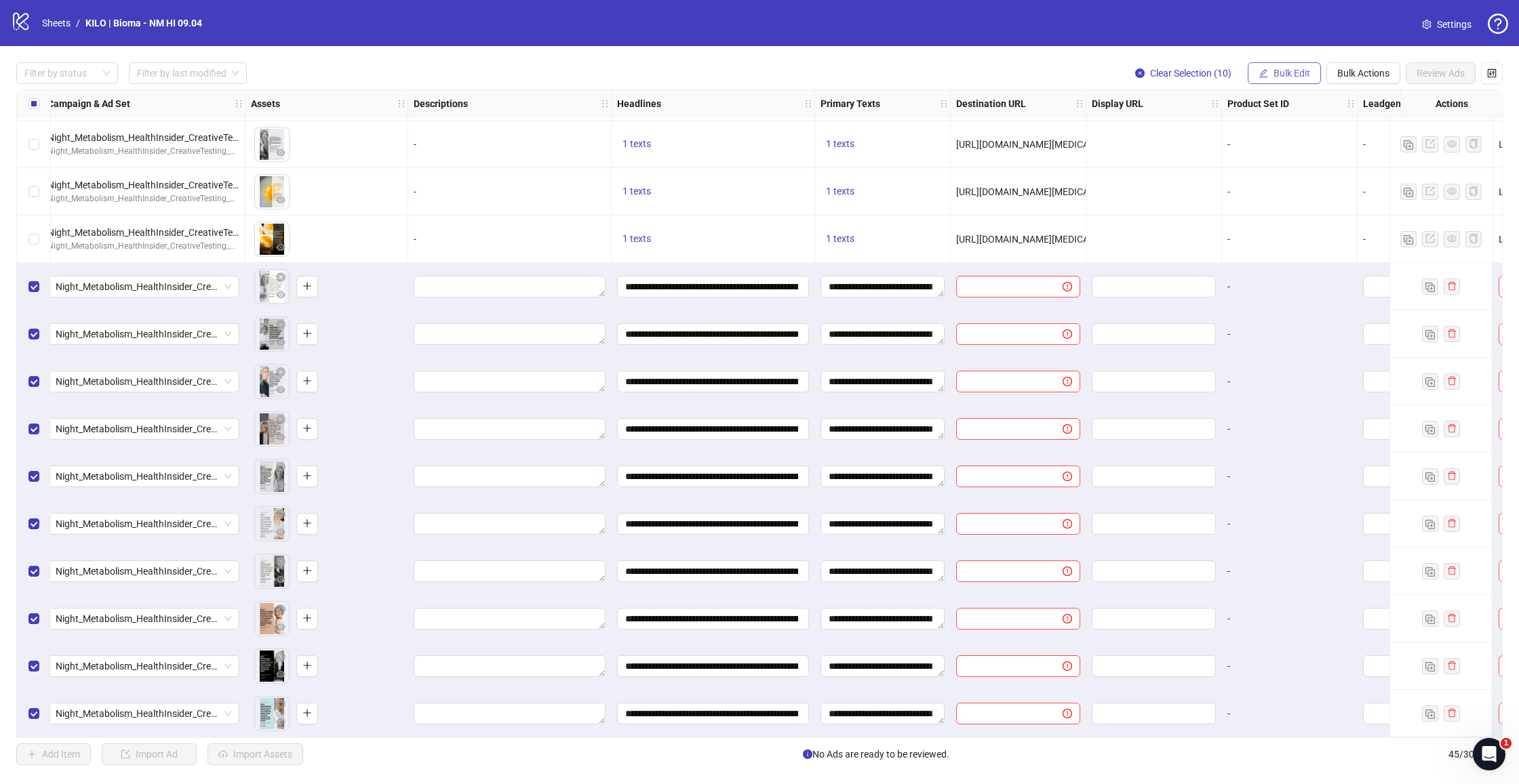
click at [1292, 73] on span "Bulk Edit" at bounding box center [1291, 73] width 37 height 11
click at [1290, 232] on span "Destination URL" at bounding box center [1298, 230] width 81 height 15
click at [1209, 117] on div "Edit Destination URL" at bounding box center [1246, 137] width 219 height 91
click at [1203, 127] on input "text" at bounding box center [1240, 131] width 176 height 15
paste input "**********"
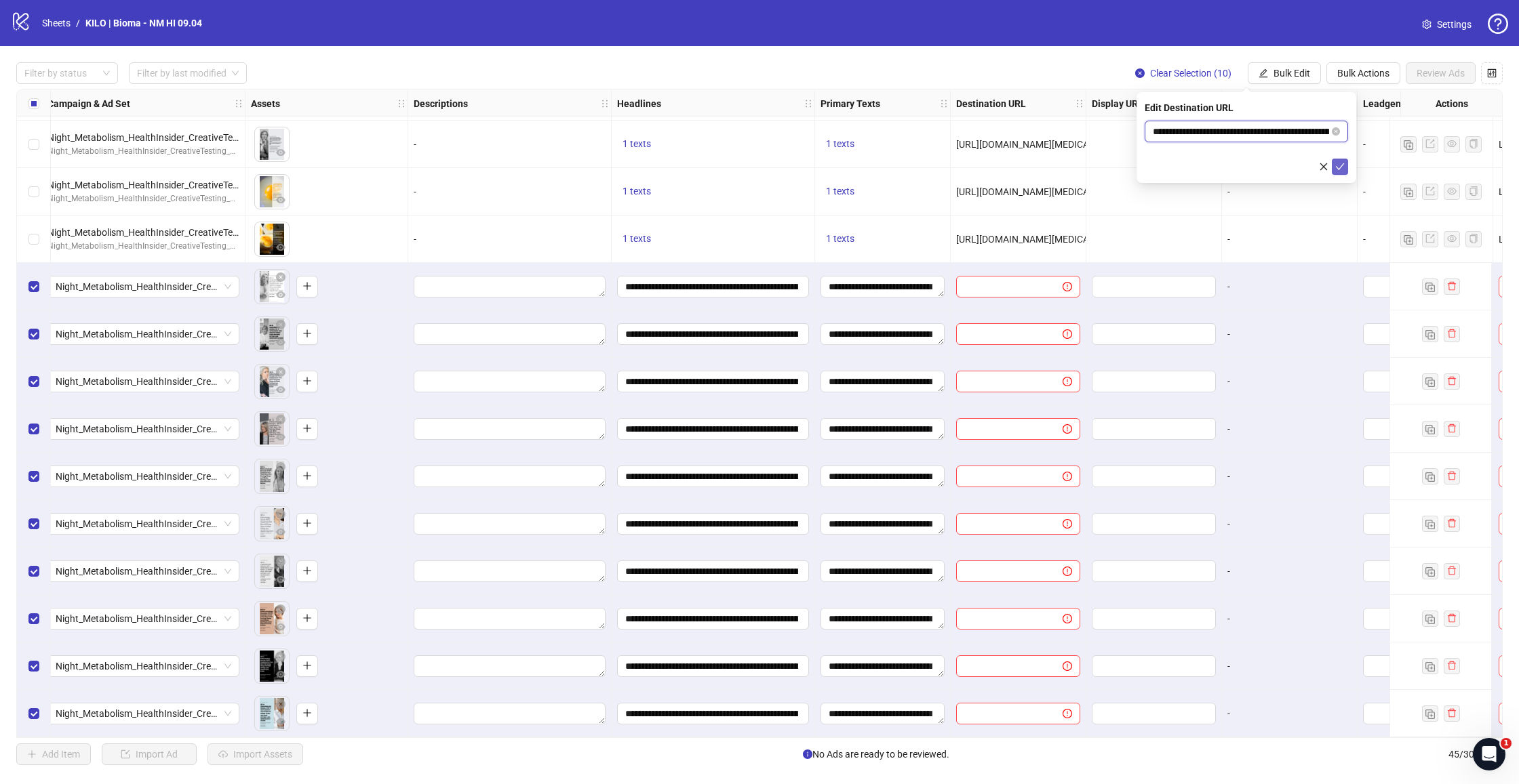
type input "**********"
click at [1341, 159] on button "submit" at bounding box center [1339, 166] width 16 height 16
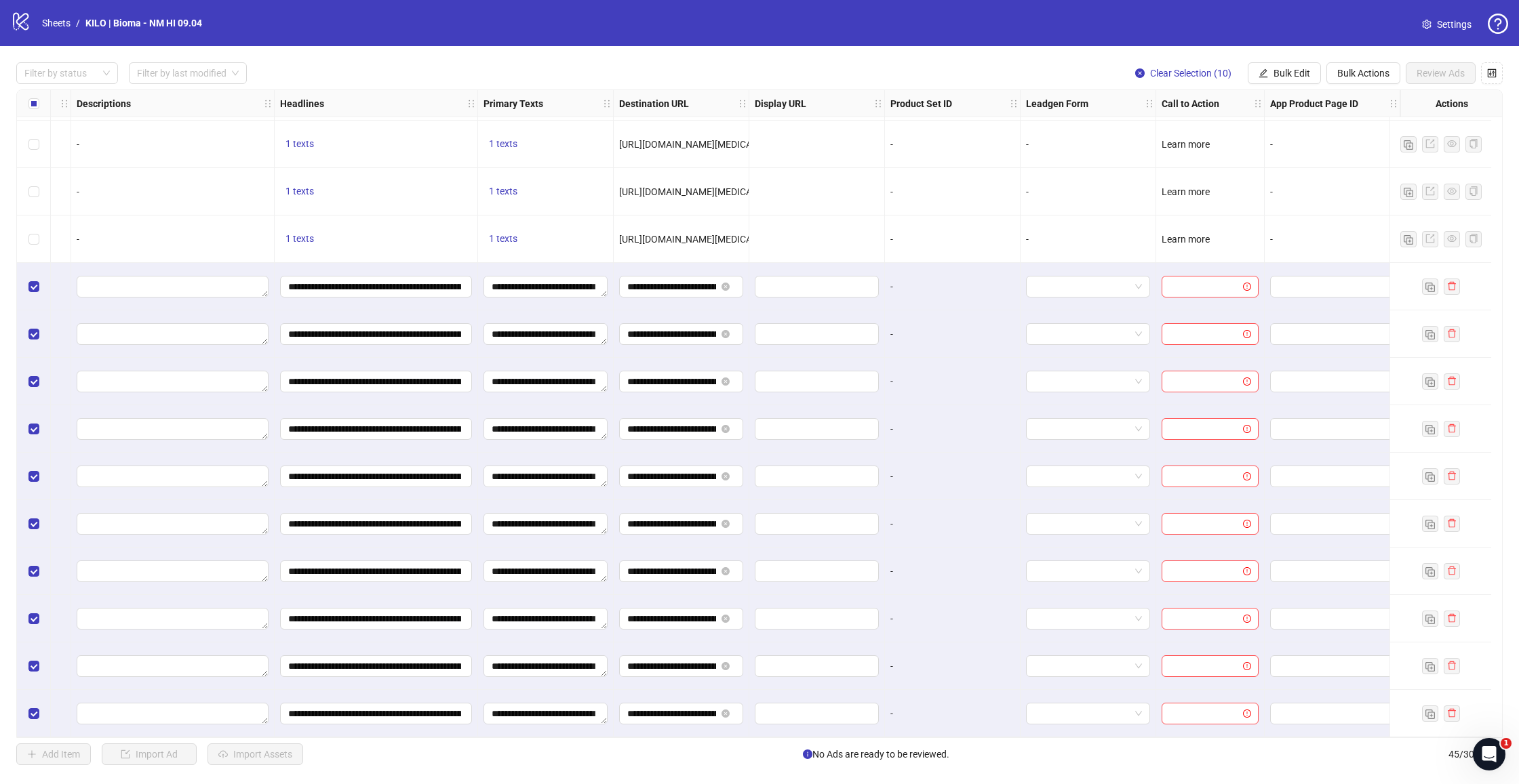
scroll to position [1521, 743]
click at [1273, 72] on span "Bulk Edit" at bounding box center [1291, 73] width 37 height 11
click at [1278, 296] on span "Call to Action" at bounding box center [1298, 295] width 81 height 15
click at [1199, 135] on input "search" at bounding box center [1240, 131] width 175 height 20
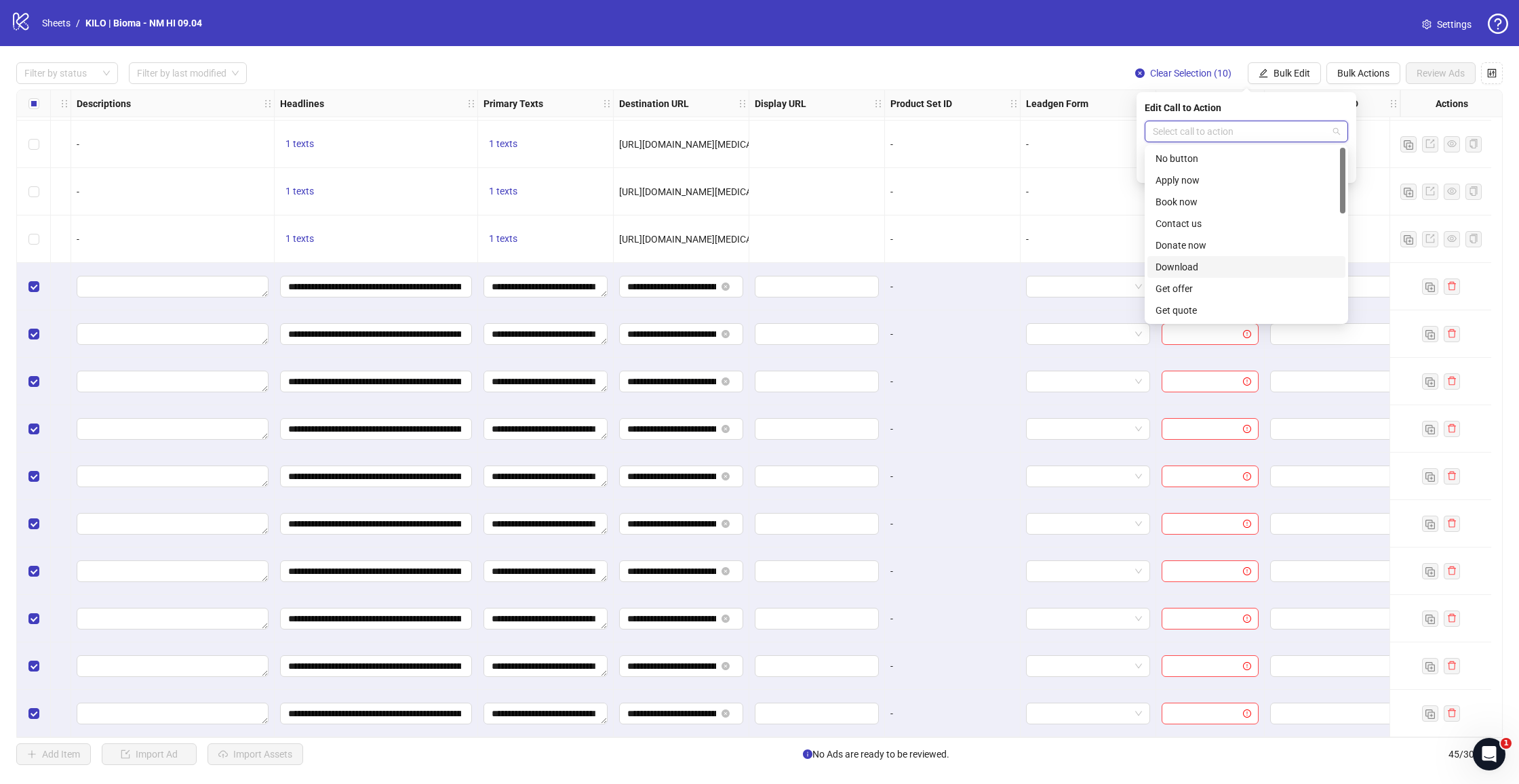
scroll to position [122, 0]
click at [1198, 235] on div "Learn more" at bounding box center [1246, 231] width 182 height 15
click at [1342, 167] on icon "check" at bounding box center [1340, 167] width 10 height 10
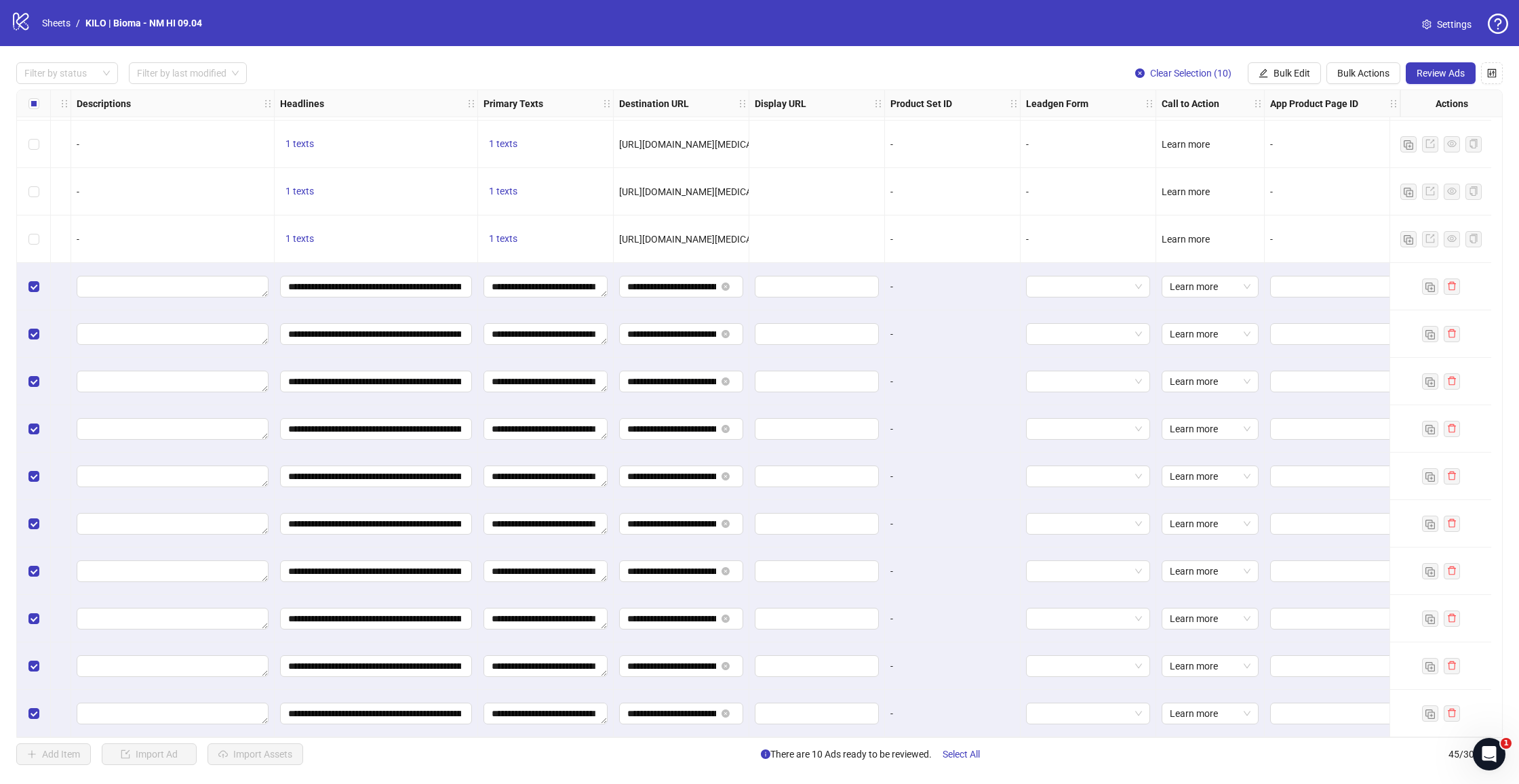
scroll to position [1521, 743]
click at [1443, 79] on button "Review Ads" at bounding box center [1440, 73] width 70 height 22
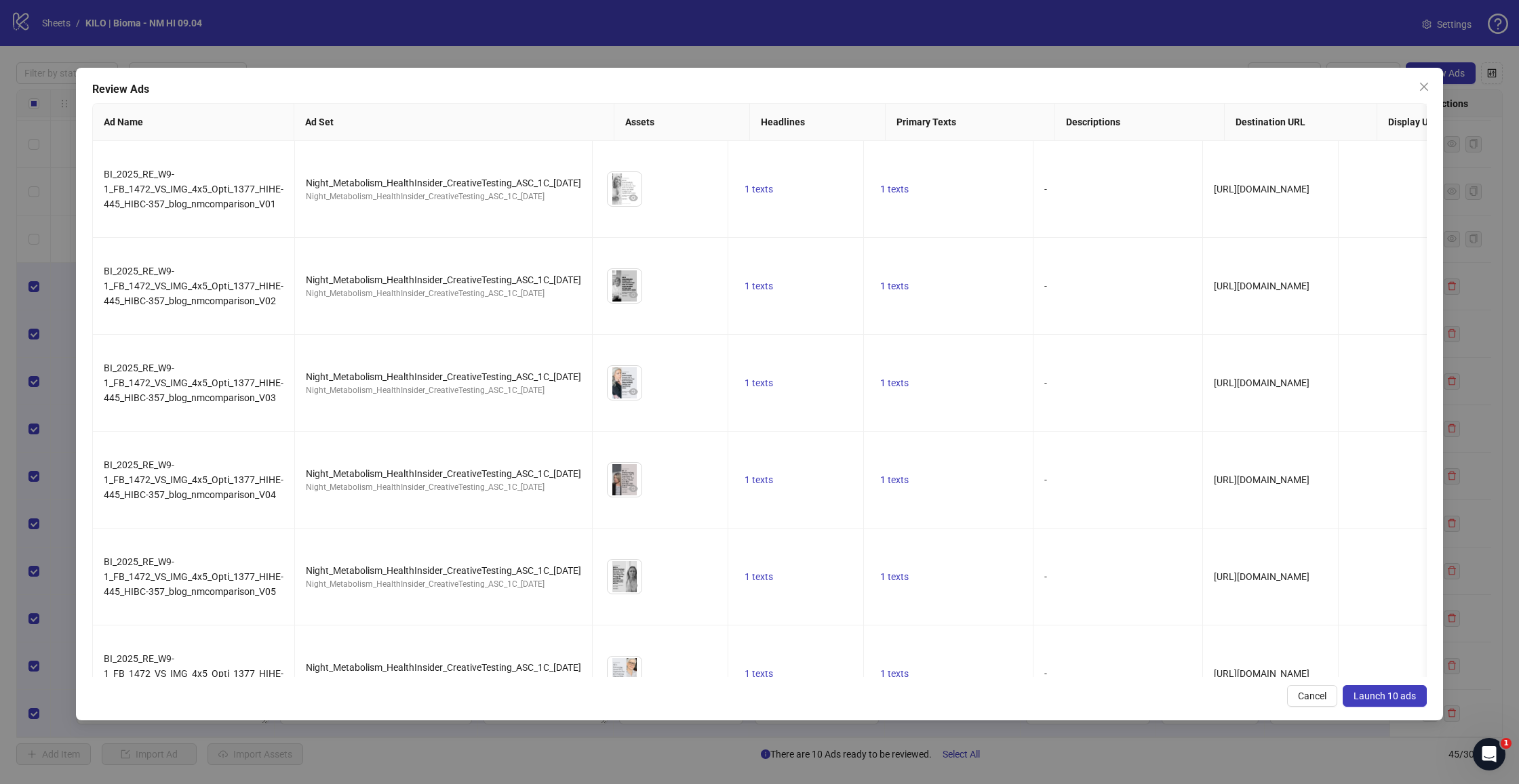
click at [1405, 706] on button "Launch 10 ads" at bounding box center [1385, 696] width 84 height 22
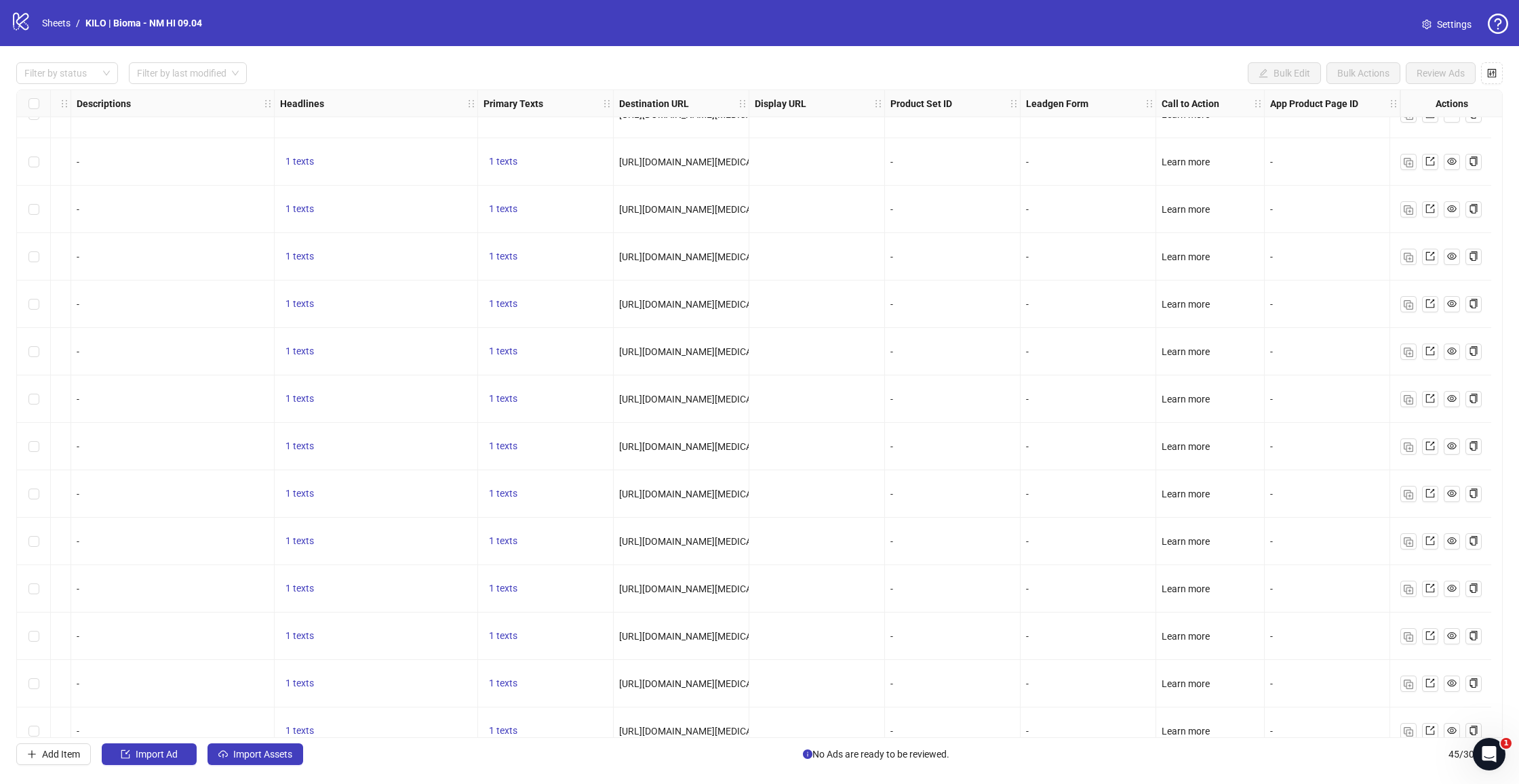
scroll to position [8, 743]
